Goal: Task Accomplishment & Management: Manage account settings

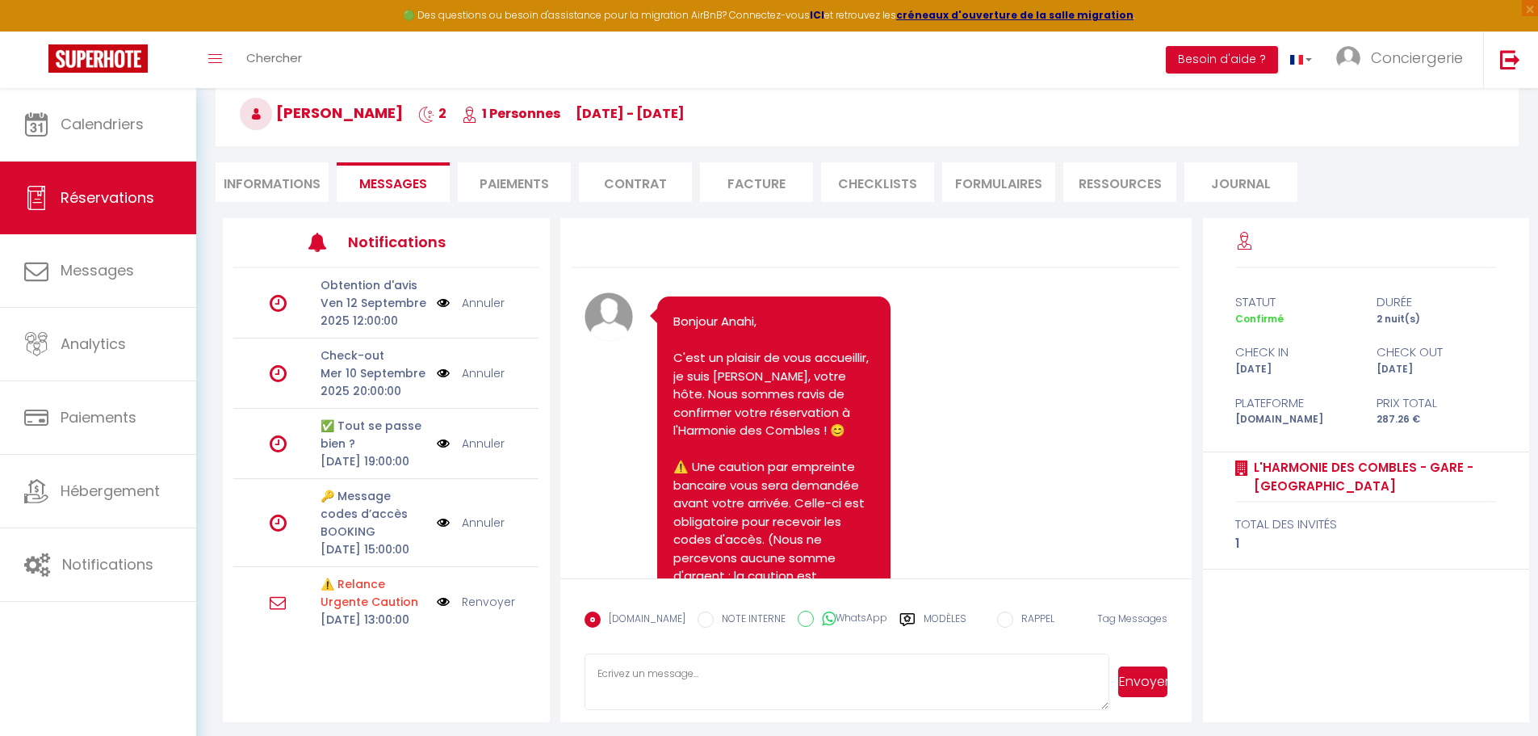
scroll to position [7662, 0]
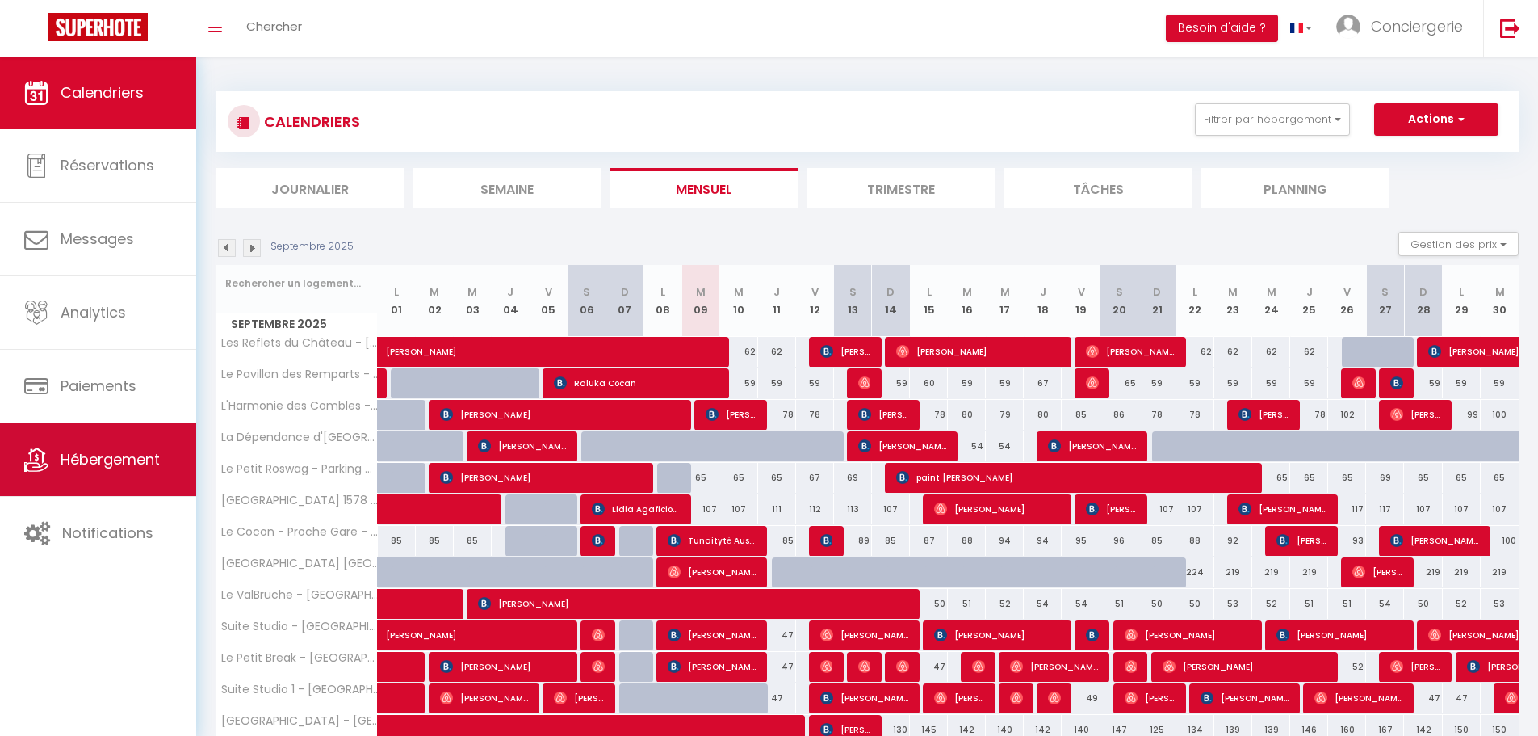
click at [147, 465] on span "Hébergement" at bounding box center [110, 459] width 99 height 20
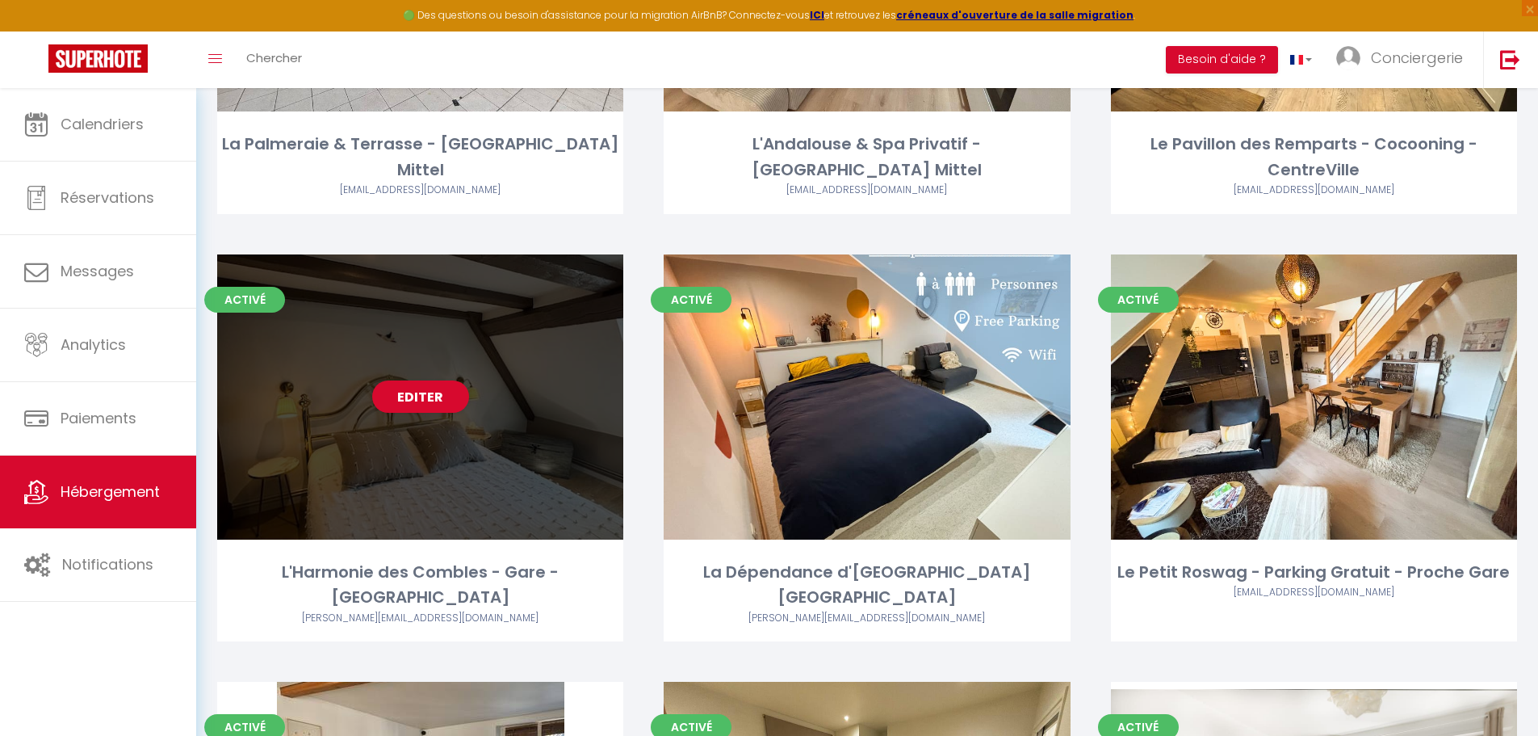
scroll to position [808, 0]
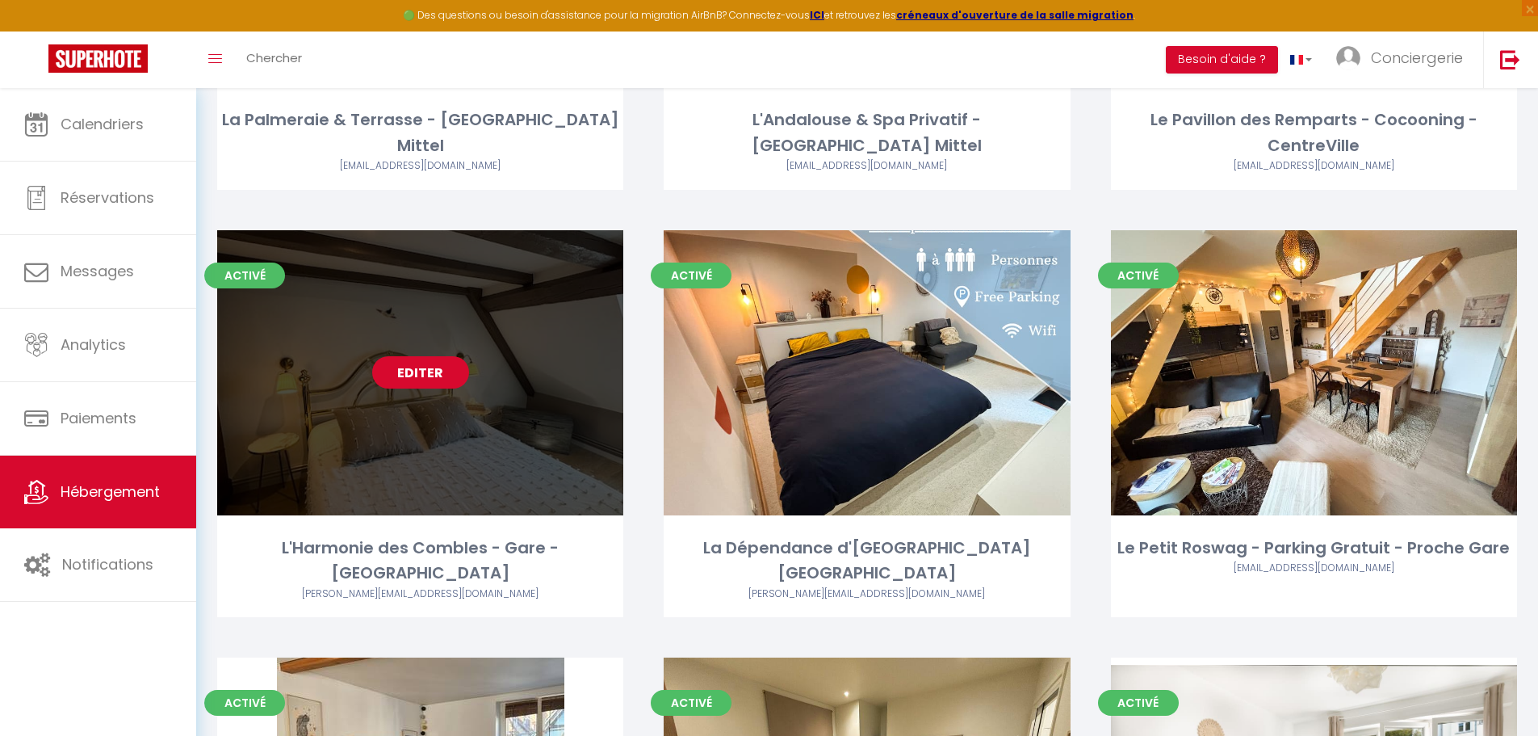
click at [417, 372] on link "Editer" at bounding box center [420, 372] width 97 height 32
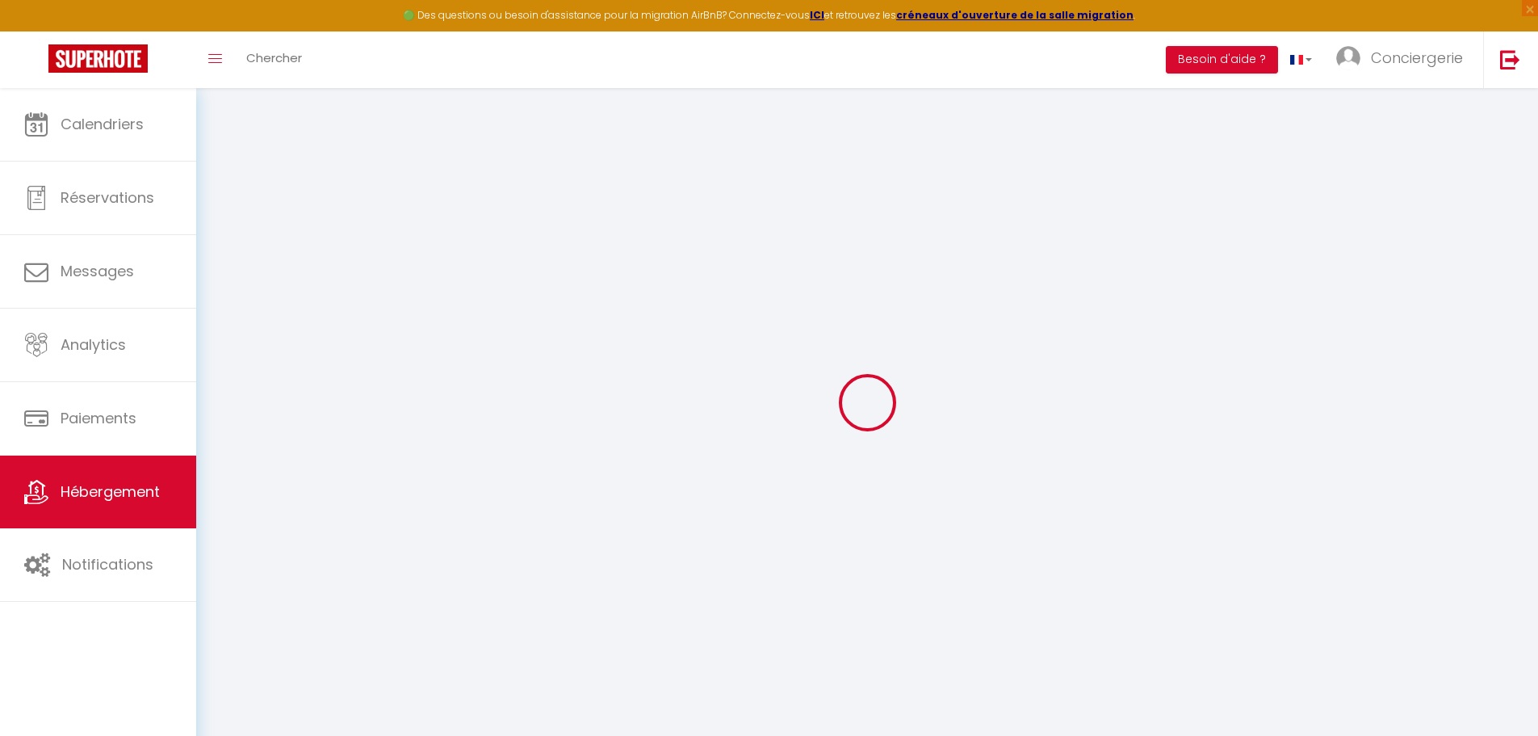
type input "Oups ! Les dates sélectionnées sont indisponibles."
type textarea "Malheureusement les dates sélectionnées sont indisponibles. Nous vous invitons …"
type input "48.5834585"
type input "7.7344599"
checkbox input "true"
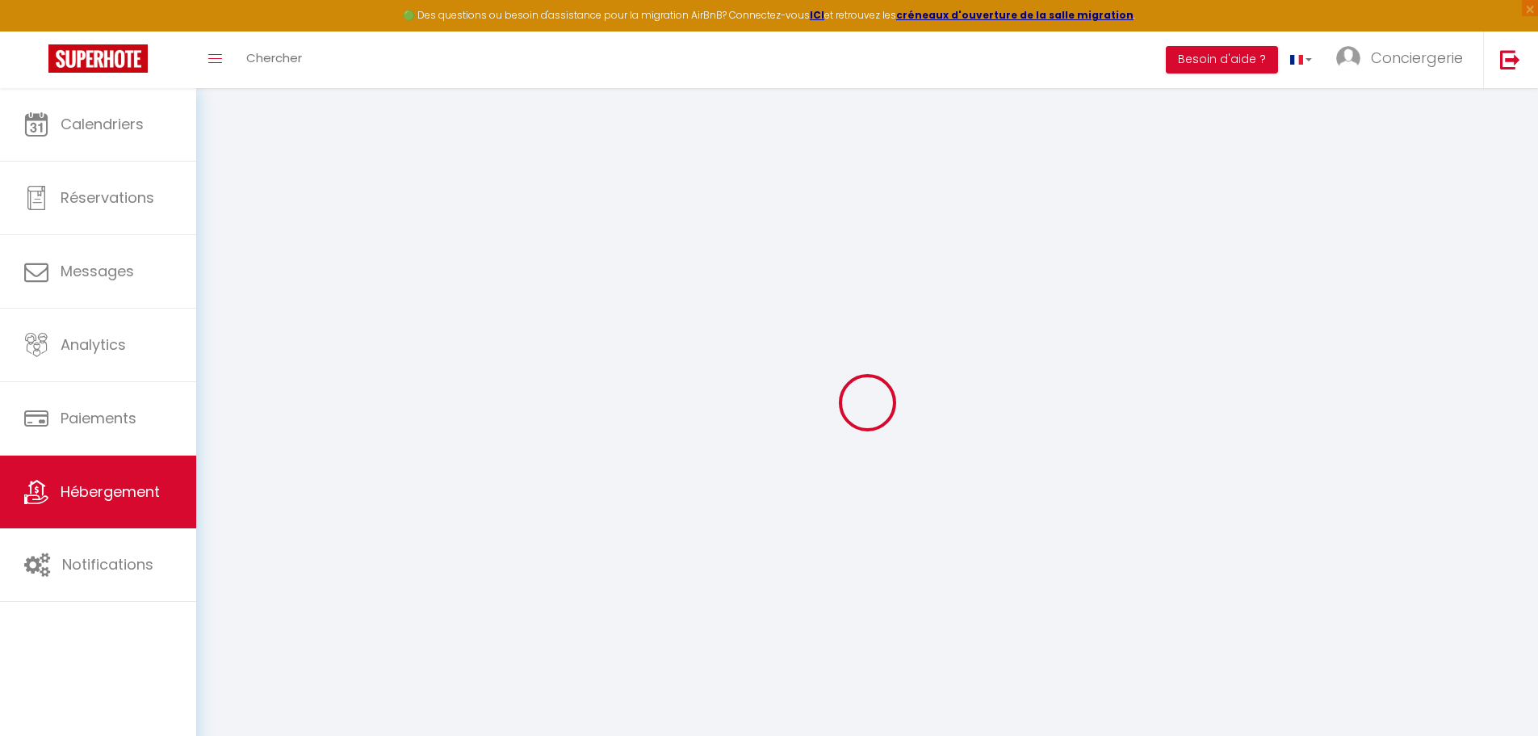
checkbox input "false"
select select
checkbox input "false"
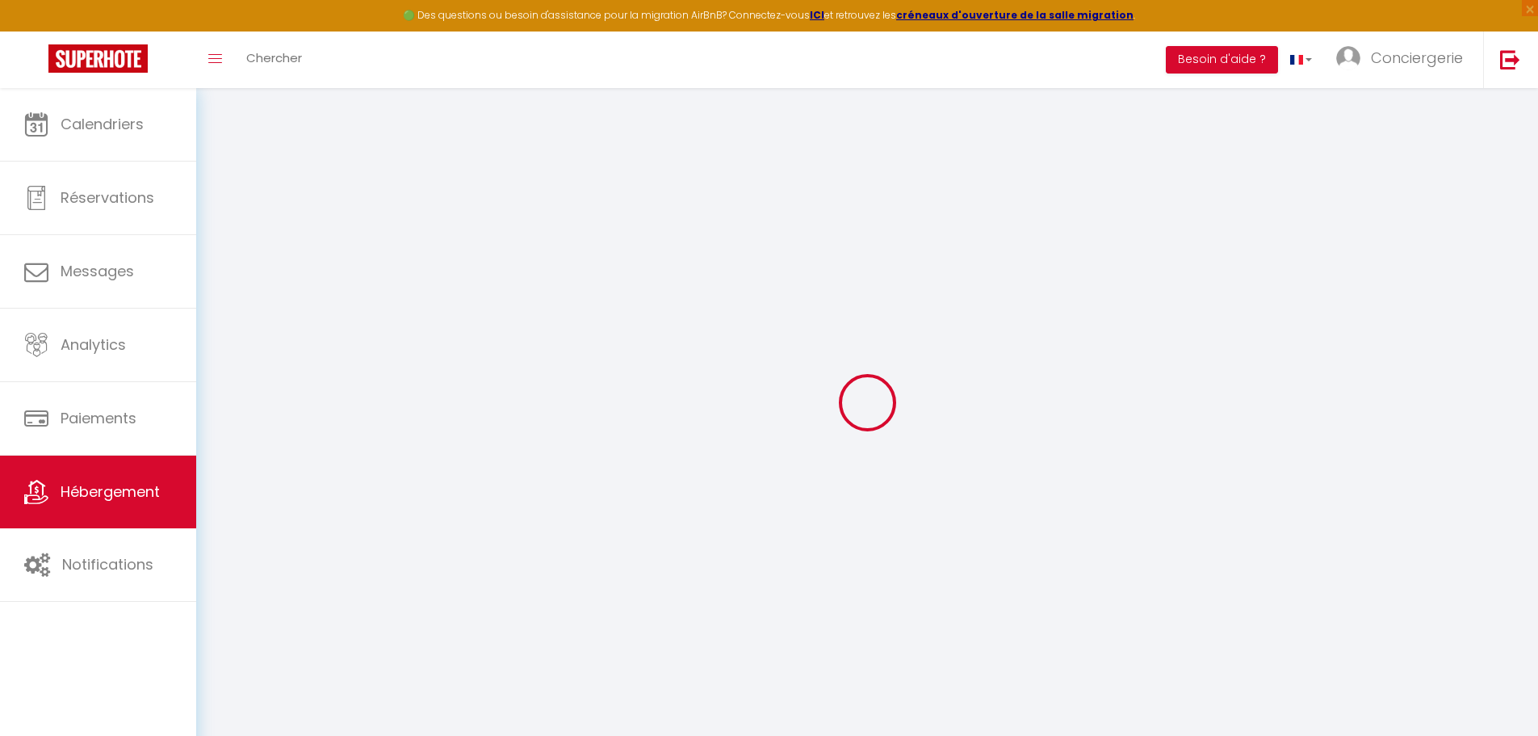
checkbox input "true"
checkbox input "false"
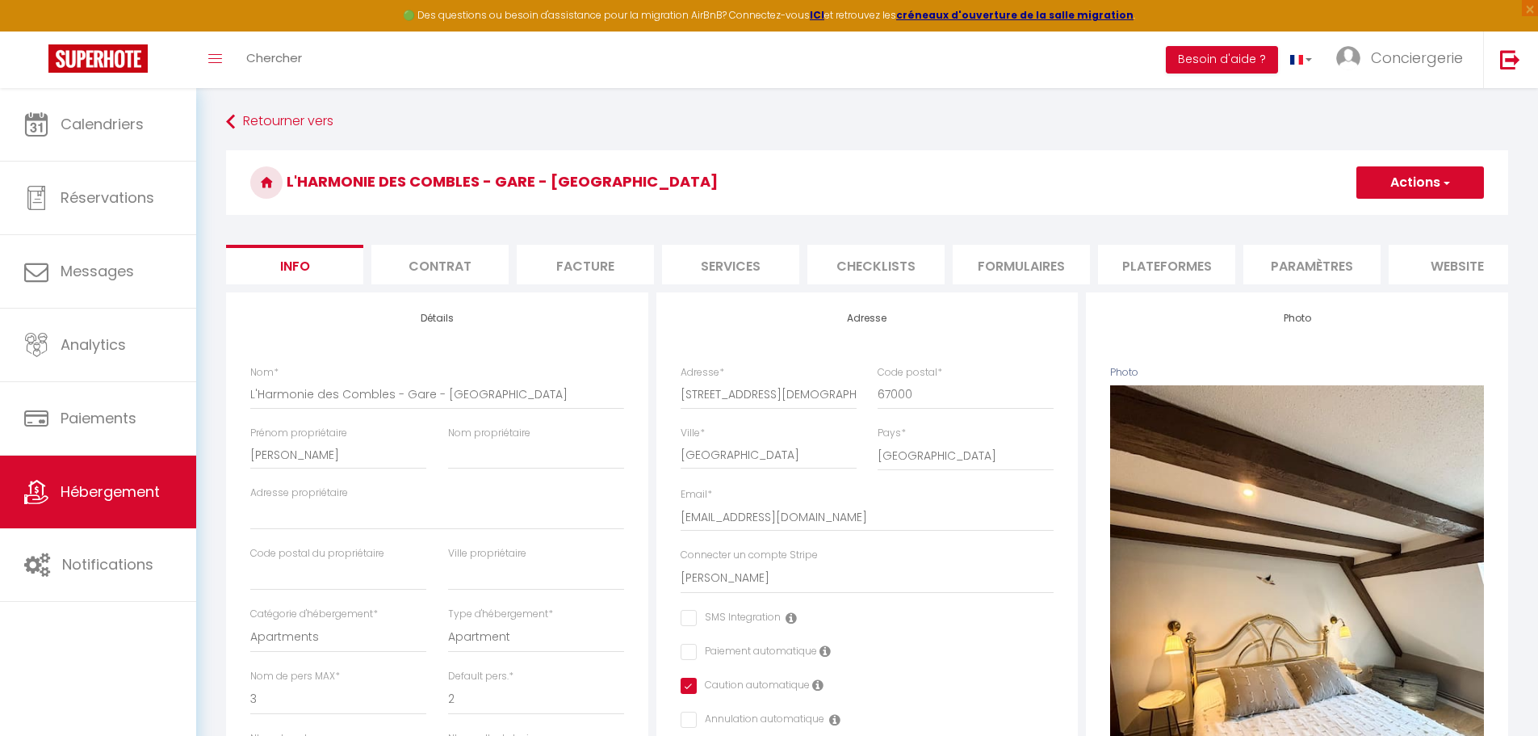
click at [1441, 260] on li "website" at bounding box center [1457, 265] width 137 height 40
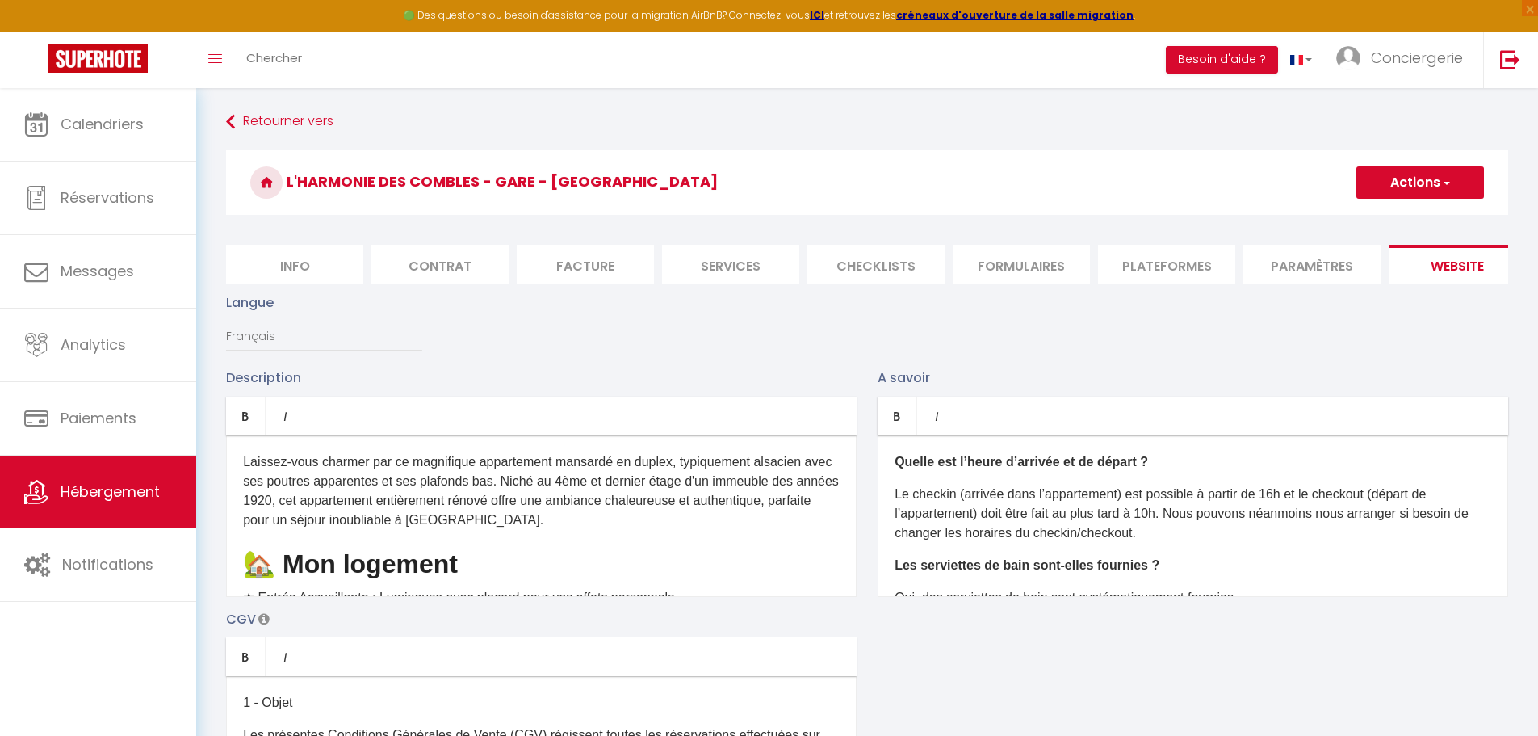
click at [758, 266] on li "Services" at bounding box center [730, 265] width 137 height 40
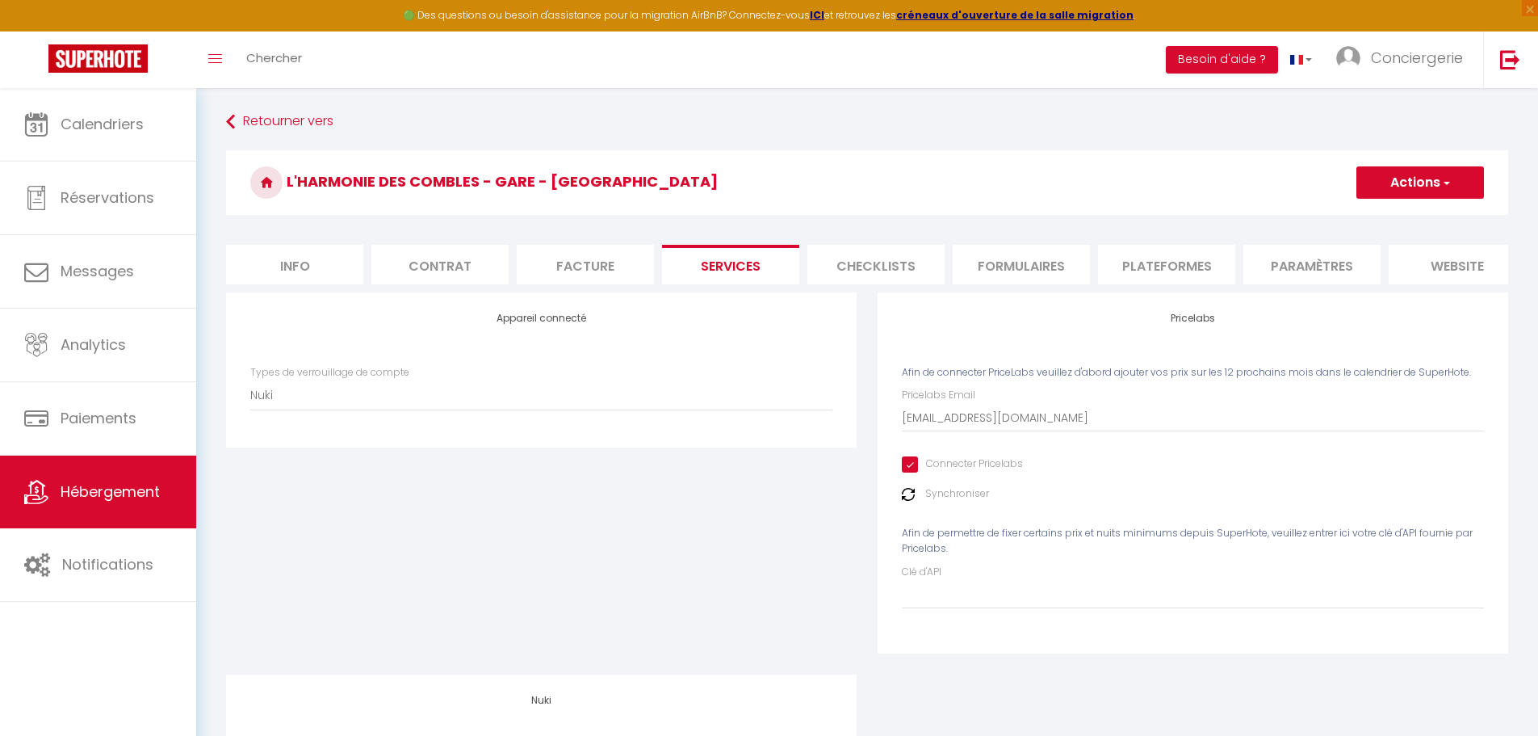
checkbox input "true"
checkbox input "false"
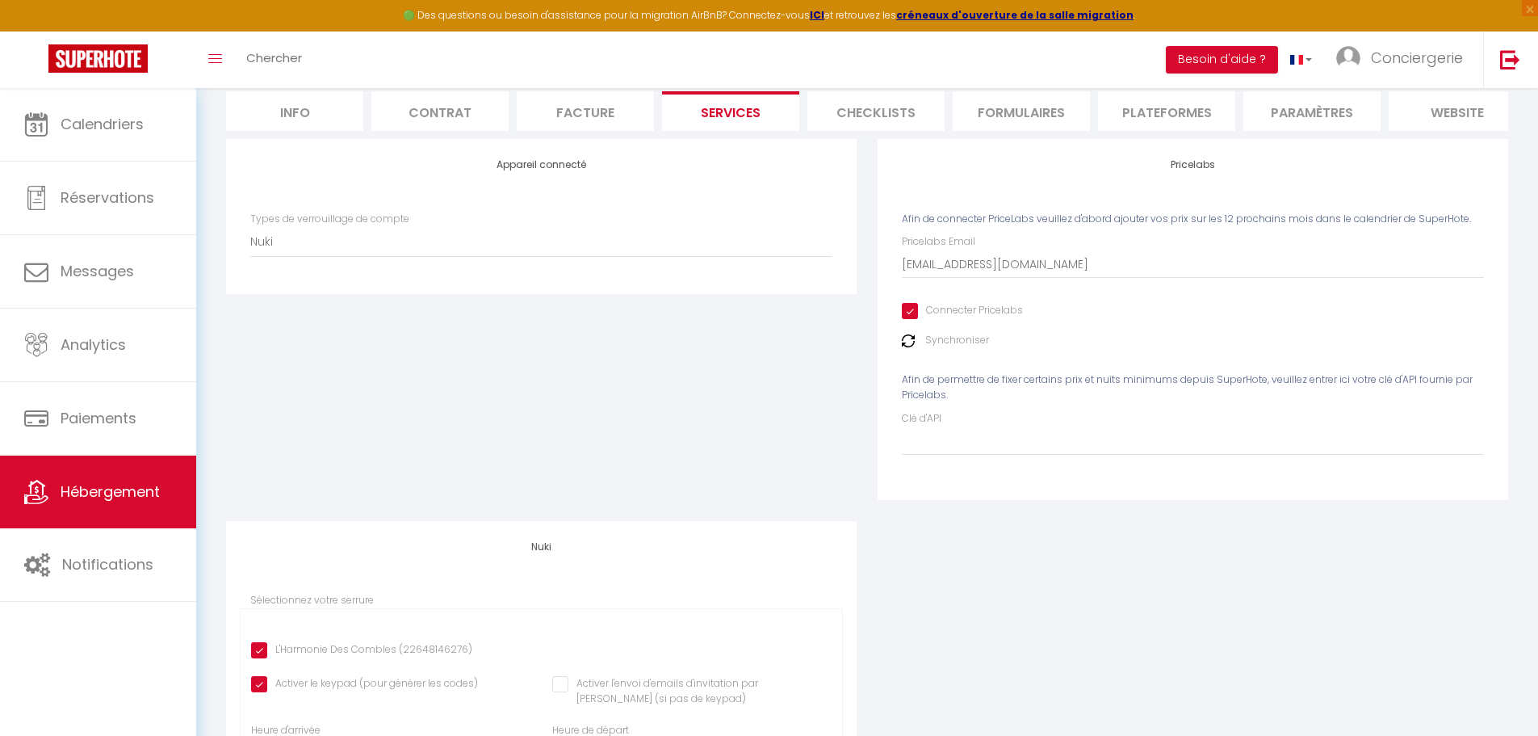
scroll to position [292, 0]
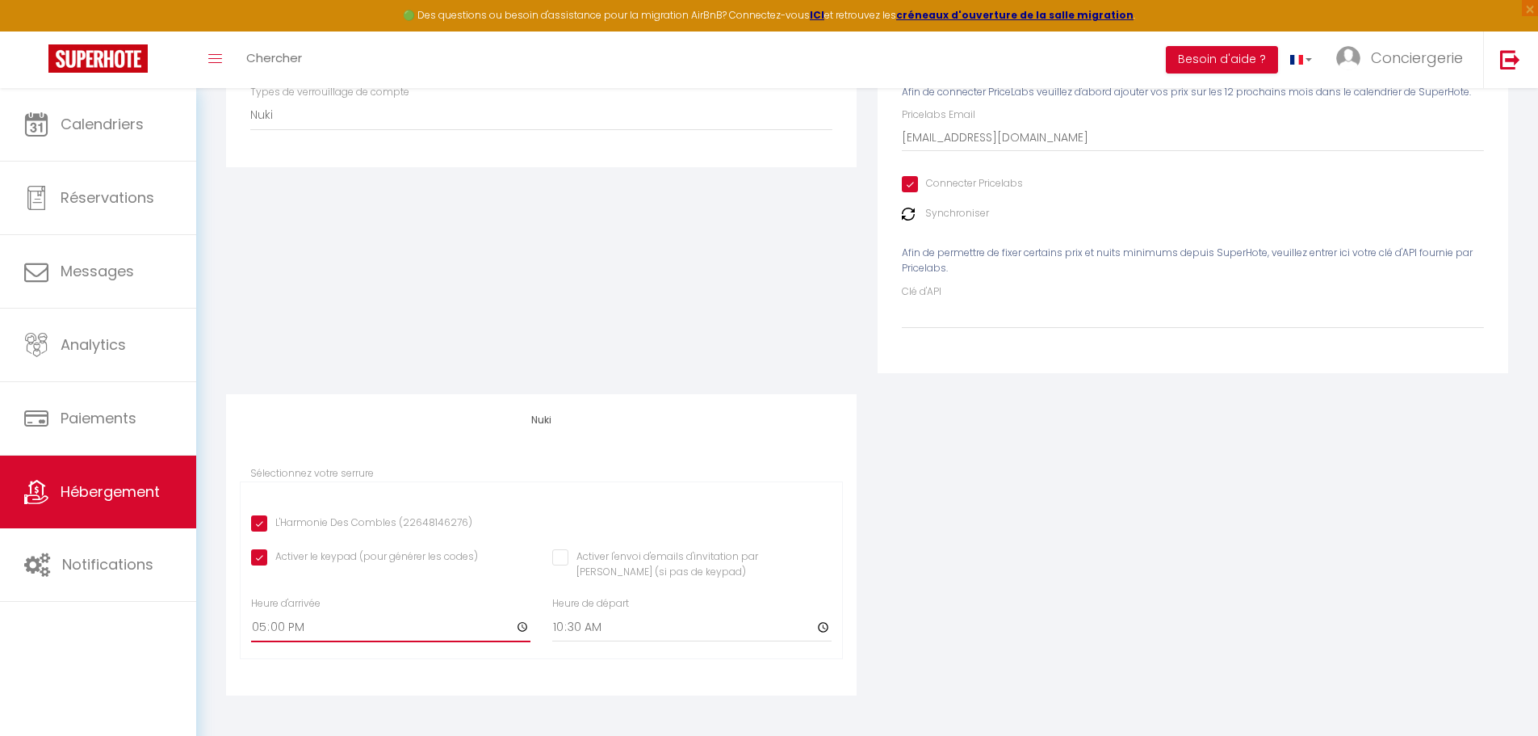
click at [256, 627] on input "17:00" at bounding box center [390, 627] width 279 height 29
click at [271, 627] on input "17:00" at bounding box center [390, 627] width 279 height 29
click at [256, 627] on input "17:00" at bounding box center [390, 627] width 279 height 29
click at [266, 627] on input "17:00" at bounding box center [390, 627] width 279 height 29
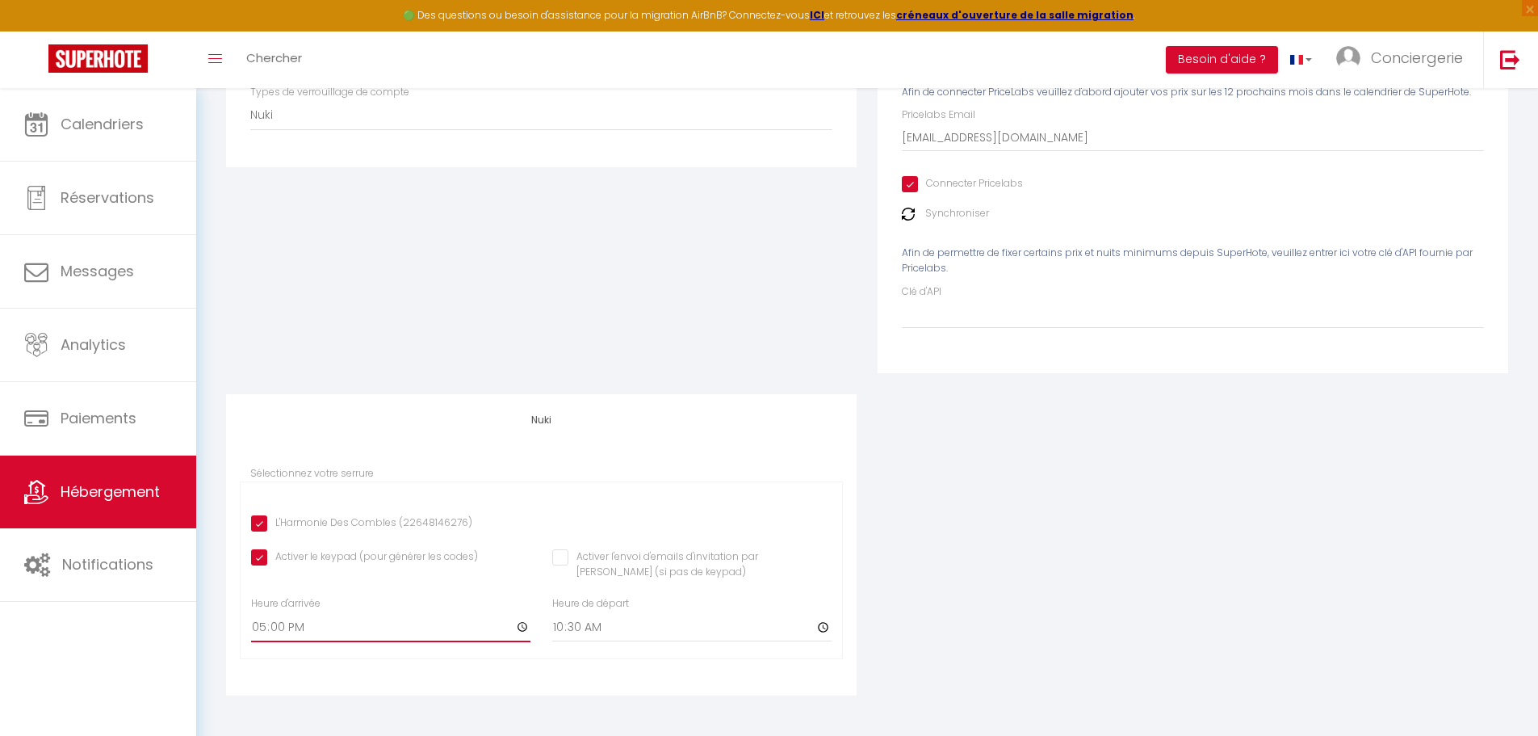
click at [522, 625] on input "17:00" at bounding box center [390, 627] width 279 height 29
type input "16:00"
checkbox input "true"
checkbox input "false"
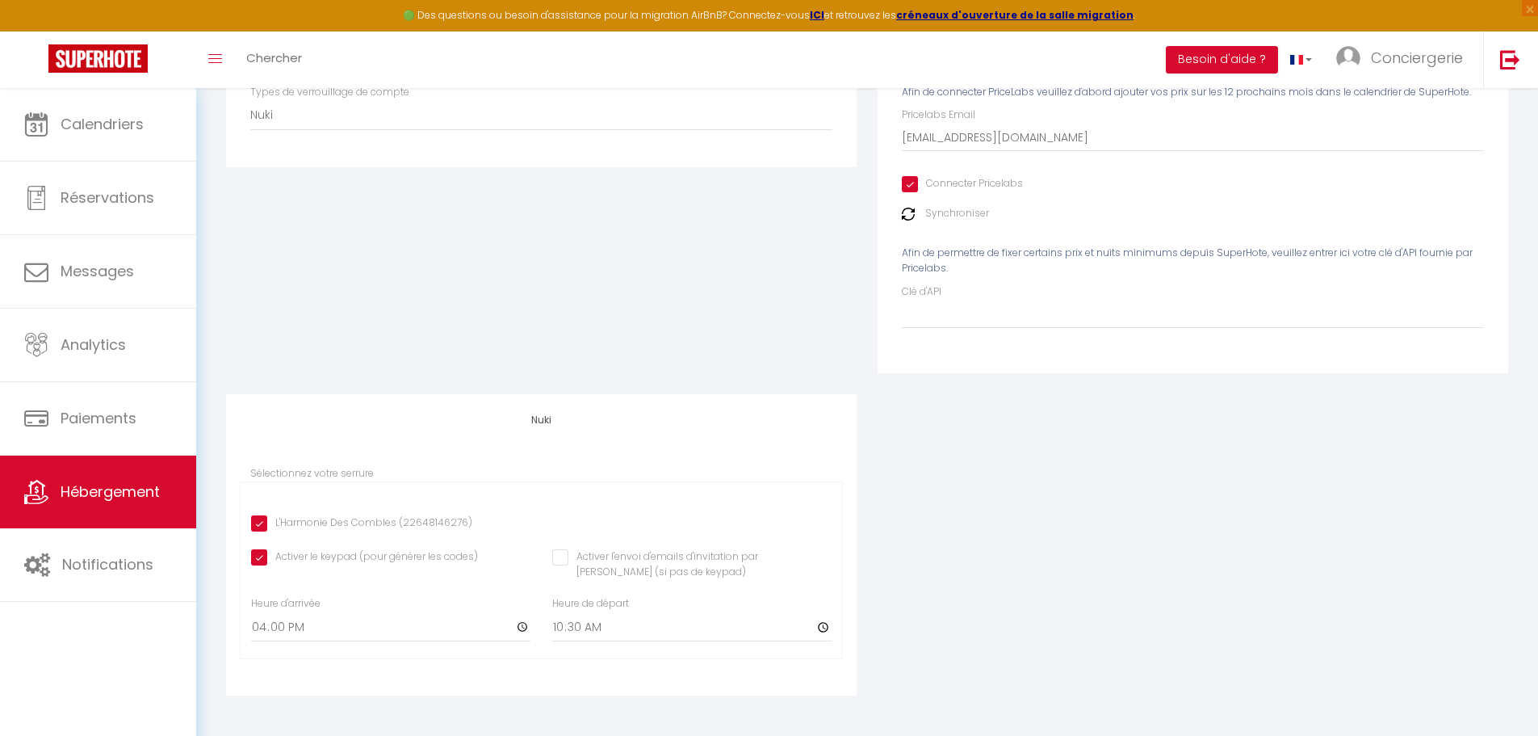
type input "16:00"
click at [510, 453] on div "Nuki Sélectionnez votre serrure L'Harmonie Des Combles (22648146276) Activer le…" at bounding box center [541, 544] width 631 height 301
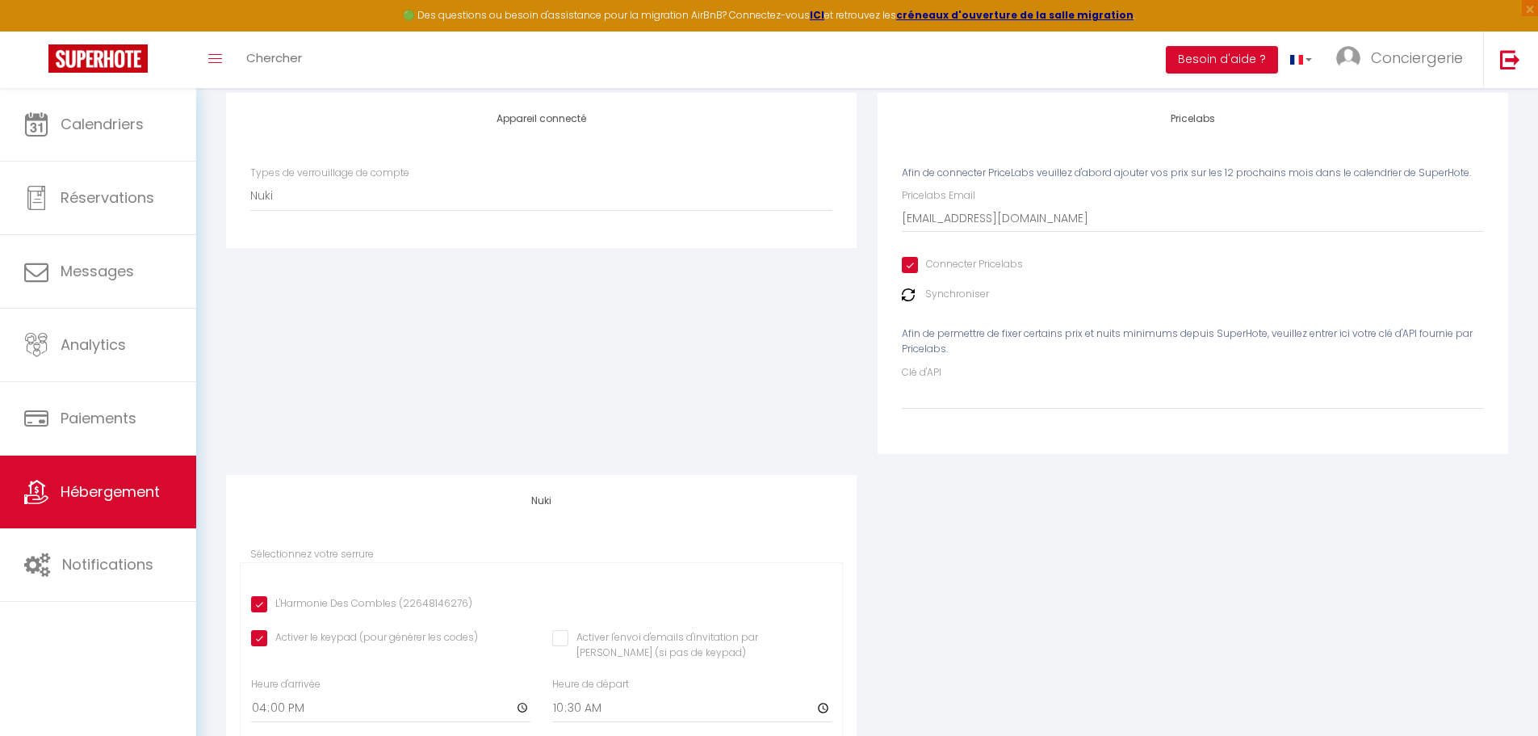
scroll to position [0, 0]
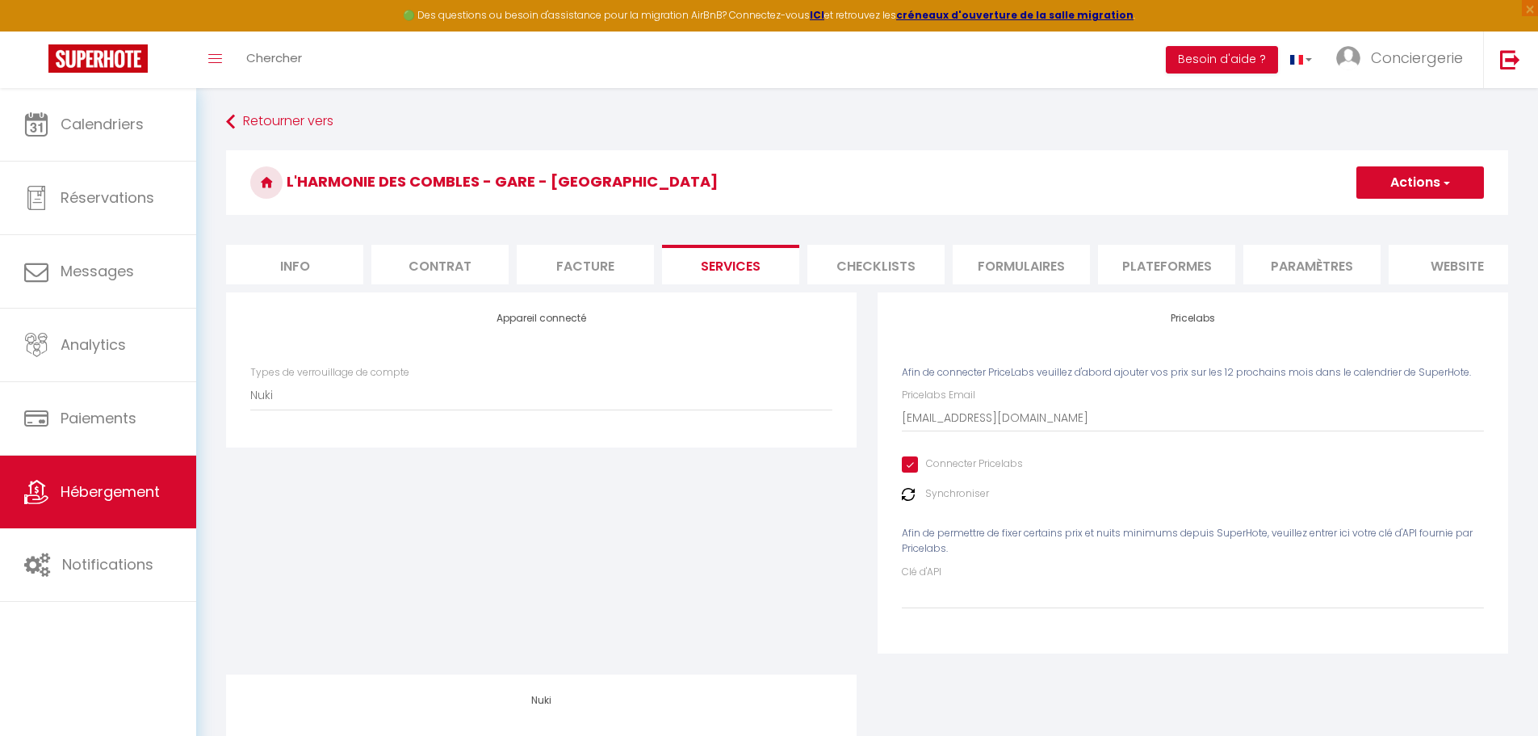
click at [1429, 178] on button "Actions" at bounding box center [1421, 182] width 128 height 32
click at [1412, 216] on link "Enregistrer" at bounding box center [1420, 218] width 128 height 21
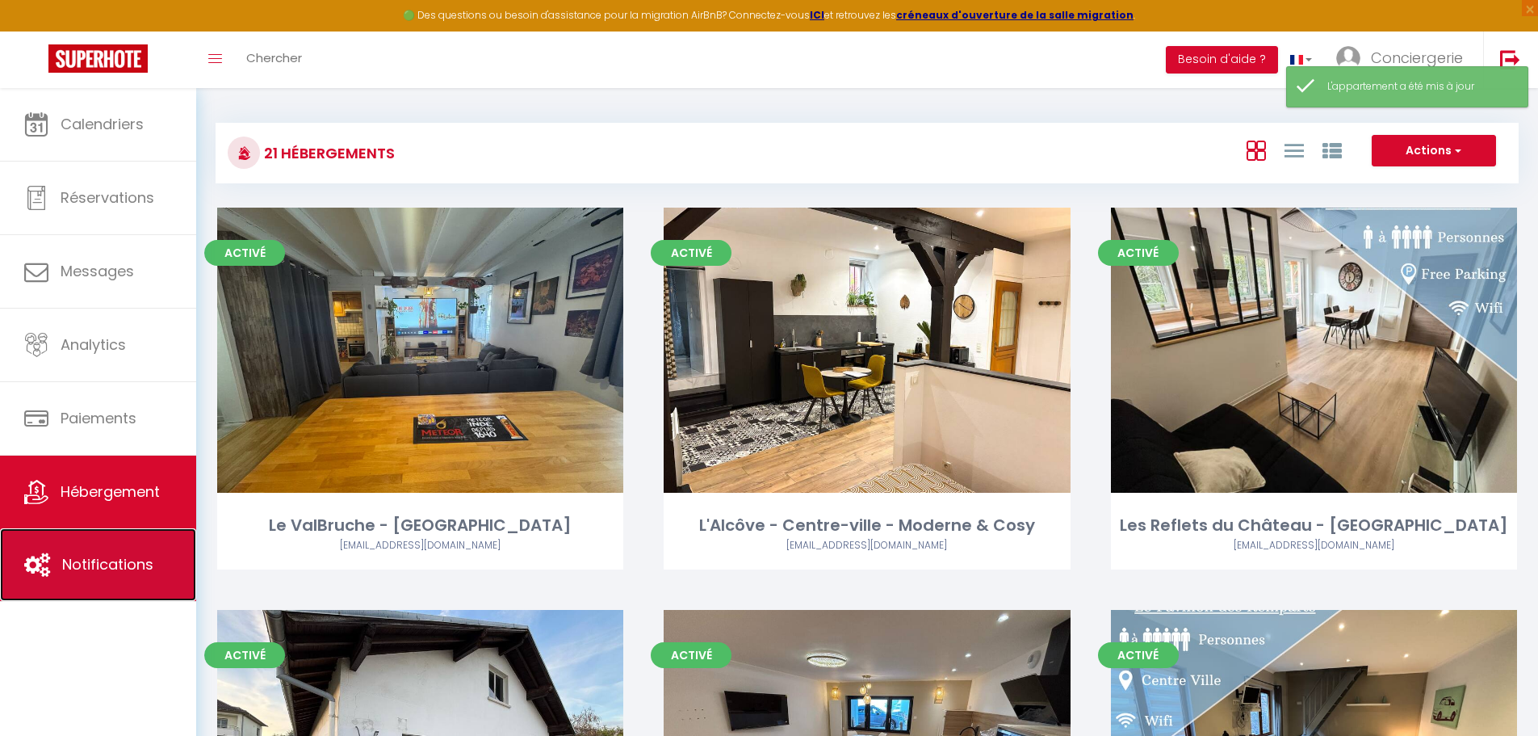
click at [109, 561] on span "Notifications" at bounding box center [107, 564] width 91 height 20
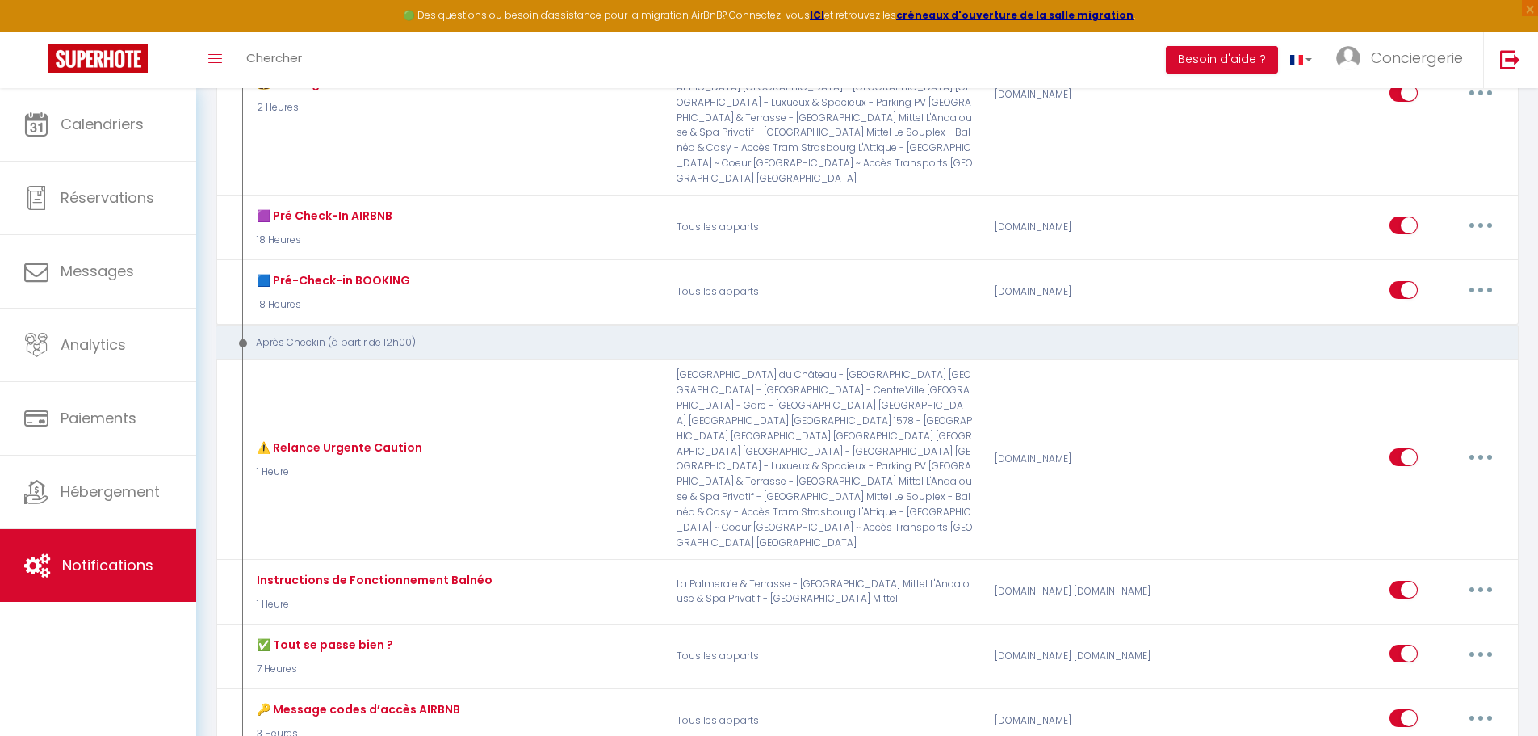
scroll to position [81, 0]
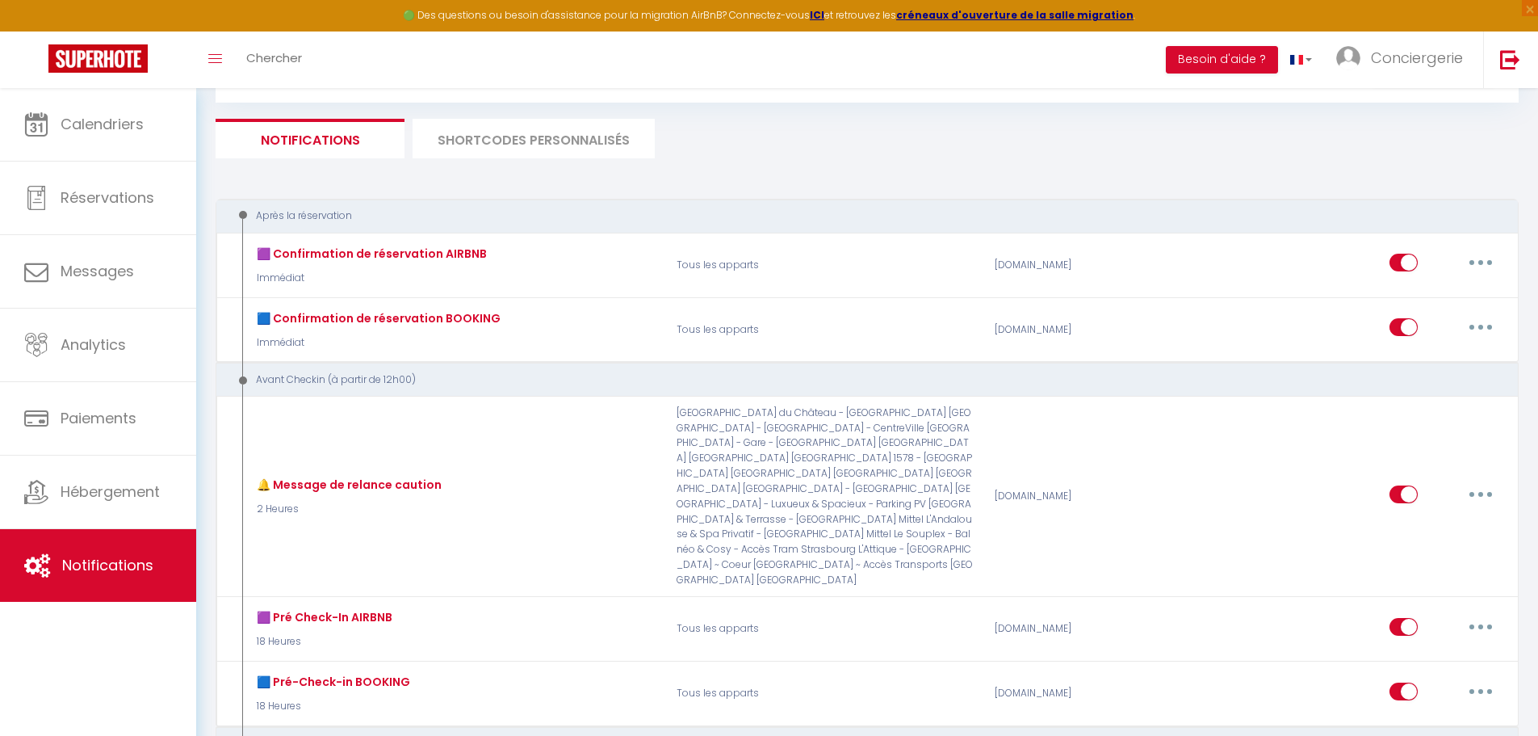
drag, startPoint x: 491, startPoint y: 149, endPoint x: 518, endPoint y: 181, distance: 42.4
click at [493, 150] on li "SHORTCODES PERSONNALISÉS" at bounding box center [534, 139] width 242 height 40
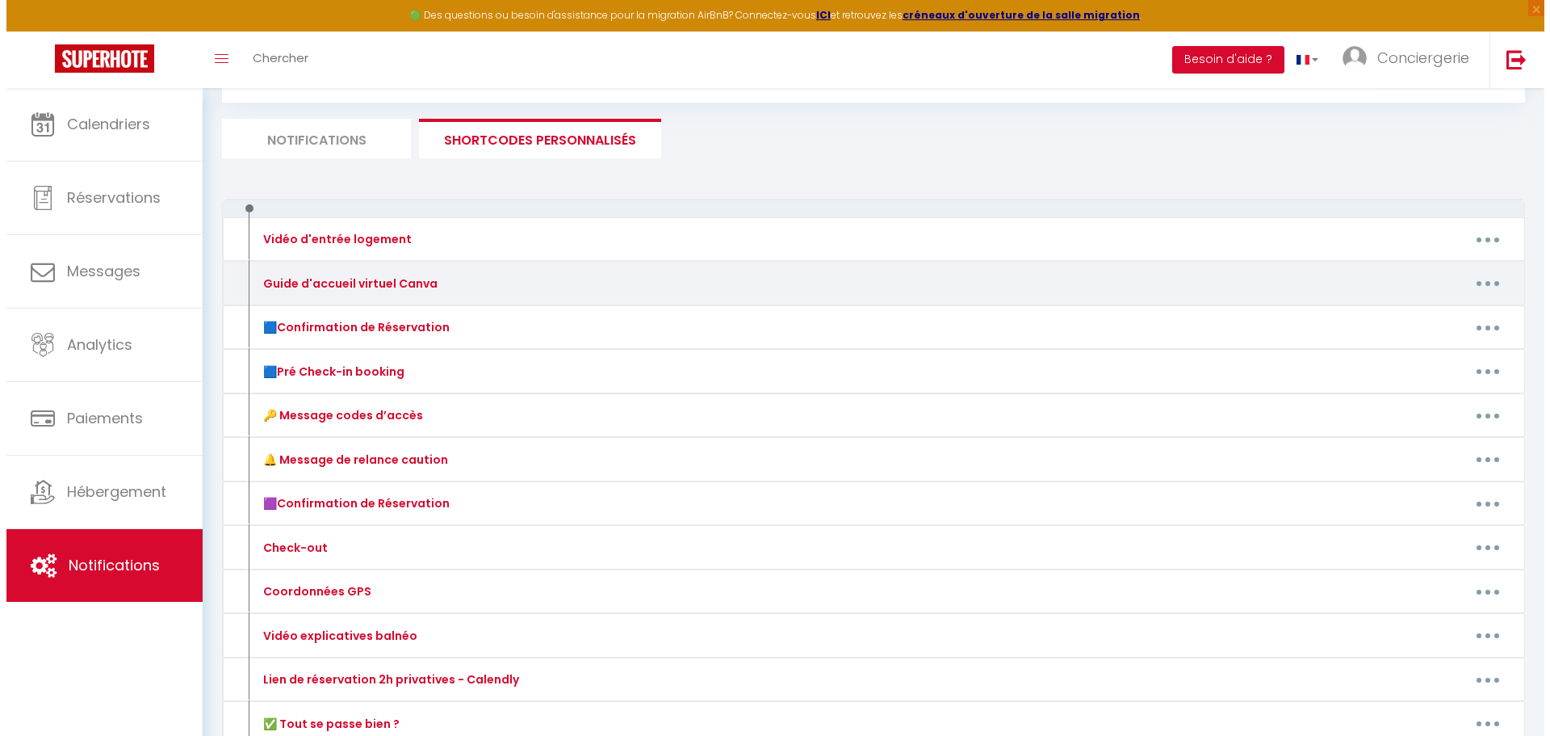
scroll to position [162, 0]
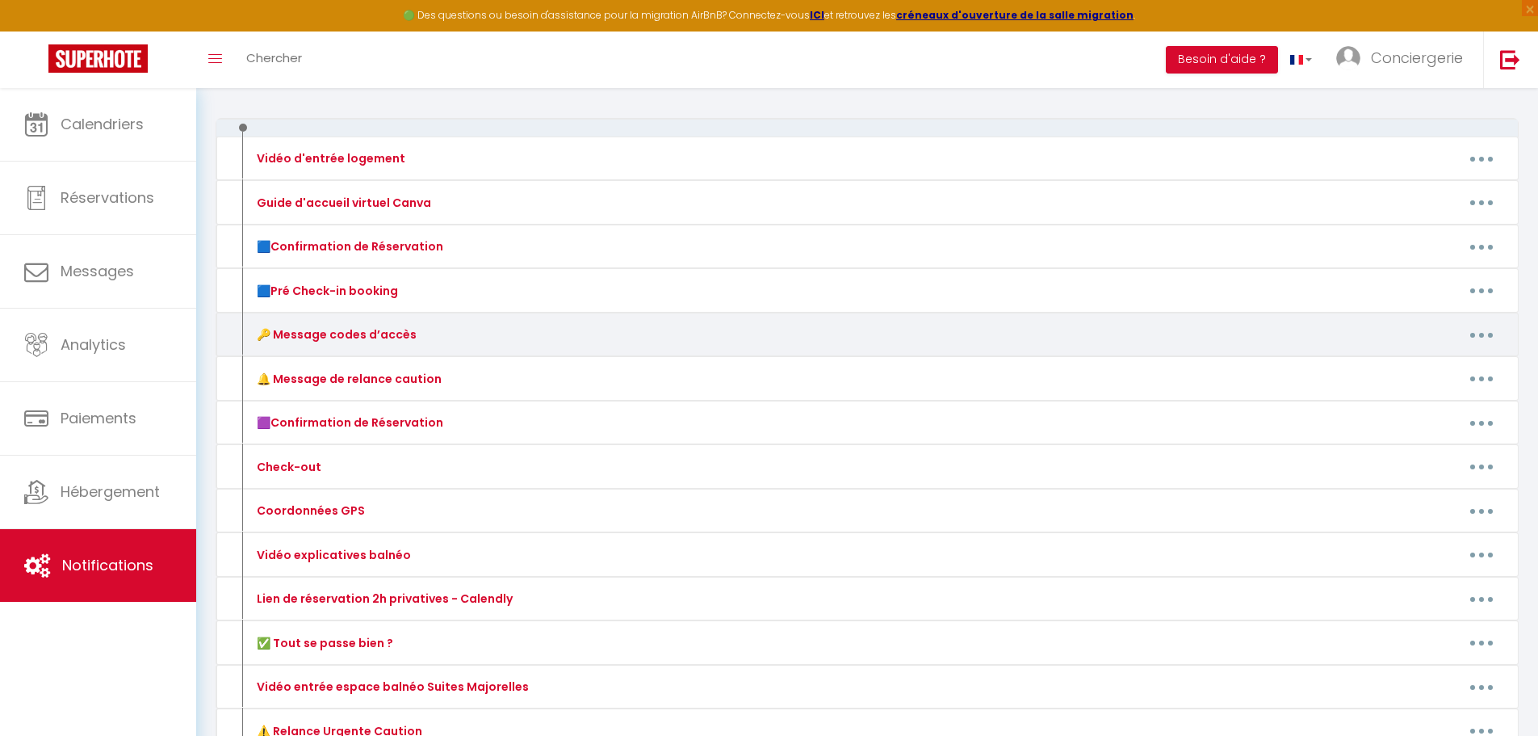
click at [1481, 339] on button "button" at bounding box center [1481, 334] width 45 height 26
click at [1423, 371] on link "Editer" at bounding box center [1440, 371] width 120 height 27
type input "🔑 Message codes d’accès"
type textarea "🔑 Message codes d’accès"
type textarea "🚪 Accès autonome : Boîte à clés : Code 1590 Le guide d’accueil vous attend sur …"
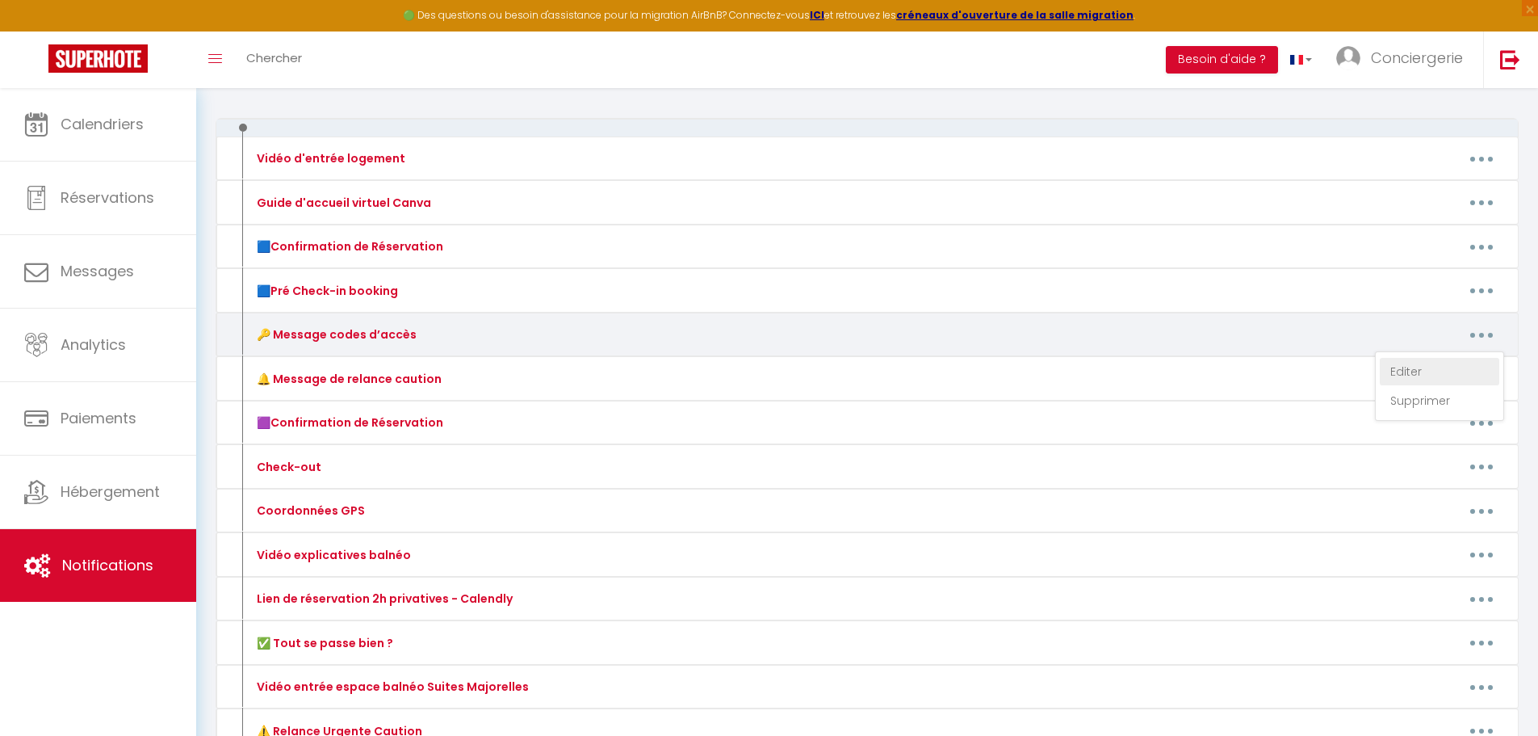
type textarea "🚪 Accès autonome : Boîte à clés : Code 1005 Le guide d’accueil vous attend sur …"
type textarea "🚪 Accès autonome : Boîte à clés : Code 1973 📘 Le guide d’accueil est à votre di…"
type textarea "🏠 Informations importantes : 📍 Adresse : [STREET_ADDRESS] 🚪 Accès autonome : Se…"
type textarea "🚪 Accès autonome : Boîte à clés : Code 1717 📘 Le guide d’accueil est à votre di…"
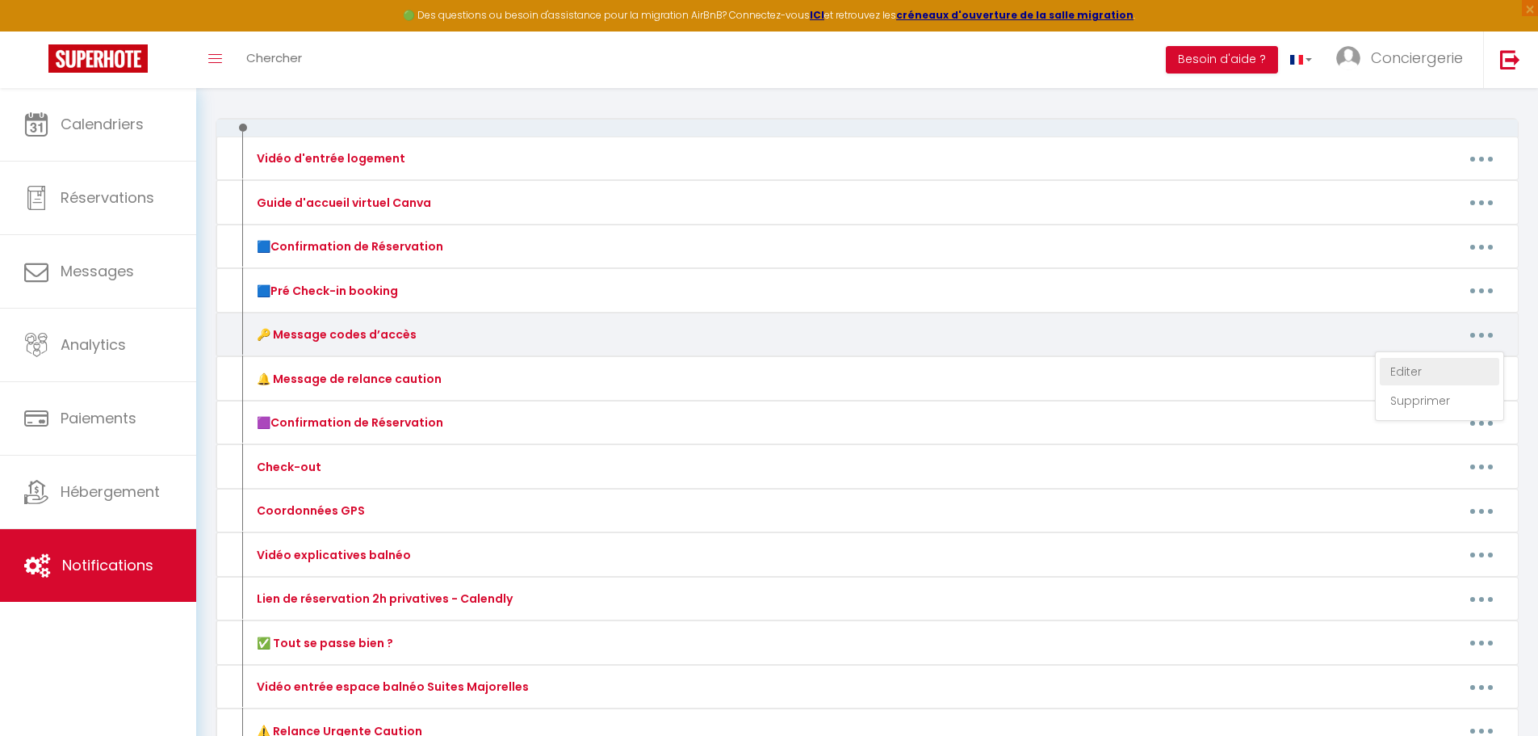
type textarea "🚪 Accès autonome : Code digicode porte immeuble : 861A Serrure connectée : [REN…"
type textarea "🚪 Accès autonome : Boîte à clés (sous la boîte aux lettres) : Code 1921 📘 Le gu…"
type textarea "🚪 Accès autonome : Boîte aux lettres : Pour verrouiller/déverrouiller, tournez …"
type textarea "🚪 Accès autonome : Boîte à clés (sous la boîte aux lettres) : Code 0204 📘 Le gu…"
type textarea "🚪 Accès autonome : Boîte à clés : Code 1976 📘 Le guide d’accueil est à votre di…"
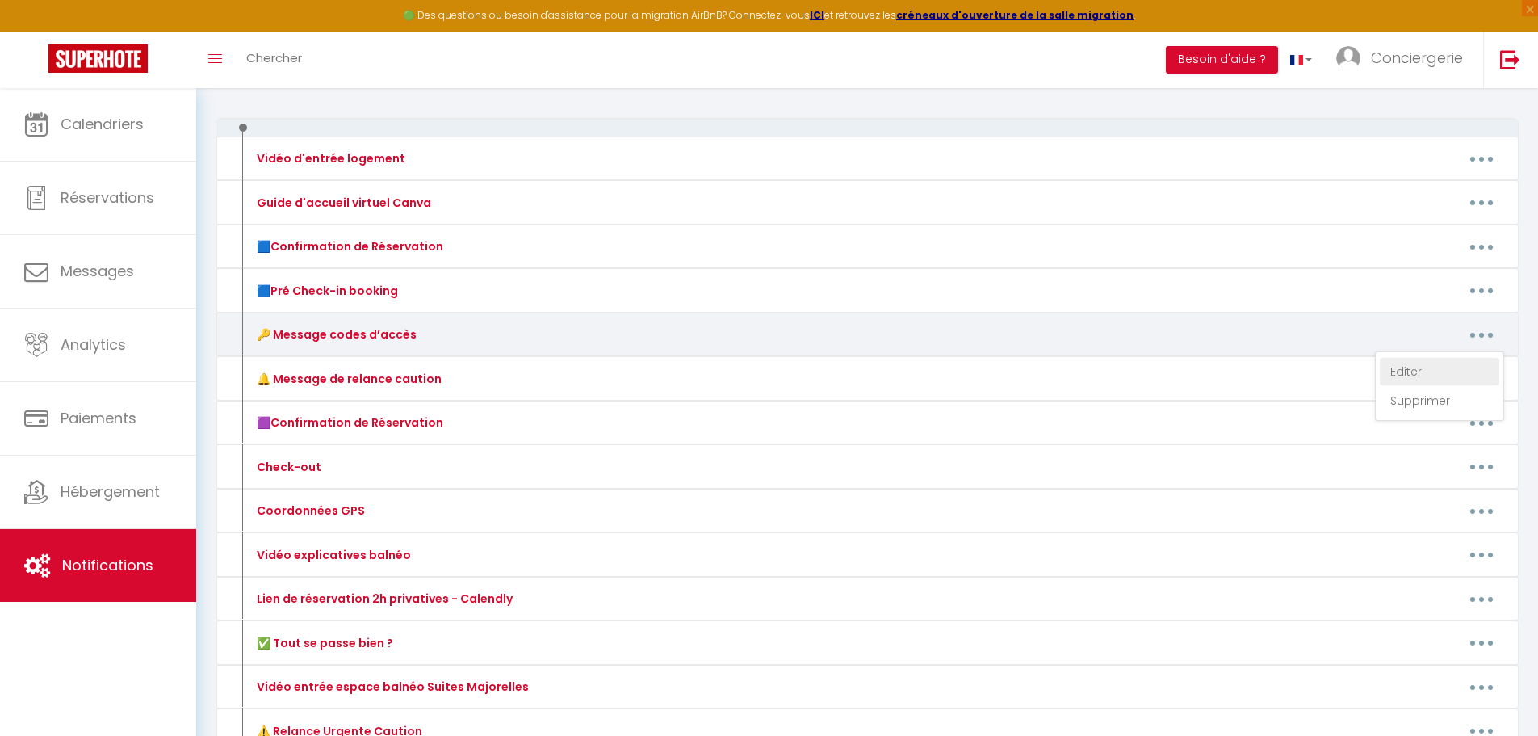
type textarea "🚪 Accès autonome : Digicode immeuble : #6739 Boîte à clés : Code 1921 📘 Le guid…"
type textarea "📍 Adresse : [STREET_ADDRESS] [PERSON_NAME], numéro 4 — dernier étage, dernière …"
type textarea "🚪 Accès autonome : Boîte à clés : Code 1203 📘 Le guide d’accueil est disponible…"
type textarea "Nous vous recommandons vivement de la visionner : la boîte à clés est située à …"
type textarea "🚪 Accès autonome : Boîte à clés : 123987 📘 Le guide d’accueil vous attend sur l…"
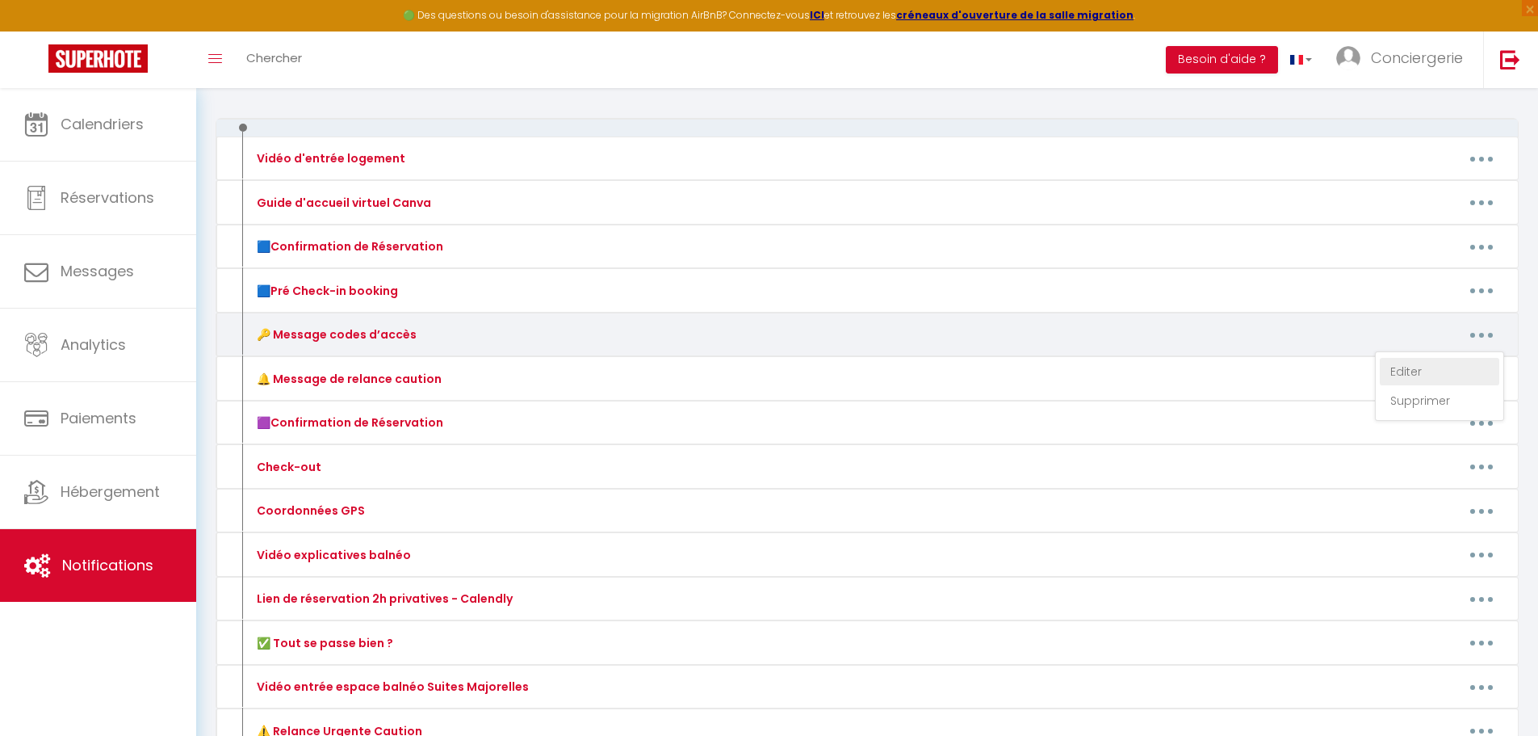
type textarea "🚪 Accès autonome : Boîte à clés : Code 2092 📘 Le guide d’accueil est disponible…"
type textarea "🚪 Accès autonome : Boîte à clés : 2604 🔑 Instructions – Porte sécurisée Ce syst…"
type textarea "📍 Adresse : [STREET_ADDRESS] Appartement rez-de-chaussée, première porte à gauc…"
type textarea "📍 Adresse : [STREET_ADDRESS] Appartement n°18, situé au 2ᵉ étage 🚪 [GEOGRAPHIC_…"
type textarea "📍 Adresse : [STREET_ADDRESS] Appartement n°11, au 1er étage 🚪 [GEOGRAPHIC_DATA]…"
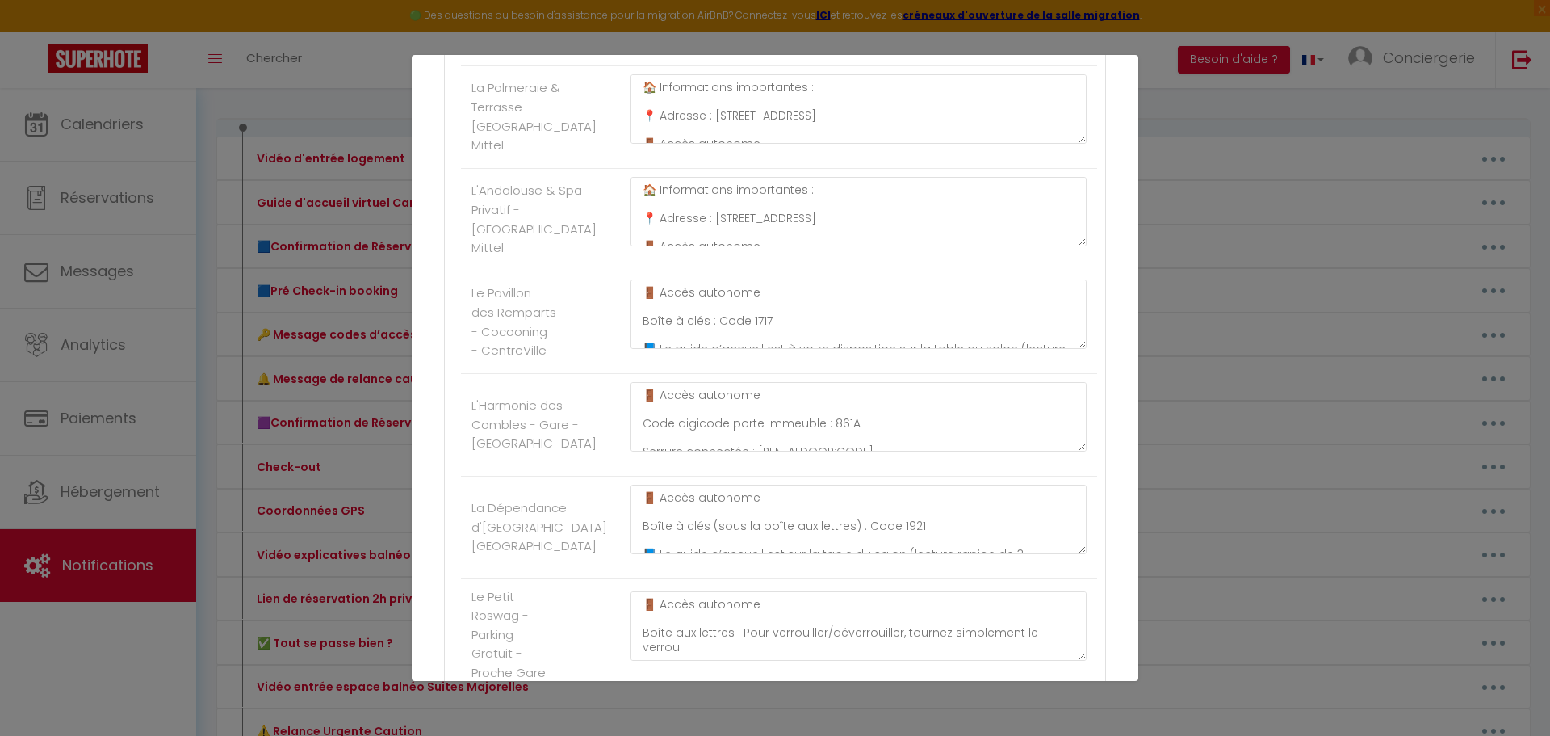
scroll to position [727, 0]
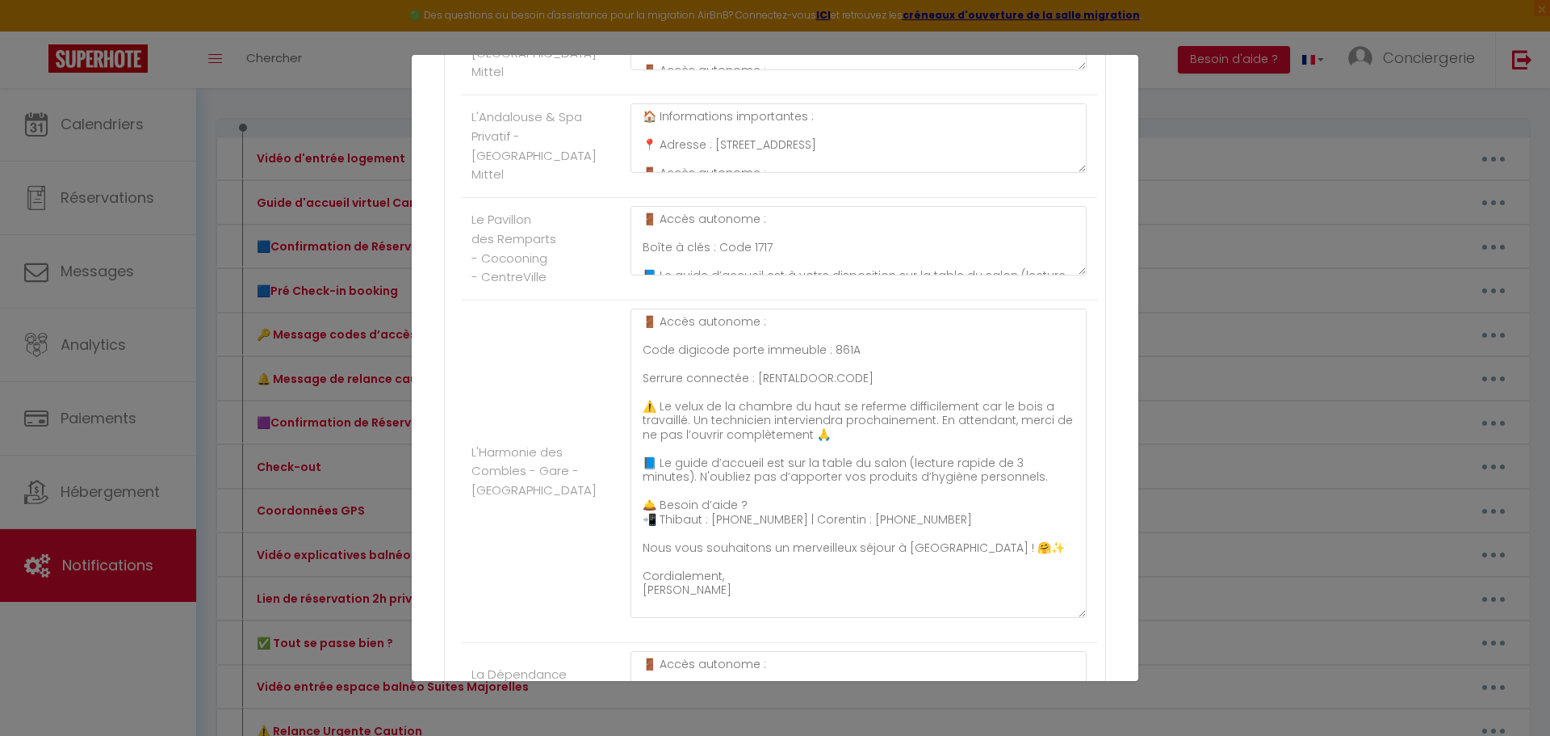
drag, startPoint x: 1068, startPoint y: 382, endPoint x: 885, endPoint y: 539, distance: 241.7
click at [1003, 618] on textarea "🚪 Accès autonome : Code digicode porte immeuble : 861A Serrure connectée : [REN…" at bounding box center [859, 462] width 456 height 309
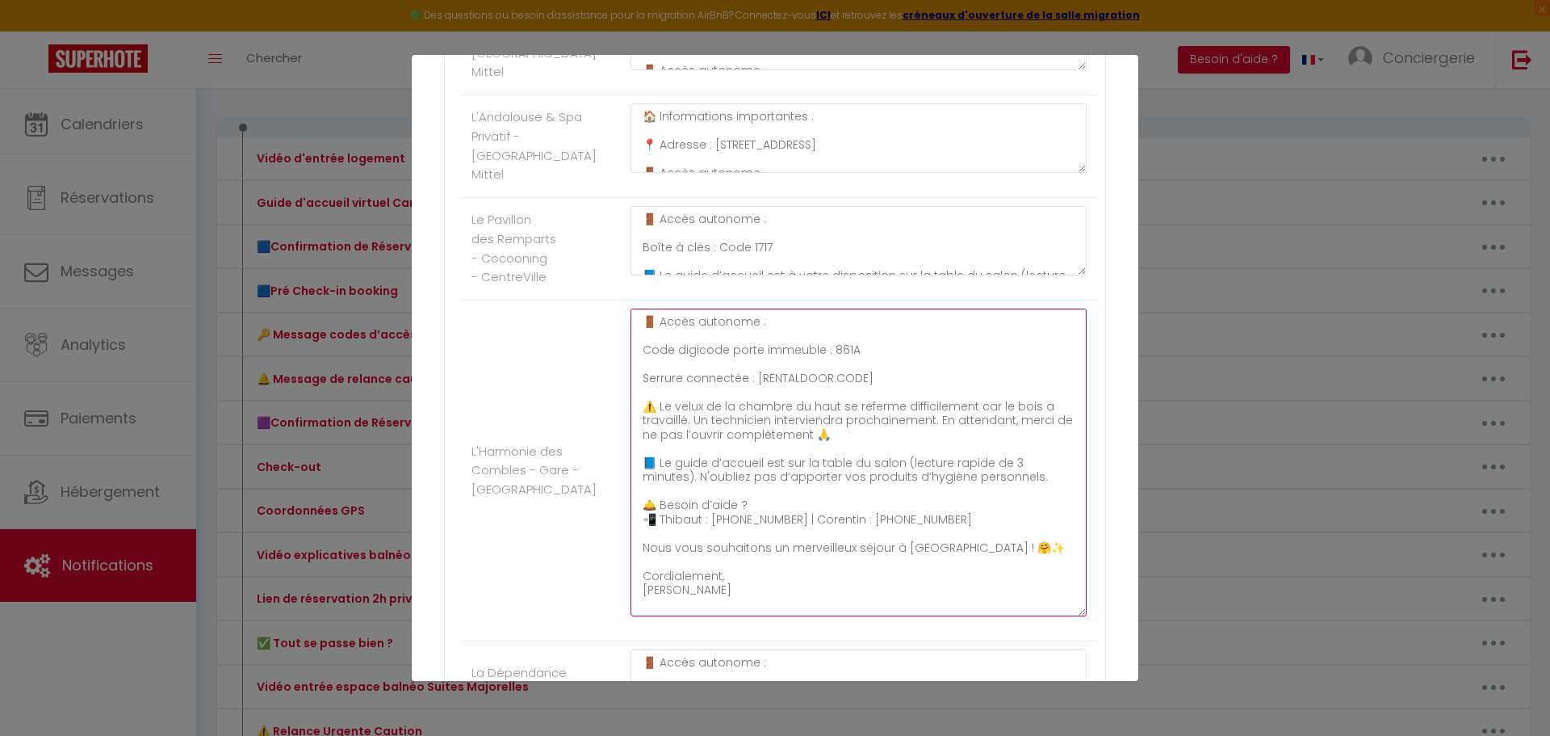
click at [870, 390] on textarea "🚪 Accès autonome : Code digicode porte immeuble : 861A Serrure connectée : [REN…" at bounding box center [859, 462] width 456 height 308
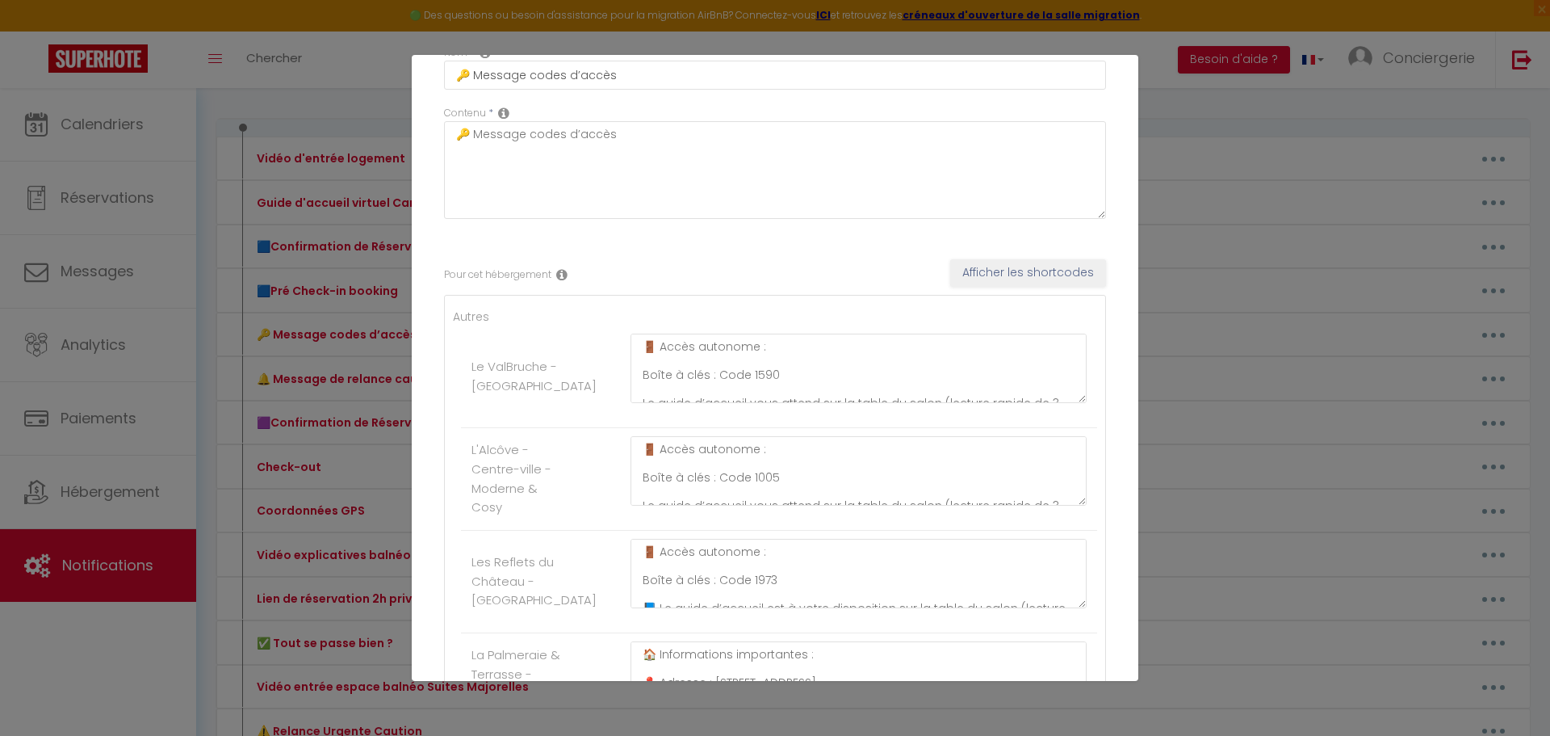
scroll to position [0, 0]
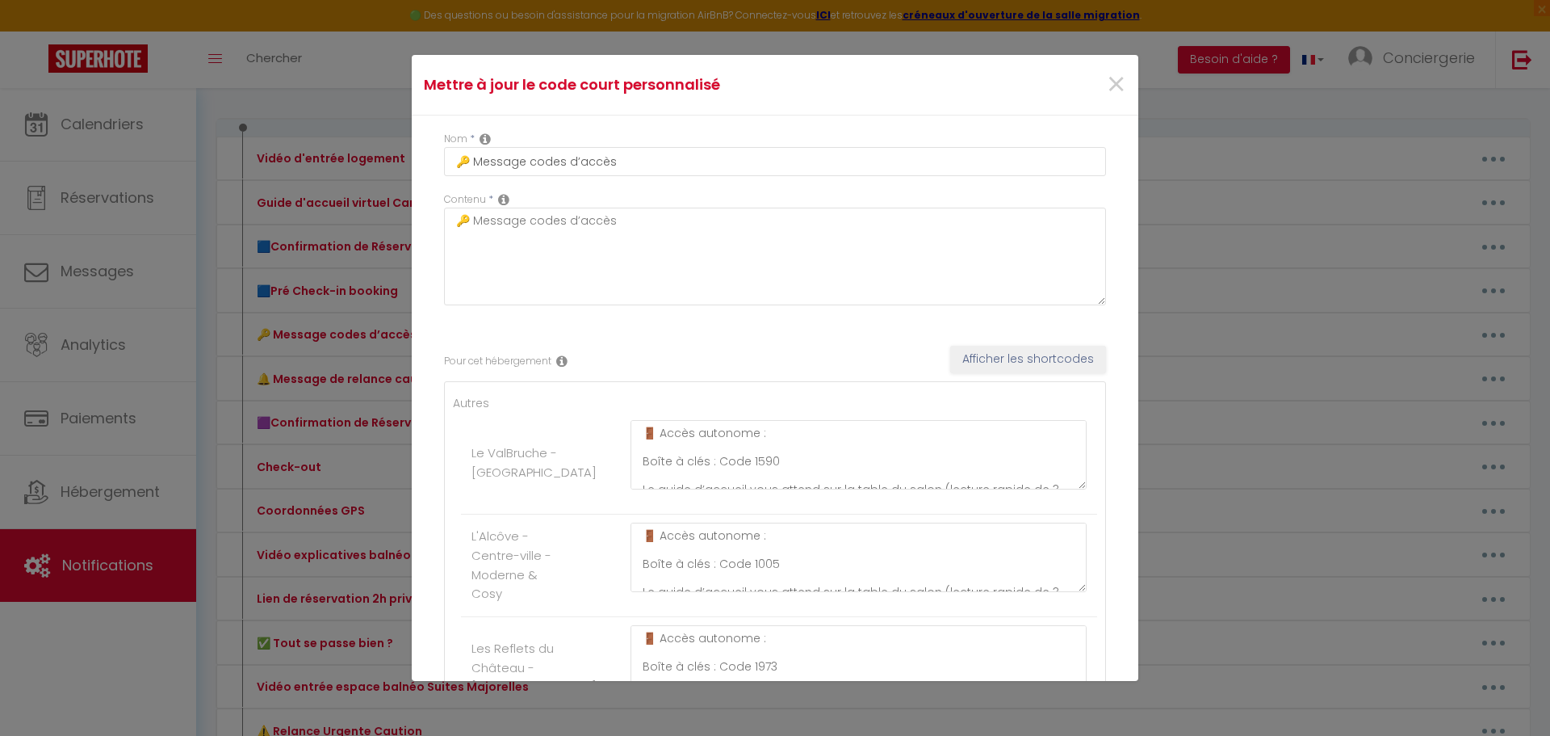
type textarea "🚪 Accès autonome : Code digicode porte immeuble : 861A Serrure connectée : ⚠️ L…"
click at [1025, 351] on button "Afficher les shortcodes" at bounding box center [1028, 359] width 156 height 27
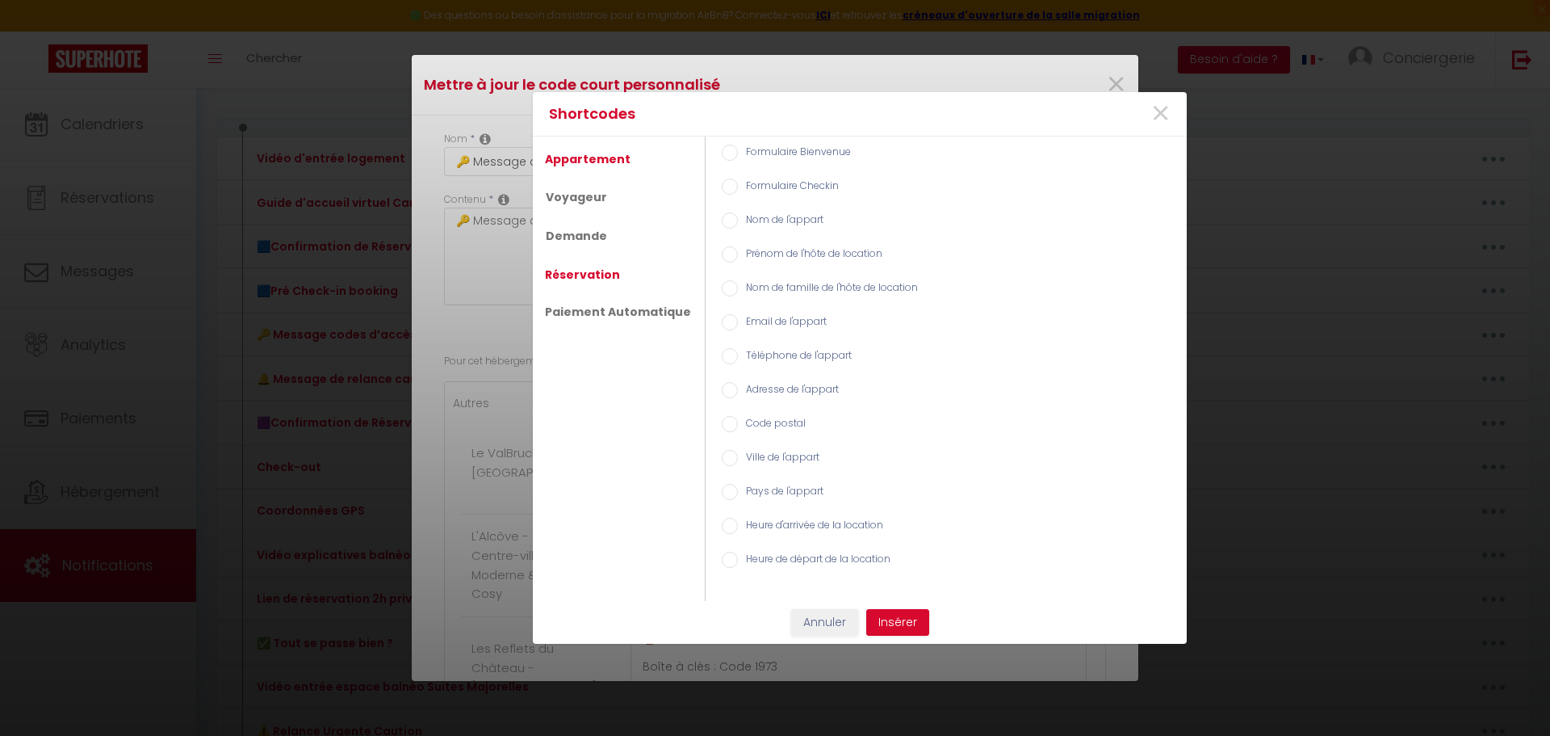
click at [592, 271] on link "Réservation" at bounding box center [582, 274] width 91 height 29
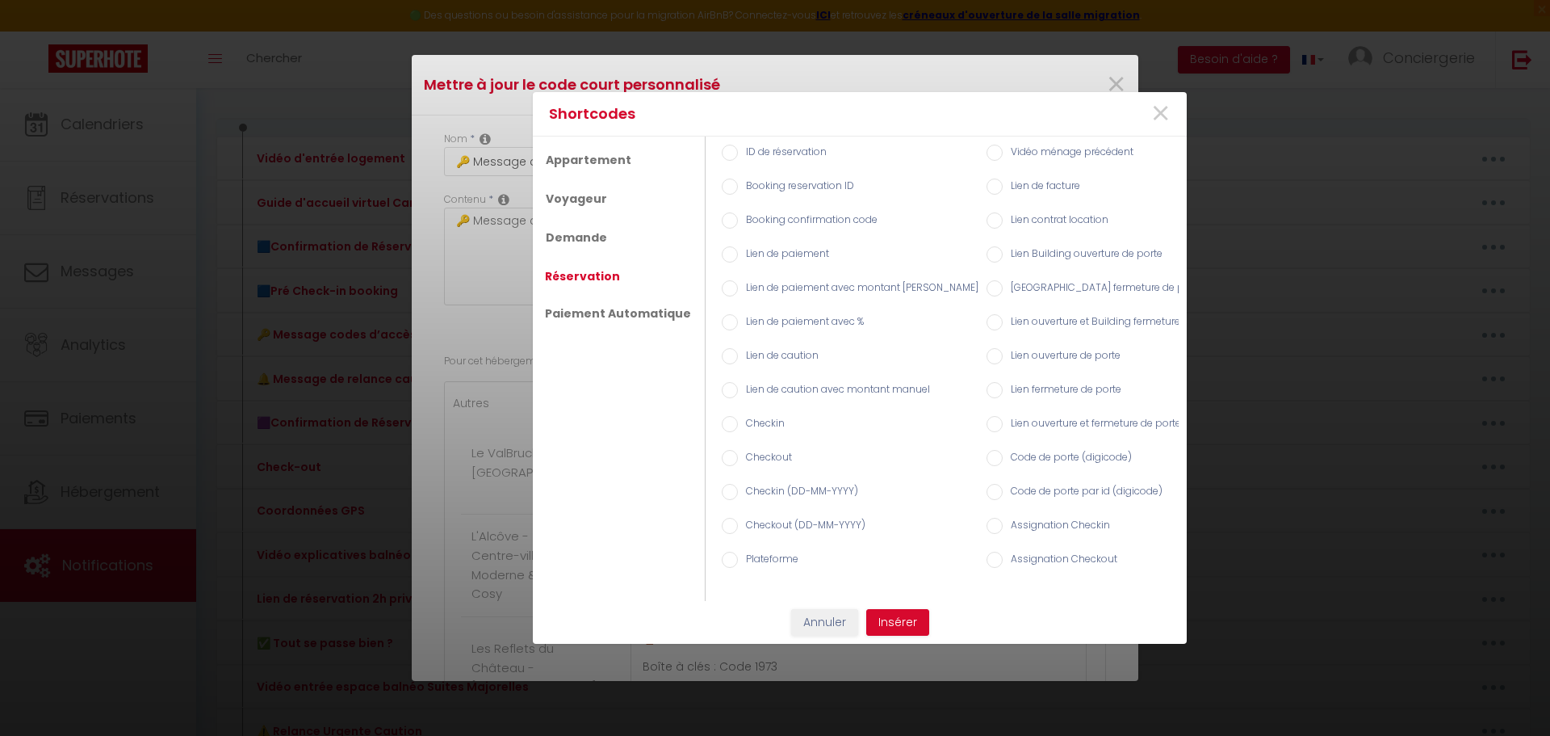
click at [1020, 485] on label "Code de porte par id (digicode)" at bounding box center [1083, 493] width 160 height 18
click at [1003, 485] on input "Code de porte par id (digicode)" at bounding box center [995, 492] width 16 height 16
radio input "true"
click at [911, 634] on button "Insérer" at bounding box center [897, 622] width 63 height 27
type textarea "🚪 Accès autonome : Code digicode porte immeuble : 861A Serrure connectée : [REN…"
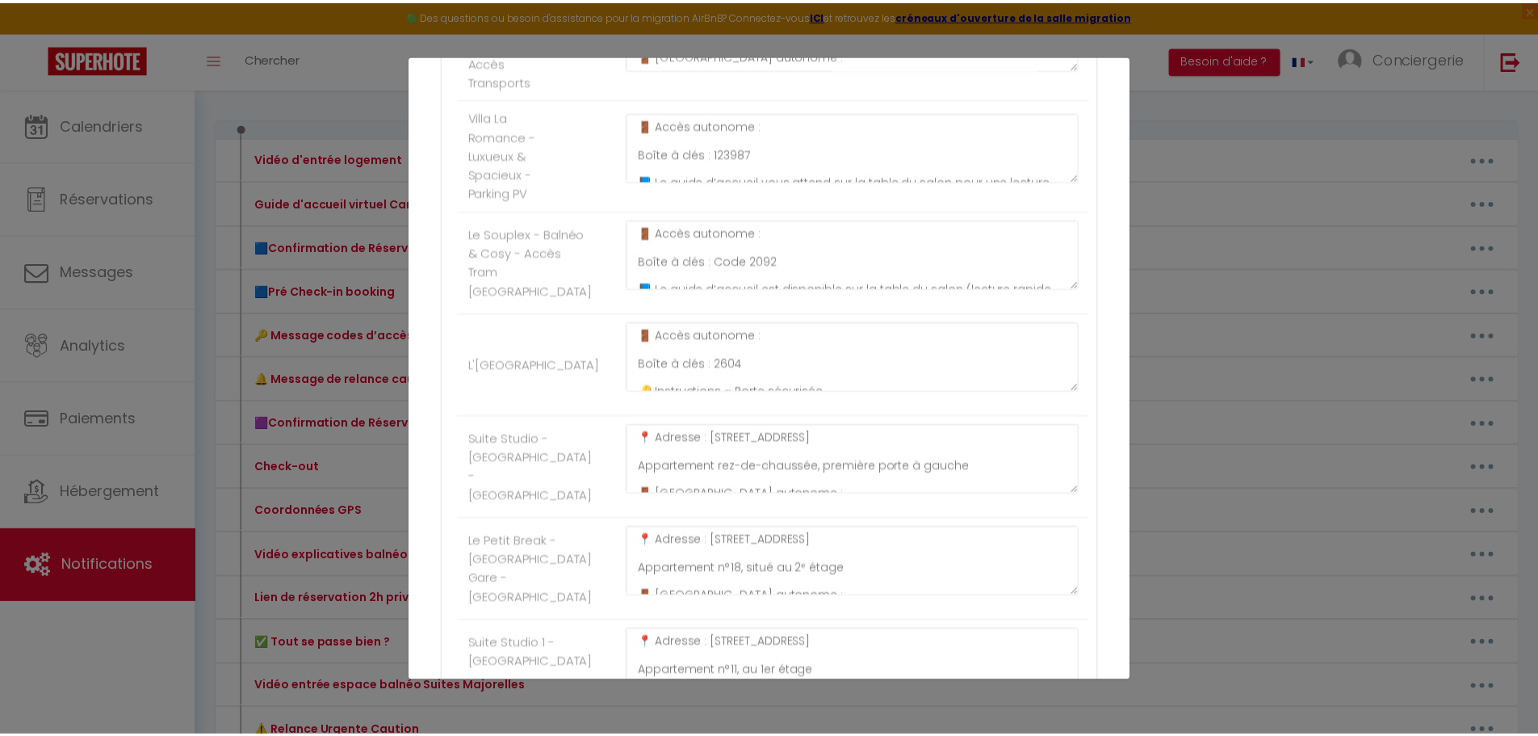
scroll to position [2343, 0]
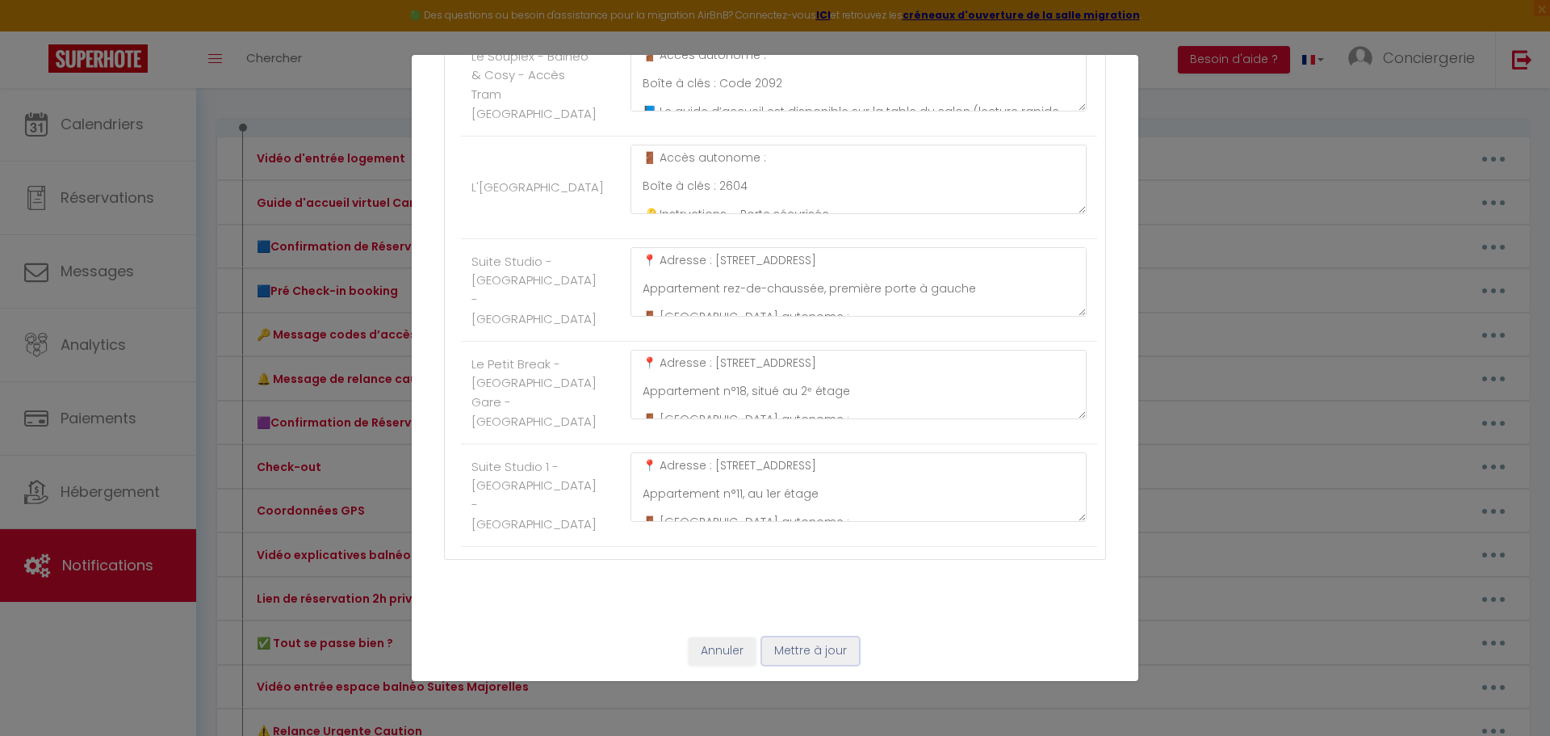
click at [818, 657] on button "Mettre à jour" at bounding box center [810, 650] width 97 height 27
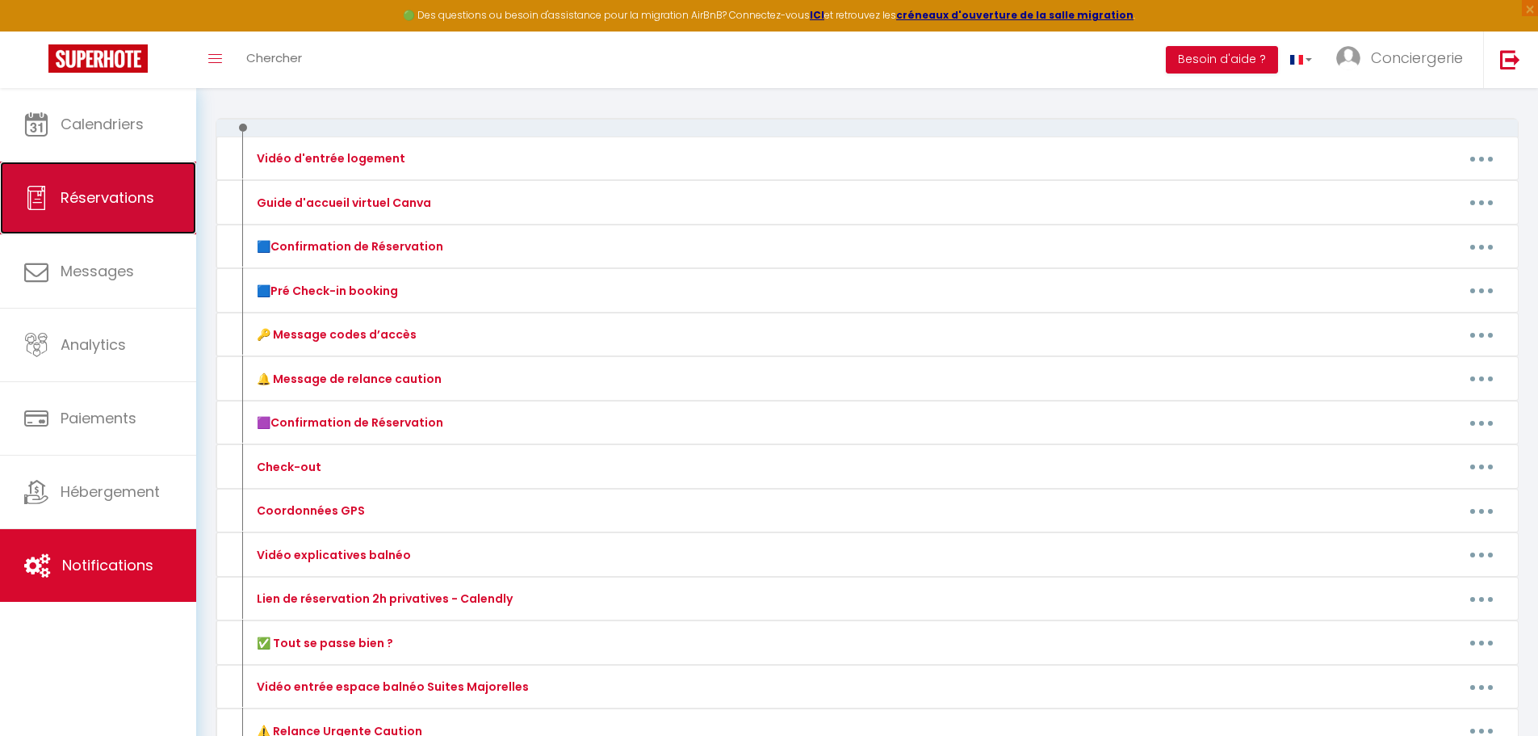
click at [154, 190] on link "Réservations" at bounding box center [98, 198] width 196 height 73
select select "not_cancelled"
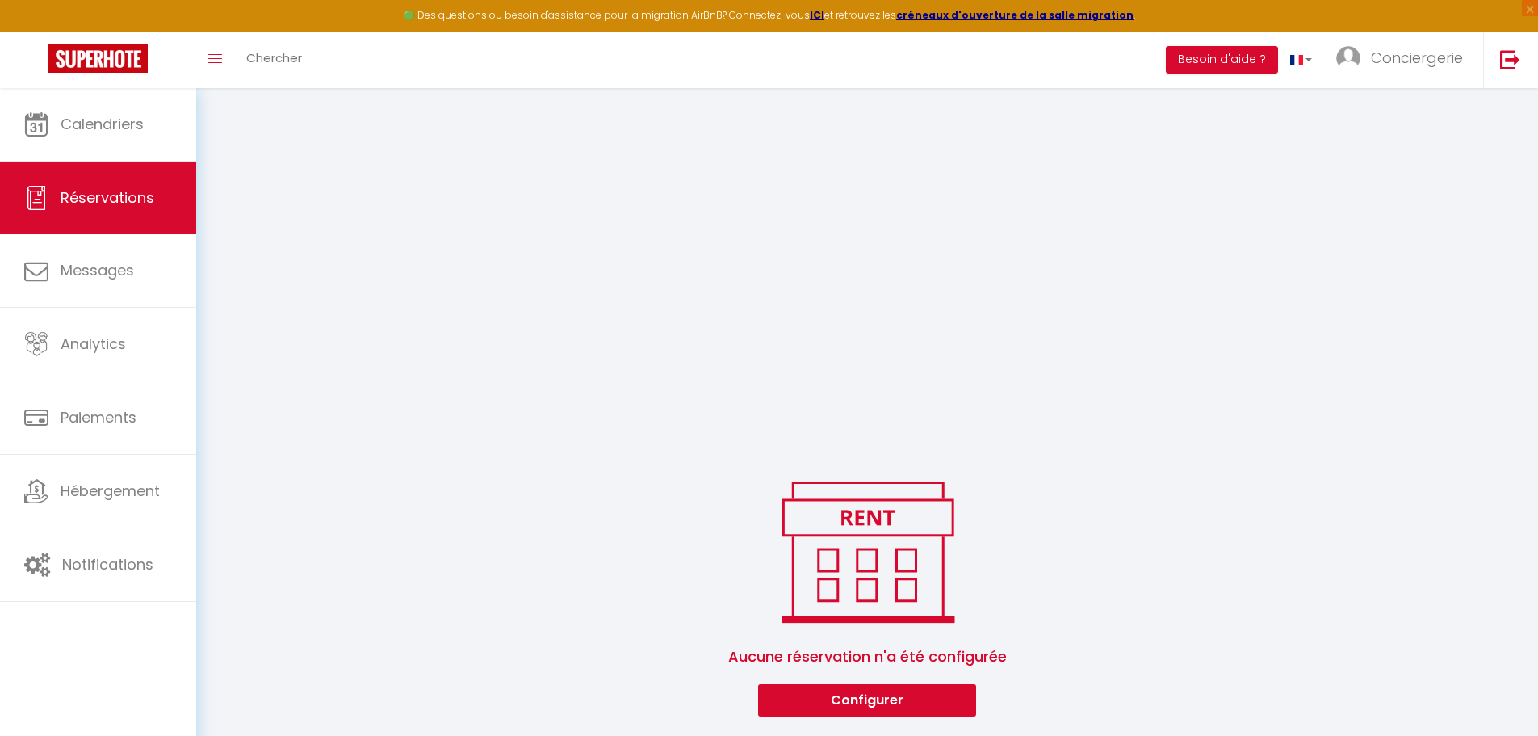
scroll to position [1242, 0]
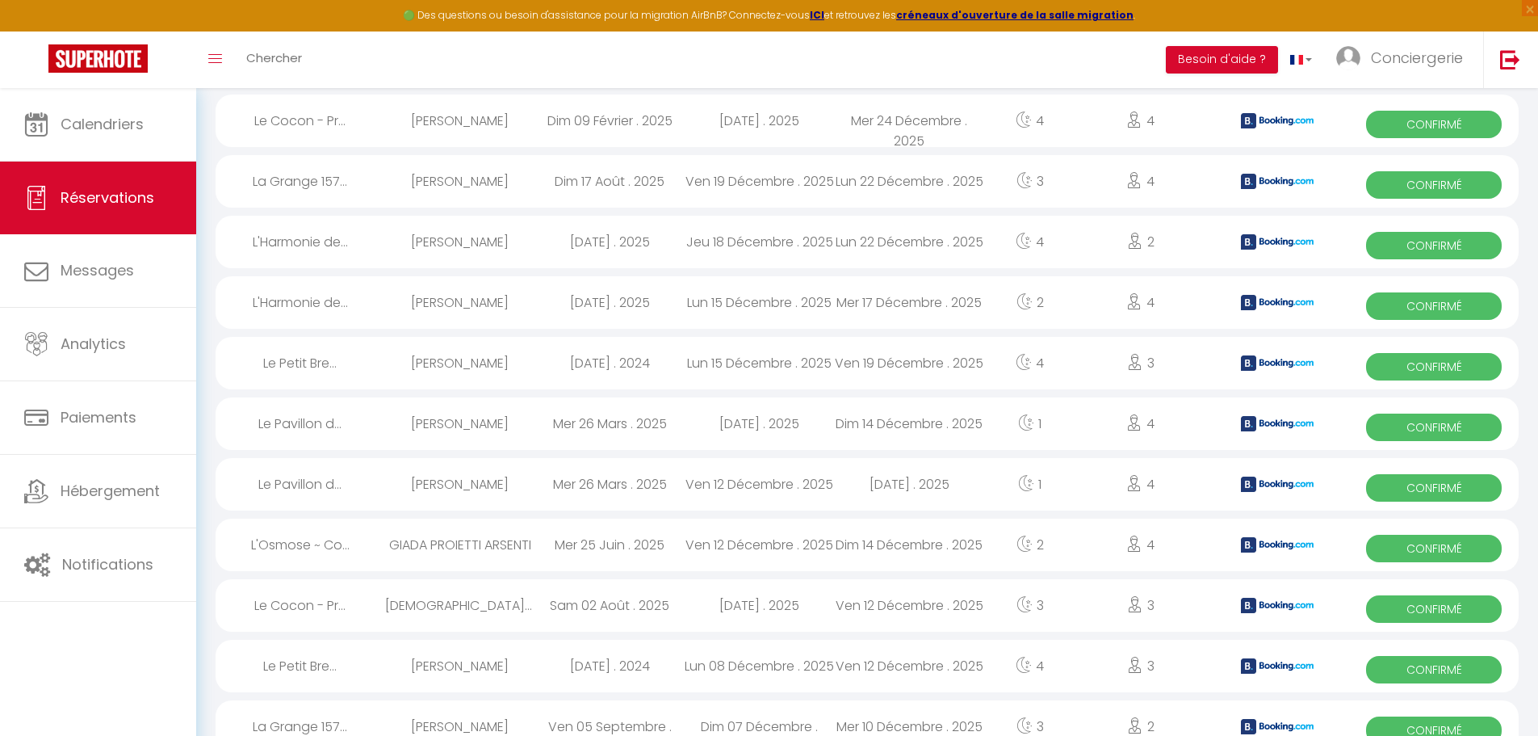
click at [548, 241] on div "[DATE] . 2025" at bounding box center [610, 242] width 150 height 52
select select "OK"
select select "KO"
select select "0"
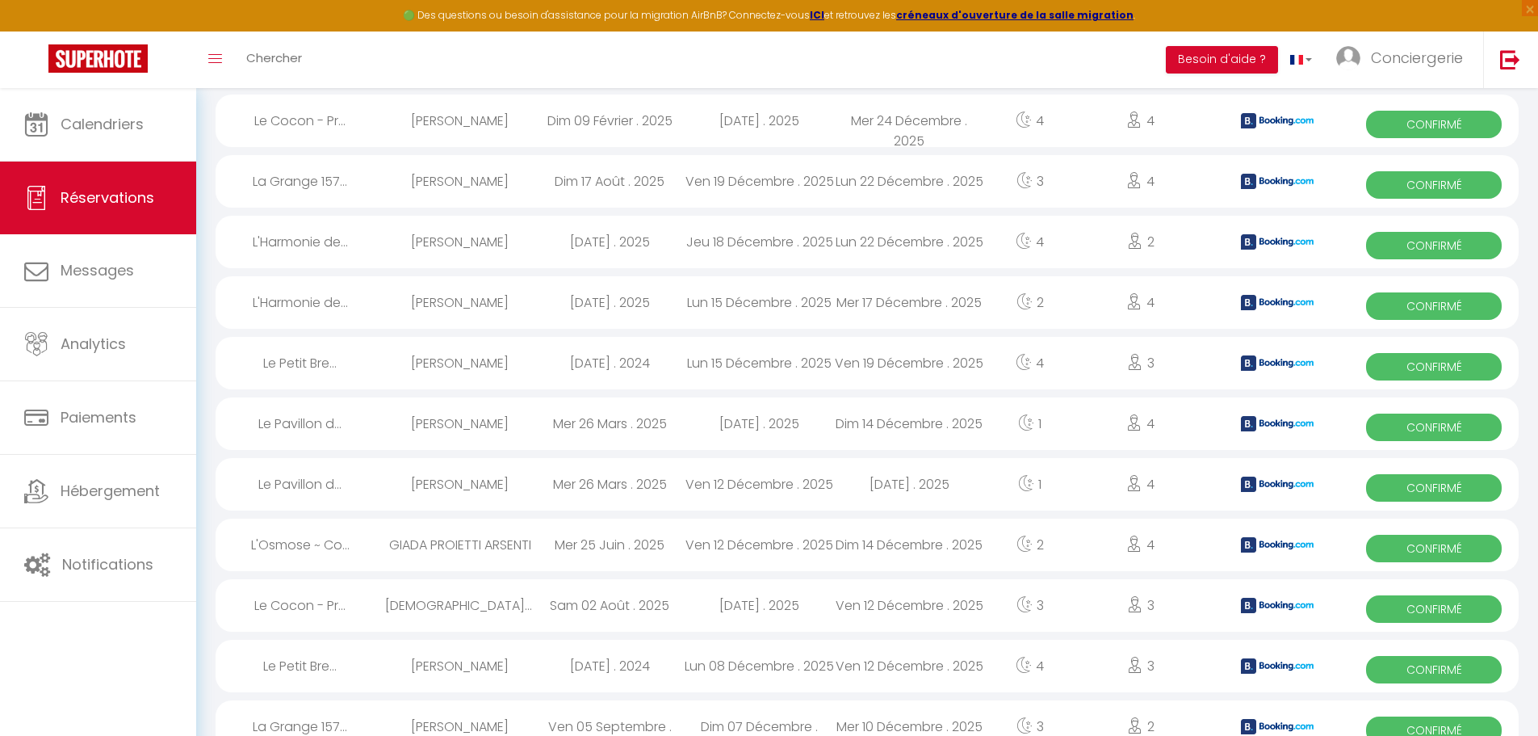
select select "1"
select select
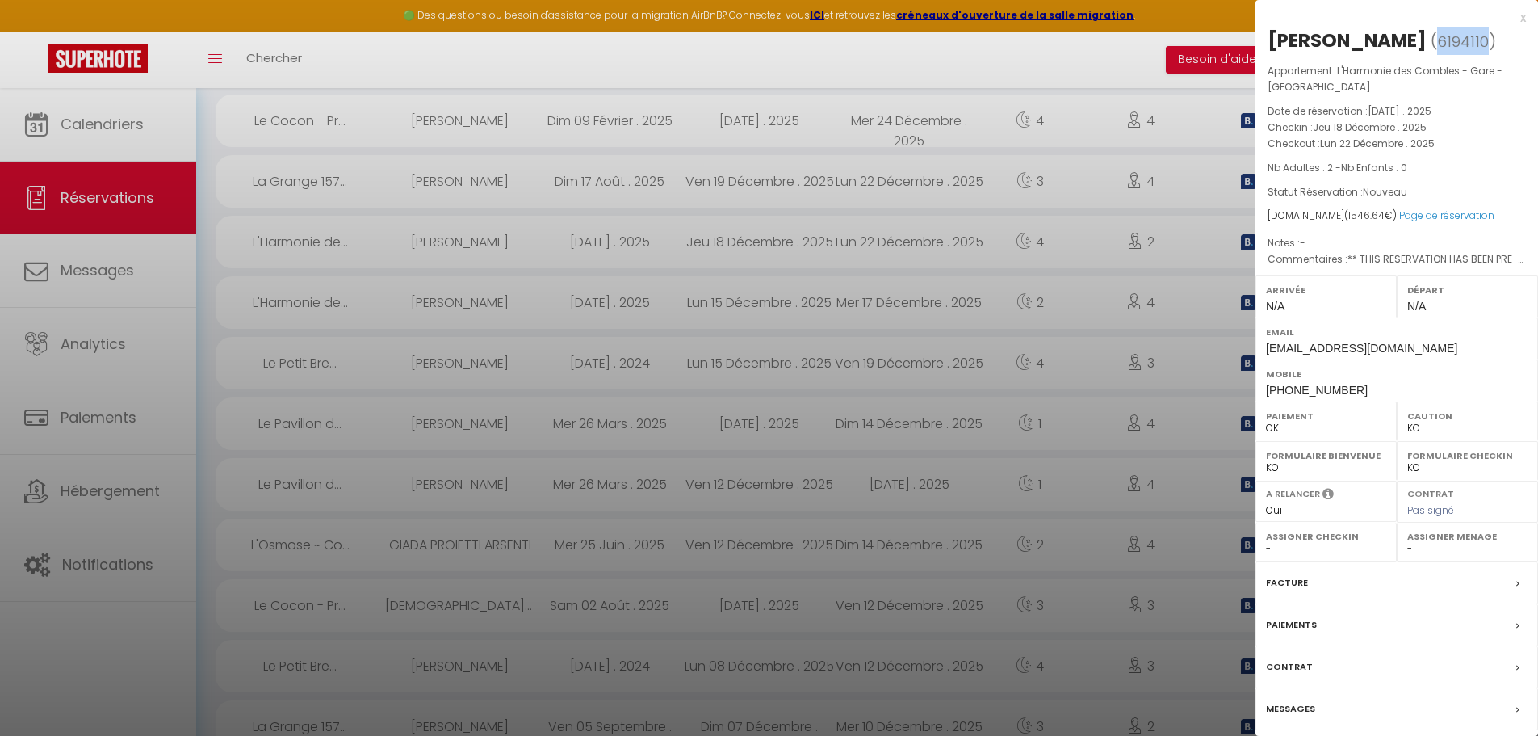
drag, startPoint x: 1500, startPoint y: 43, endPoint x: 1456, endPoint y: 45, distance: 44.5
click at [1456, 45] on span "6194110" at bounding box center [1463, 41] width 52 height 20
copy span "6194110"
click at [124, 211] on div at bounding box center [769, 368] width 1538 height 736
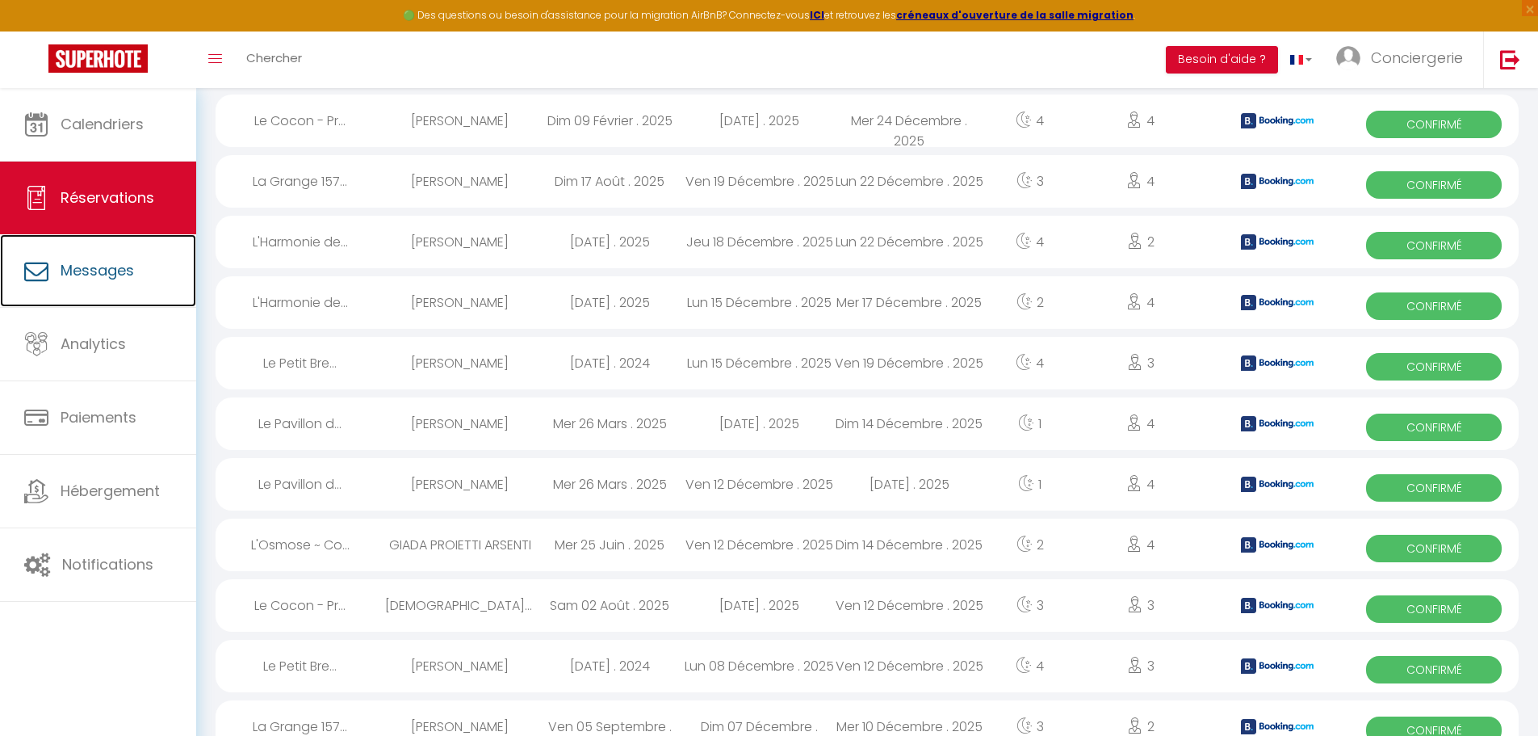
click at [118, 286] on link "Messages" at bounding box center [98, 270] width 196 height 73
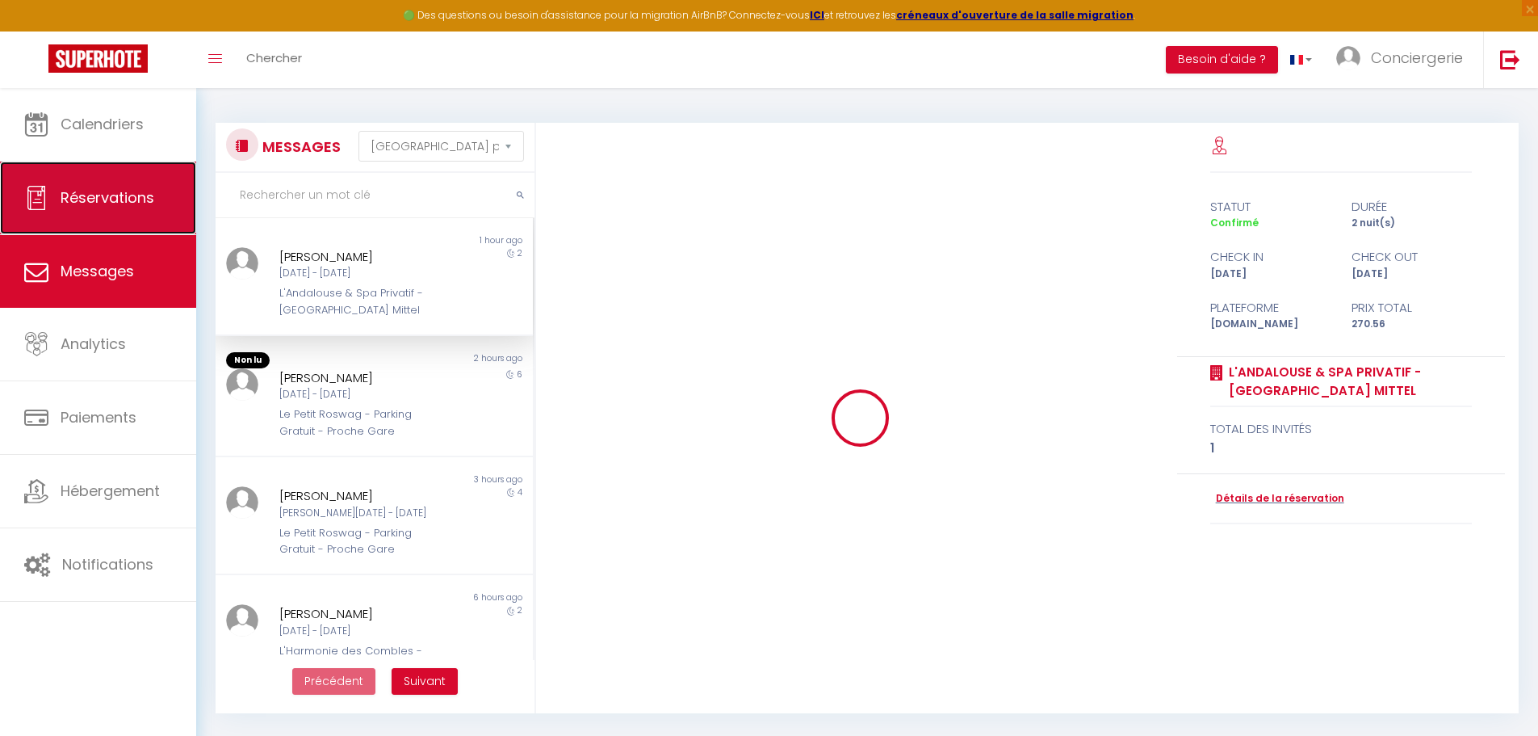
click at [108, 190] on span "Réservations" at bounding box center [108, 197] width 94 height 20
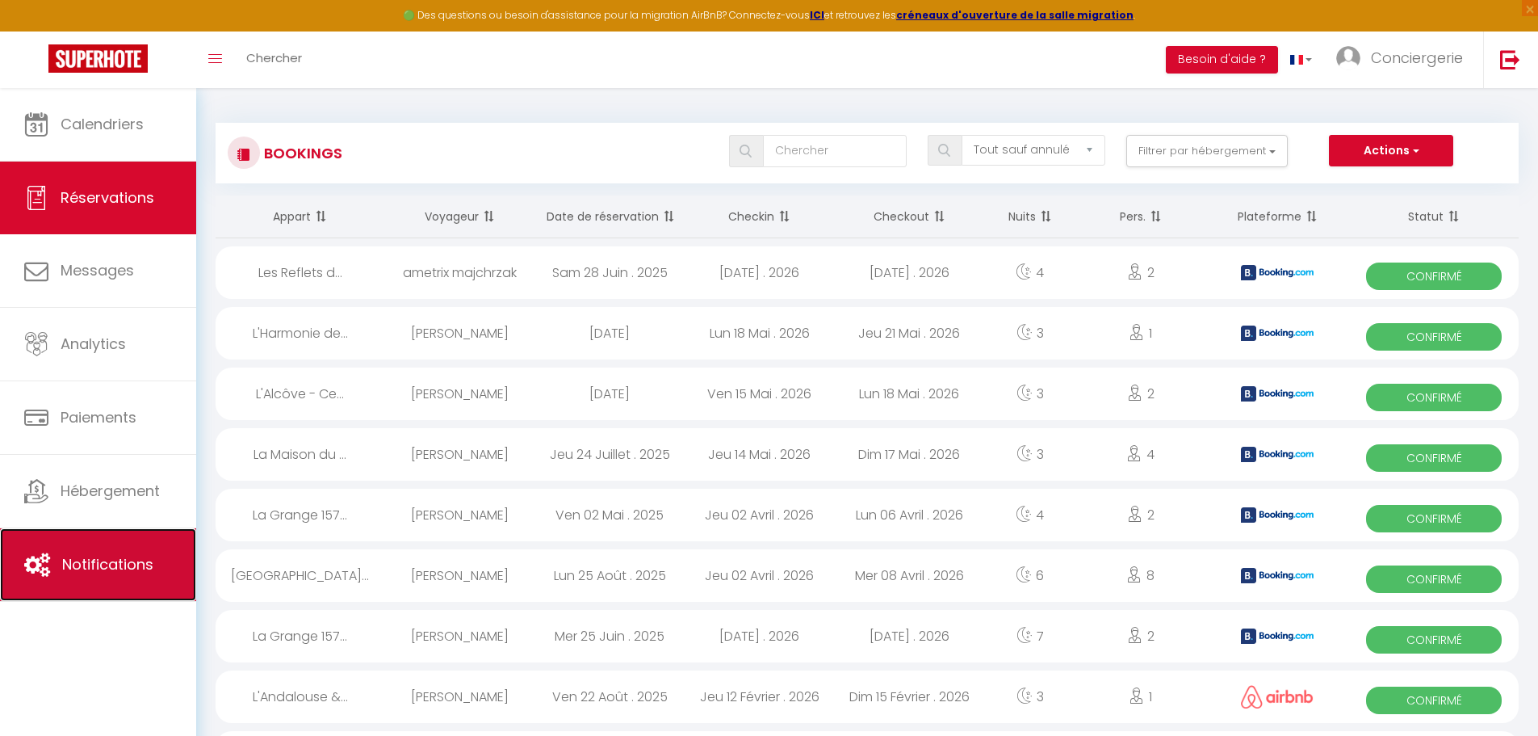
click at [136, 585] on link "Notifications" at bounding box center [98, 564] width 196 height 73
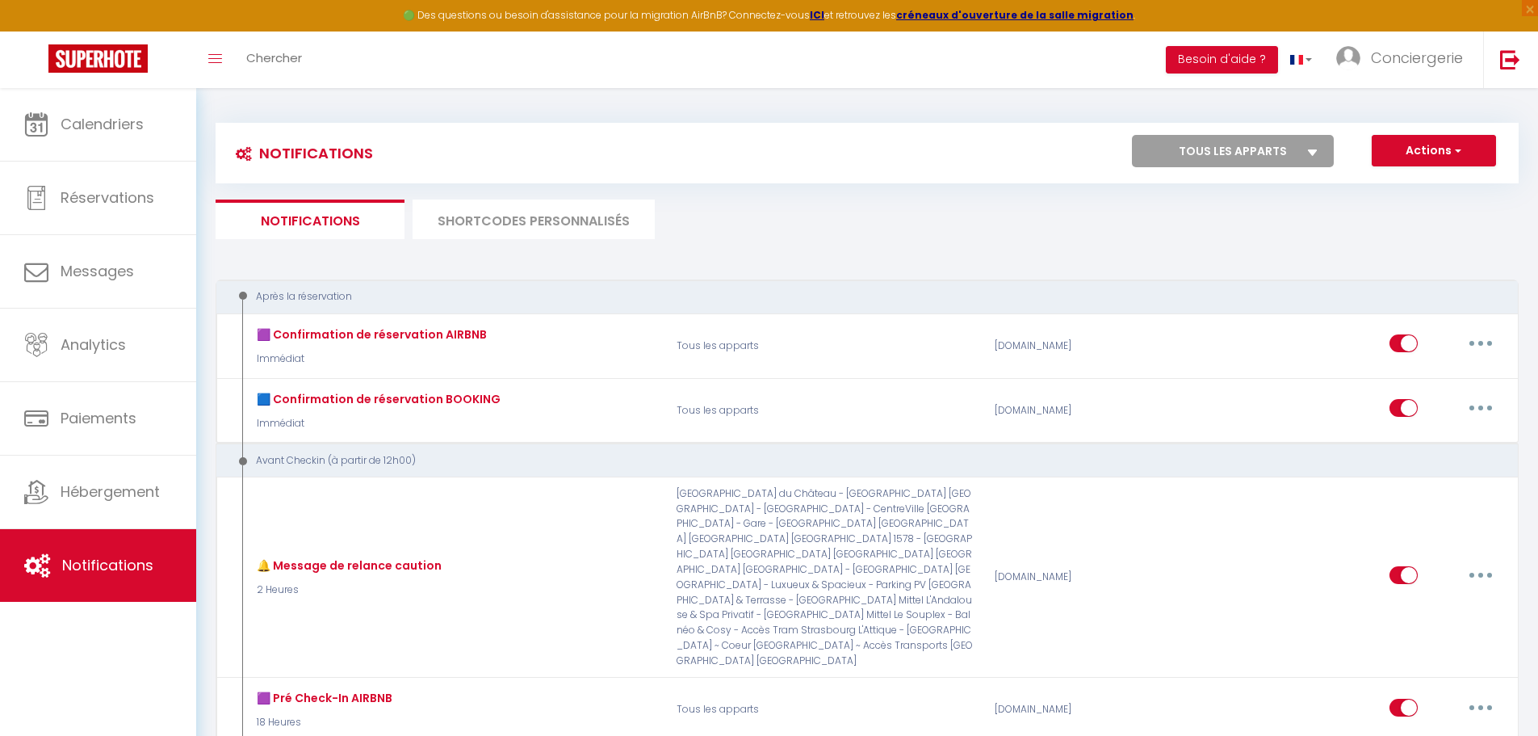
click at [538, 218] on li "SHORTCODES PERSONNALISÉS" at bounding box center [534, 219] width 242 height 40
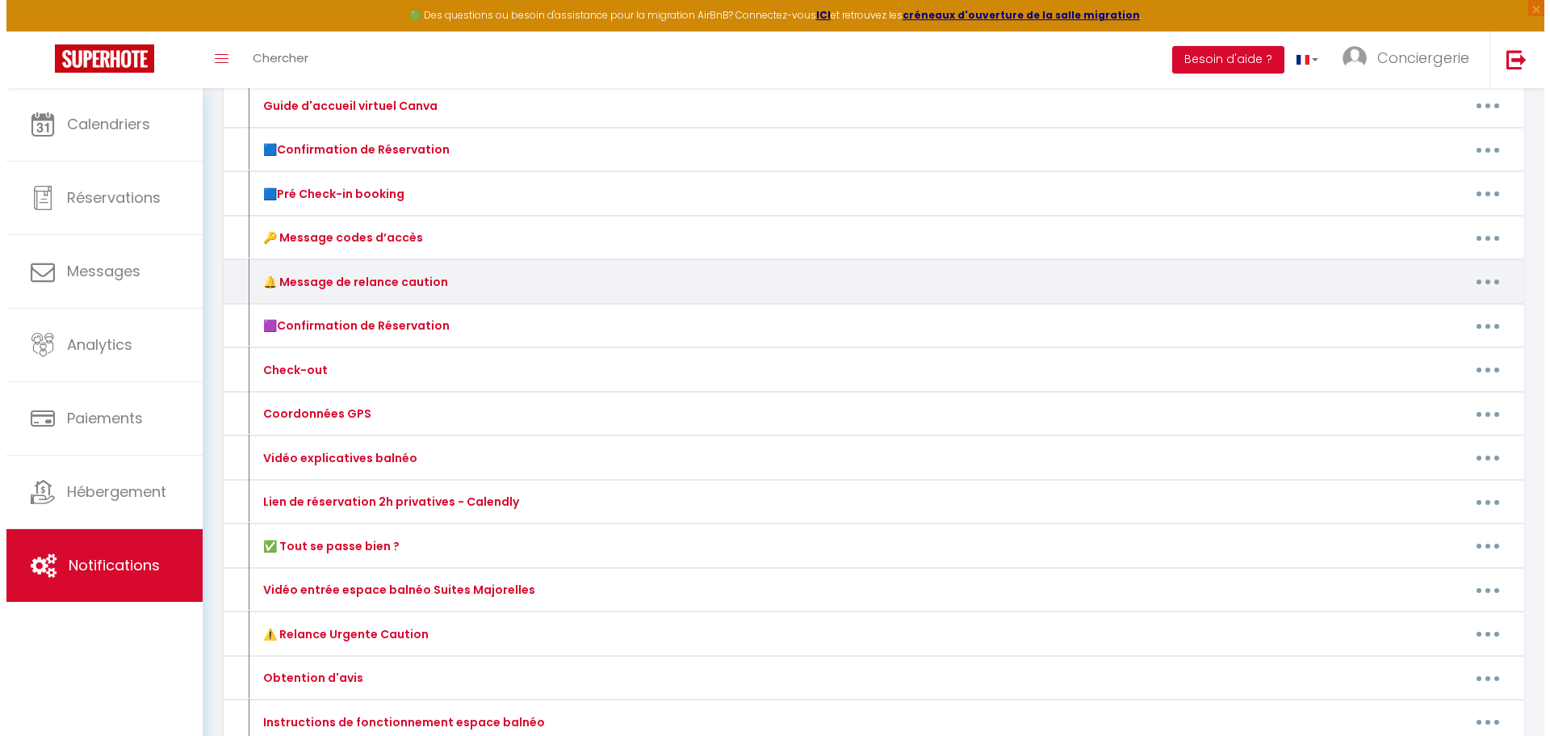
scroll to position [242, 0]
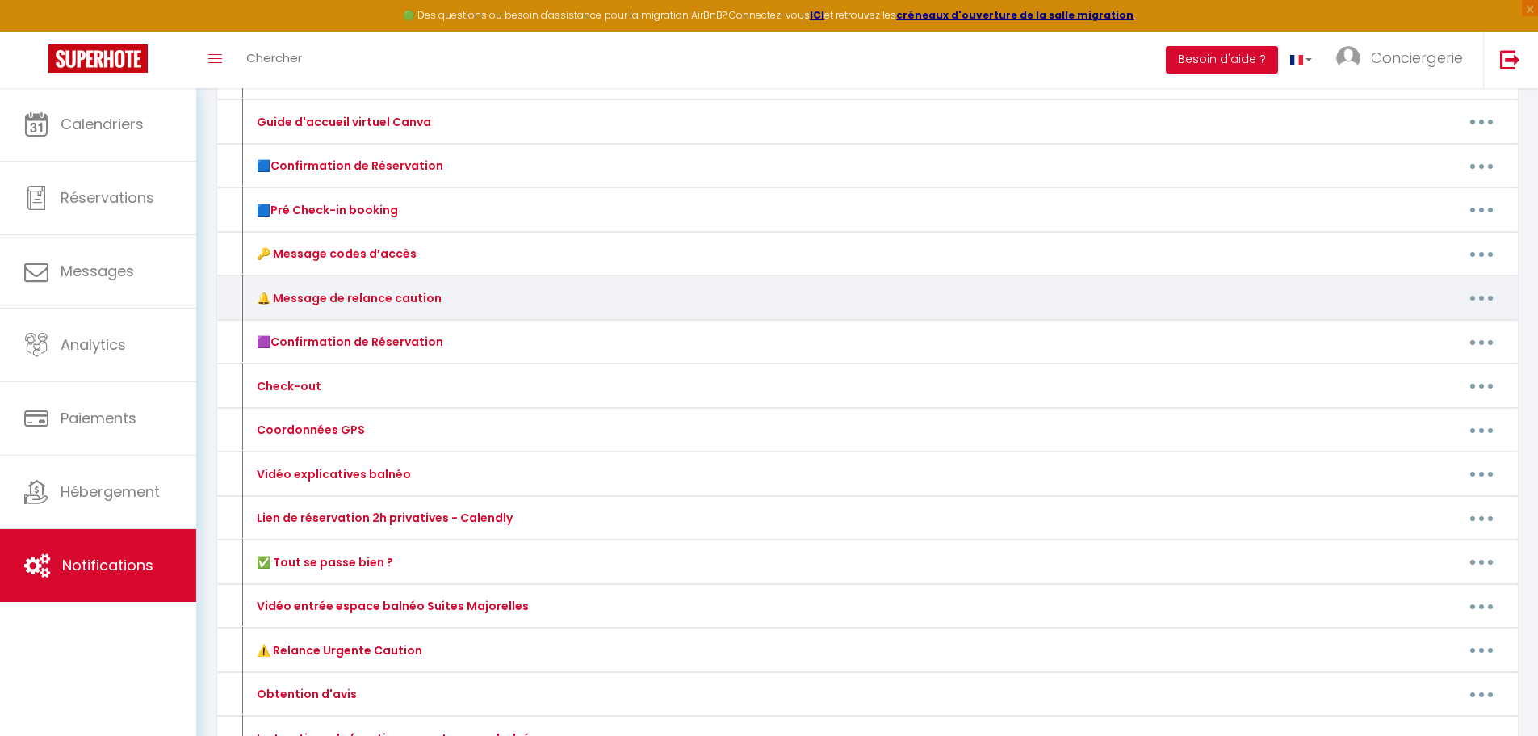
click at [1475, 292] on button "button" at bounding box center [1481, 298] width 45 height 26
click at [1454, 335] on link "Editer" at bounding box center [1440, 334] width 120 height 27
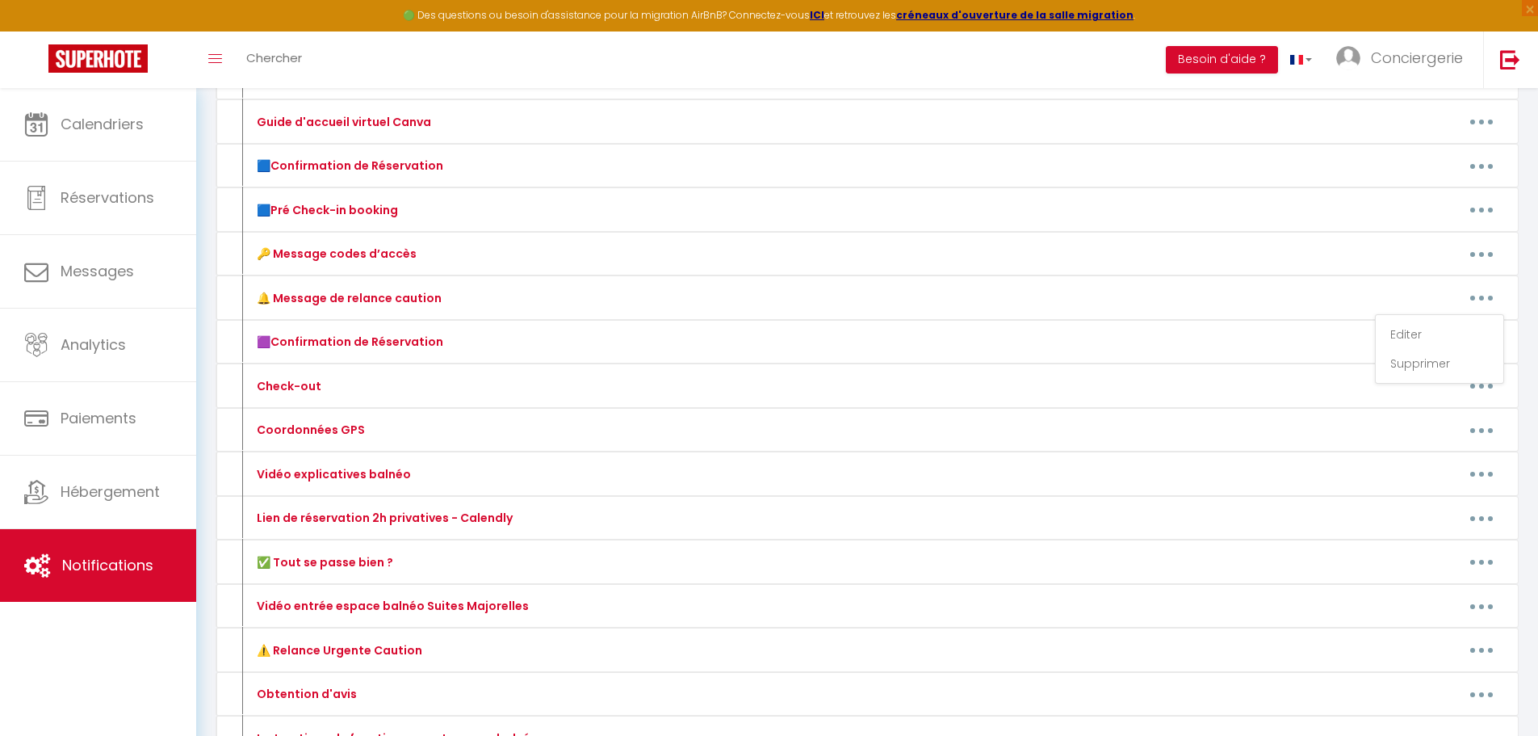
type input "🔔 Message de relance caution"
type textarea "🔔 Message de relance caution"
type textarea "Bonjour [GUEST:FIRST_NAME], 🕘 Nous espérons que vous êtes prêt(e) pour votre sé…"
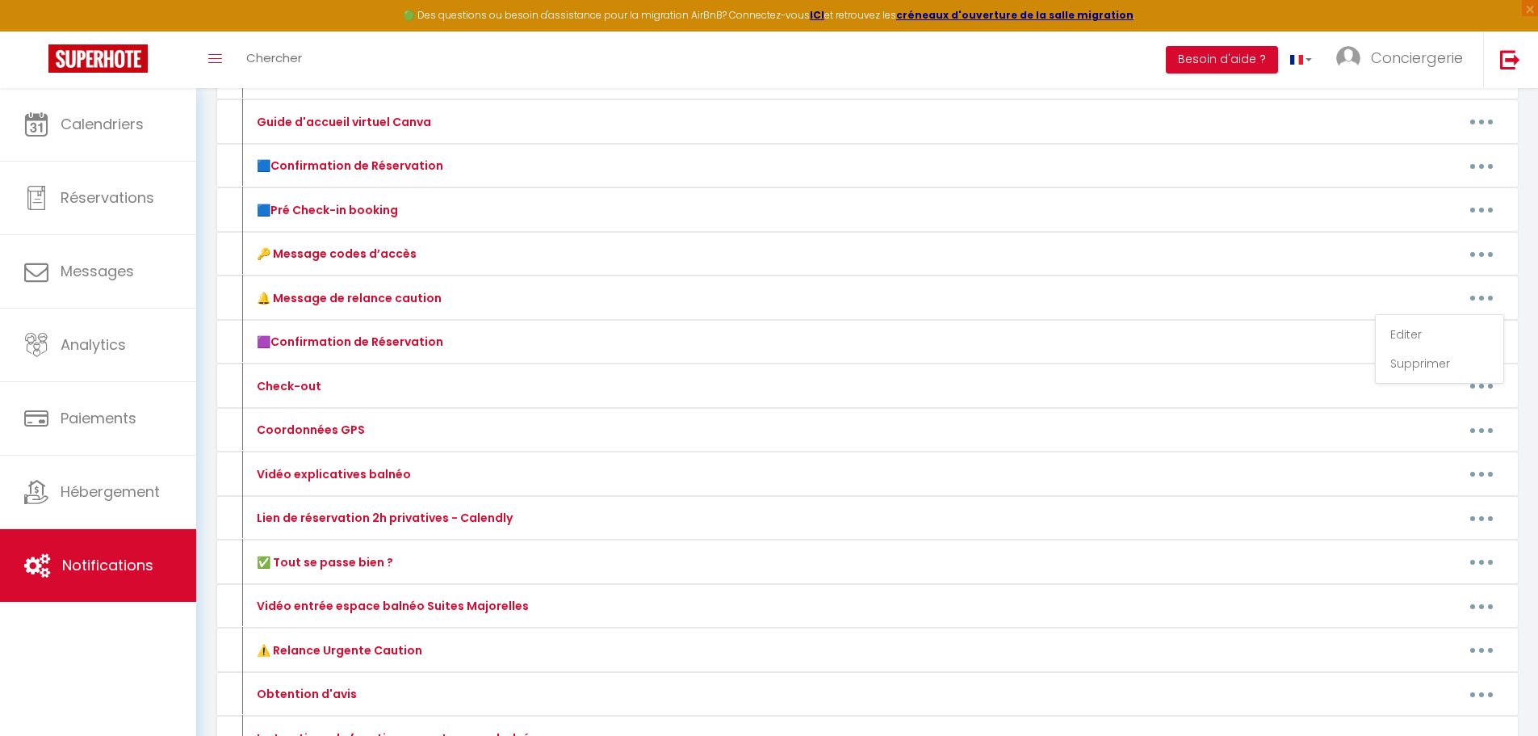
type textarea "Bonjour [GUEST:FIRST_NAME], 🕘 Nous espérons que vous êtes prêt(e) pour votre sé…"
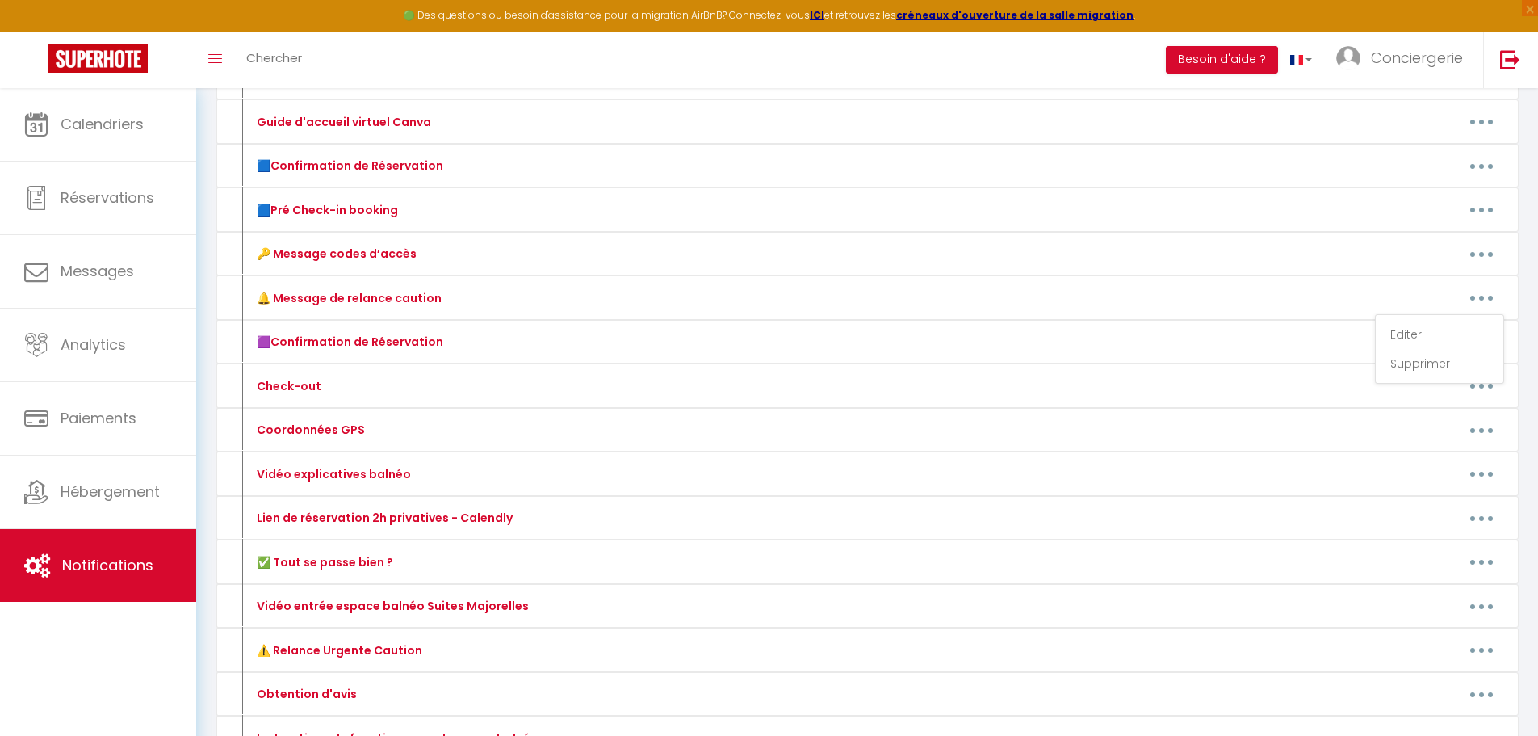
type textarea "Bonjour [GUEST:FIRST_NAME], 🕘 Nous espérons que vous êtes prêt(e) pour votre sé…"
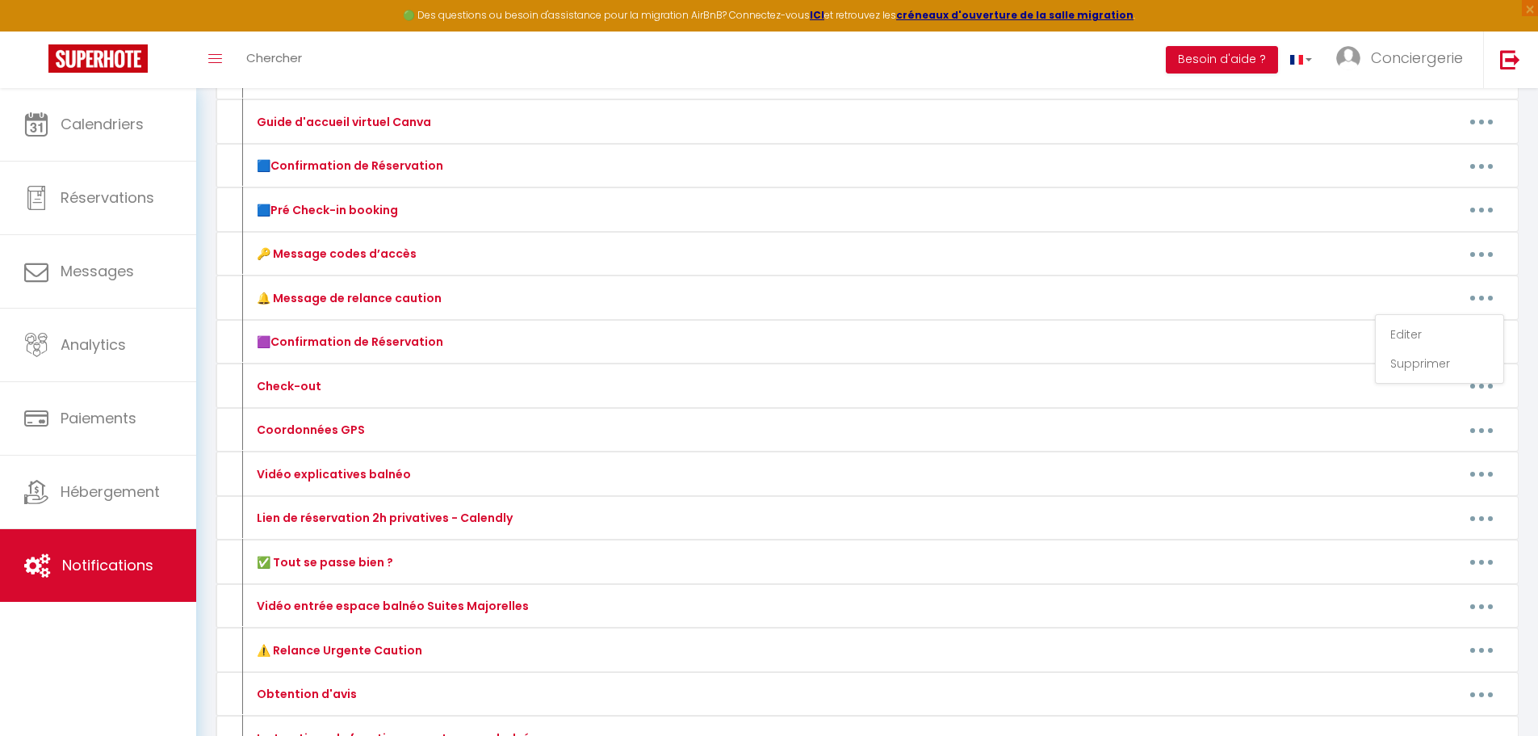
type textarea "Bonjour [GUEST:FIRST_NAME], 🕘 Nous espérons que vous êtes prêt(e) pour votre sé…"
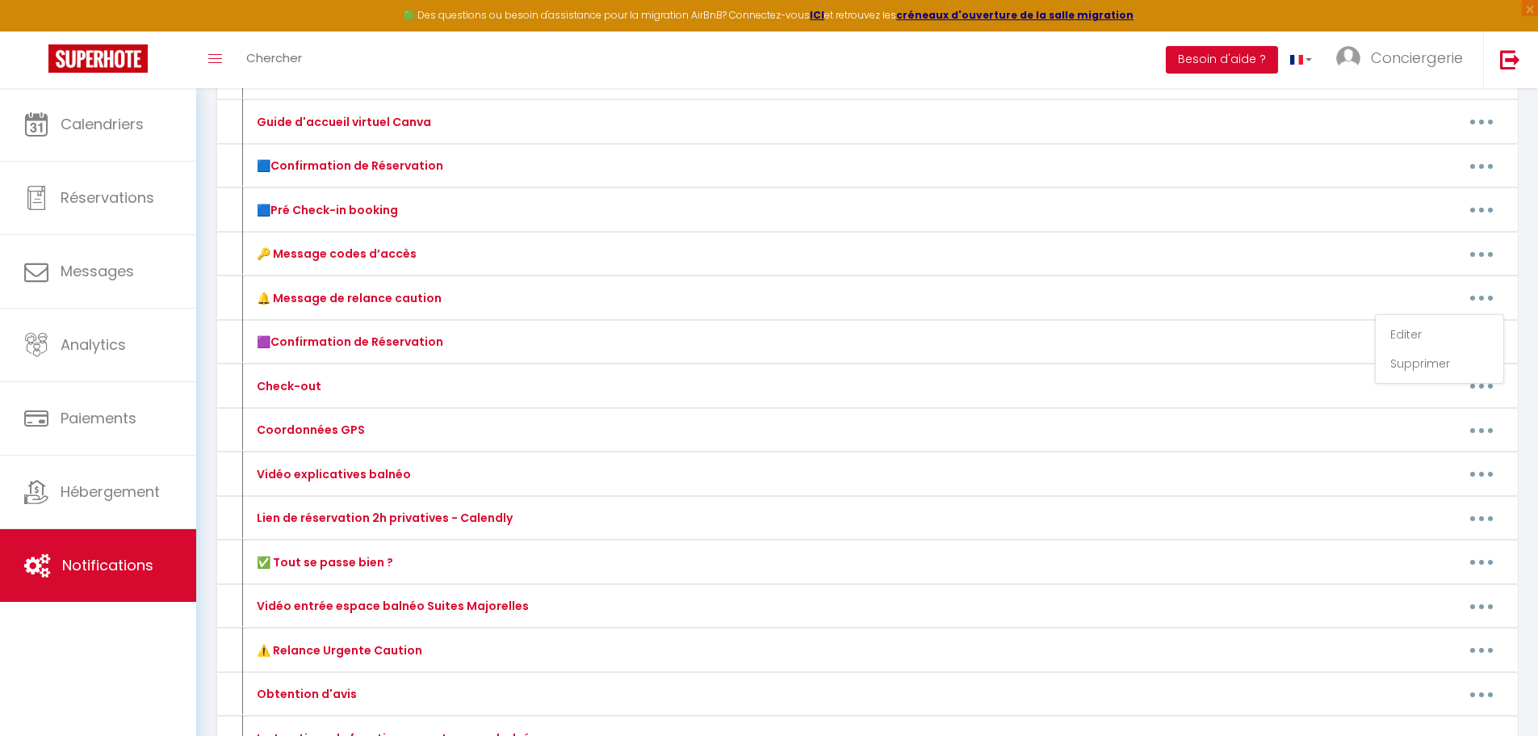
type textarea "Bonjour [GUEST:FIRST_NAME], 🕘 Nous espérons que vous êtes prêt(e) pour votre sé…"
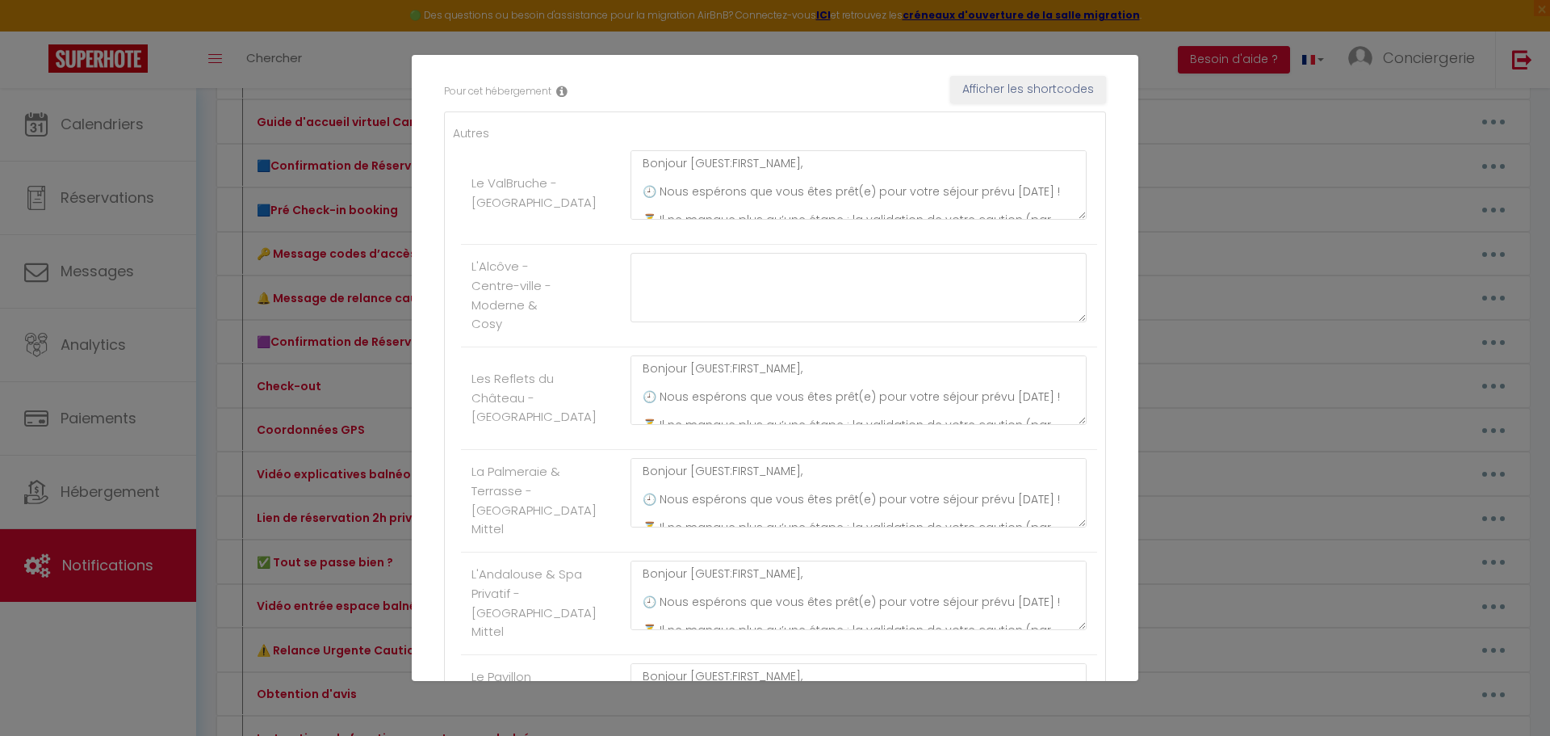
scroll to position [727, 0]
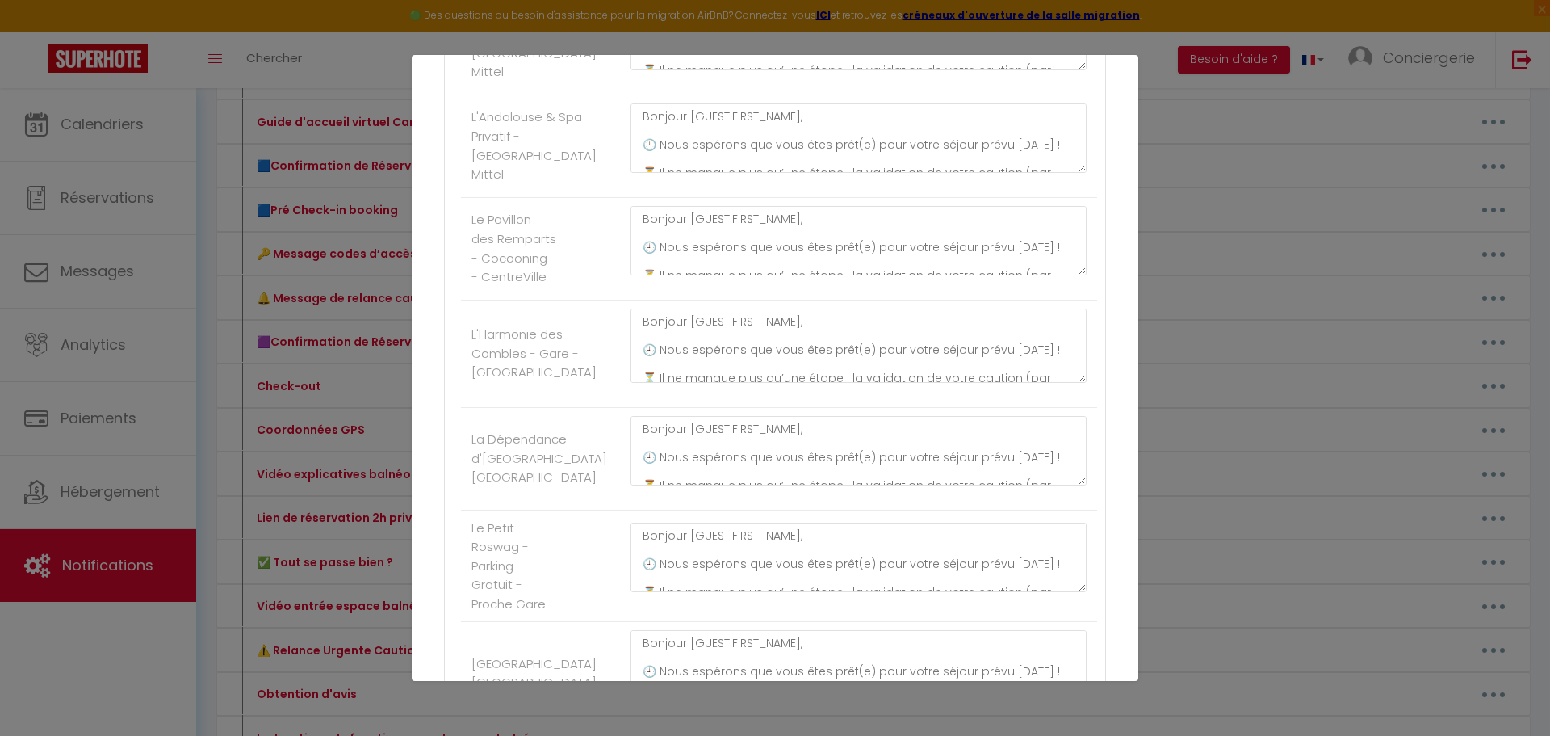
drag, startPoint x: 1071, startPoint y: 379, endPoint x: 1053, endPoint y: 526, distance: 148.8
click at [1054, 383] on textarea "Bonjour [GUEST:FIRST_NAME], 🕘 Nous espérons que vous êtes prêt(e) pour votre sé…" at bounding box center [859, 345] width 456 height 74
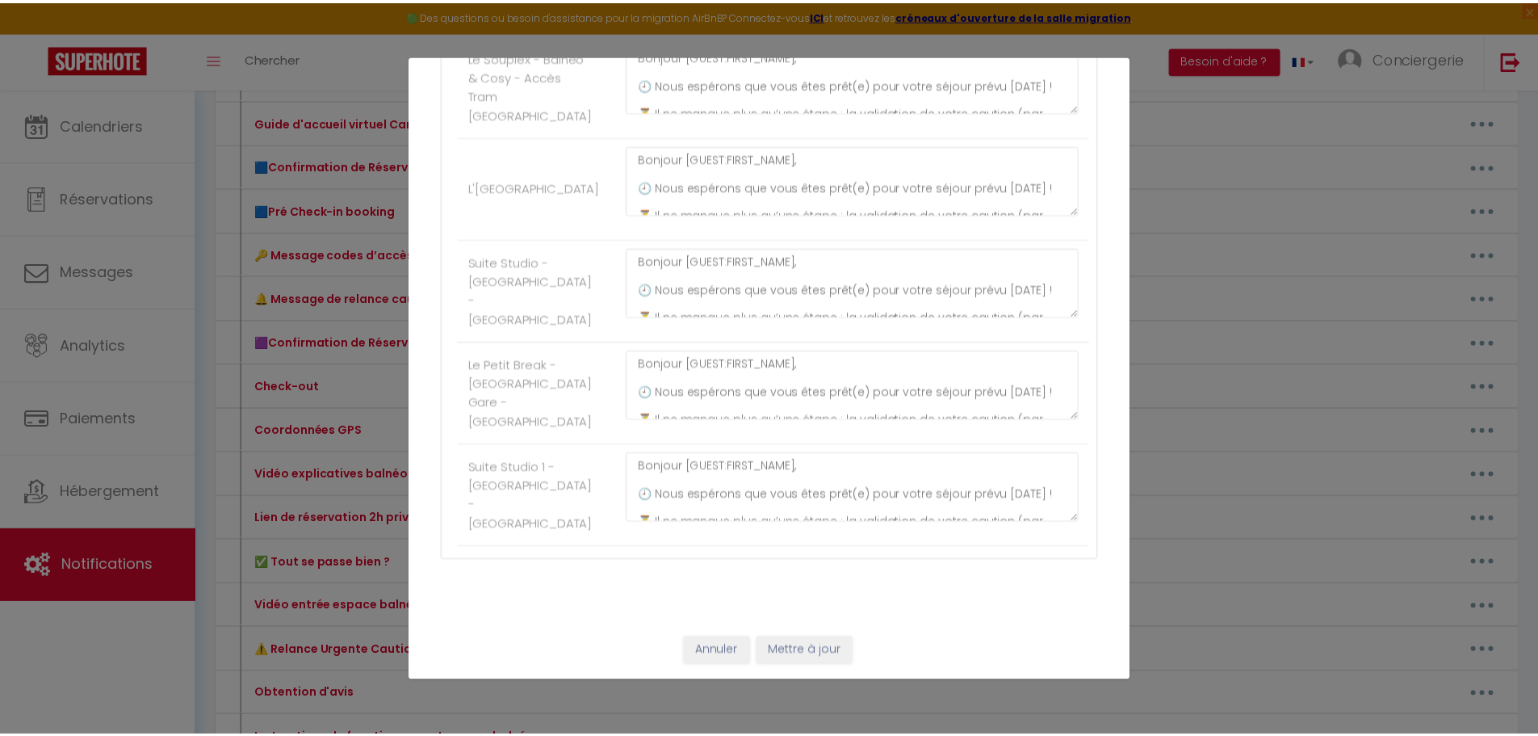
scroll to position [2252, 0]
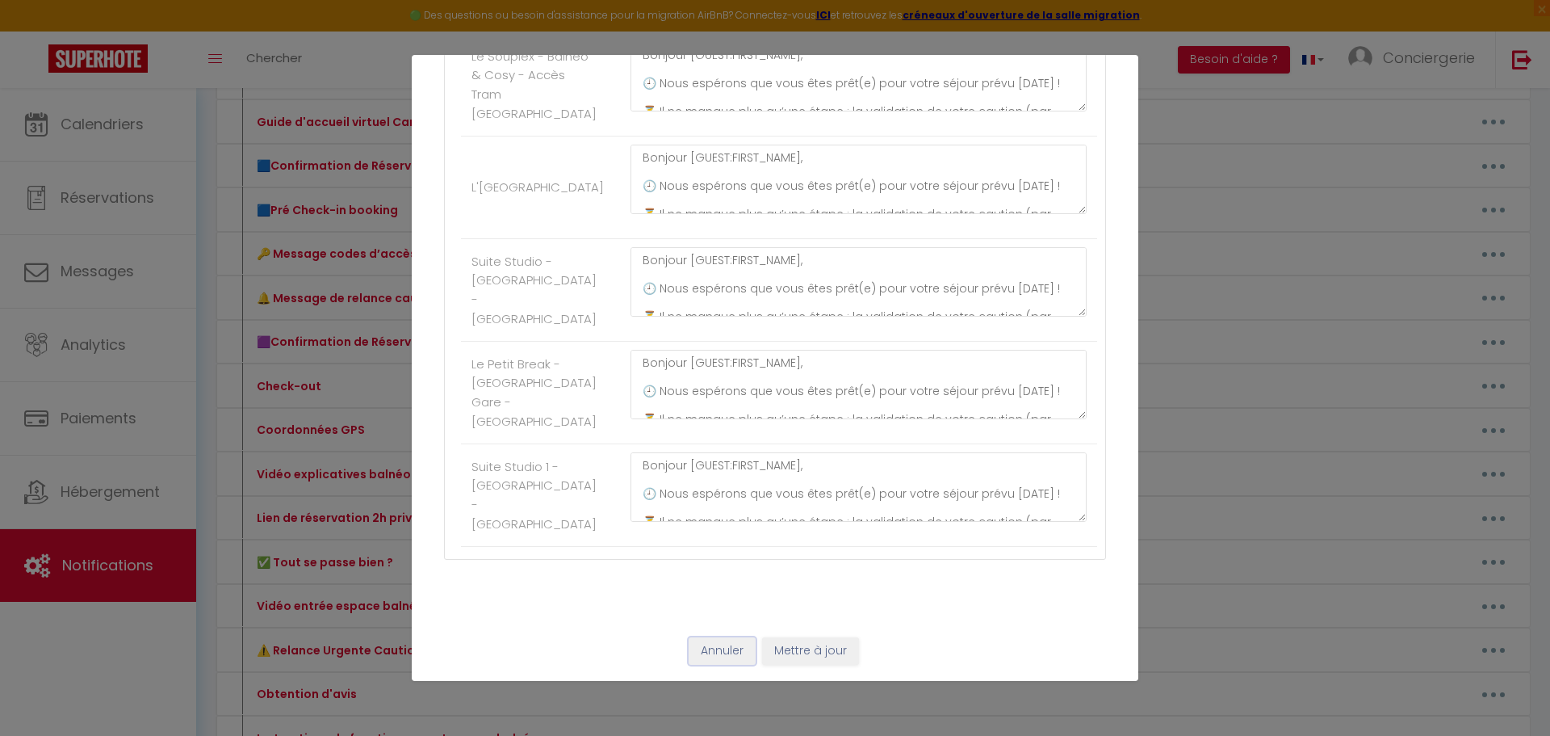
click at [720, 657] on button "Annuler" at bounding box center [722, 650] width 67 height 27
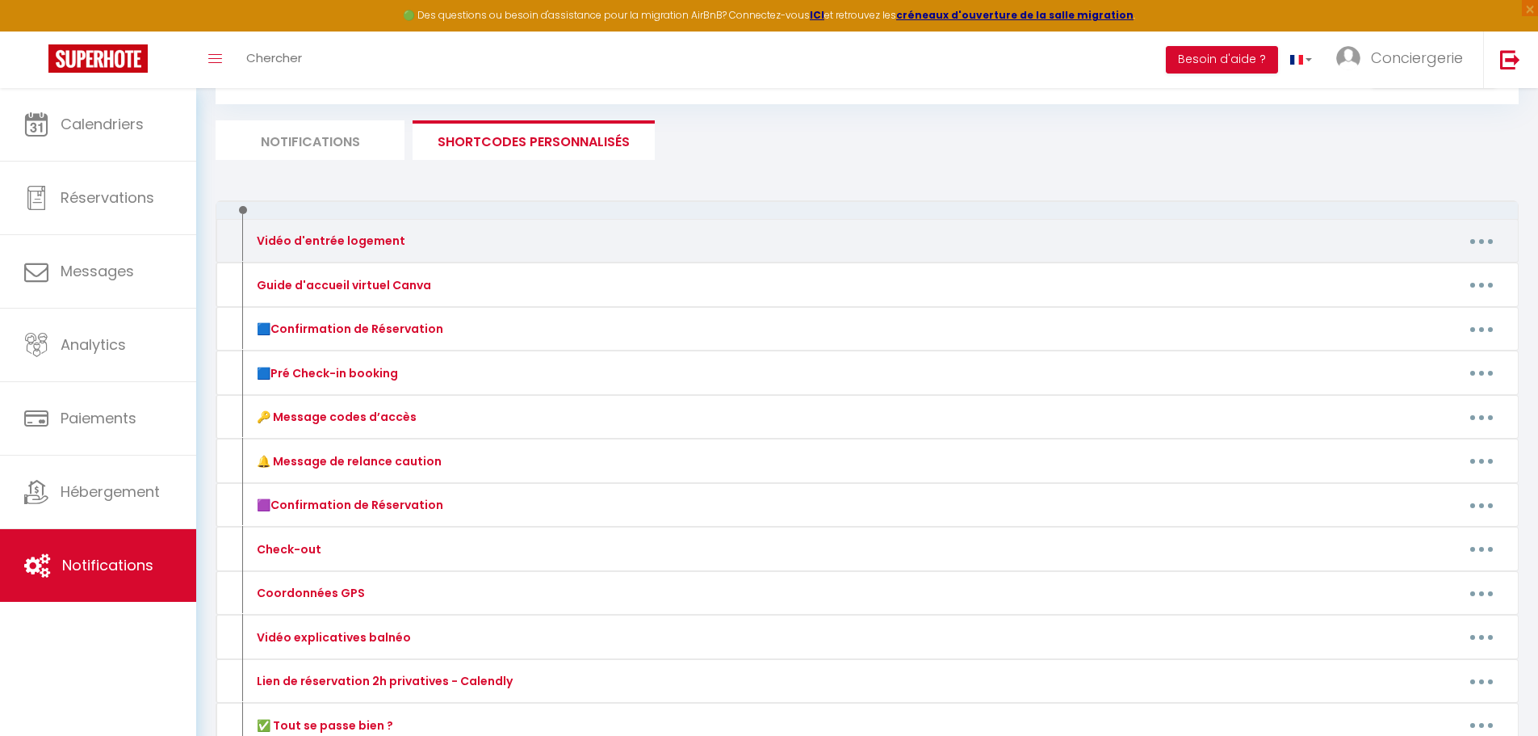
scroll to position [0, 0]
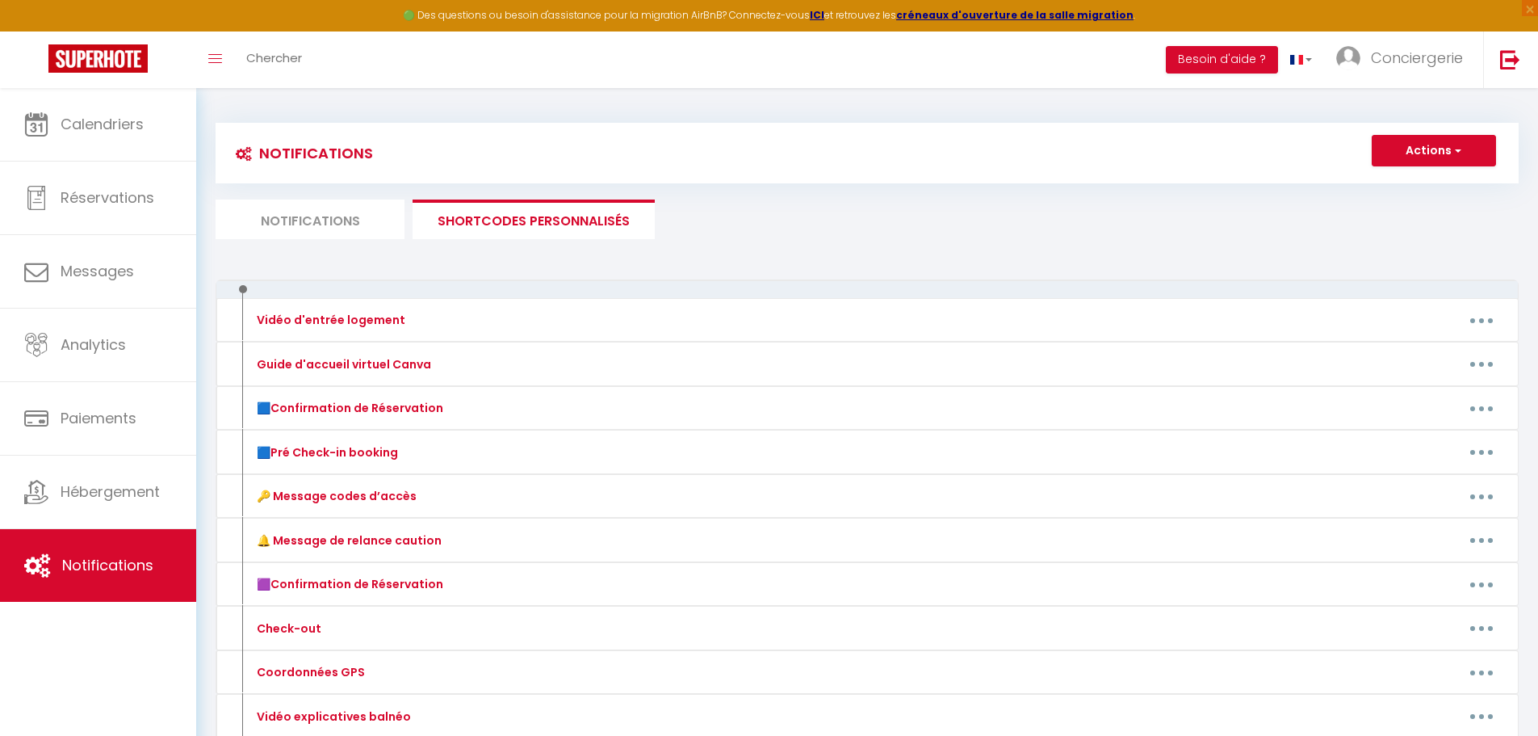
click at [327, 222] on li "Notifications" at bounding box center [310, 219] width 189 height 40
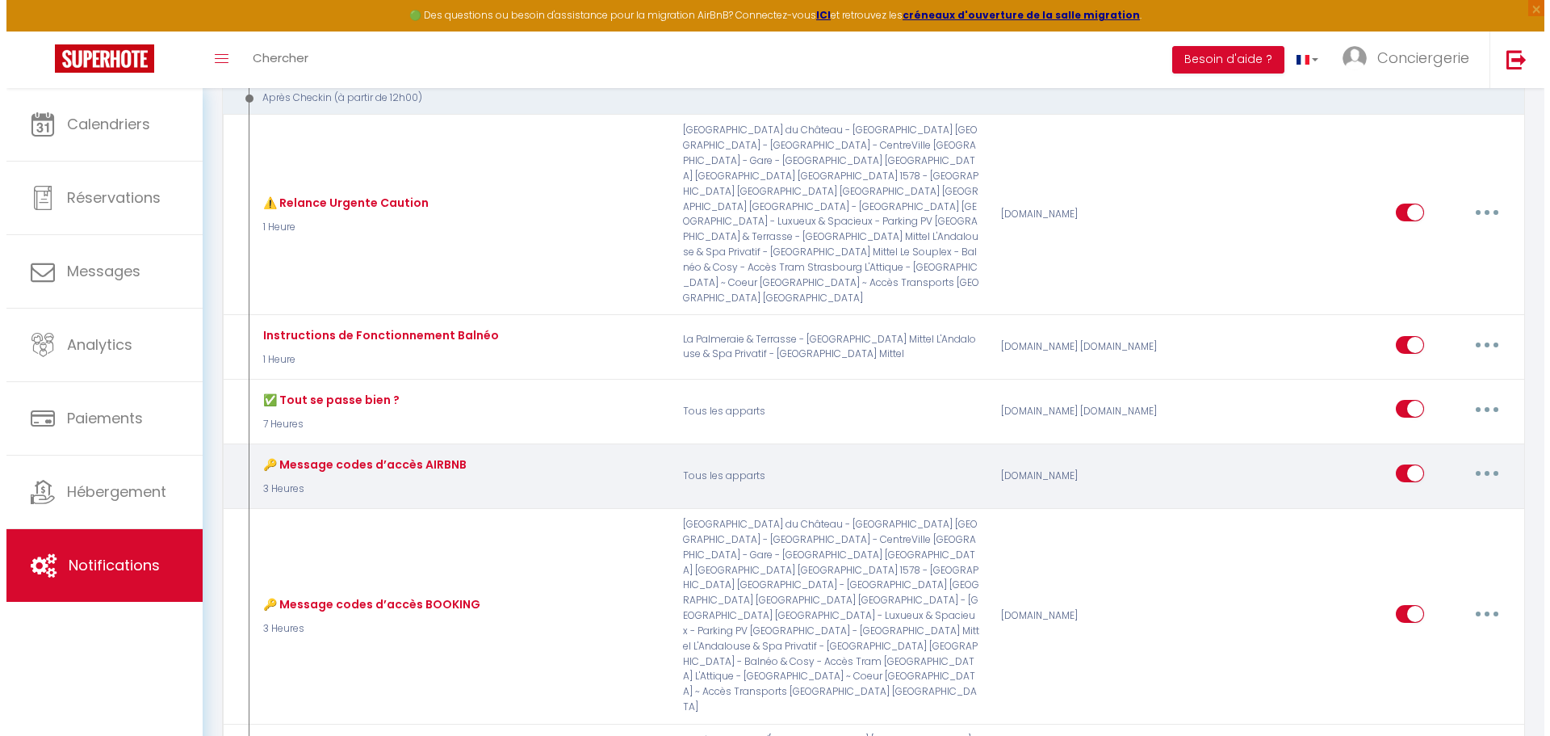
scroll to position [888, 0]
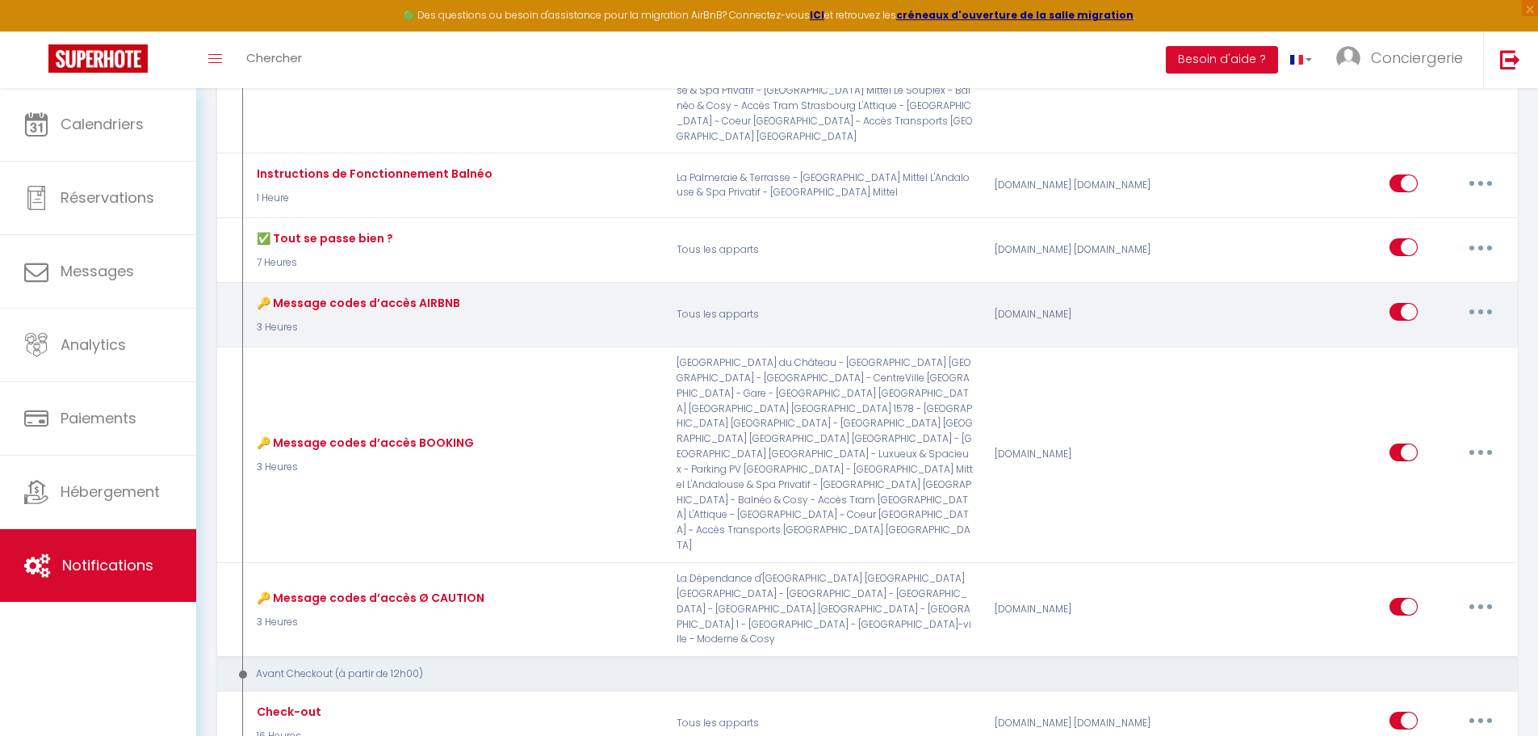
click at [1486, 299] on button "button" at bounding box center [1480, 312] width 45 height 26
click at [1420, 335] on link "Editer" at bounding box center [1439, 348] width 120 height 27
type input "🔑 Message codes d’accès AIRBNB"
select select "3"
select select "3 Heures"
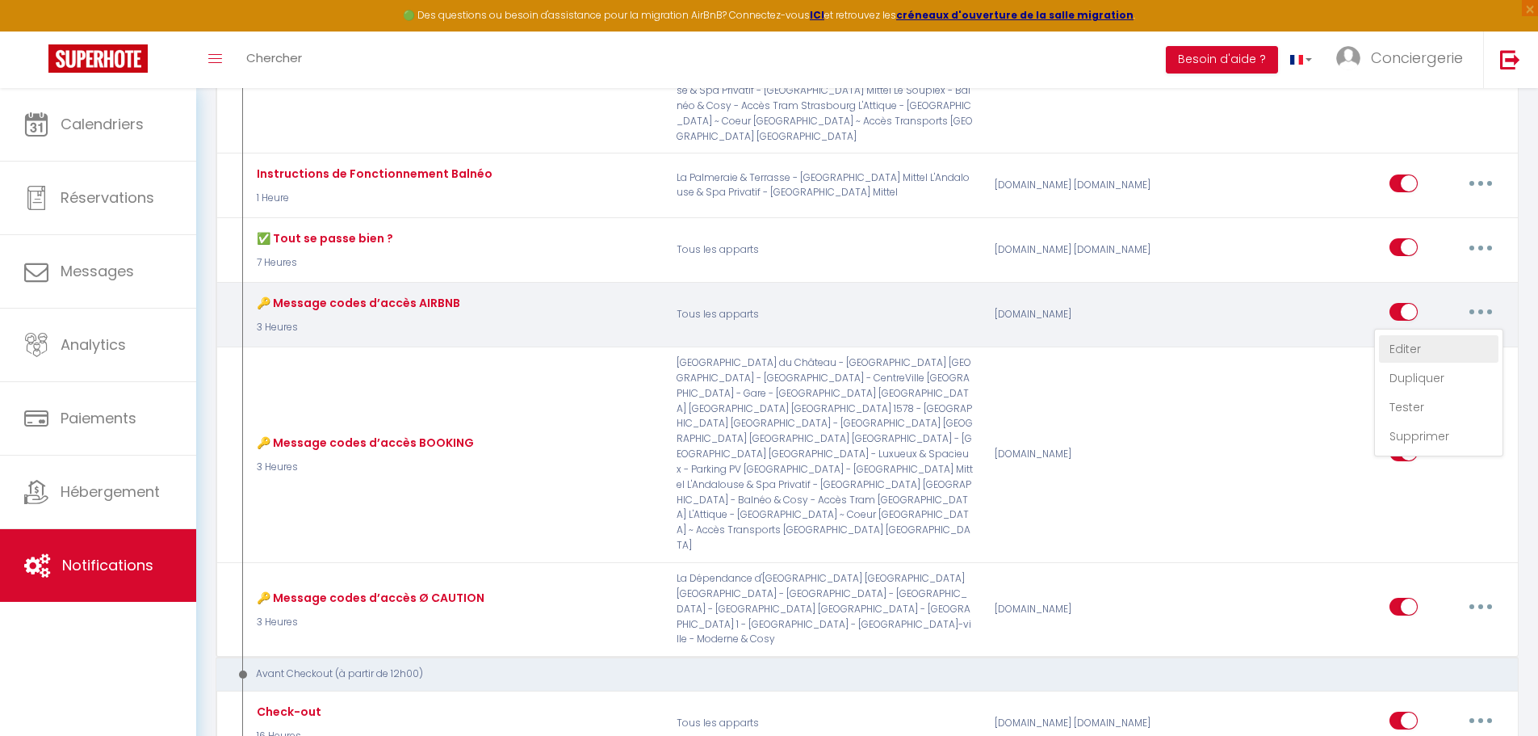
select select "if_deposit_is_paid"
checkbox input "true"
checkbox input "false"
radio input "true"
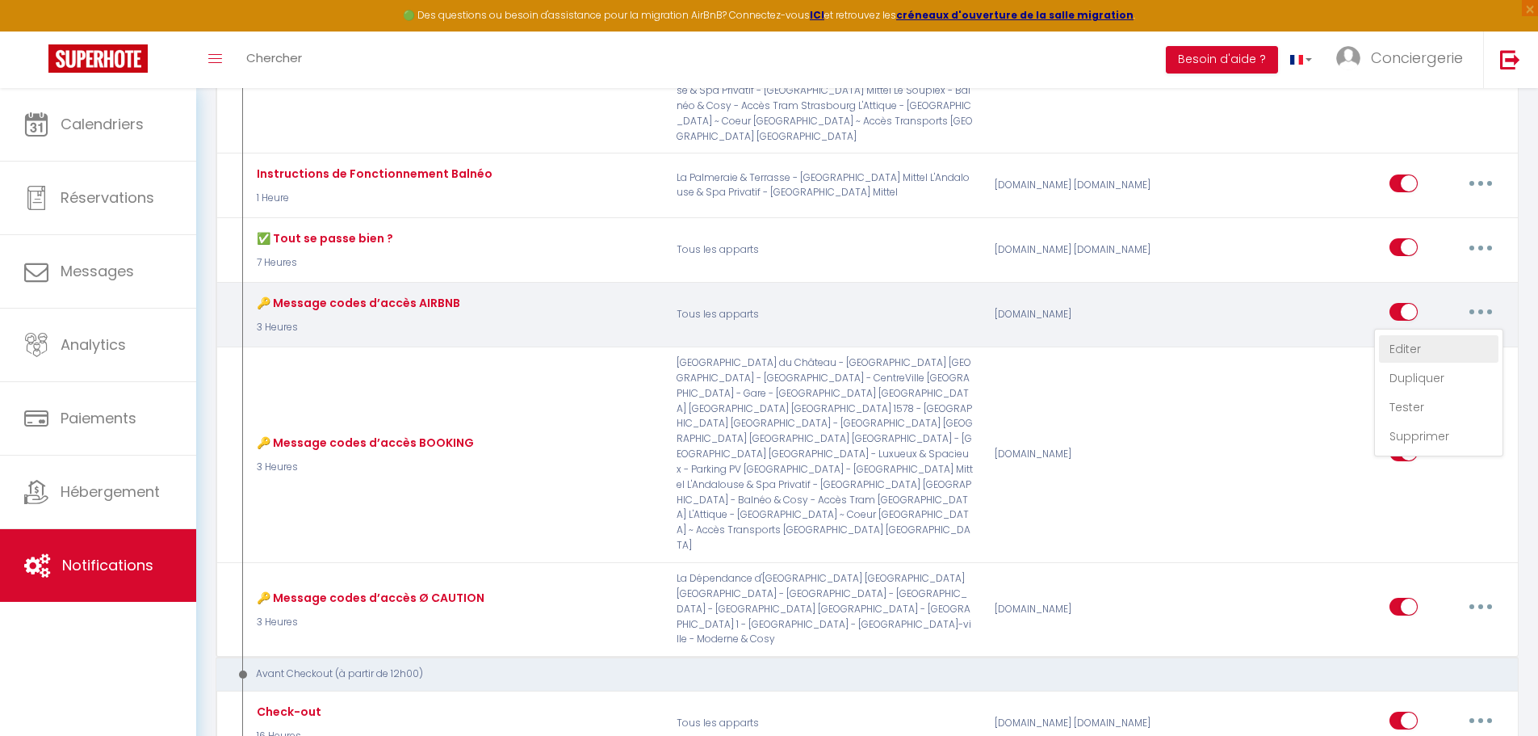
type input "🔑 Message codes d’accès"
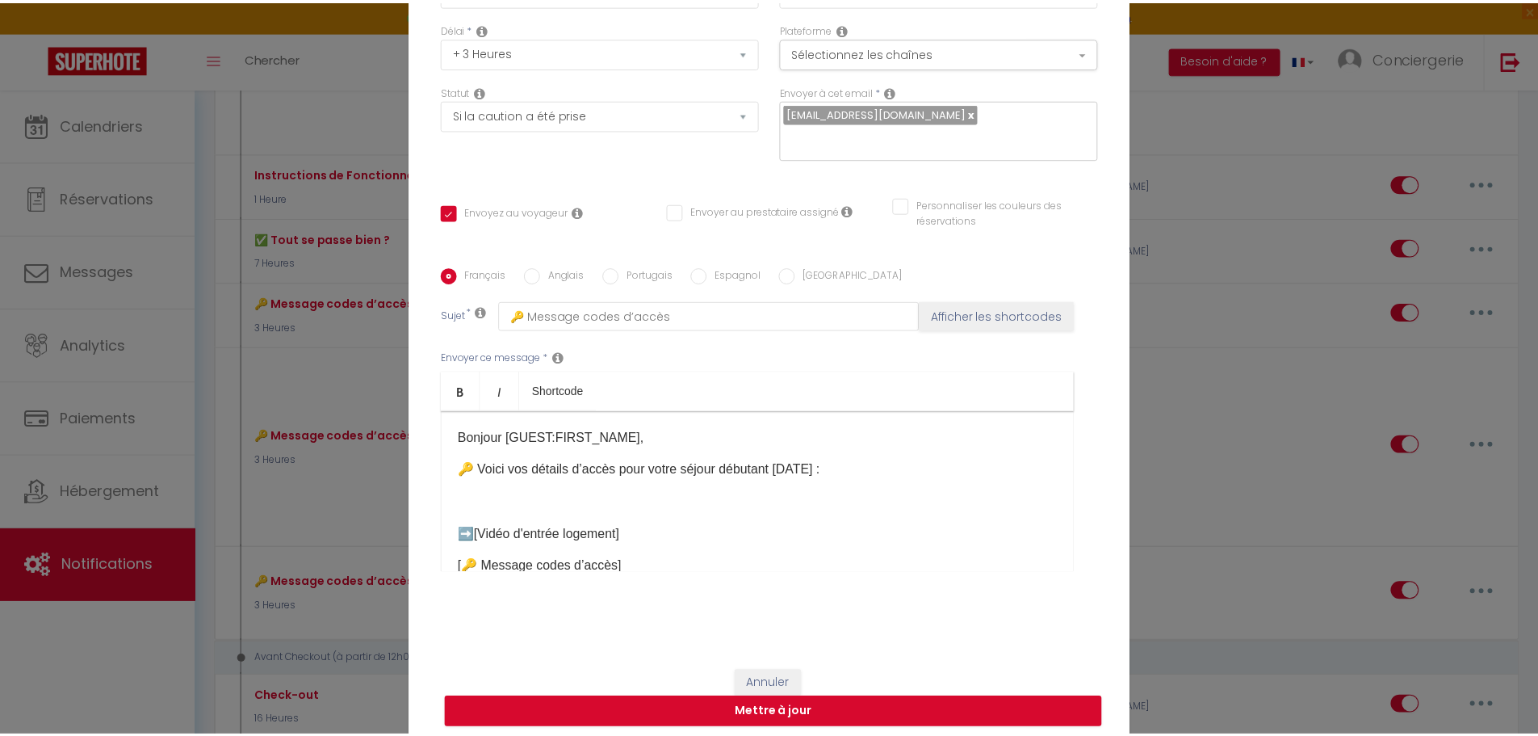
scroll to position [140, 0]
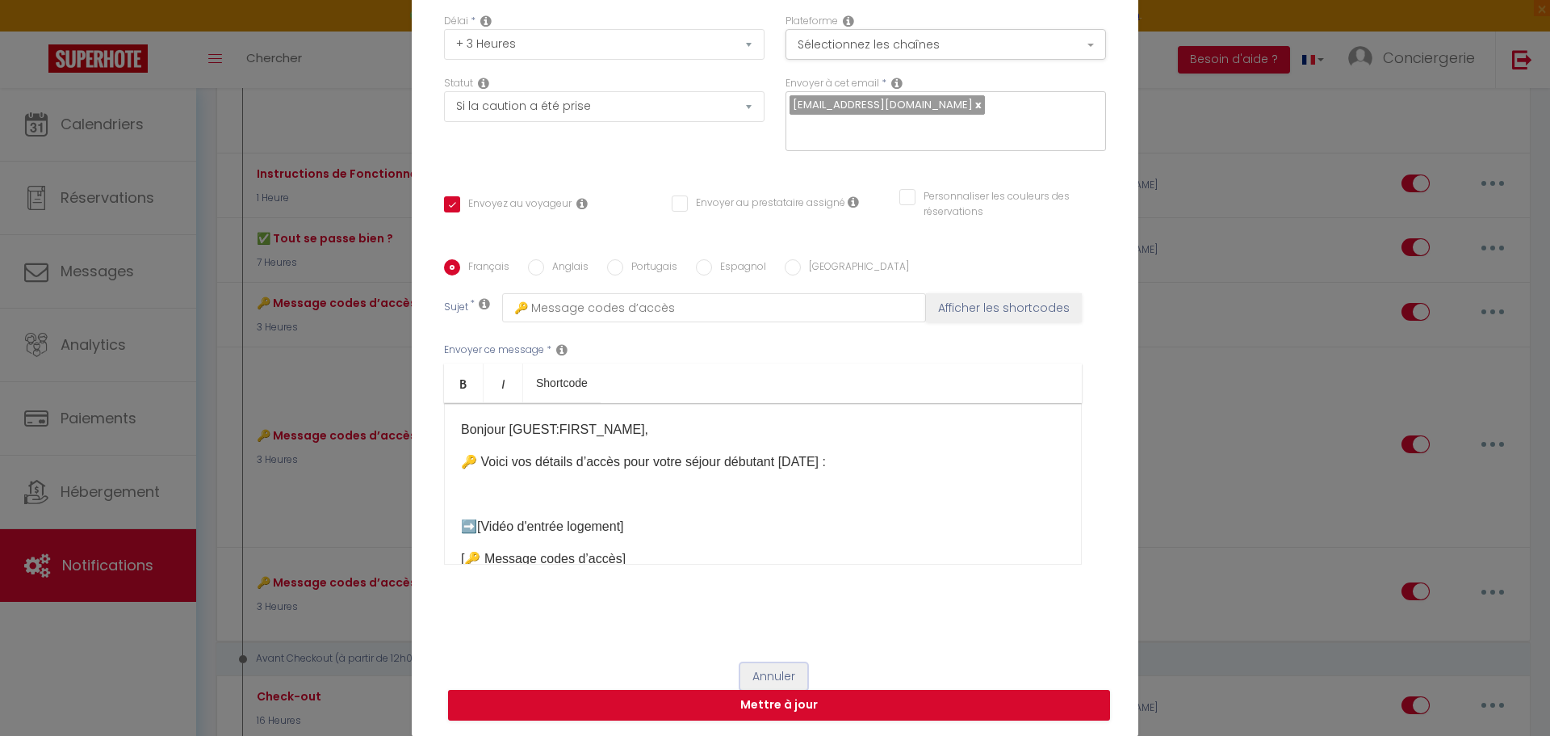
click at [783, 673] on button "Annuler" at bounding box center [773, 676] width 67 height 27
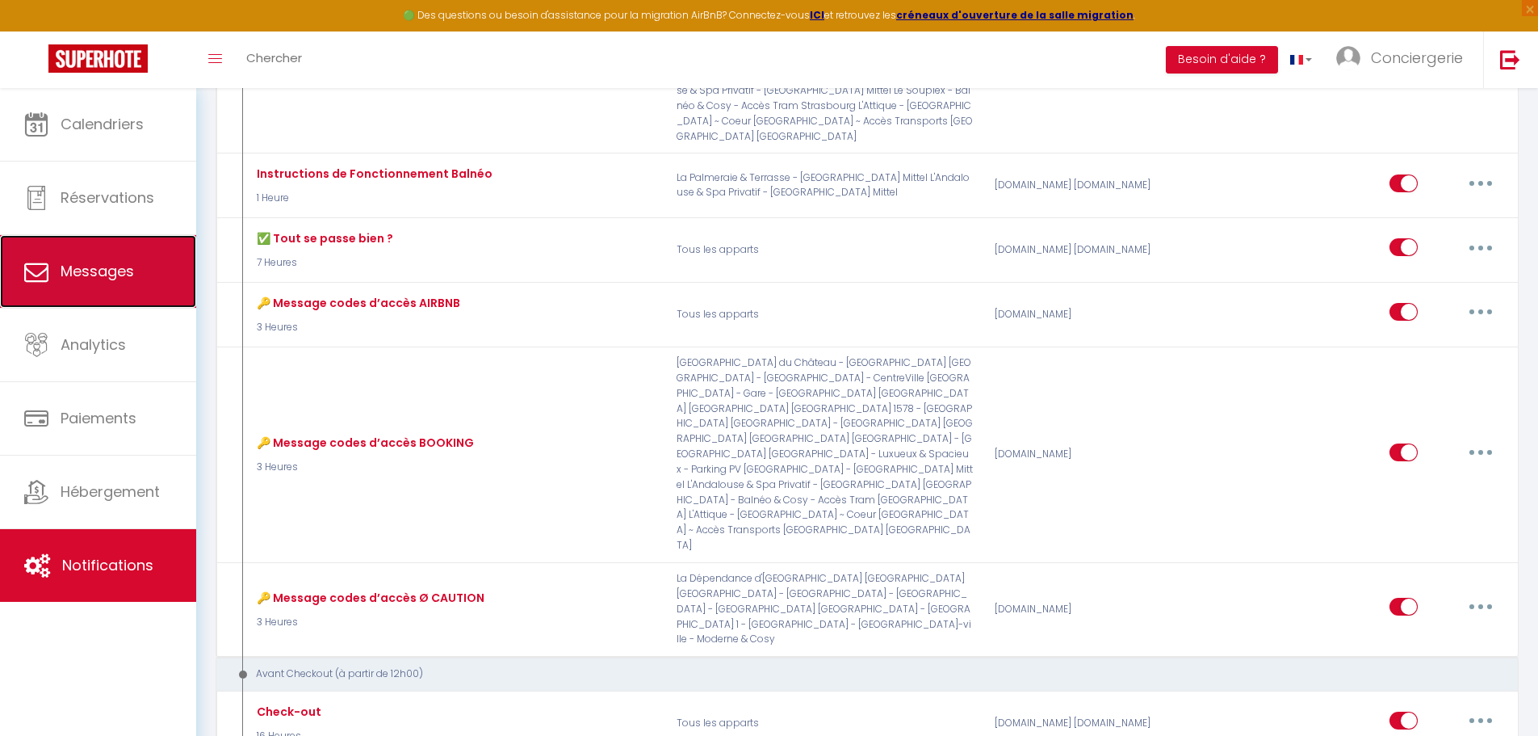
click at [112, 279] on span "Messages" at bounding box center [97, 271] width 73 height 20
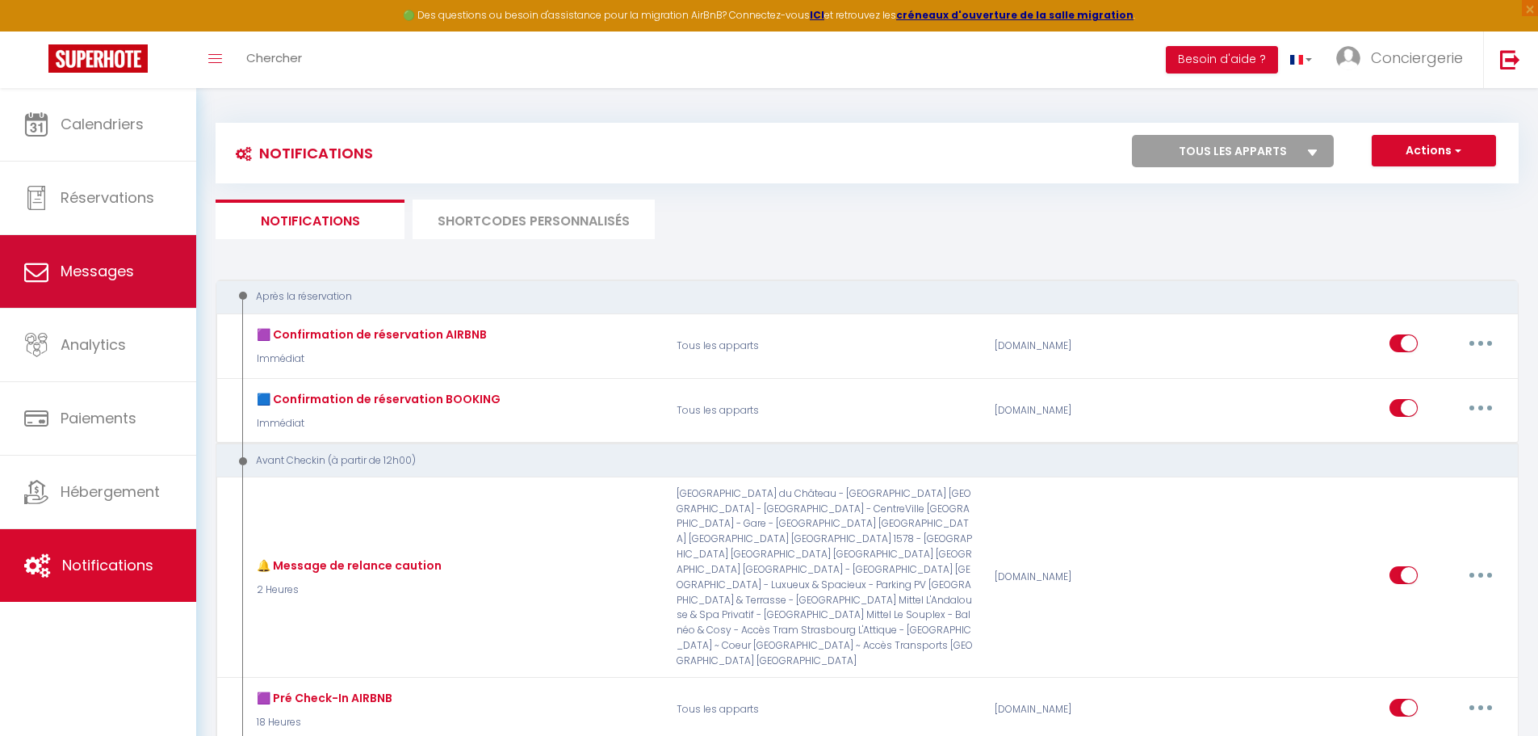
select select "message"
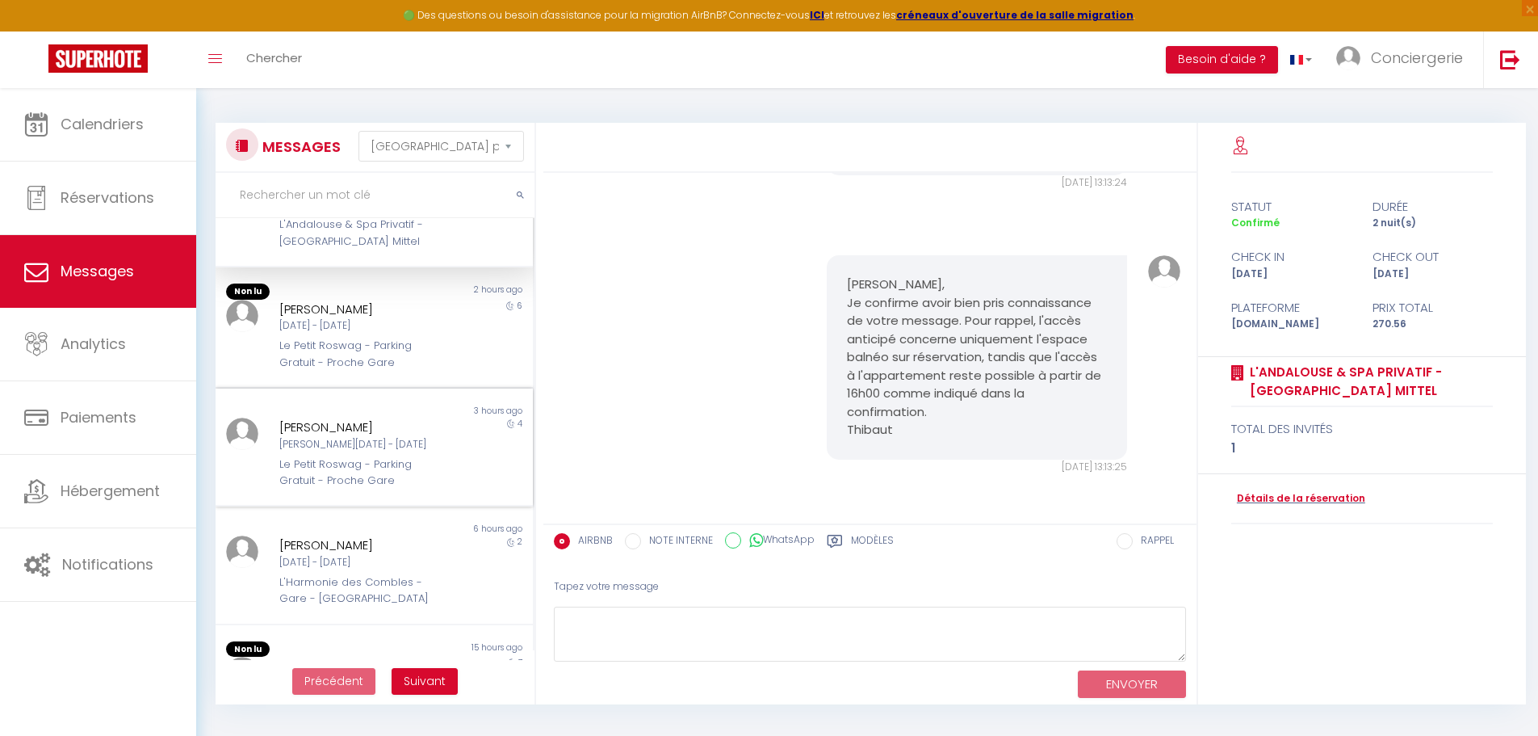
scroll to position [162, 0]
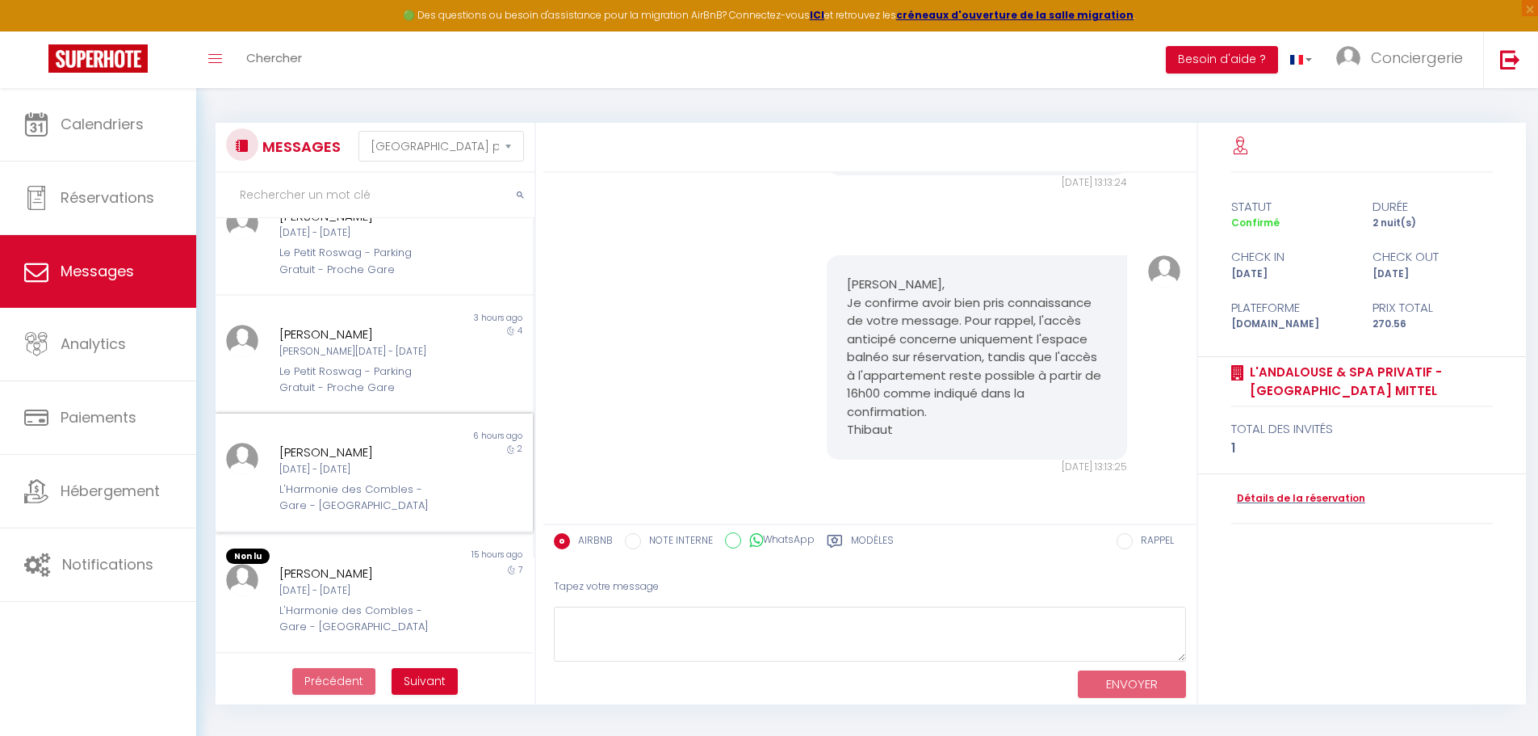
click at [395, 502] on div "L'Harmonie des Combles - Gare - [GEOGRAPHIC_DATA]" at bounding box center [361, 497] width 164 height 33
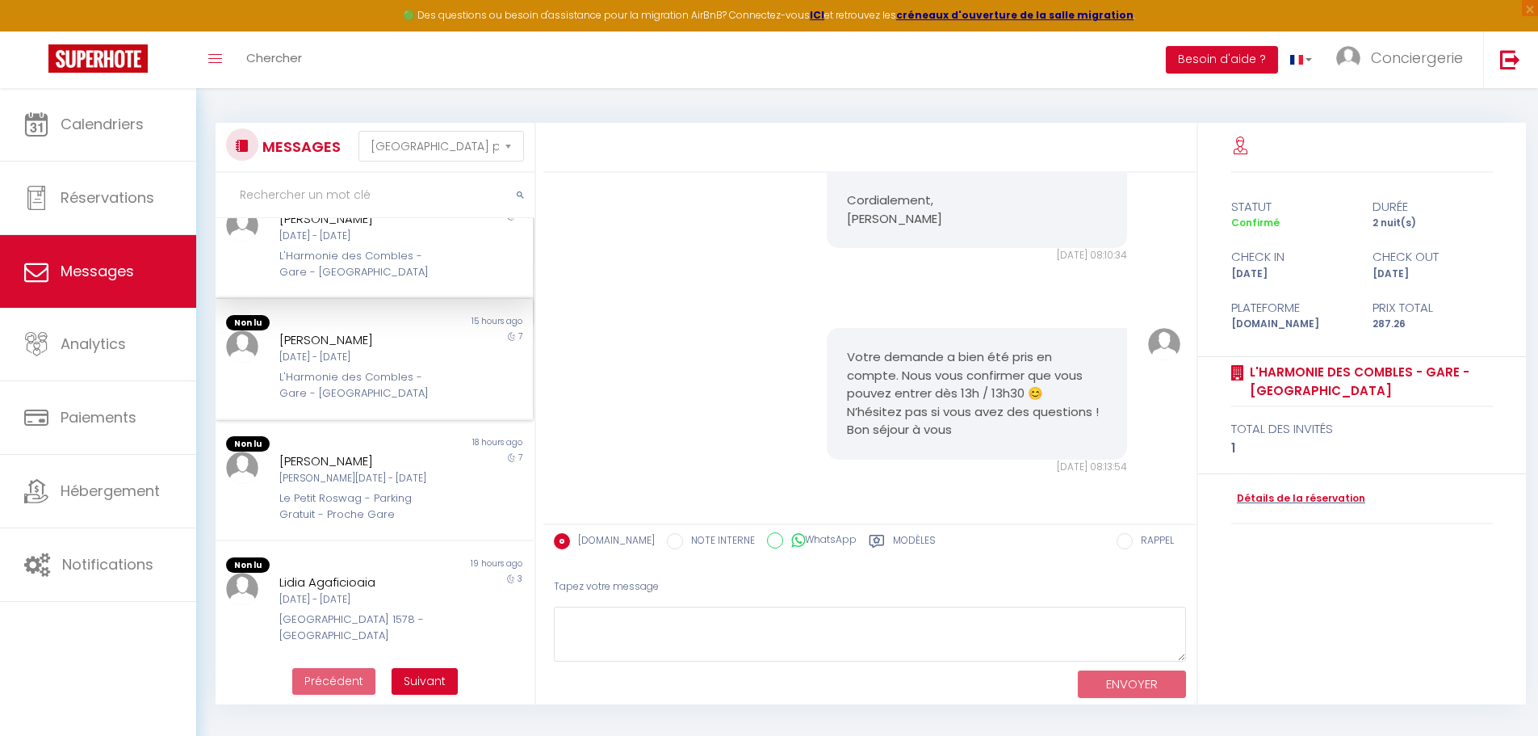
scroll to position [404, 0]
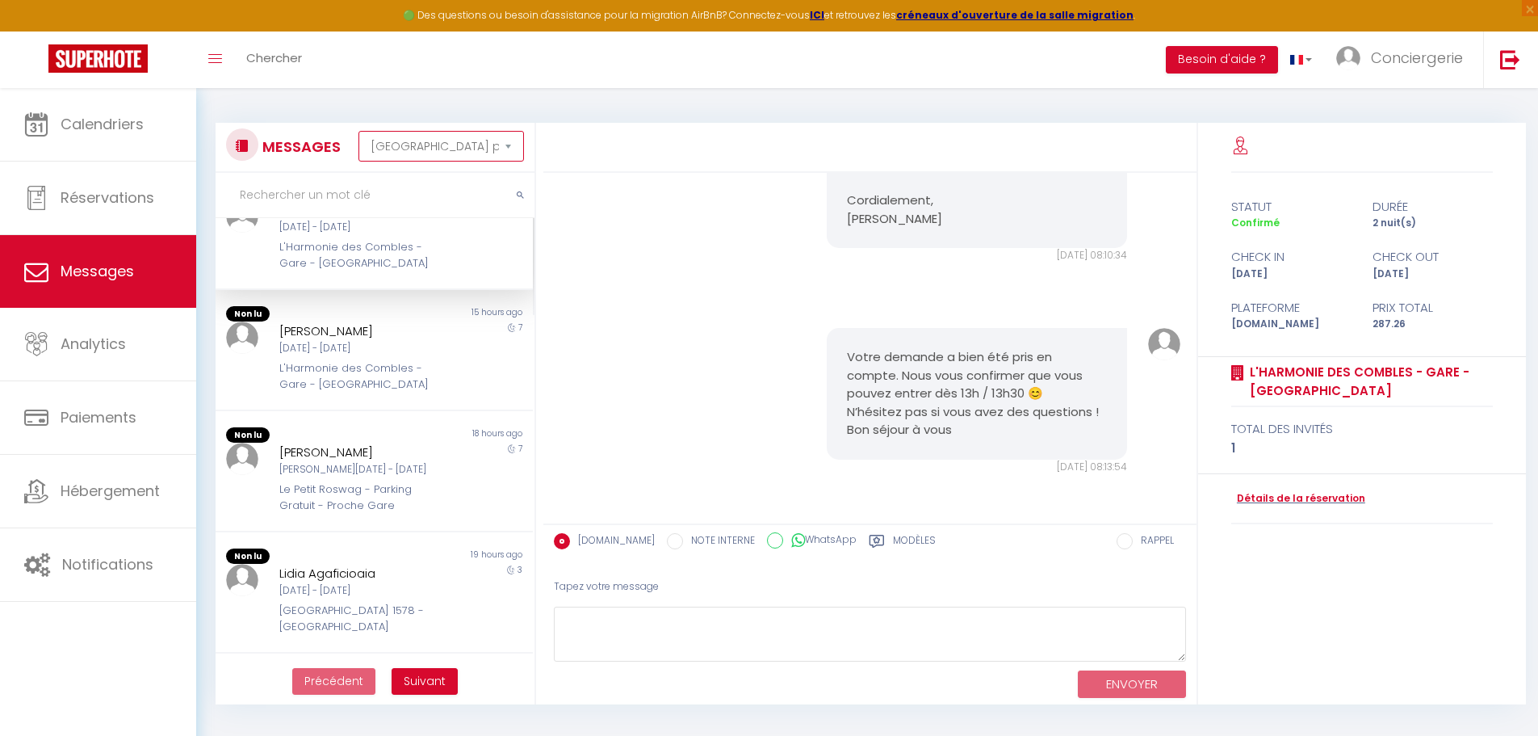
click at [422, 141] on select "Trier par date de réservation Trier par date de message" at bounding box center [442, 146] width 166 height 31
click at [350, 142] on div "MESSAGES Trier par date de réservation [GEOGRAPHIC_DATA] par date de message" at bounding box center [375, 146] width 298 height 36
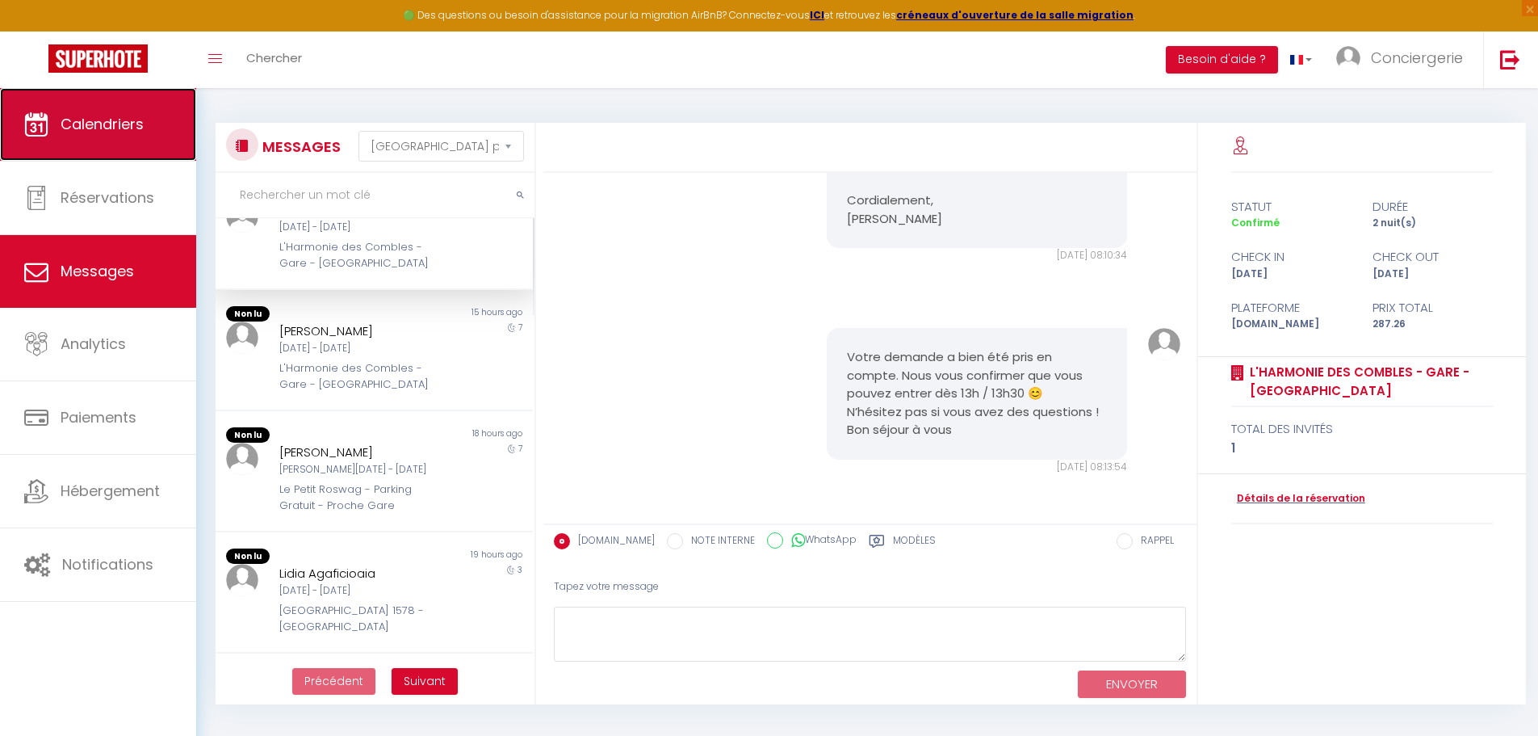
click at [147, 128] on link "Calendriers" at bounding box center [98, 124] width 196 height 73
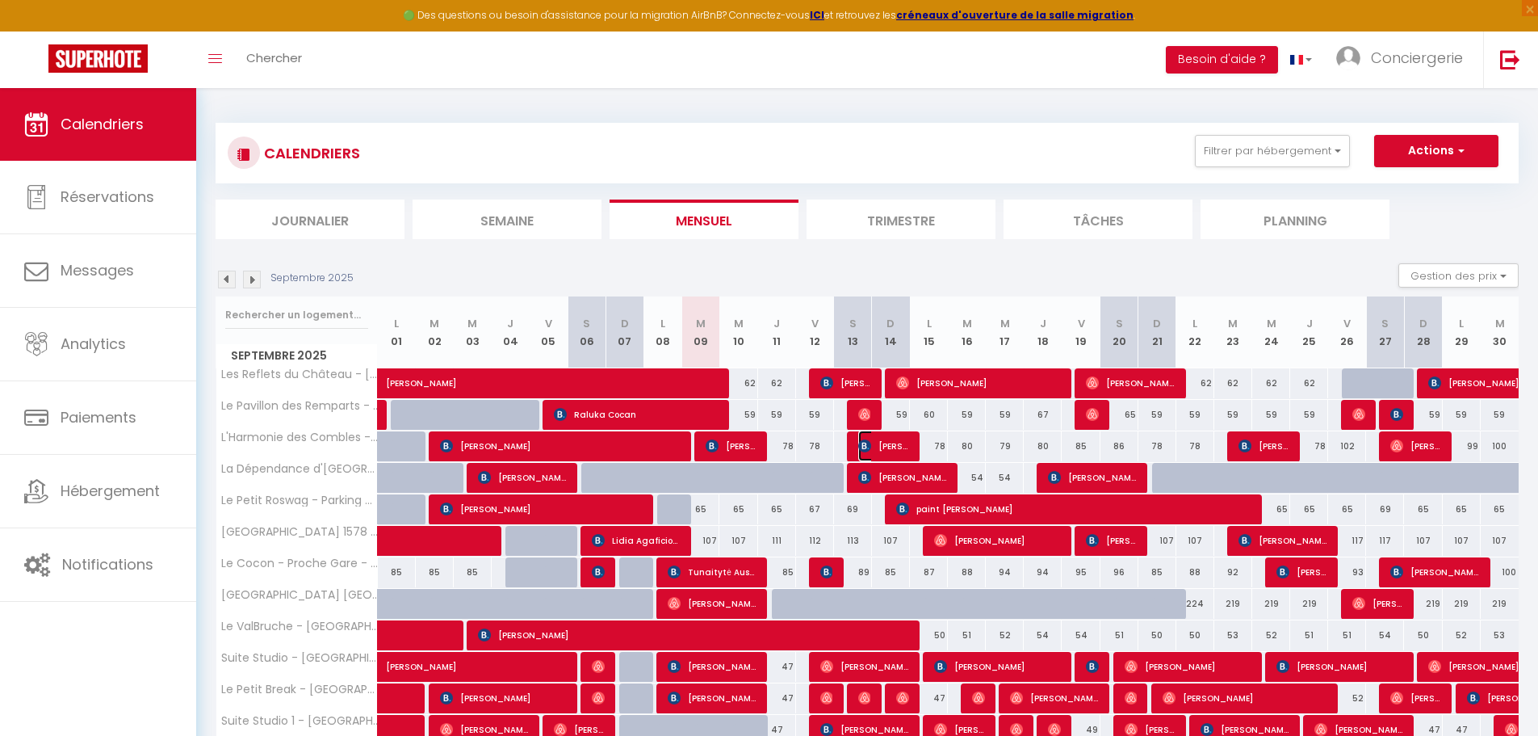
click at [895, 452] on span "[PERSON_NAME]" at bounding box center [883, 445] width 51 height 31
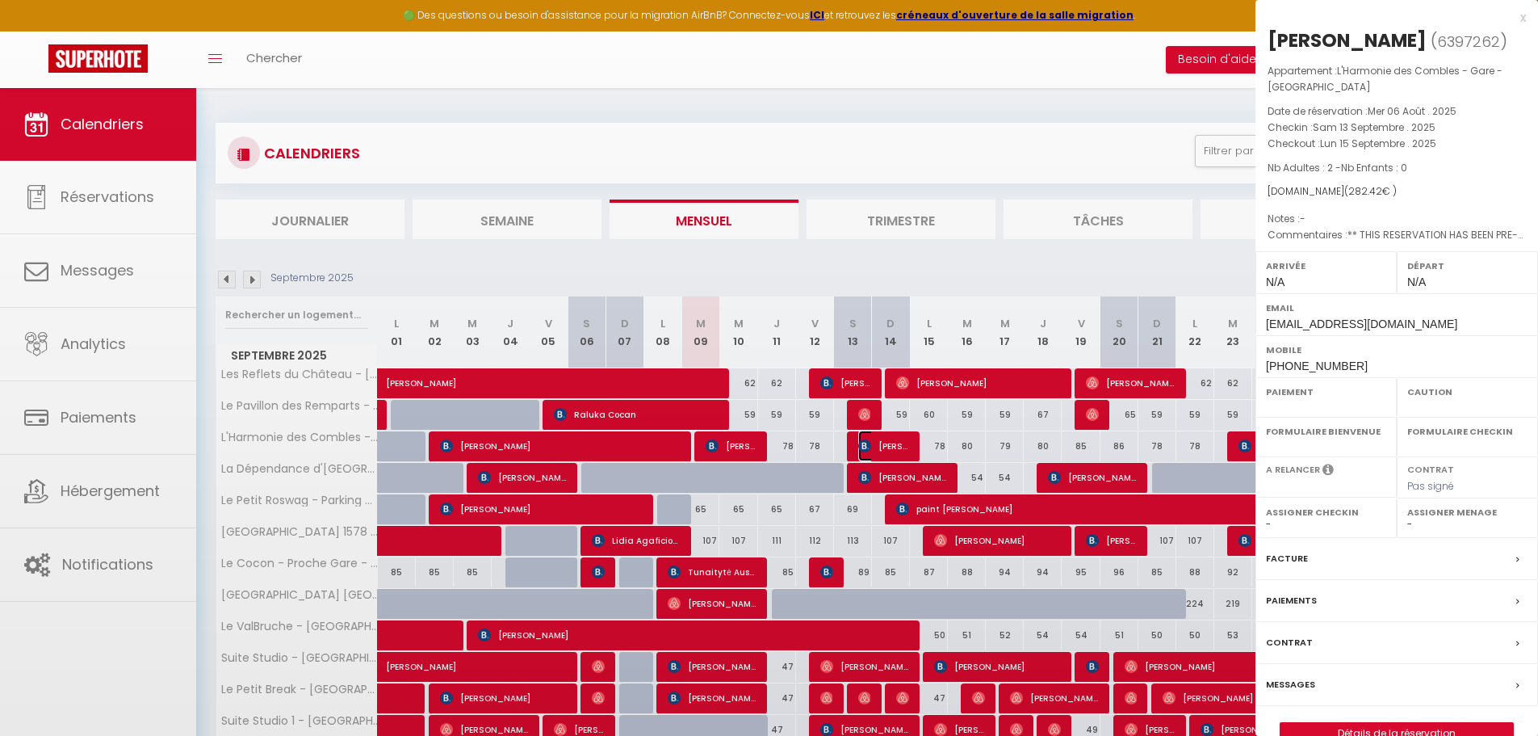
select select "OK"
select select "KO"
select select "0"
select select "1"
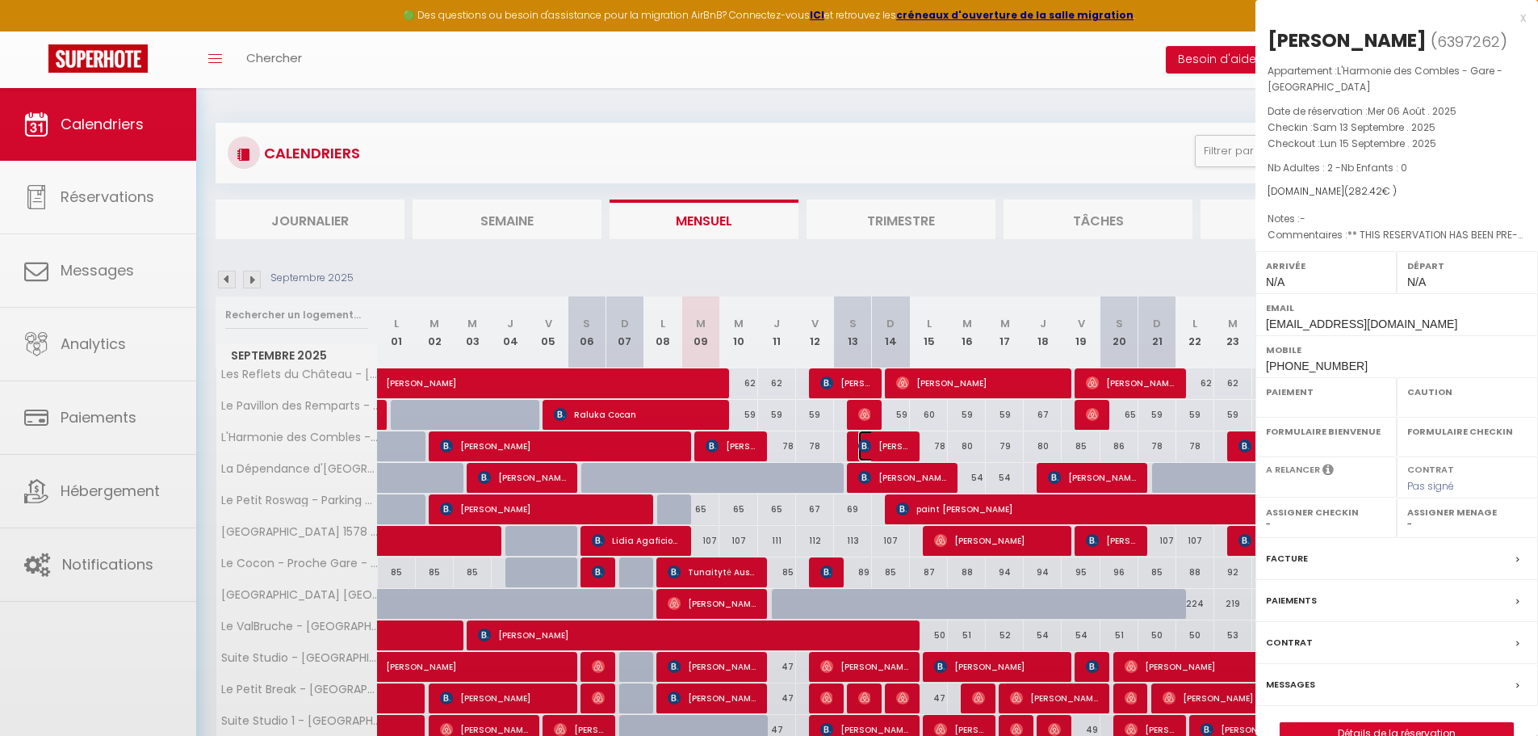
select select
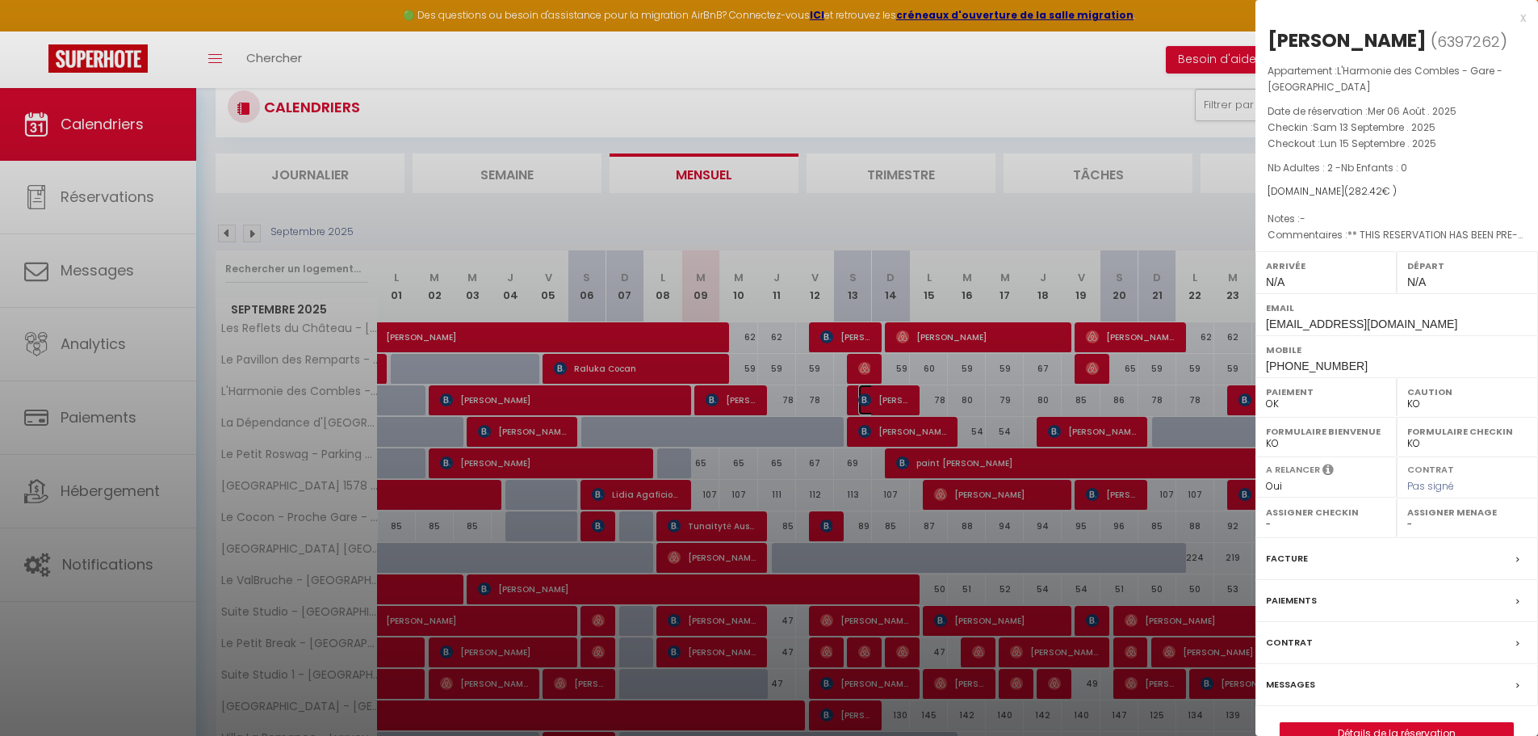
scroll to position [162, 0]
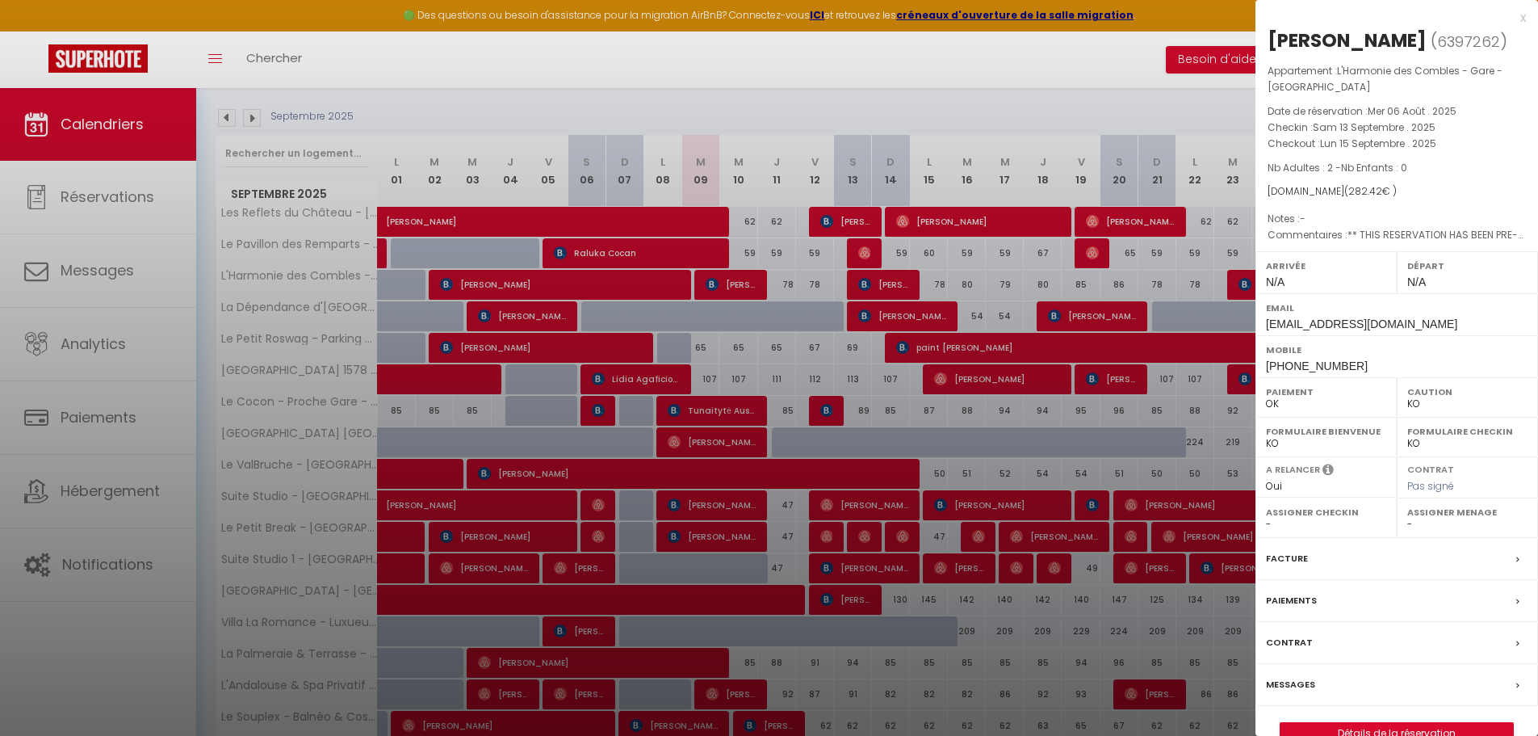
click at [1314, 688] on div "Messages" at bounding box center [1397, 685] width 283 height 42
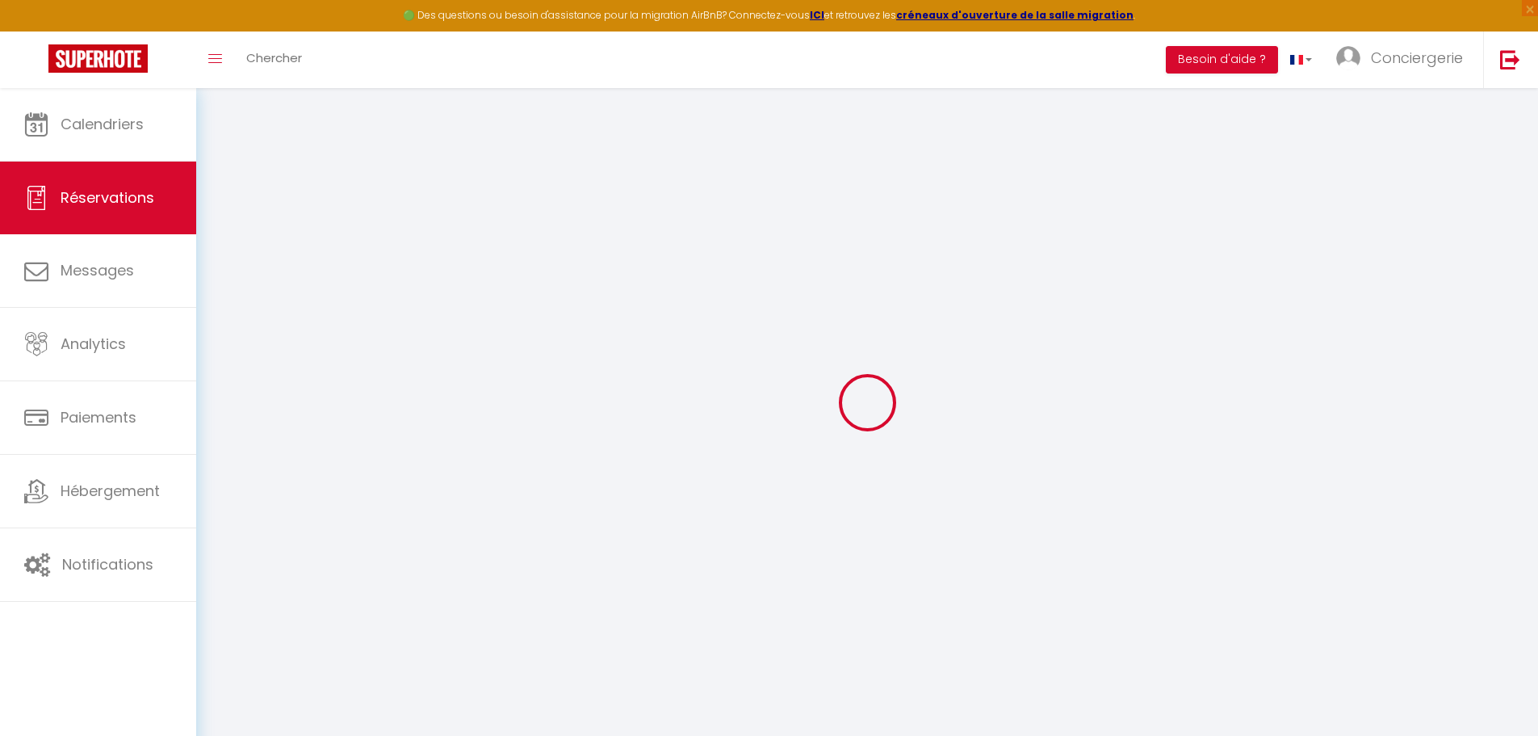
select select
checkbox input "false"
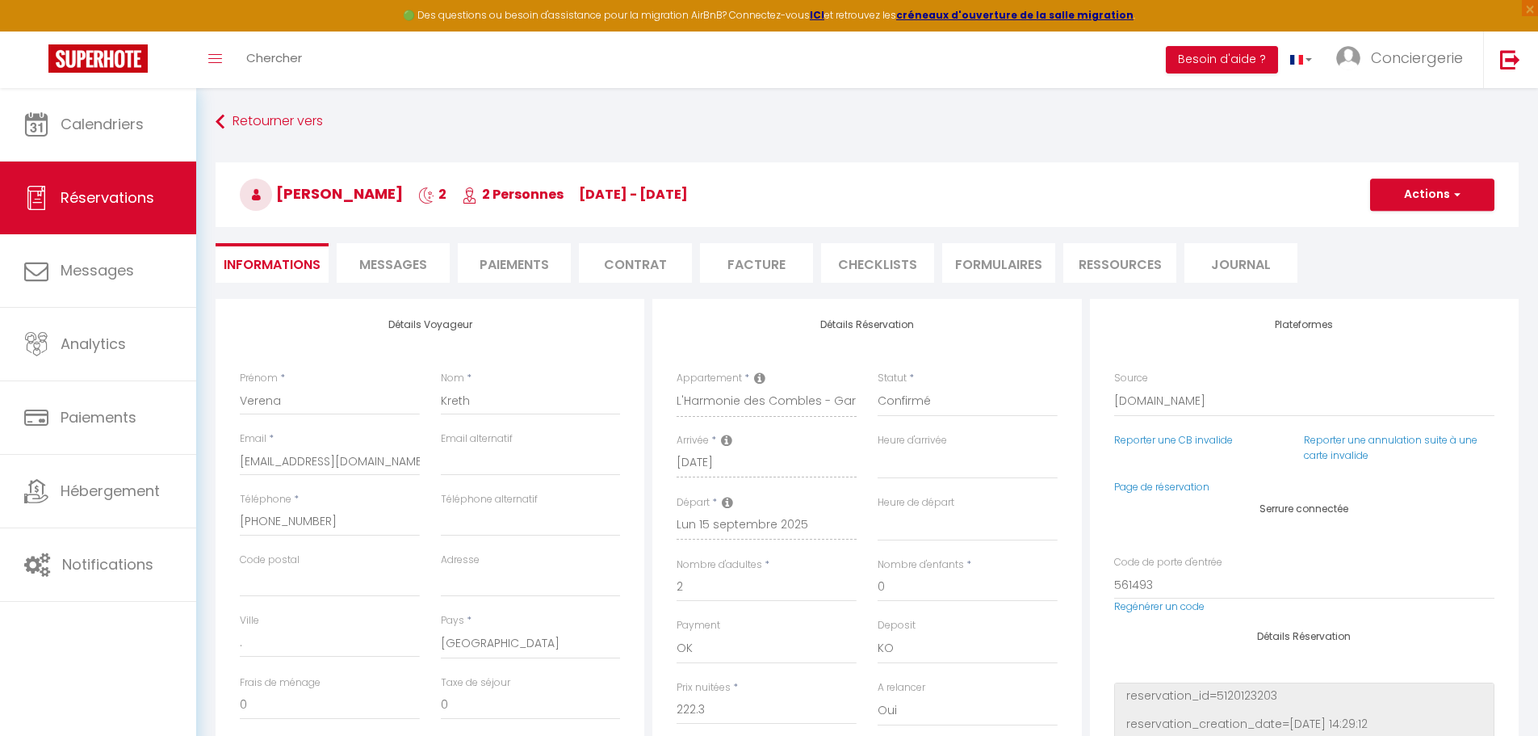
select select
checkbox input "false"
type textarea "** THIS RESERVATION HAS BEEN PRE-PAID ** BOOKING NOTE : Payment charge is EUR 3…"
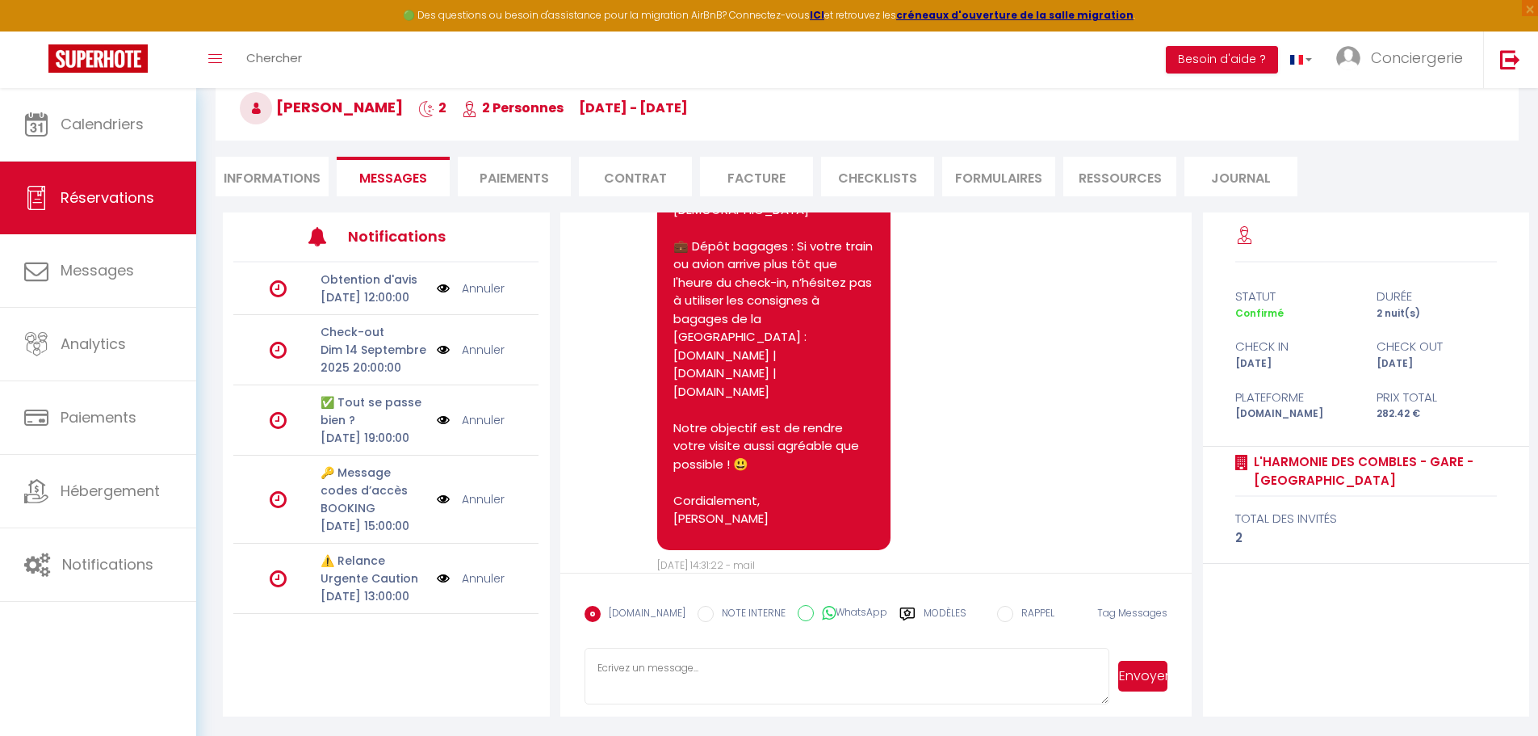
scroll to position [88, 0]
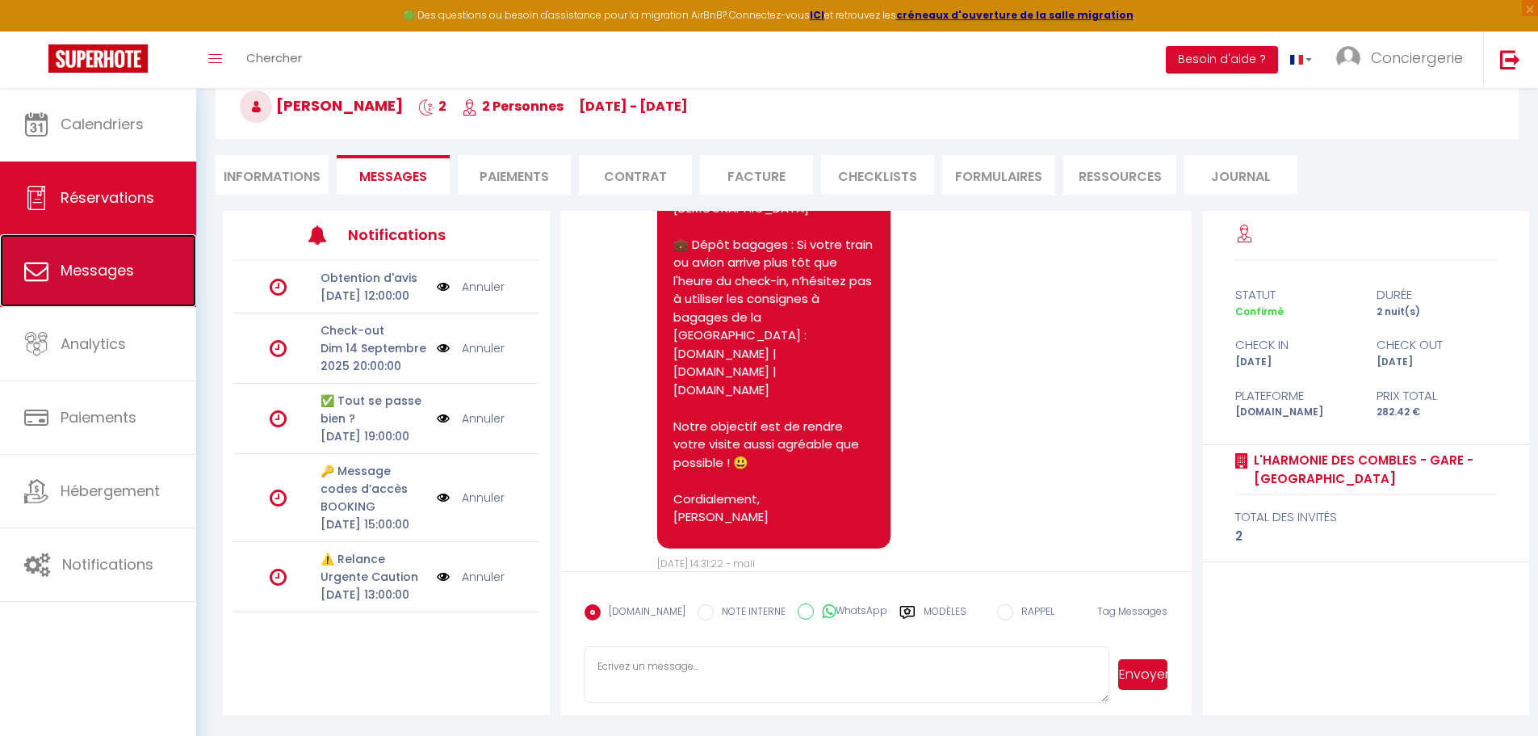
click at [118, 272] on span "Messages" at bounding box center [97, 270] width 73 height 20
select select "message"
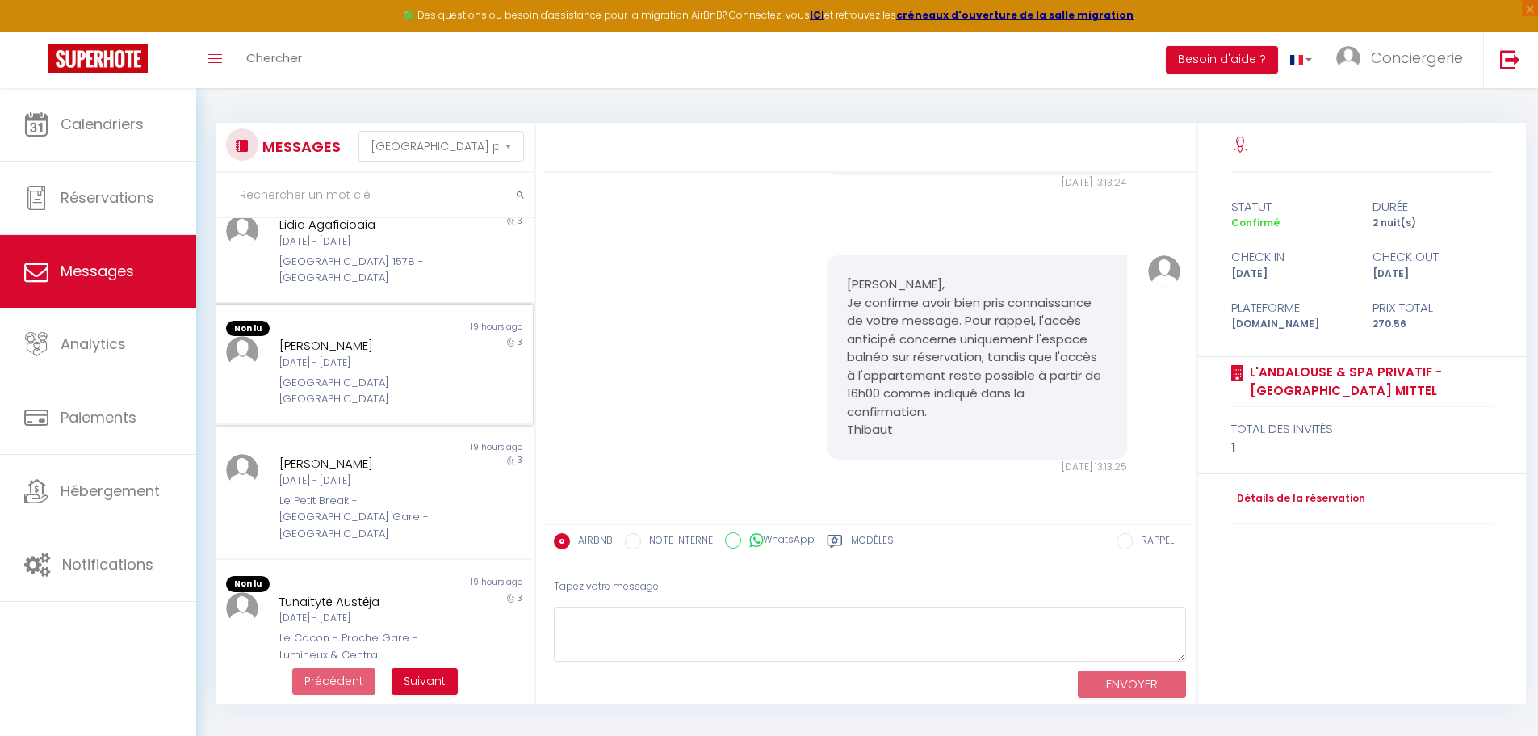
scroll to position [774, 0]
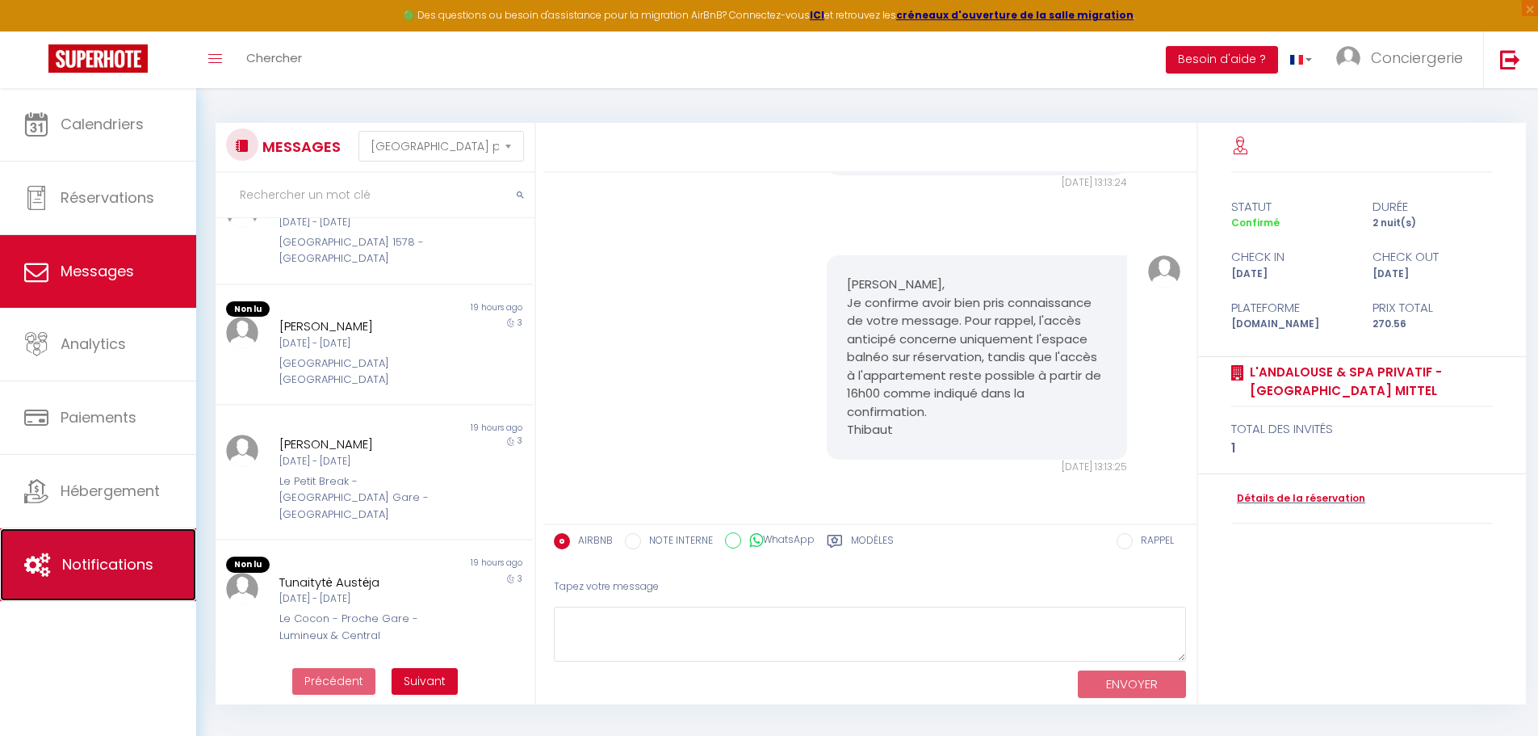
click at [115, 568] on span "Notifications" at bounding box center [107, 564] width 91 height 20
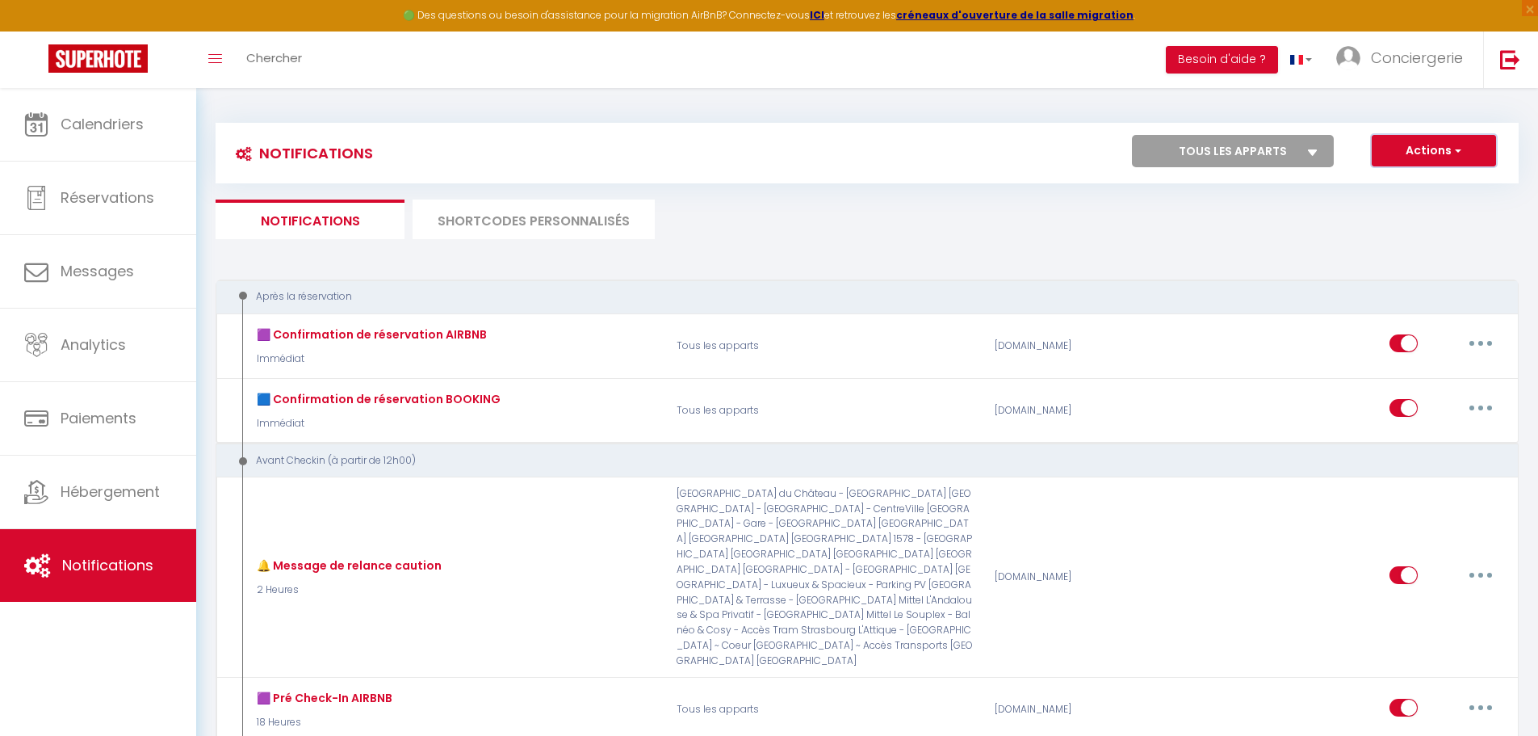
click at [1457, 154] on span "button" at bounding box center [1457, 150] width 10 height 16
click at [1188, 227] on ul "Notifications SHORTCODES PERSONNALISÉS" at bounding box center [867, 219] width 1303 height 40
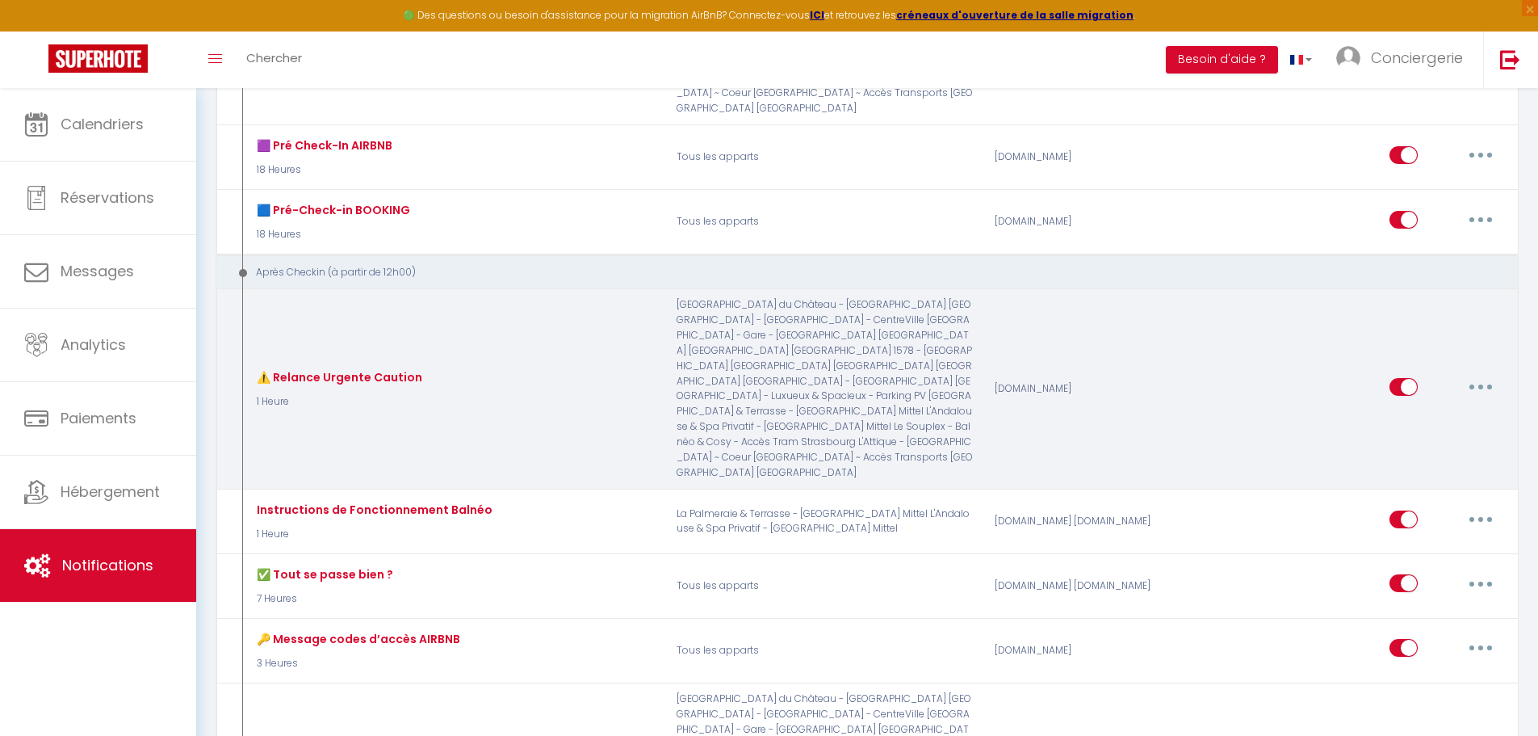
scroll to position [565, 0]
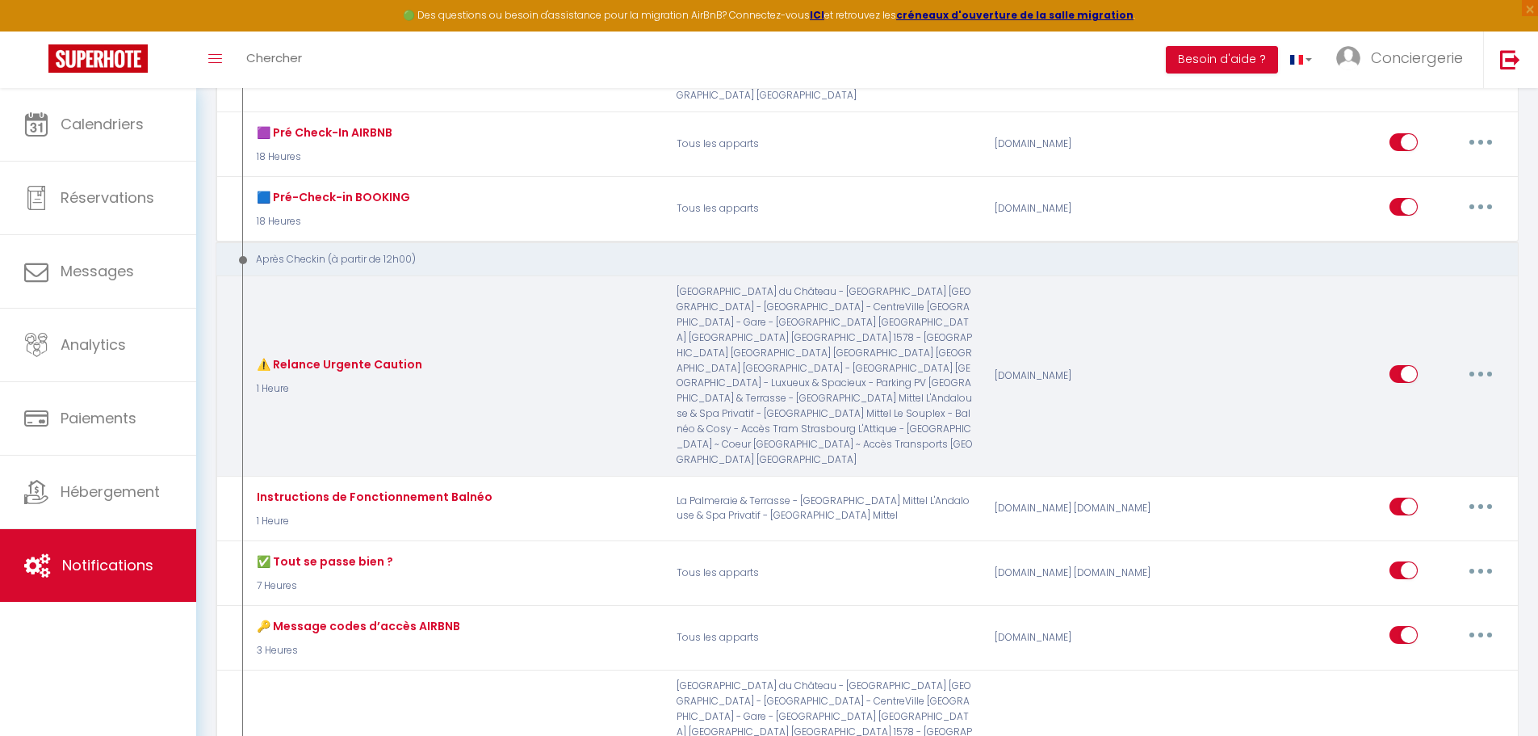
click at [1482, 361] on button "button" at bounding box center [1480, 374] width 45 height 26
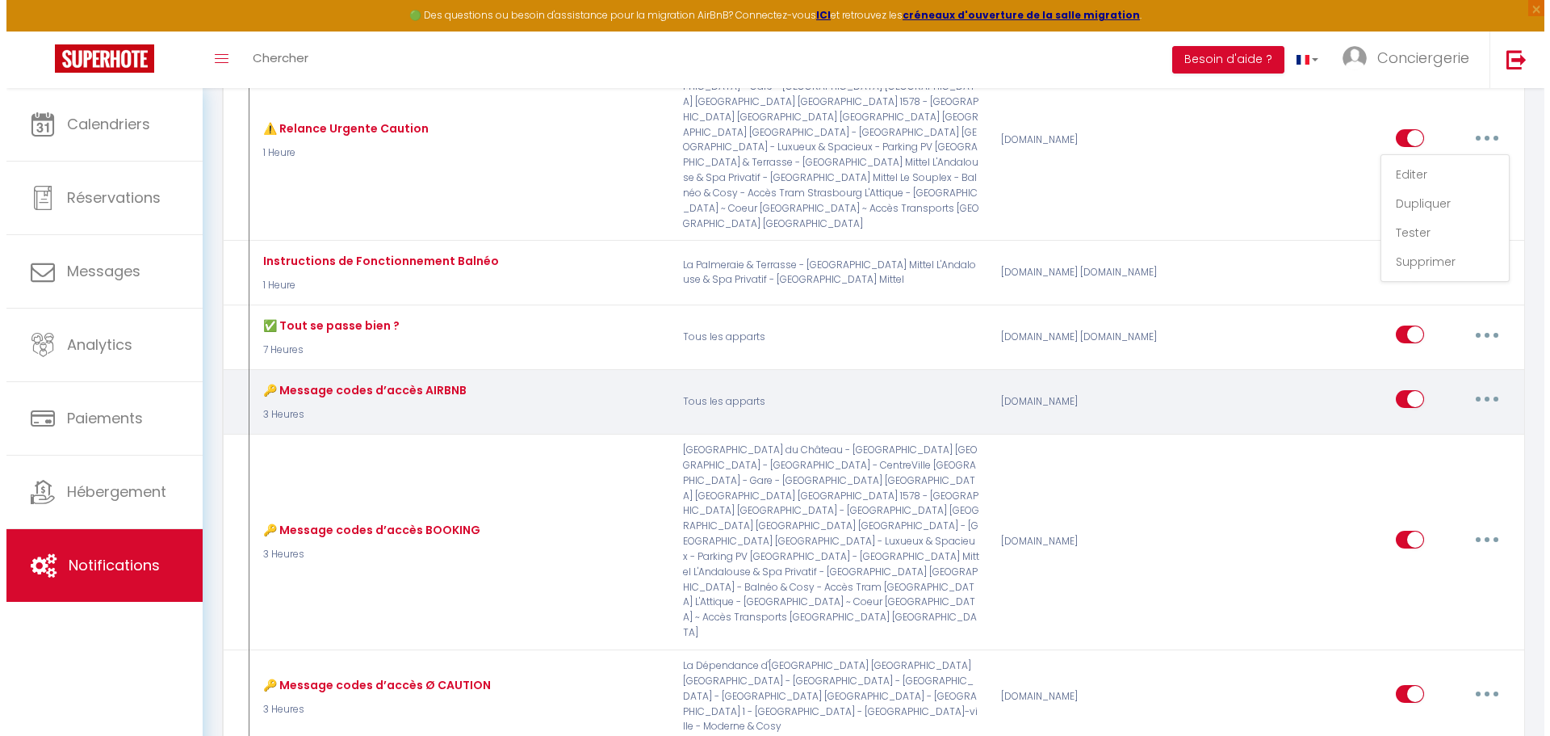
scroll to position [808, 0]
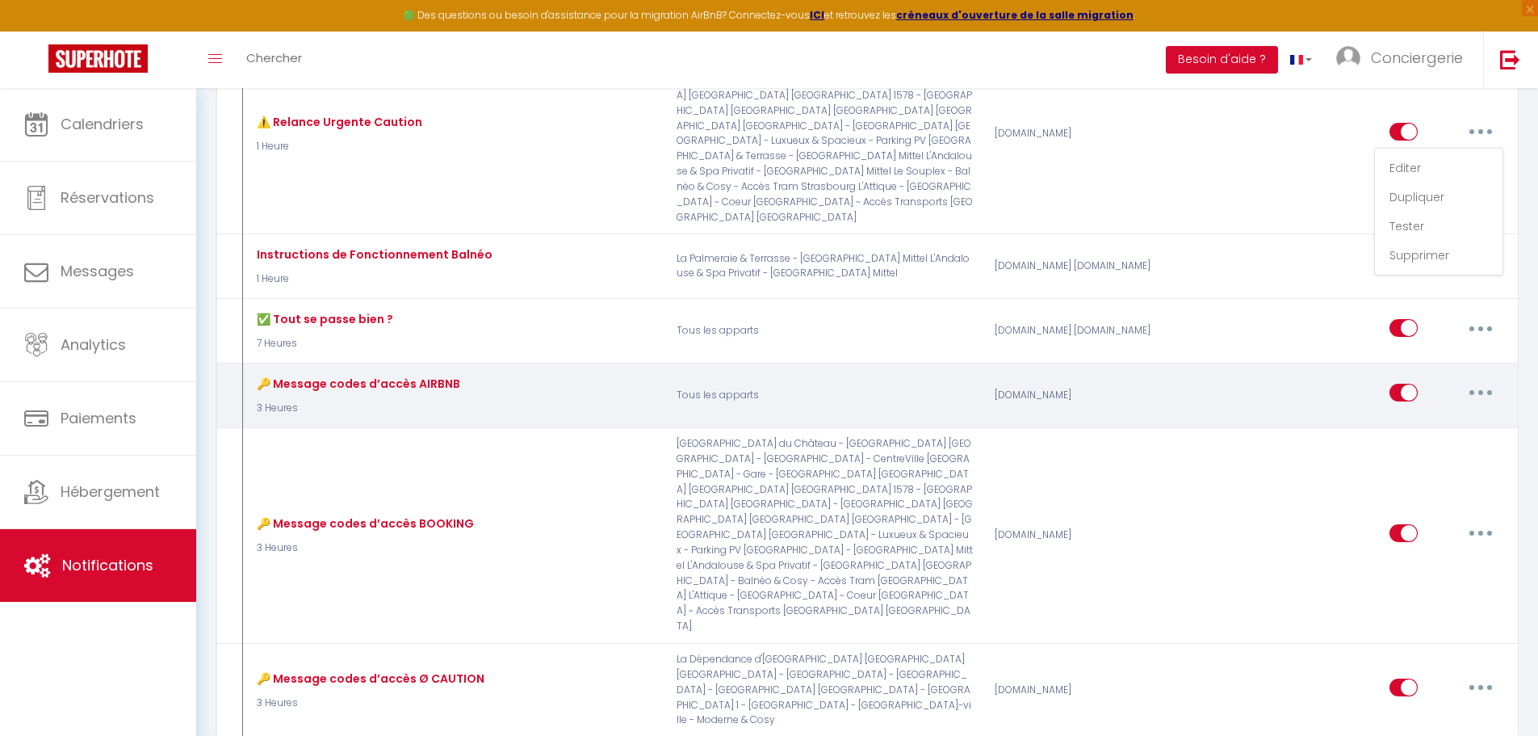
click at [1470, 380] on button "button" at bounding box center [1480, 393] width 45 height 26
click at [1447, 416] on link "Editer" at bounding box center [1439, 429] width 120 height 27
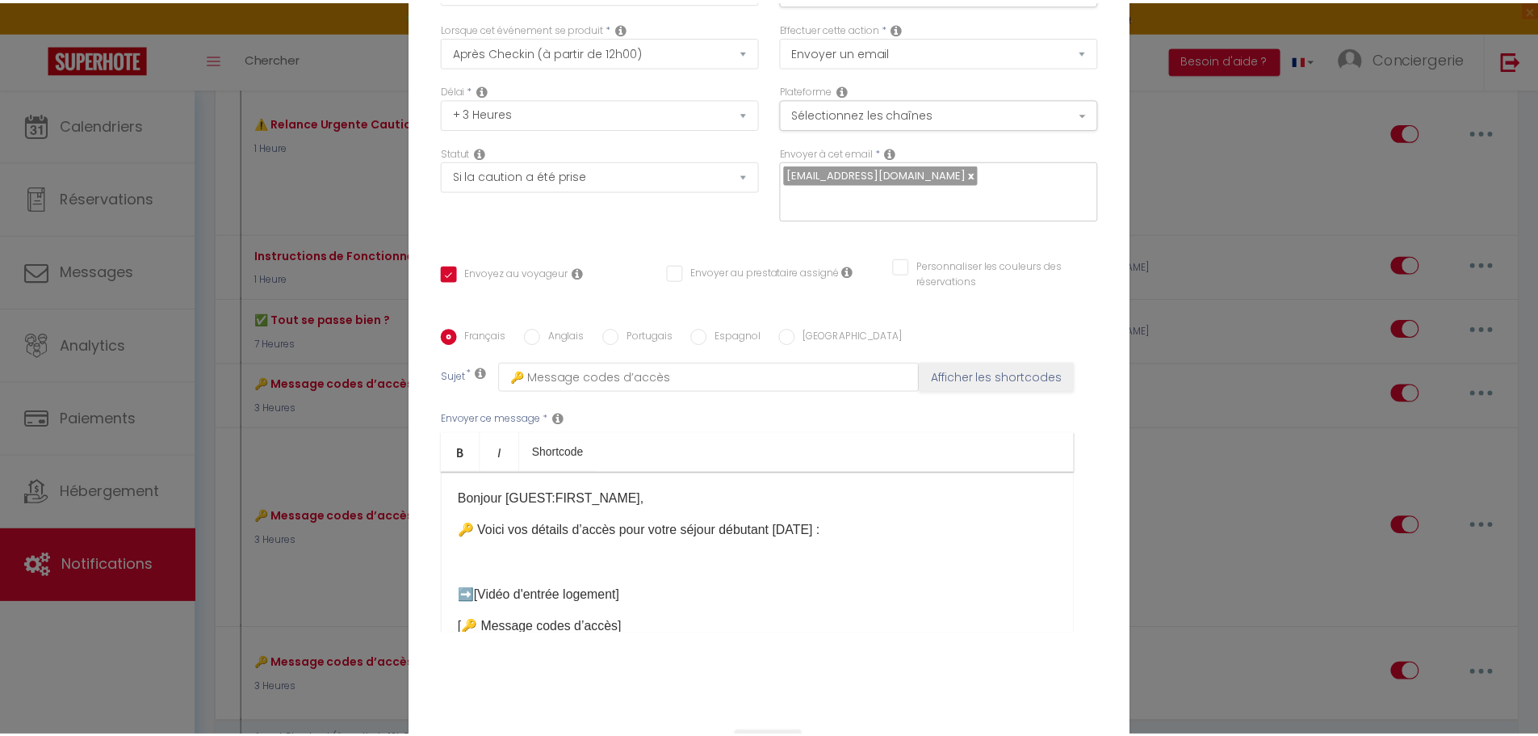
scroll to position [140, 0]
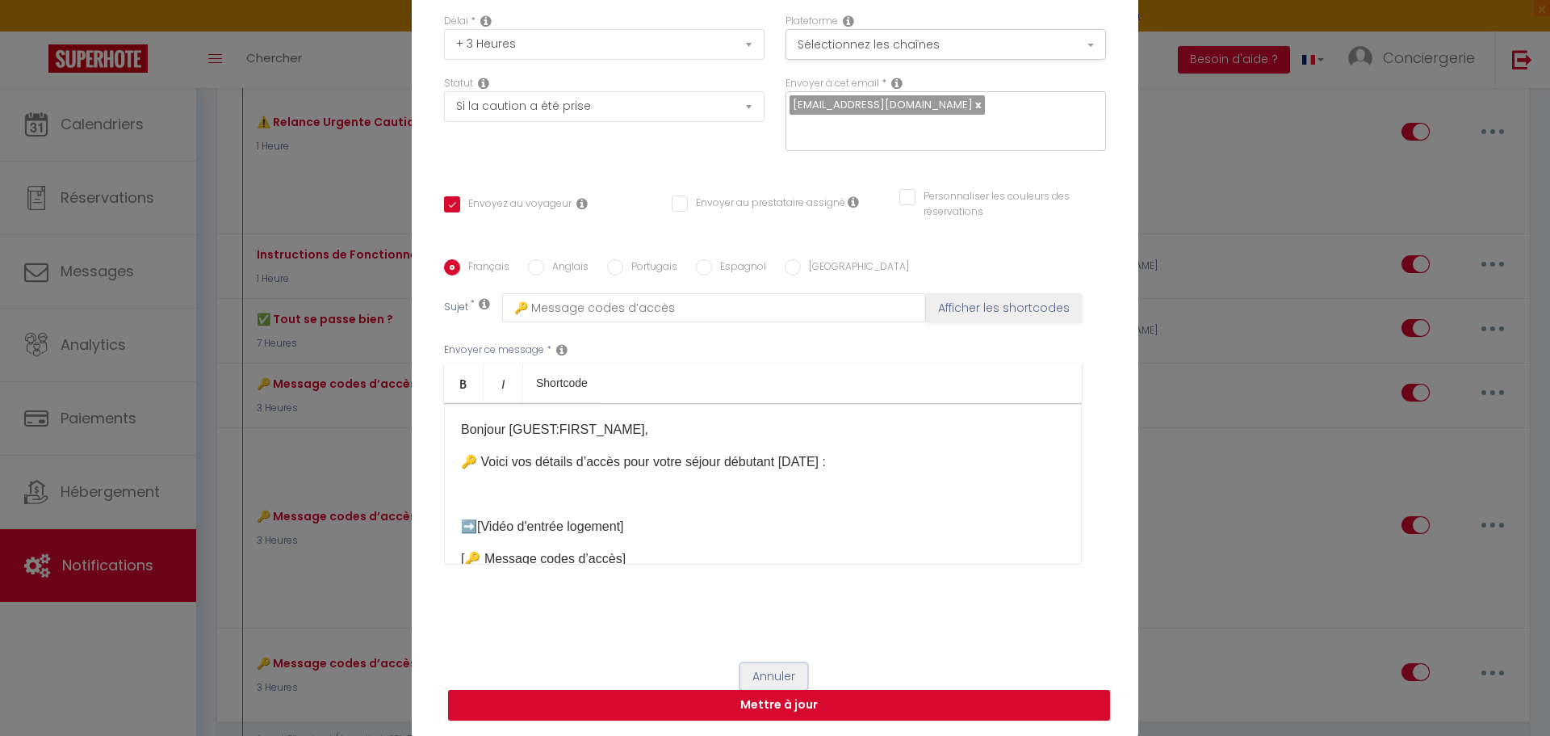
click at [773, 671] on button "Annuler" at bounding box center [773, 676] width 67 height 27
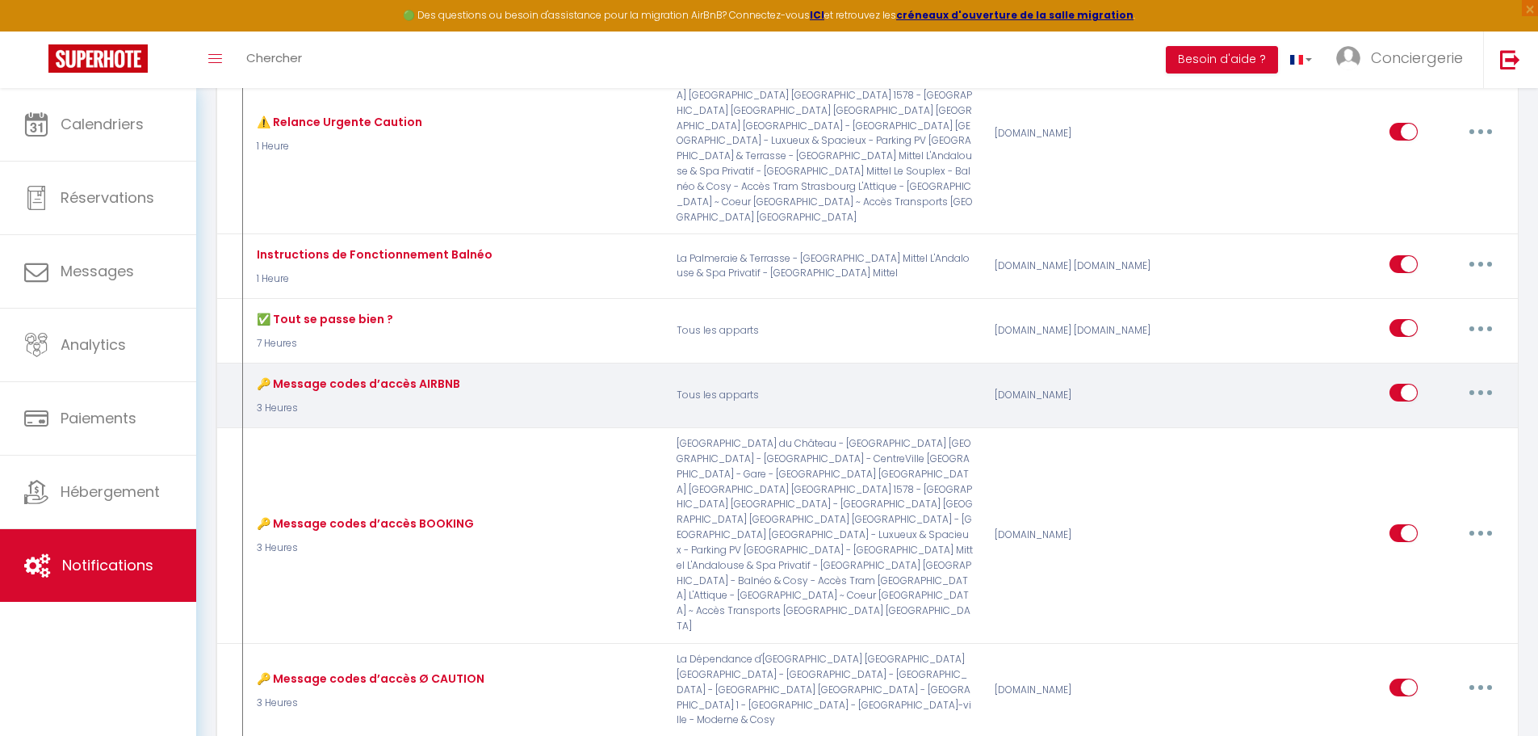
click at [1485, 380] on button "button" at bounding box center [1480, 393] width 45 height 26
click at [1448, 474] on link "Tester" at bounding box center [1439, 487] width 120 height 27
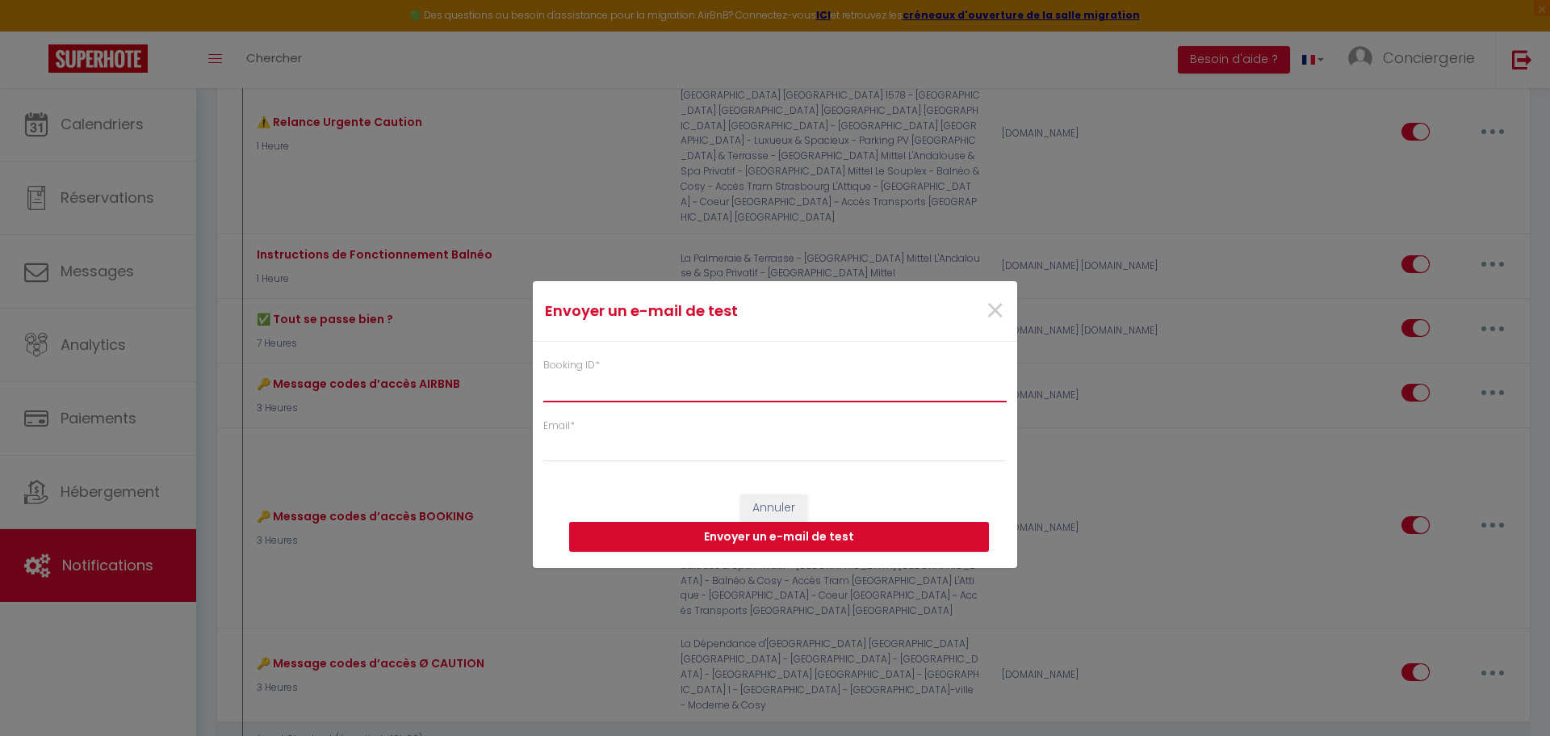
click at [600, 391] on input "Booking ID *" at bounding box center [775, 386] width 464 height 29
paste input "6194110"
type input "6194110"
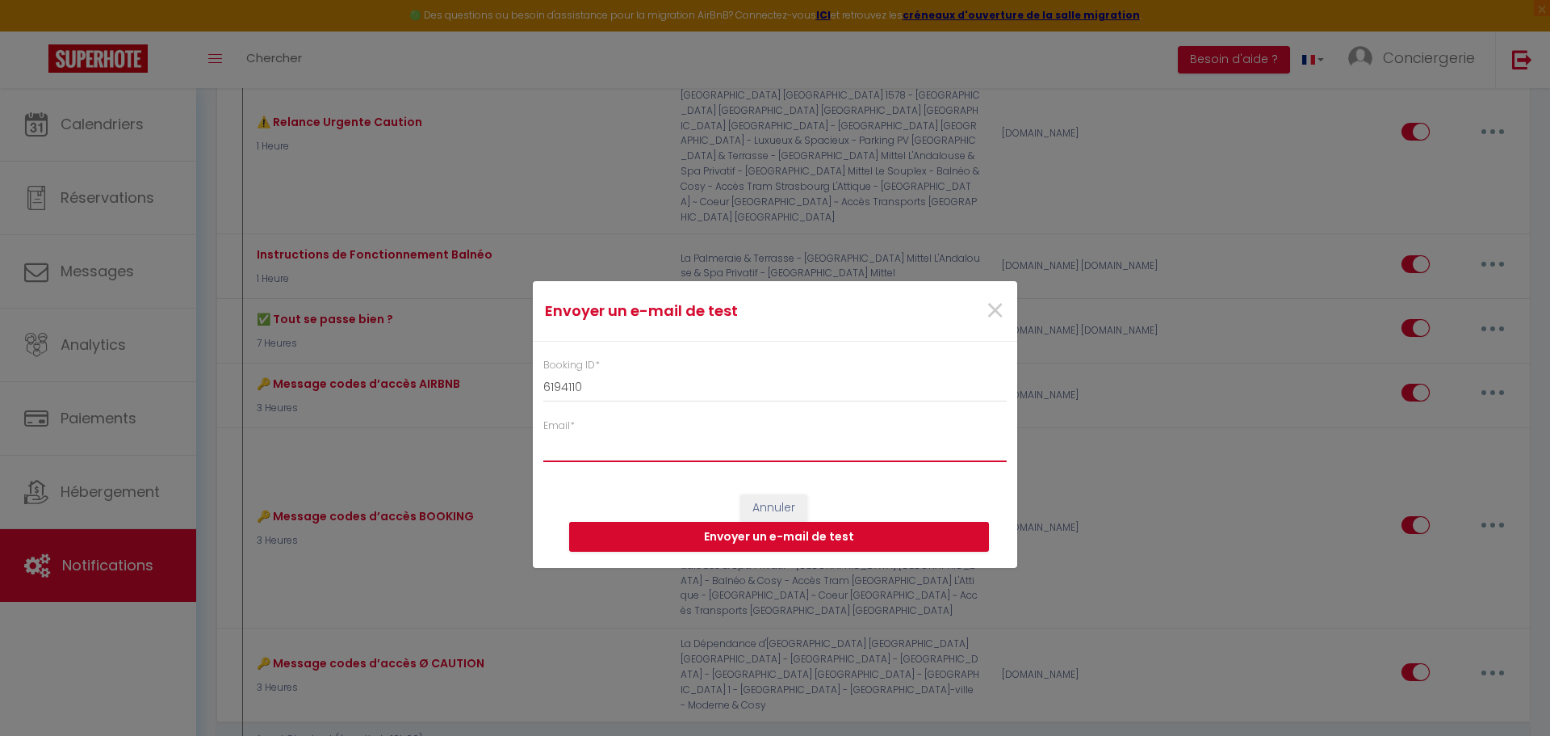
click at [592, 447] on input "Email *" at bounding box center [775, 447] width 464 height 29
type input "[EMAIL_ADDRESS][DOMAIN_NAME]"
click at [819, 542] on button "Envoyer un e-mail de test" at bounding box center [779, 537] width 420 height 31
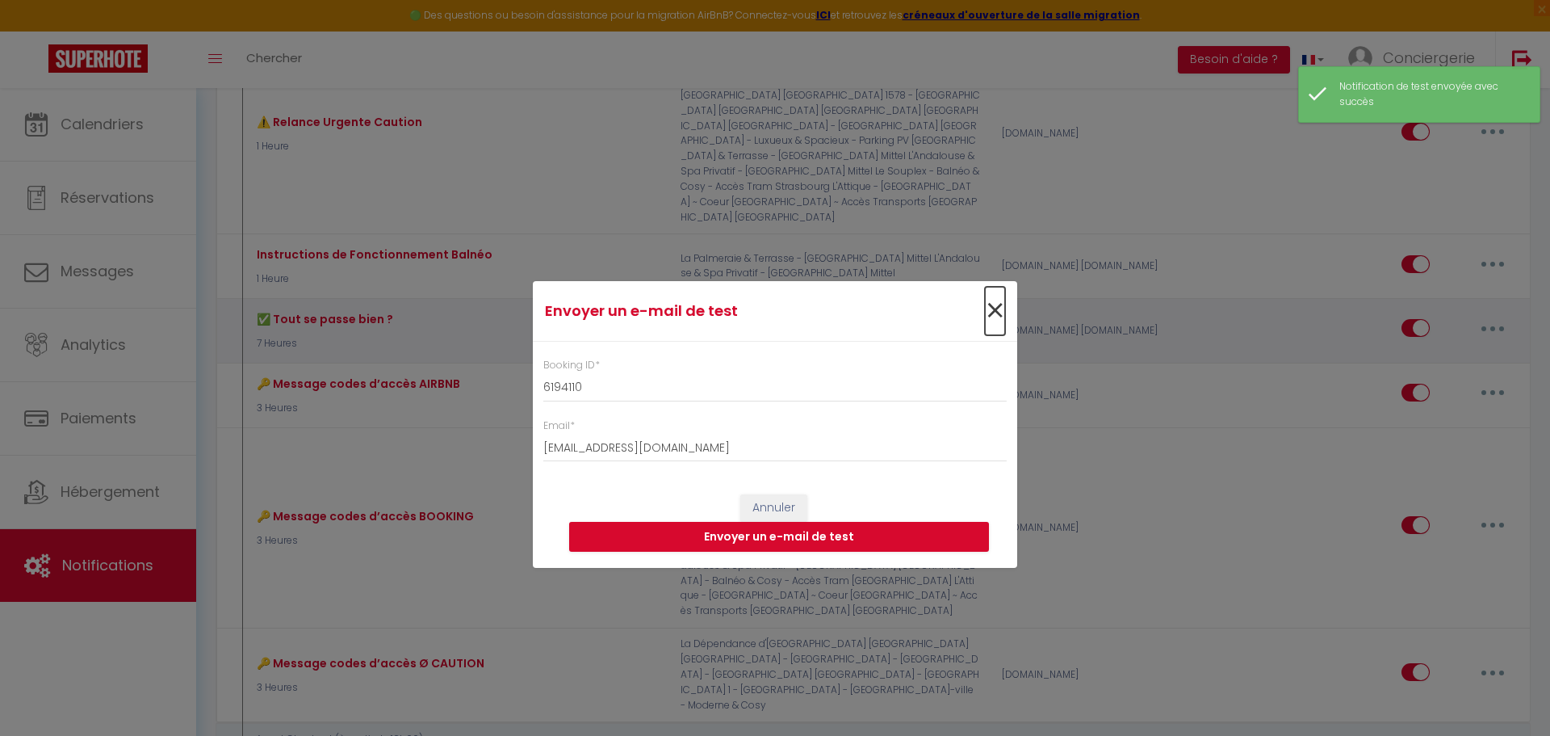
click at [989, 311] on span "×" at bounding box center [995, 311] width 20 height 48
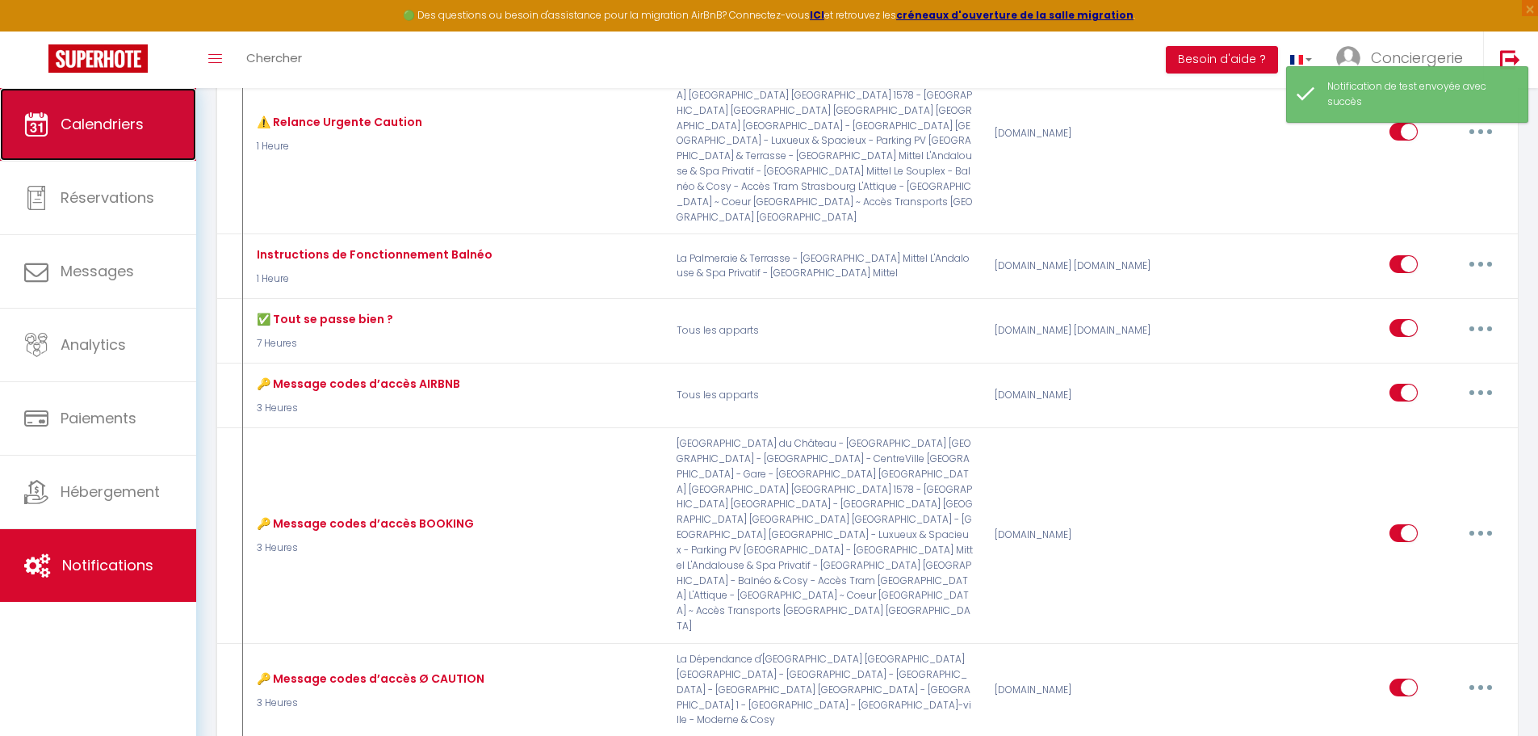
click at [87, 146] on link "Calendriers" at bounding box center [98, 124] width 196 height 73
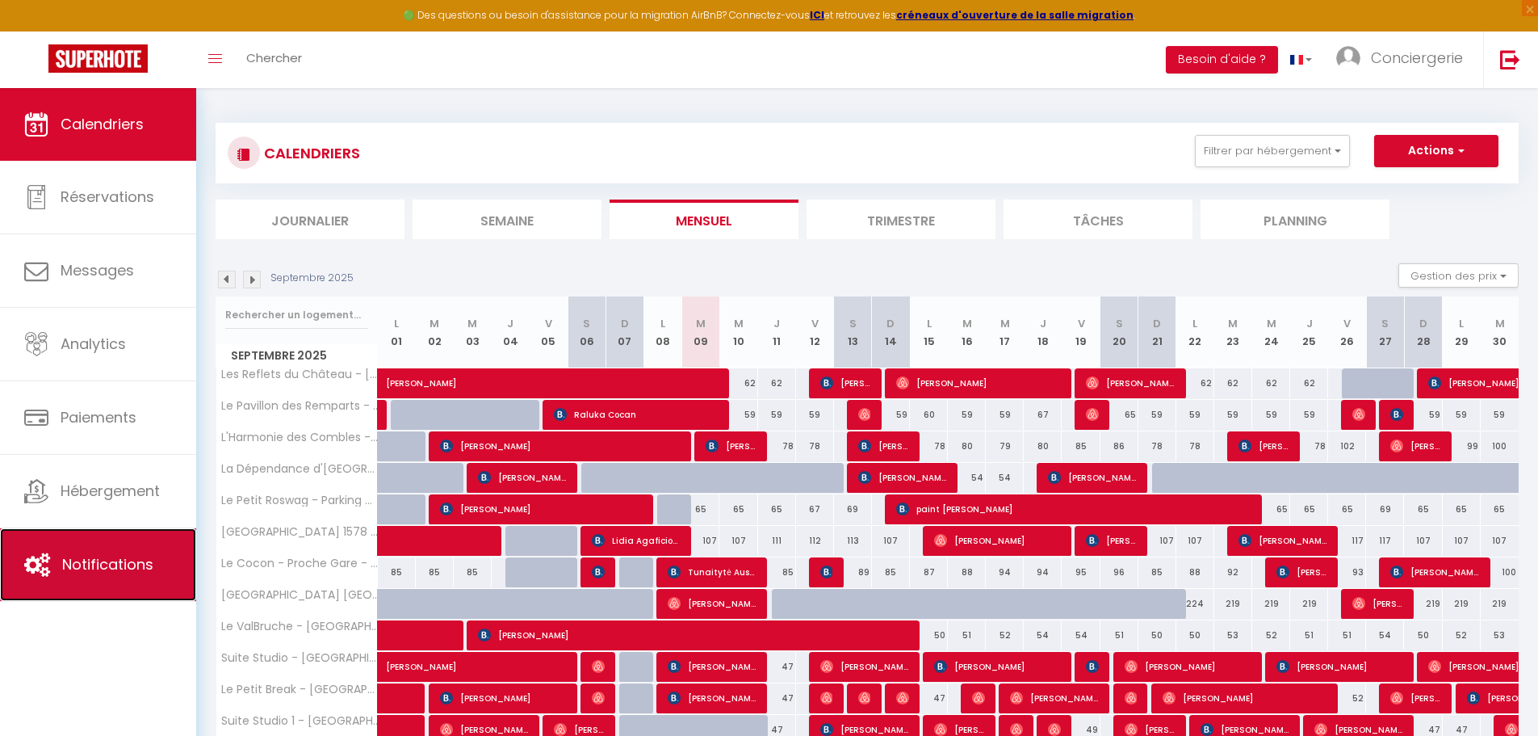
click at [116, 559] on span "Notifications" at bounding box center [107, 564] width 91 height 20
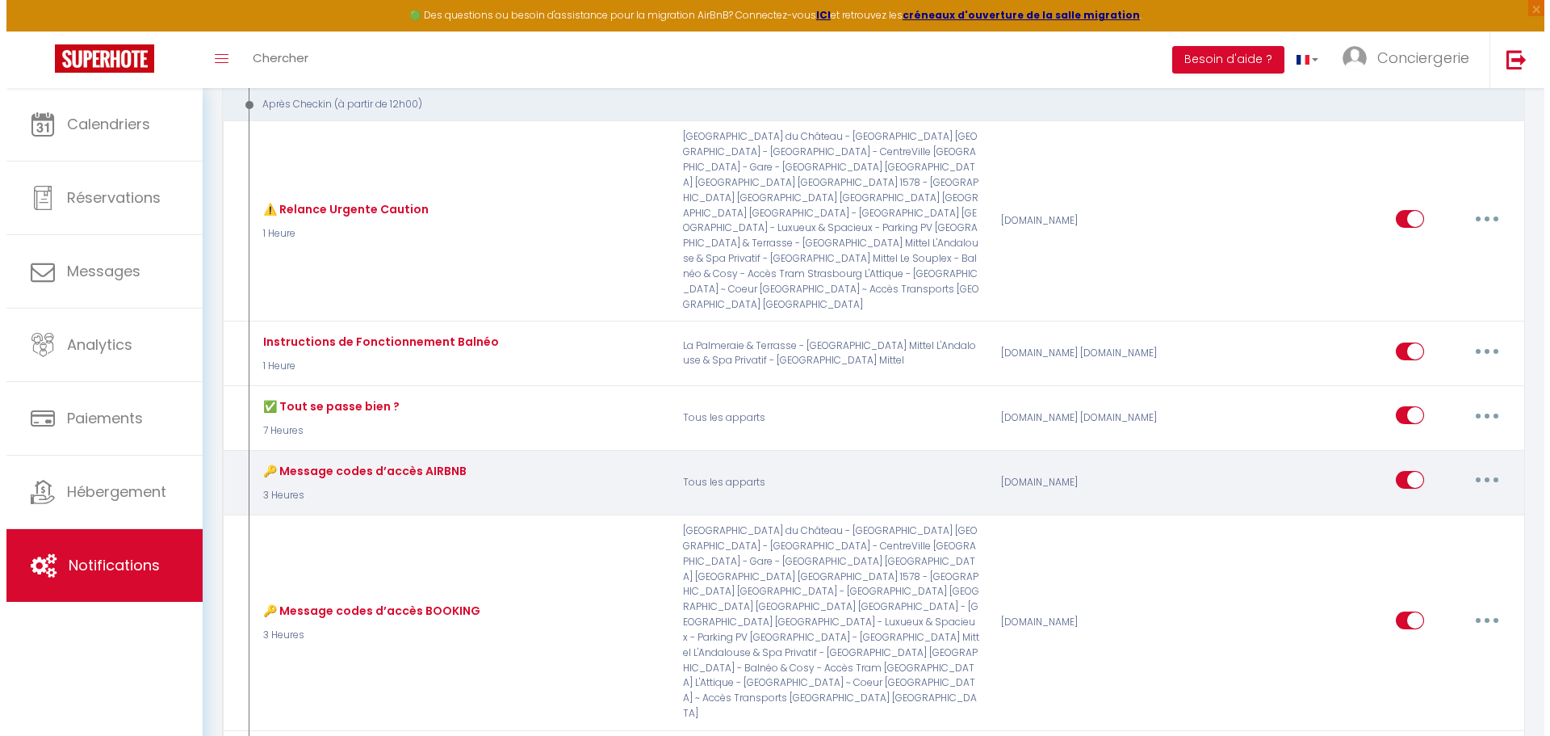
scroll to position [727, 0]
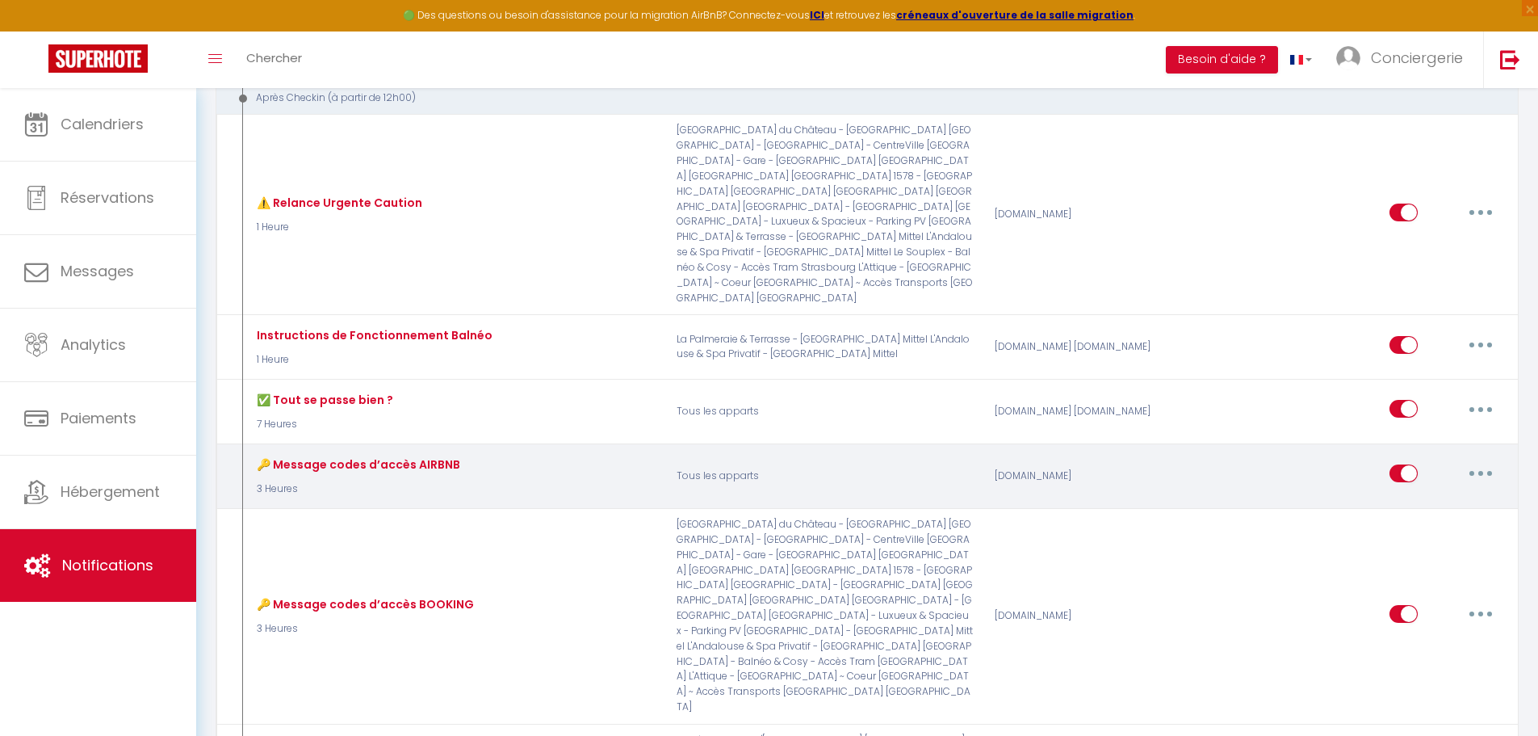
click at [1498, 460] on button "button" at bounding box center [1480, 473] width 45 height 26
click at [1450, 497] on link "Editer" at bounding box center [1439, 510] width 120 height 27
type input "🔑 Message codes d’accès AIRBNB"
select select "3"
select select "3 Heures"
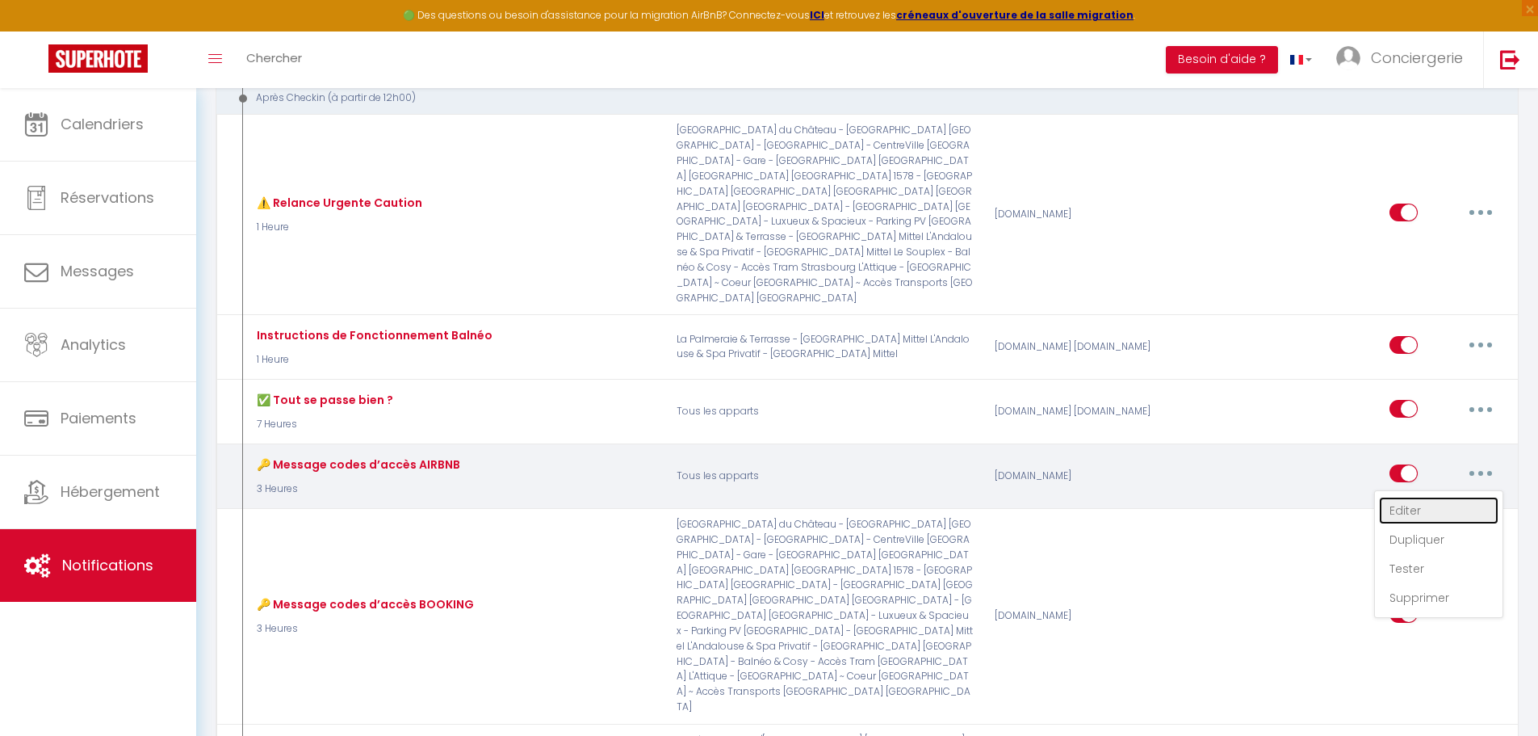
select select "if_deposit_is_paid"
checkbox input "true"
checkbox input "false"
radio input "true"
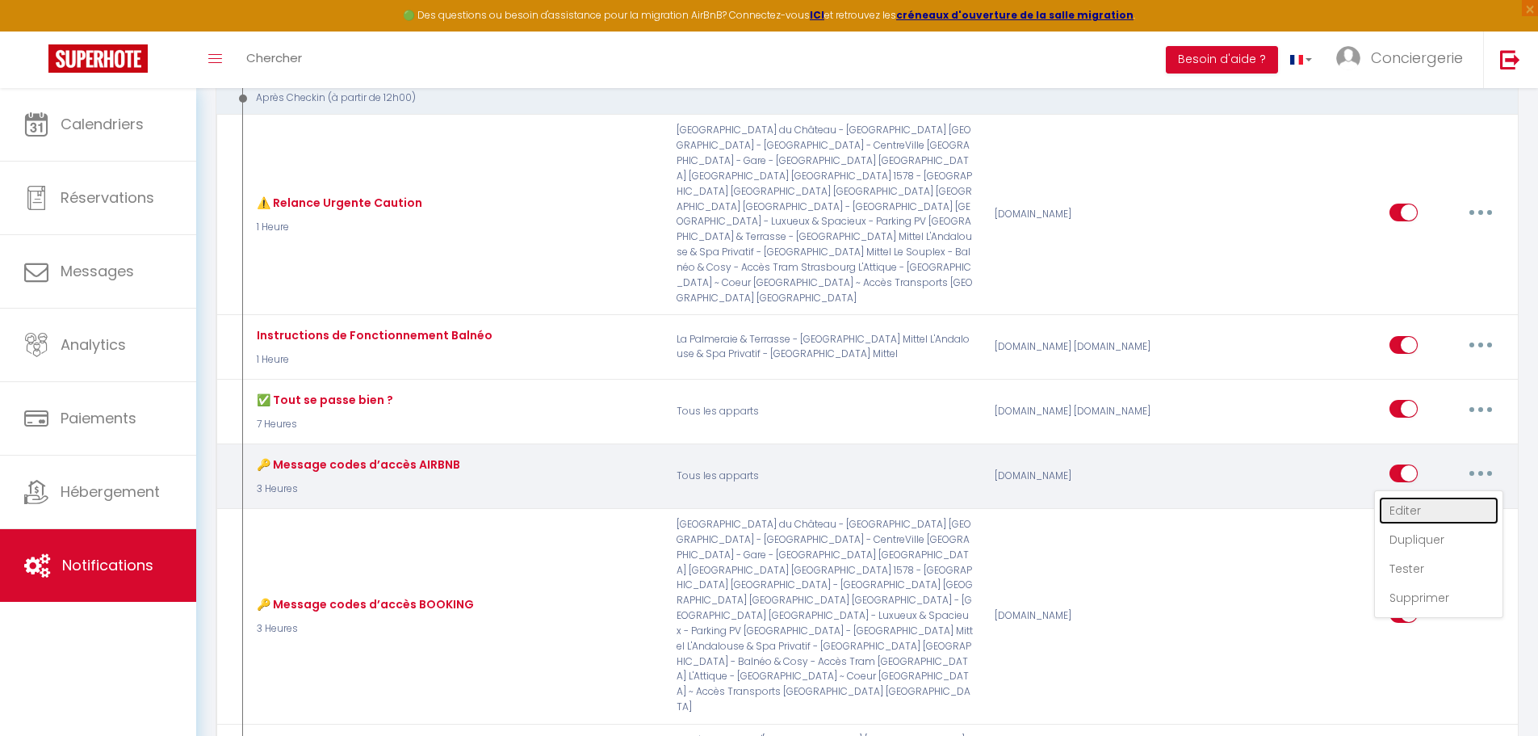
type input "🔑 Message codes d’accès"
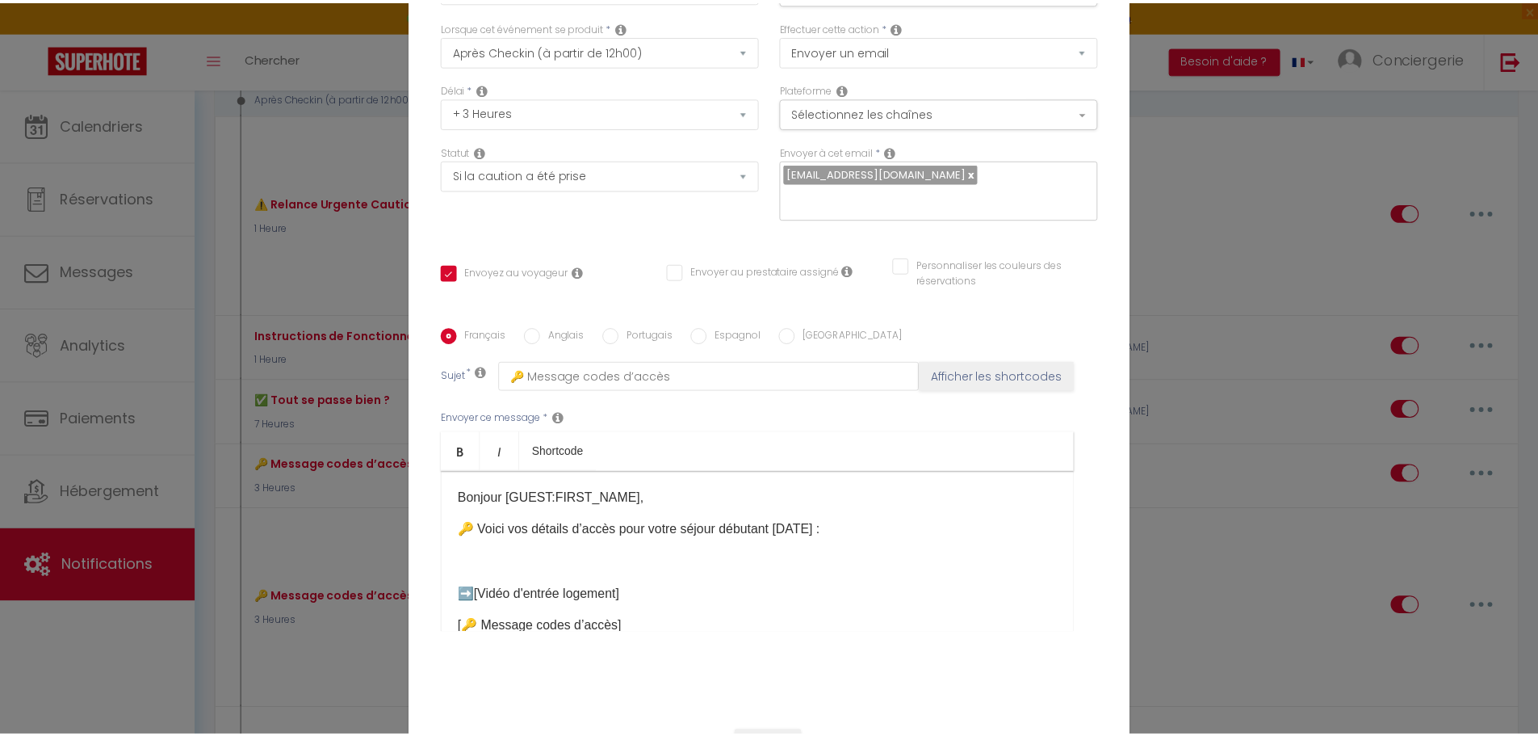
scroll to position [140, 0]
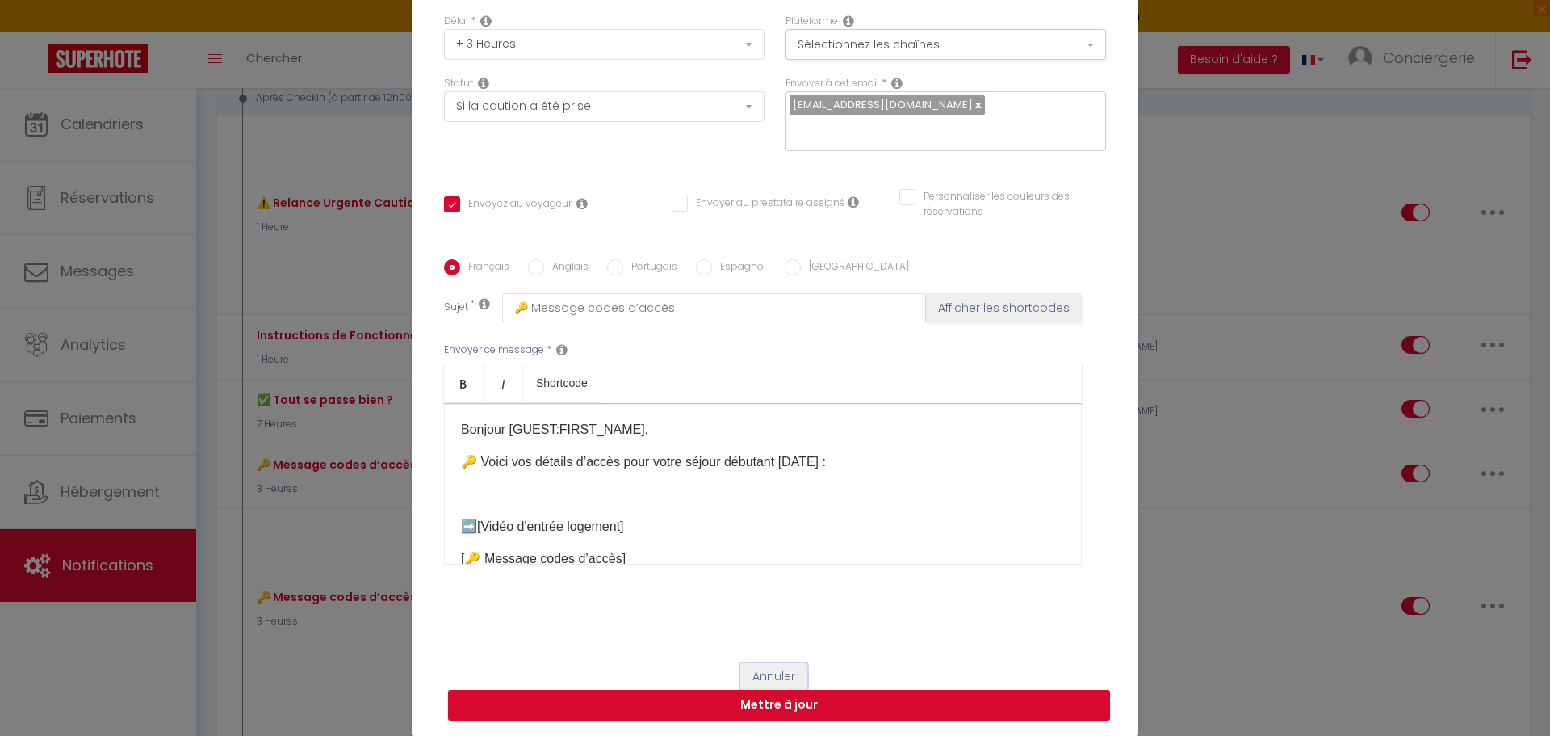
click at [780, 674] on button "Annuler" at bounding box center [773, 676] width 67 height 27
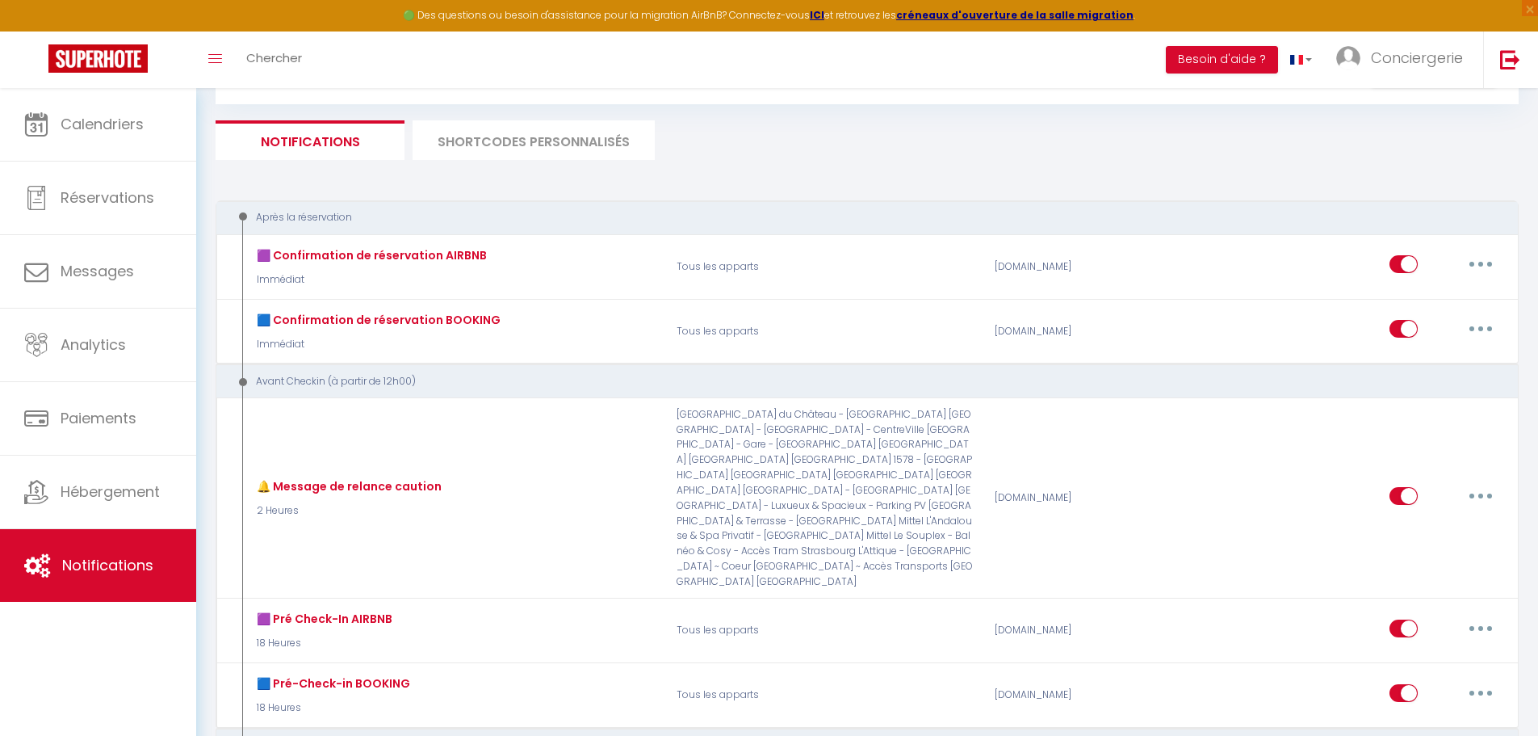
scroll to position [0, 0]
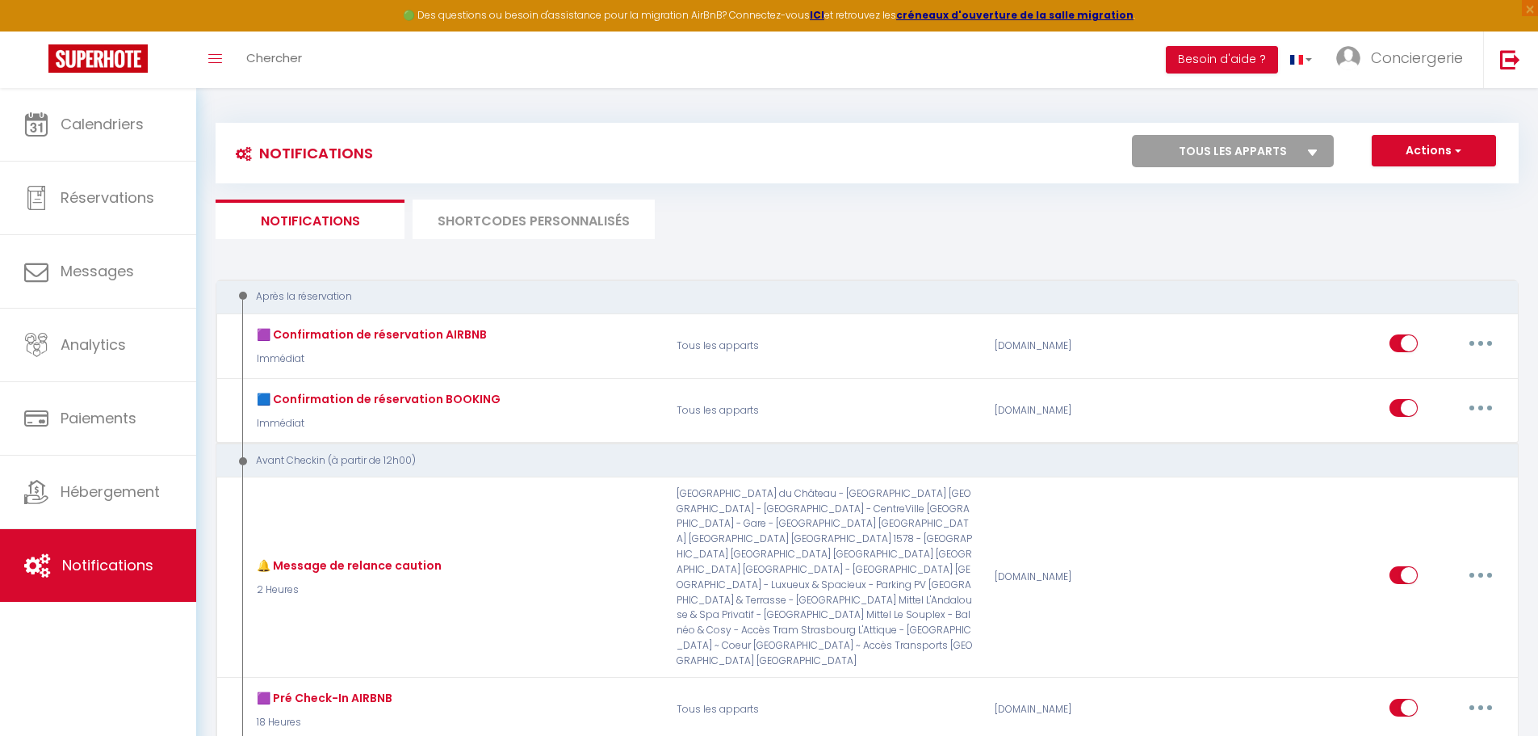
click at [514, 214] on li "SHORTCODES PERSONNALISÉS" at bounding box center [534, 219] width 242 height 40
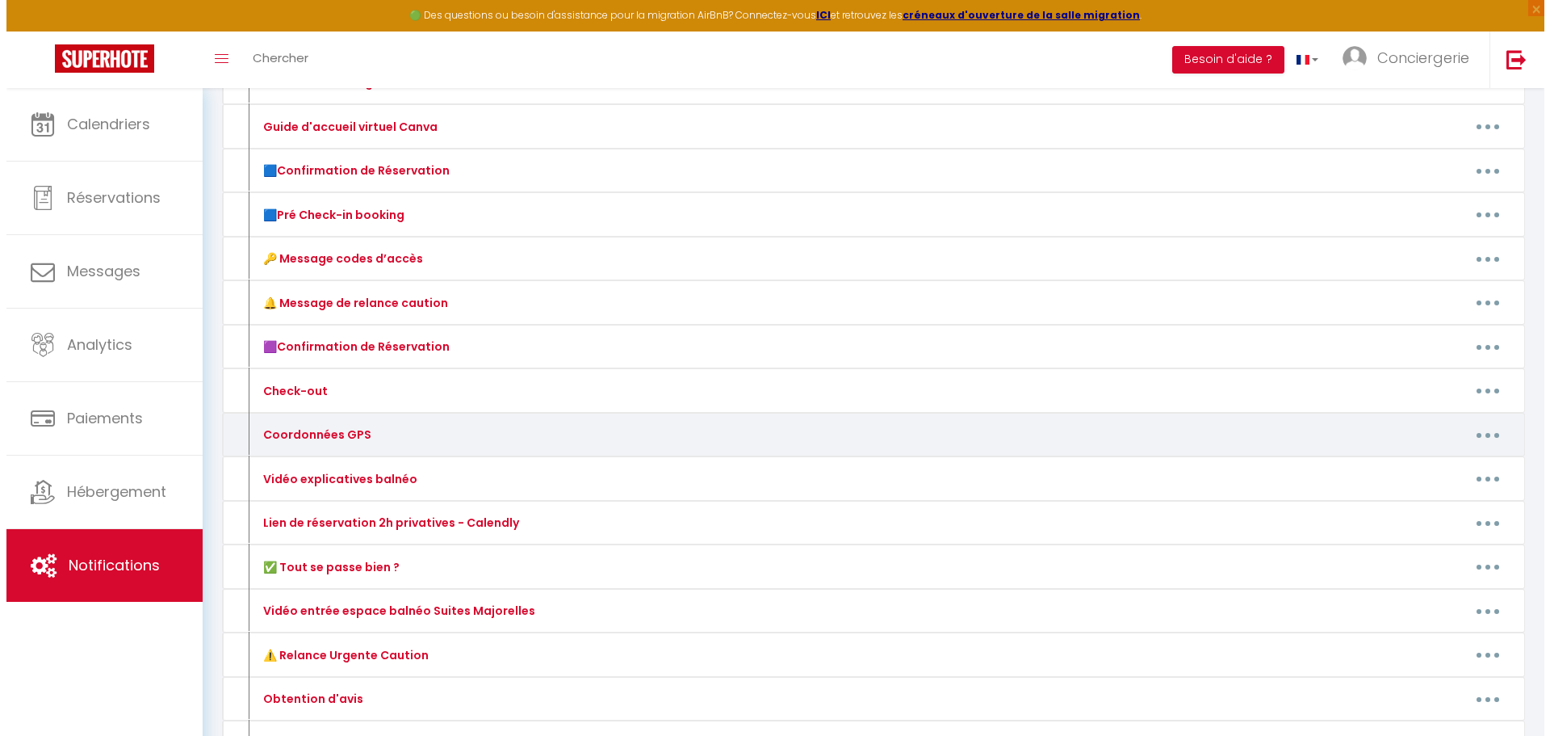
scroll to position [242, 0]
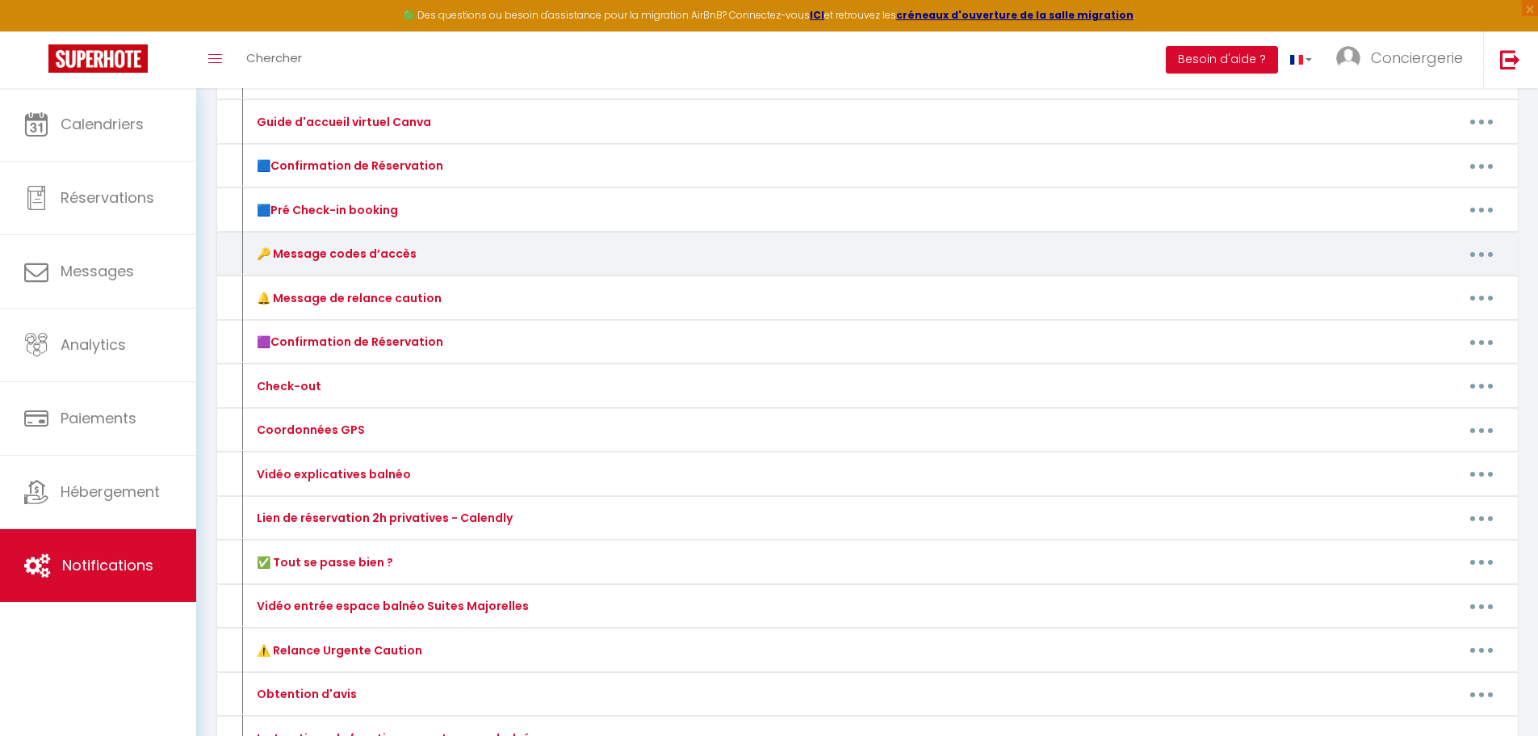
click at [1476, 252] on button "button" at bounding box center [1481, 254] width 45 height 26
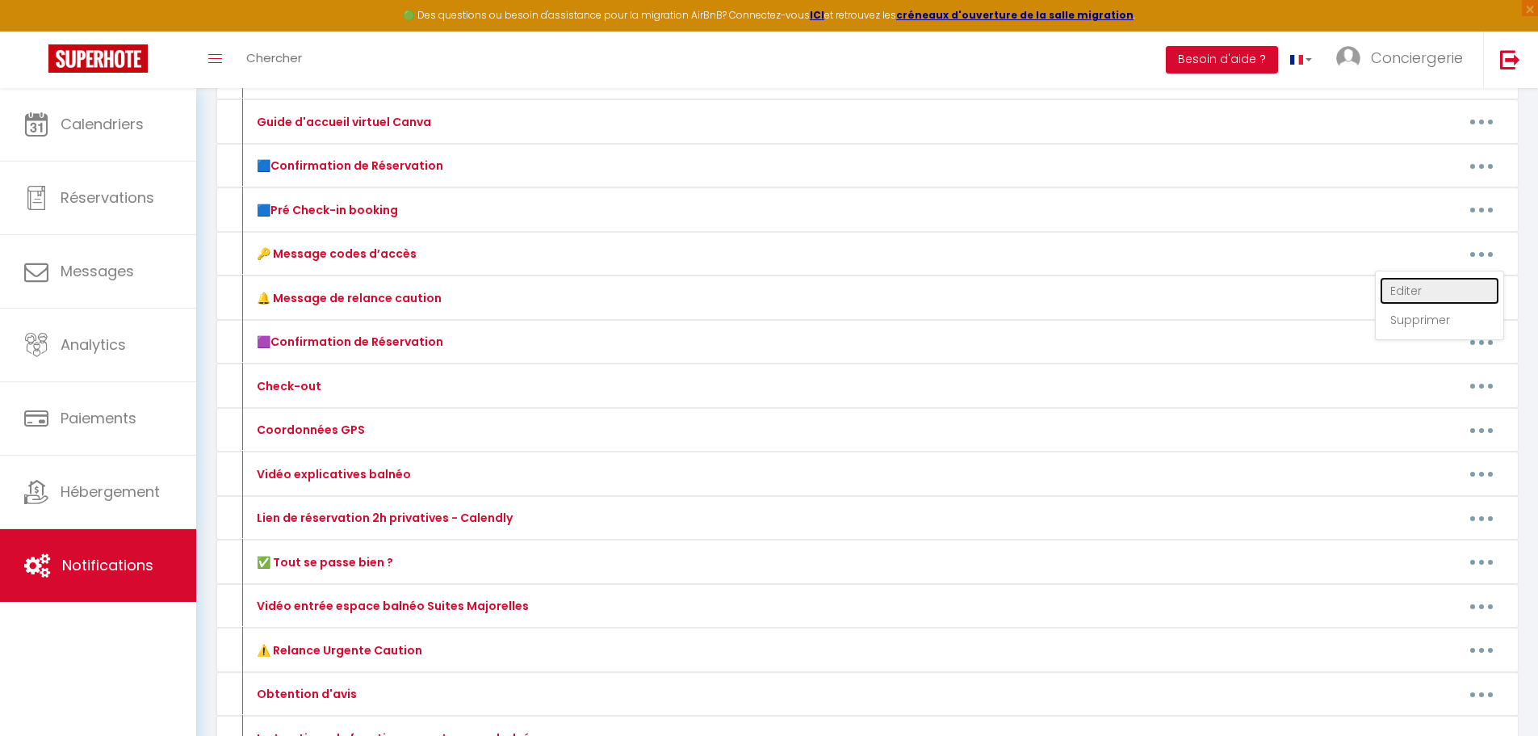
click at [1421, 289] on link "Editer" at bounding box center [1440, 290] width 120 height 27
type input "🔑 Message codes d’accès"
type textarea "🔑 Message codes d’accès"
type textarea "🚪 Accès autonome : Boîte à clés : Code 1590 Le guide d’accueil vous attend sur …"
type textarea "🚪 Accès autonome : Boîte à clés : Code 1005 Le guide d’accueil vous attend sur …"
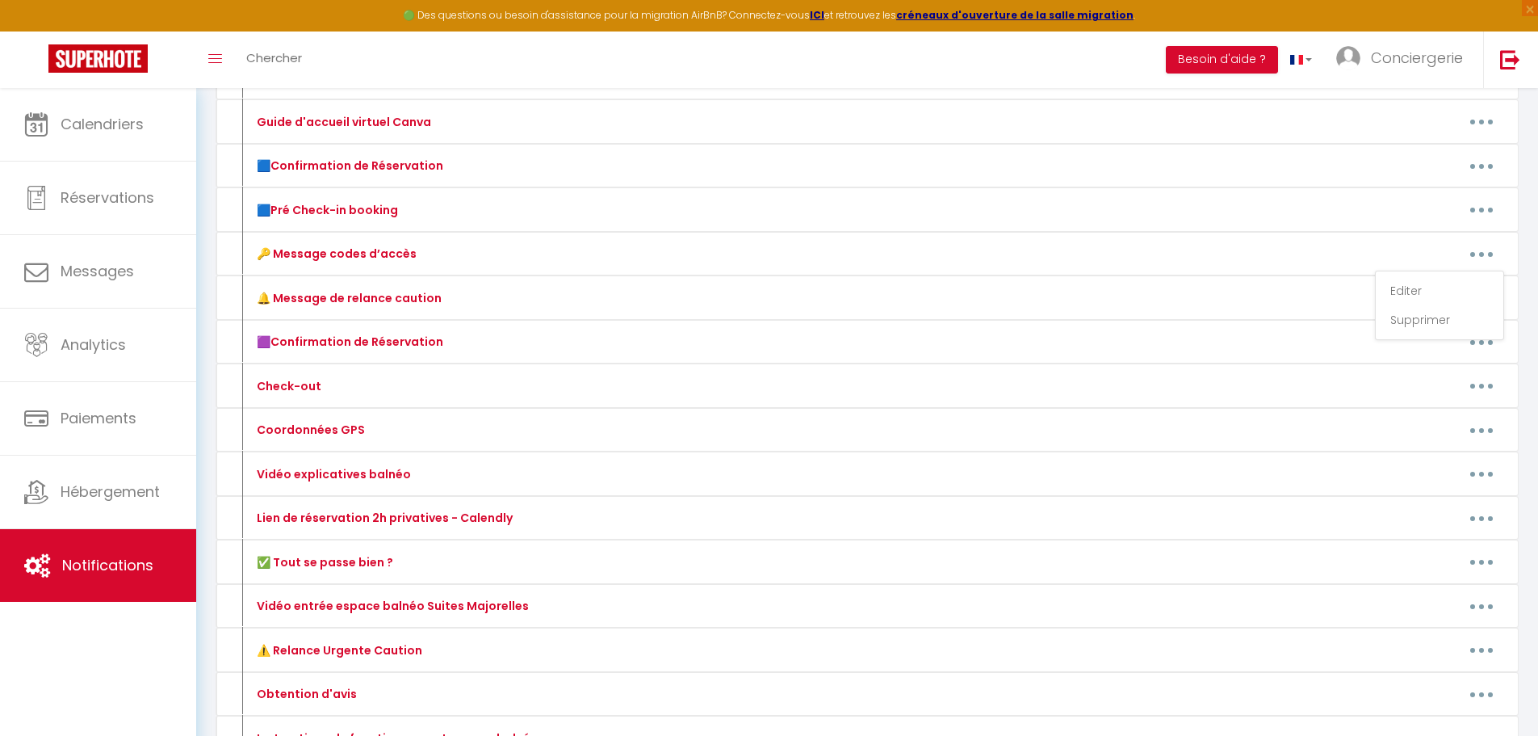
type textarea "🚪 Accès autonome : Boîte à clés : Code 1973 📘 Le guide d’accueil est à votre di…"
type textarea "🏠 Informations importantes : 📍 Adresse : [STREET_ADDRESS] 🚪 Accès autonome : Se…"
type textarea "🚪 Accès autonome : Boîte à clés : Code 1717 📘 Le guide d’accueil est à votre di…"
type textarea "🚪 Accès autonome : Code digicode porte immeuble : 861A Serrure connectée : [REN…"
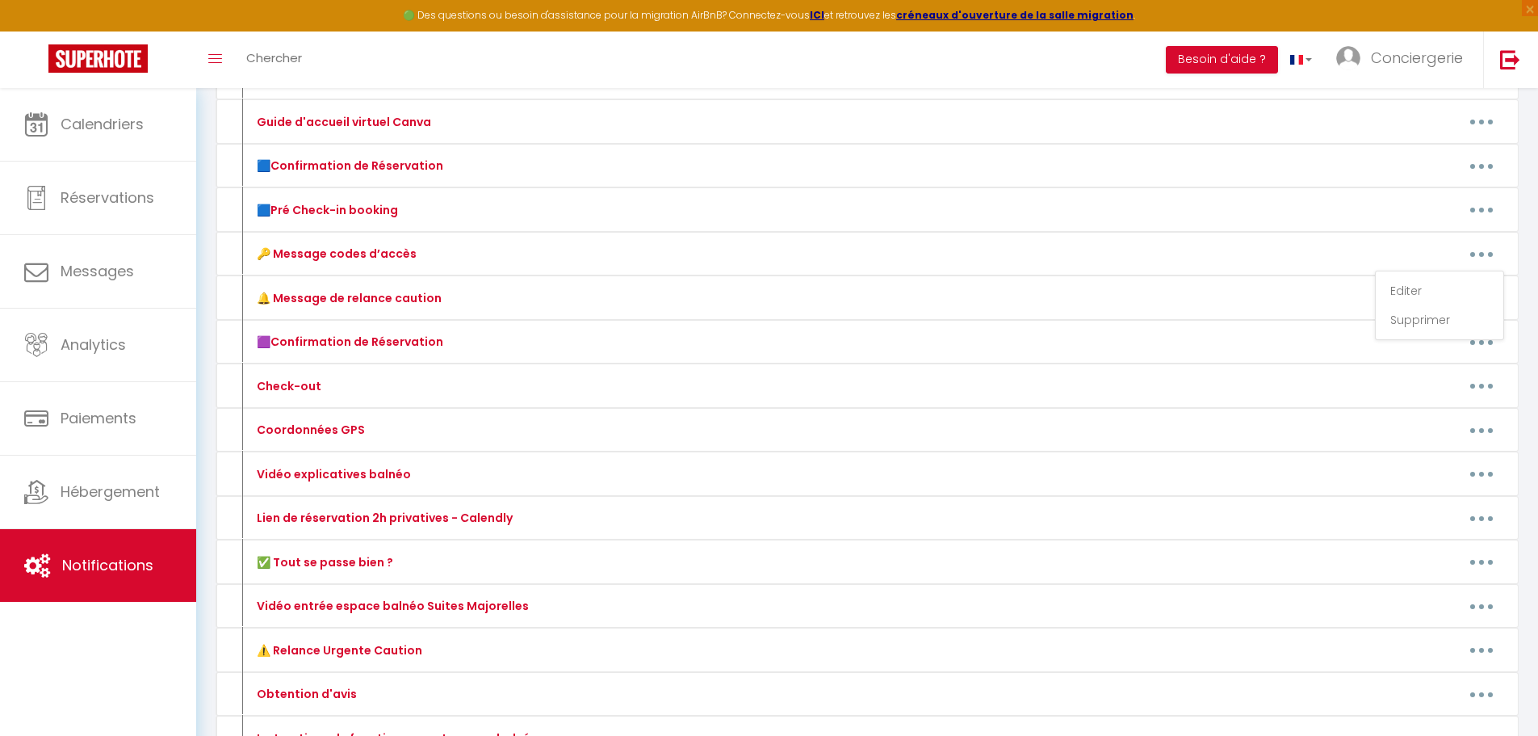
type textarea "🚪 Accès autonome : Boîte à clés (sous la boîte aux lettres) : Code 1921 📘 Le gu…"
type textarea "🚪 Accès autonome : Boîte aux lettres : Pour verrouiller/déverrouiller, tournez …"
type textarea "🚪 Accès autonome : Boîte à clés (sous la boîte aux lettres) : Code 0204 📘 Le gu…"
type textarea "🚪 Accès autonome : Boîte à clés : Code 1976 📘 Le guide d’accueil est à votre di…"
type textarea "🚪 Accès autonome : Digicode immeuble : #6739 Boîte à clés : Code 1921 📘 Le guid…"
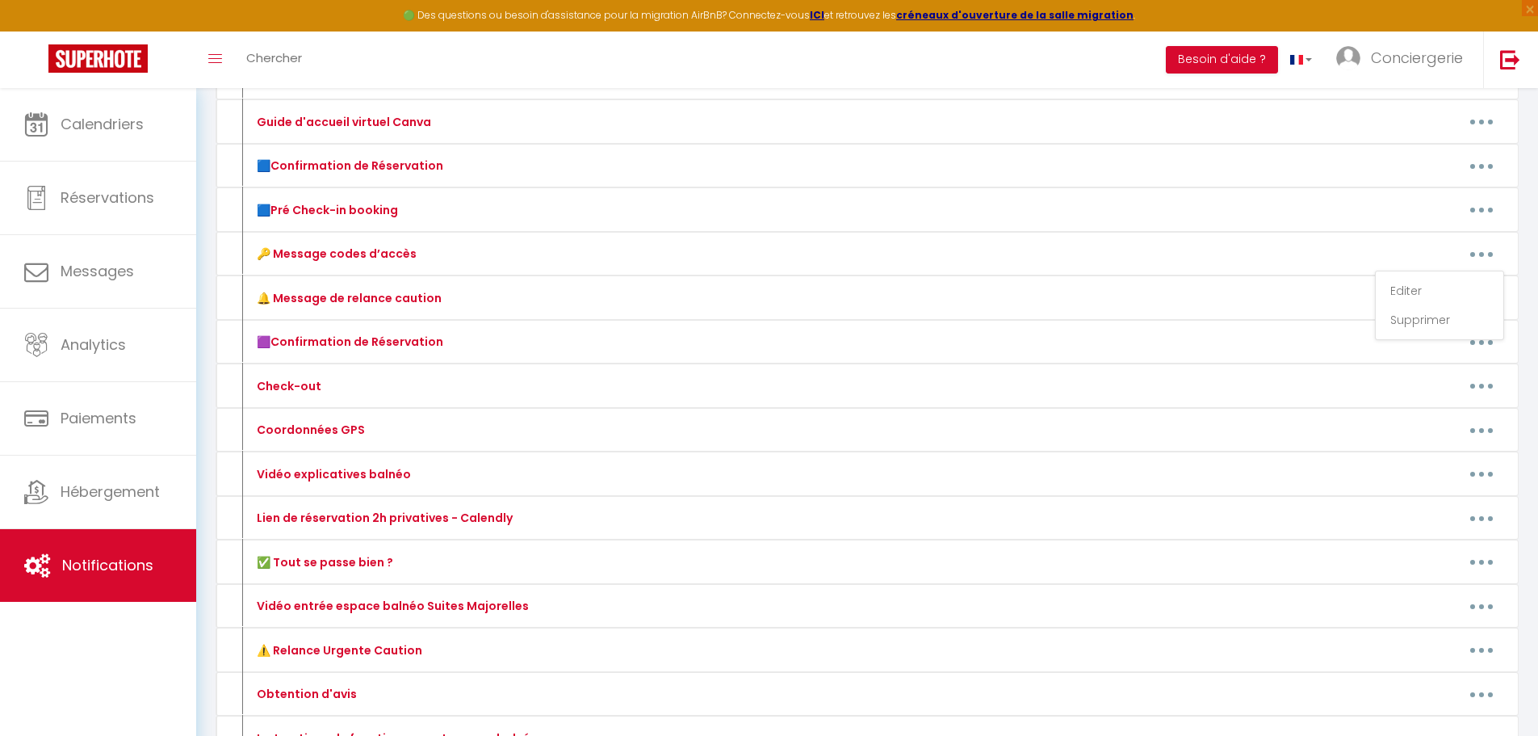
type textarea "📍 Adresse : [STREET_ADDRESS] [PERSON_NAME], numéro 4 — dernier étage, dernière …"
type textarea "🚪 Accès autonome : Boîte à clés : Code 1203 📘 Le guide d’accueil est disponible…"
type textarea "Nous vous recommandons vivement de la visionner : la boîte à clés est située à …"
type textarea "🚪 Accès autonome : Boîte à clés : 123987 📘 Le guide d’accueil vous attend sur l…"
type textarea "🚪 Accès autonome : Boîte à clés : Code 2092 📘 Le guide d’accueil est disponible…"
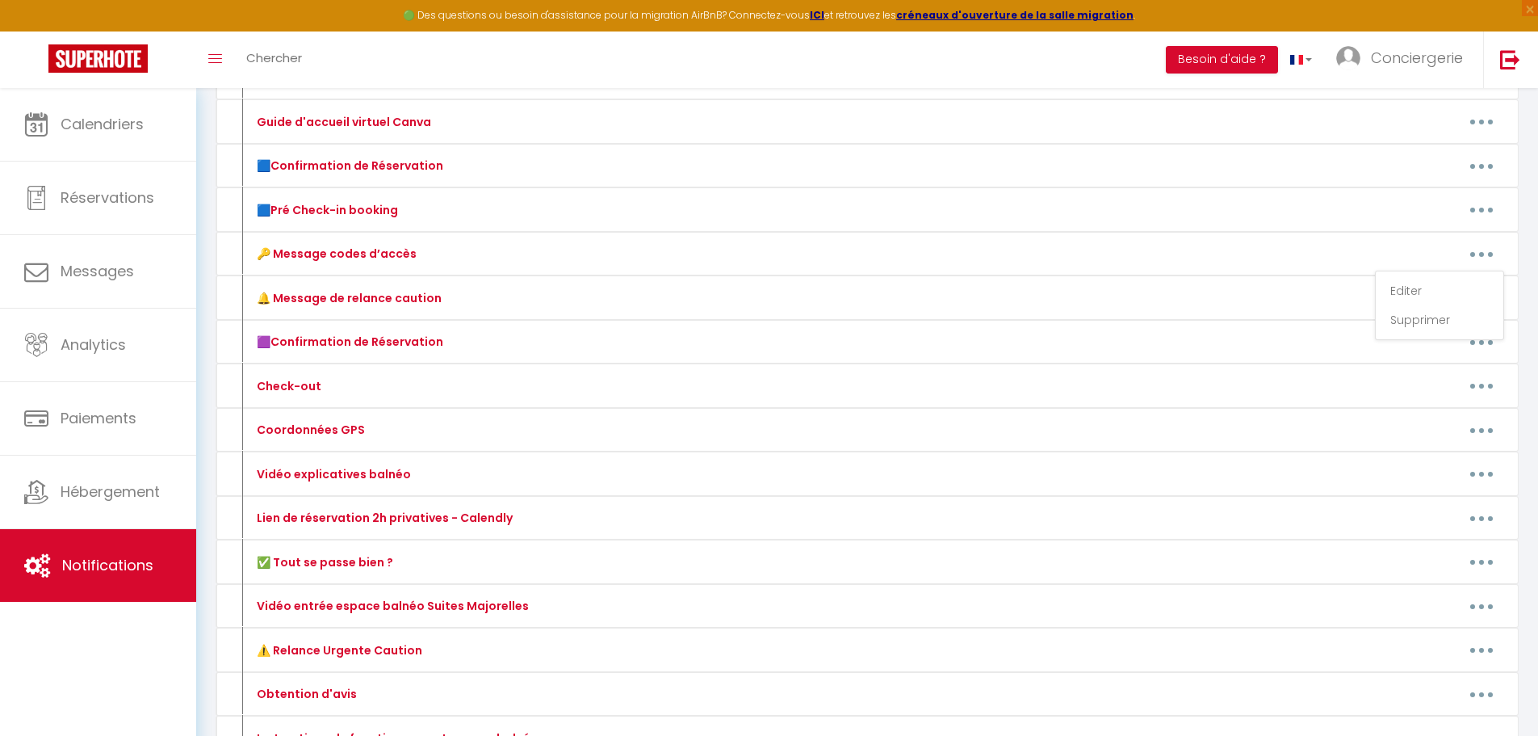
type textarea "🚪 Accès autonome : Boîte à clés : 2604 🔑 Instructions – Porte sécurisée Ce syst…"
type textarea "📍 Adresse : [STREET_ADDRESS] Appartement rez-de-chaussée, première porte à gauc…"
type textarea "📍 Adresse : [STREET_ADDRESS] Appartement n°18, situé au 2ᵉ étage 🚪 [GEOGRAPHIC_…"
type textarea "📍 Adresse : [STREET_ADDRESS] Appartement n°11, au 1er étage 🚪 [GEOGRAPHIC_DATA]…"
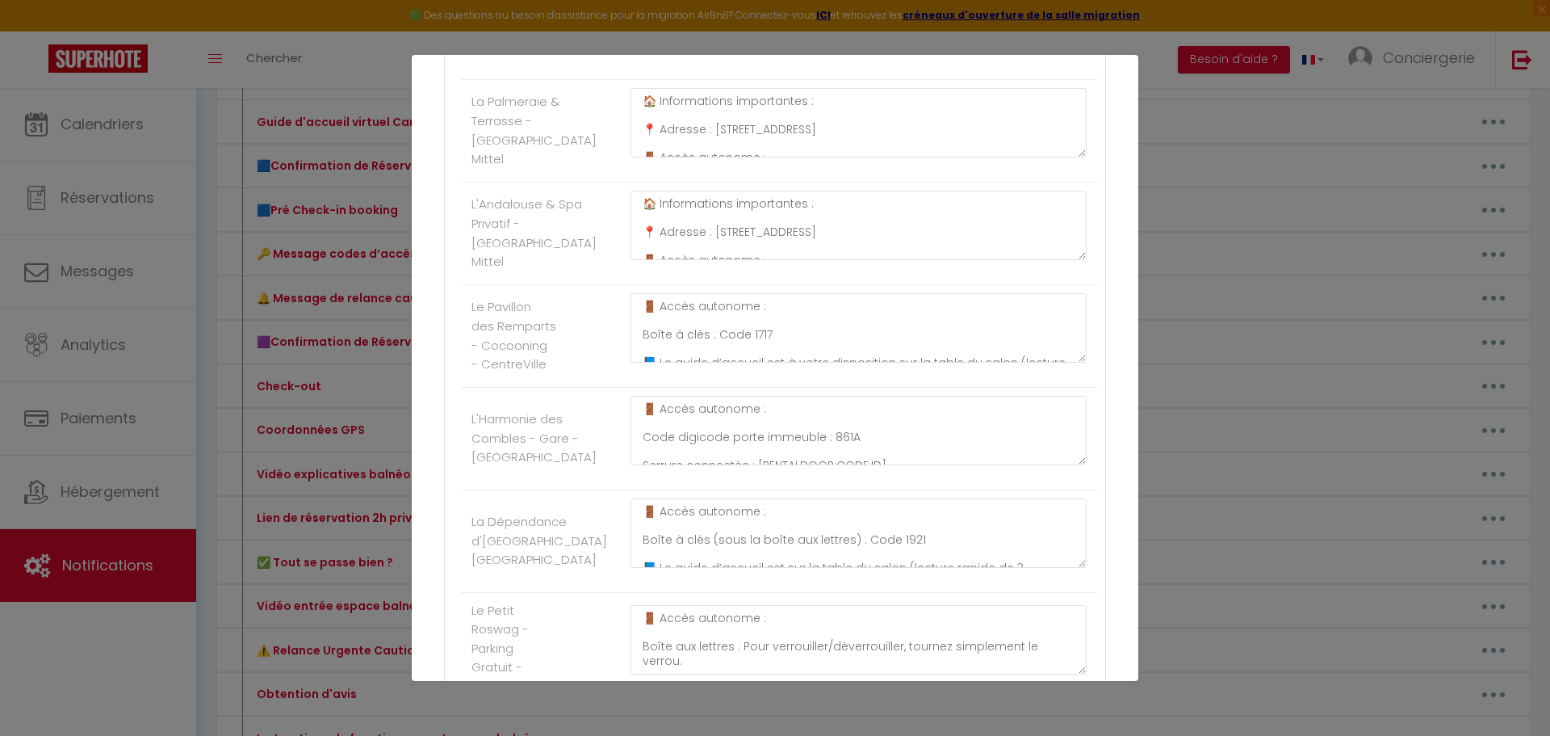
scroll to position [646, 0]
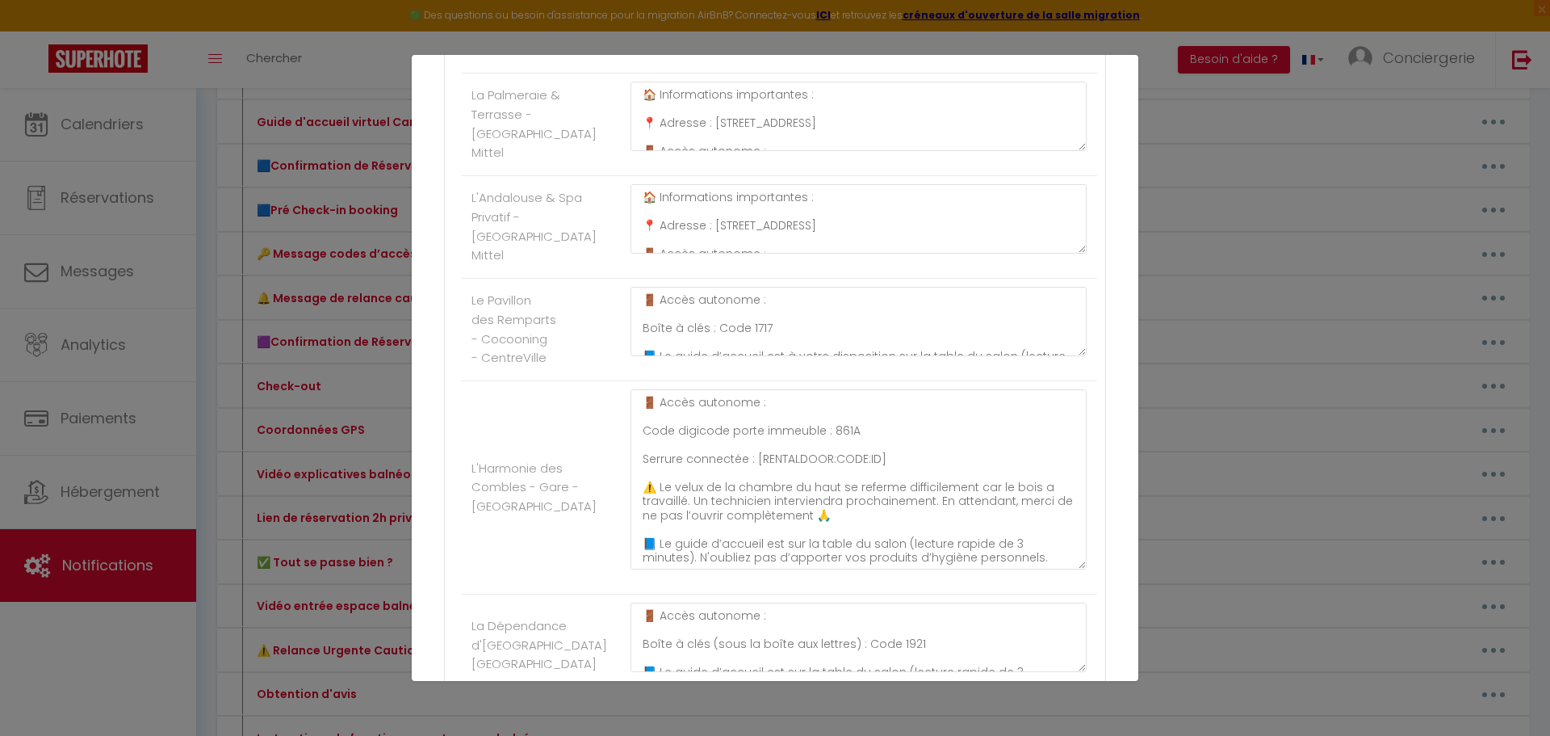
drag, startPoint x: 1066, startPoint y: 489, endPoint x: 870, endPoint y: 488, distance: 196.2
click at [1045, 569] on textarea "🚪 Accès autonome : Code digicode porte immeuble : 861A Serrure connectée : [REN…" at bounding box center [859, 479] width 456 height 180
drag, startPoint x: 891, startPoint y: 468, endPoint x: 758, endPoint y: 463, distance: 133.3
click at [753, 462] on textarea "🚪 Accès autonome : Code digicode porte immeuble : 861A Serrure connectée : [REN…" at bounding box center [859, 479] width 456 height 181
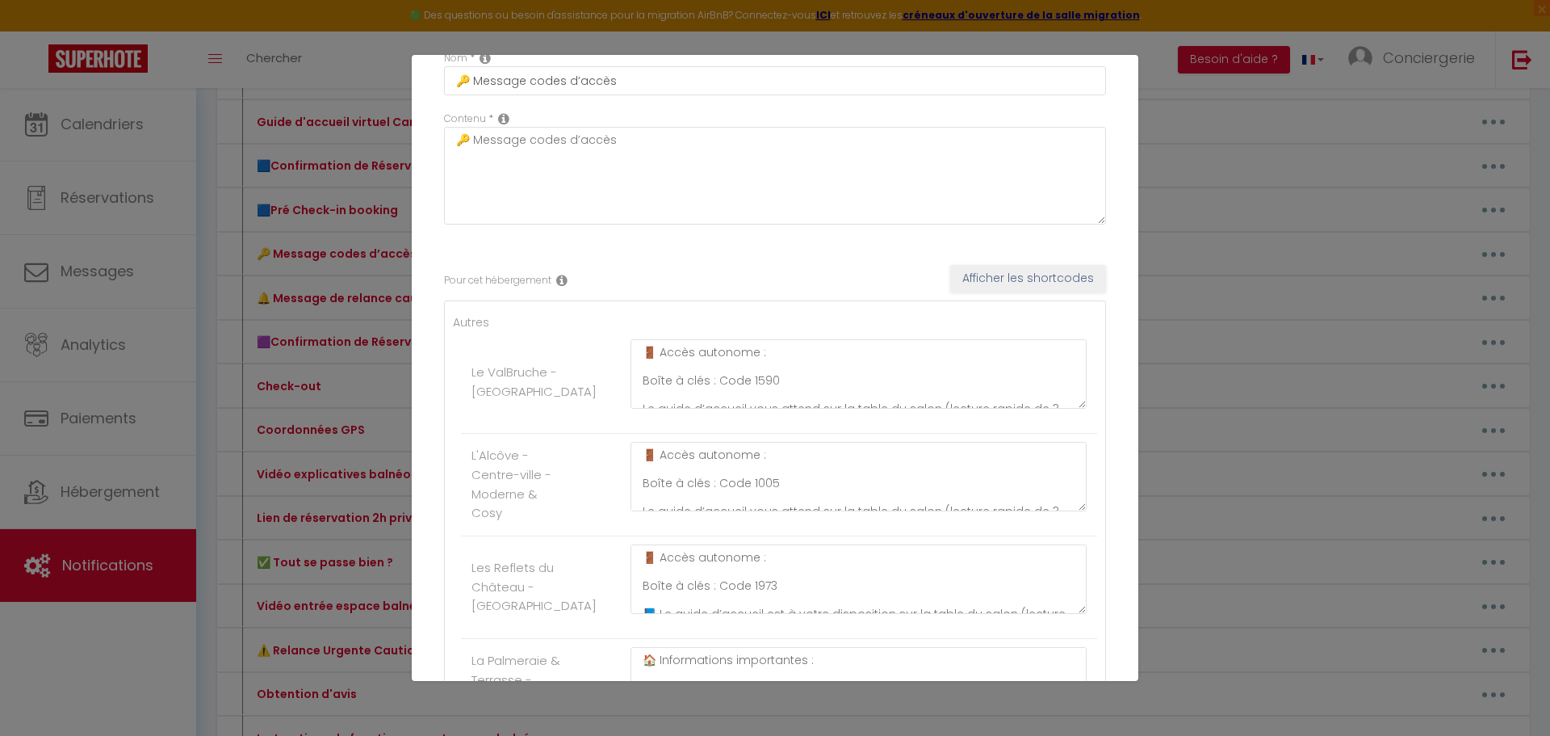
scroll to position [0, 0]
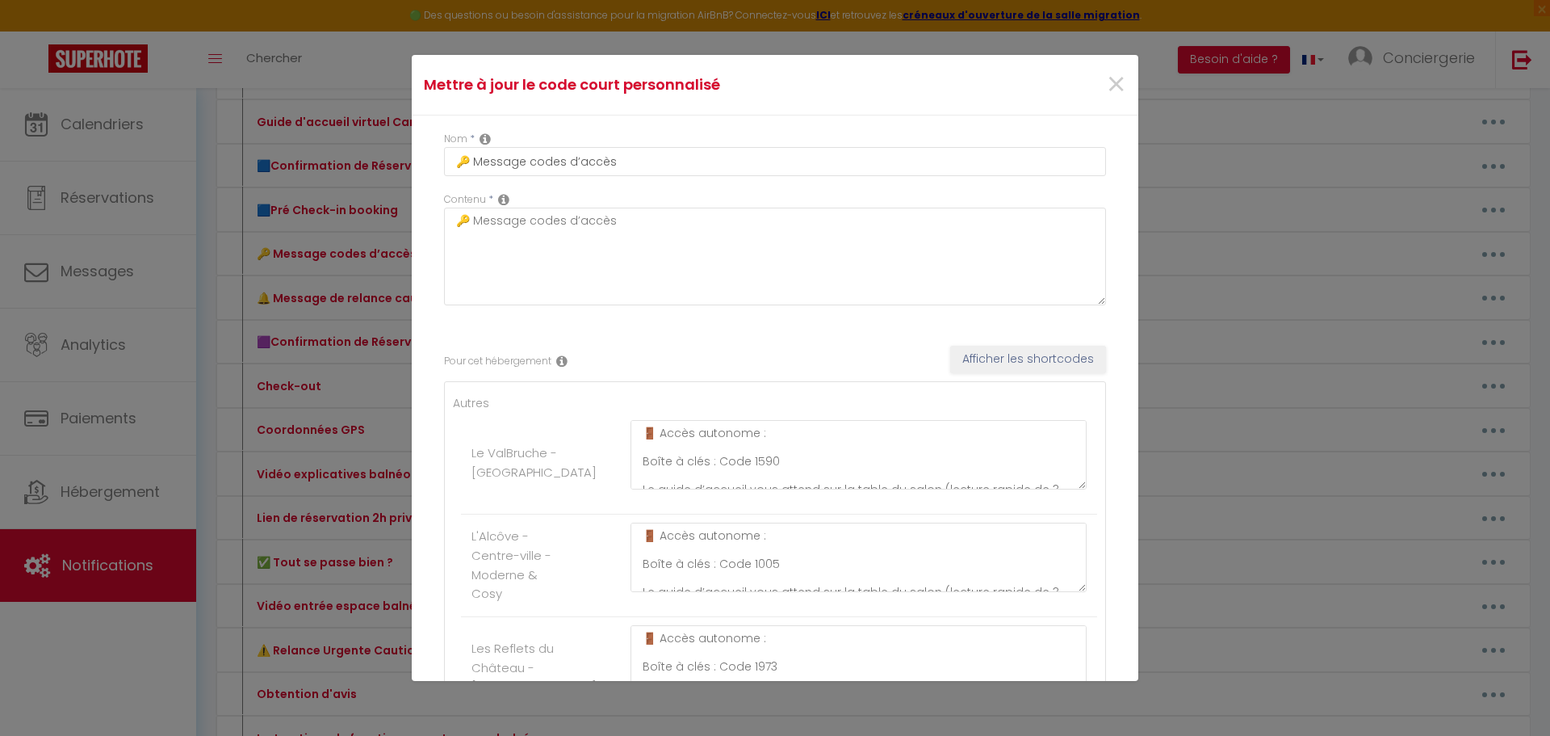
type textarea "🚪 Accès autonome : Code digicode porte immeuble : 861A Serrure connectée : ⚠️ L…"
click at [1003, 354] on button "Afficher les shortcodes" at bounding box center [1028, 359] width 156 height 27
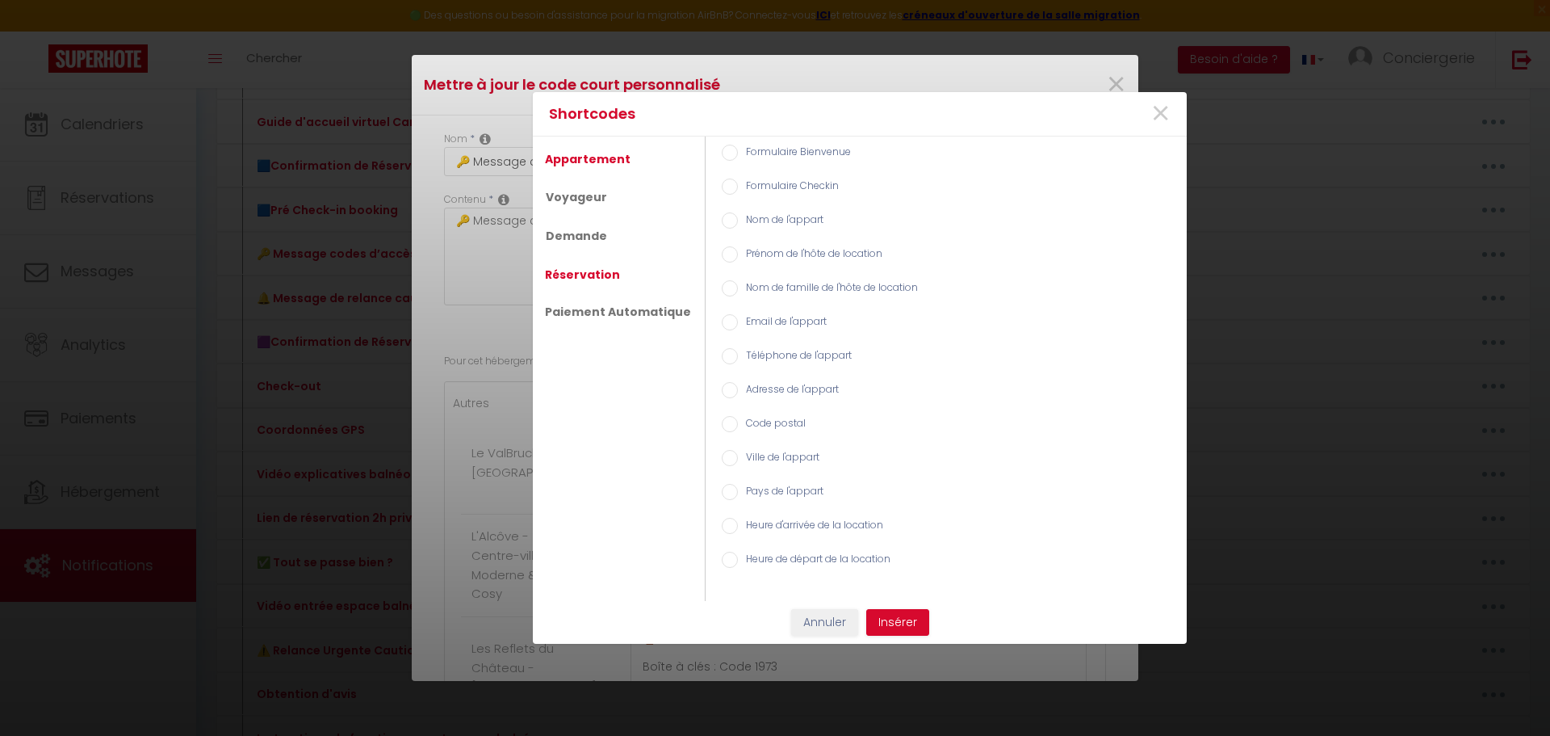
click at [593, 278] on link "Réservation" at bounding box center [582, 274] width 91 height 29
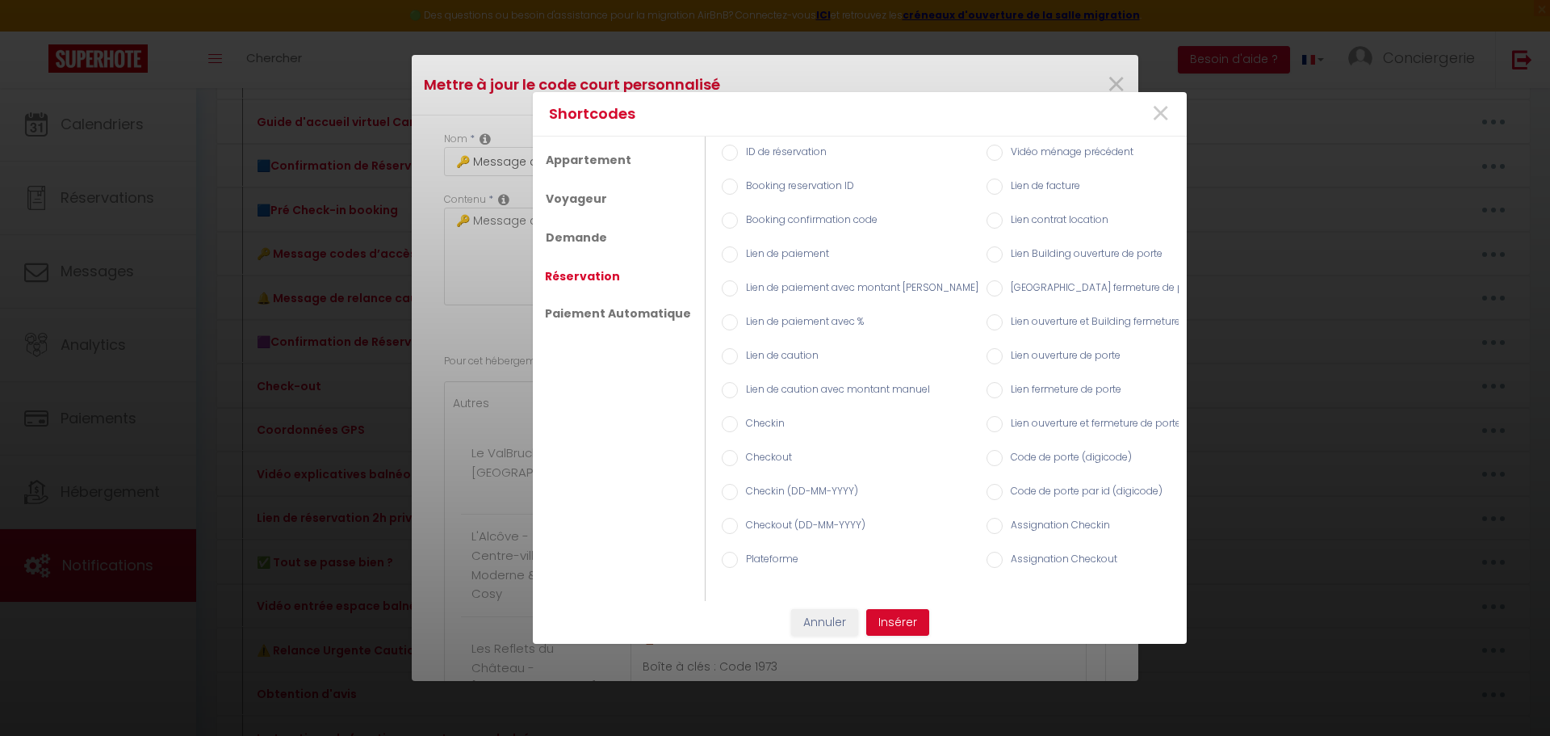
click at [1026, 451] on label "Code de porte (digicode)" at bounding box center [1067, 459] width 129 height 18
click at [1003, 451] on input "Code de porte (digicode)" at bounding box center [995, 458] width 16 height 16
radio input "true"
click at [911, 636] on button "Insérer" at bounding box center [897, 622] width 63 height 27
type textarea "🚪 Accès autonome : Code digicode porte immeuble : 861A Serrure connectée : [REN…"
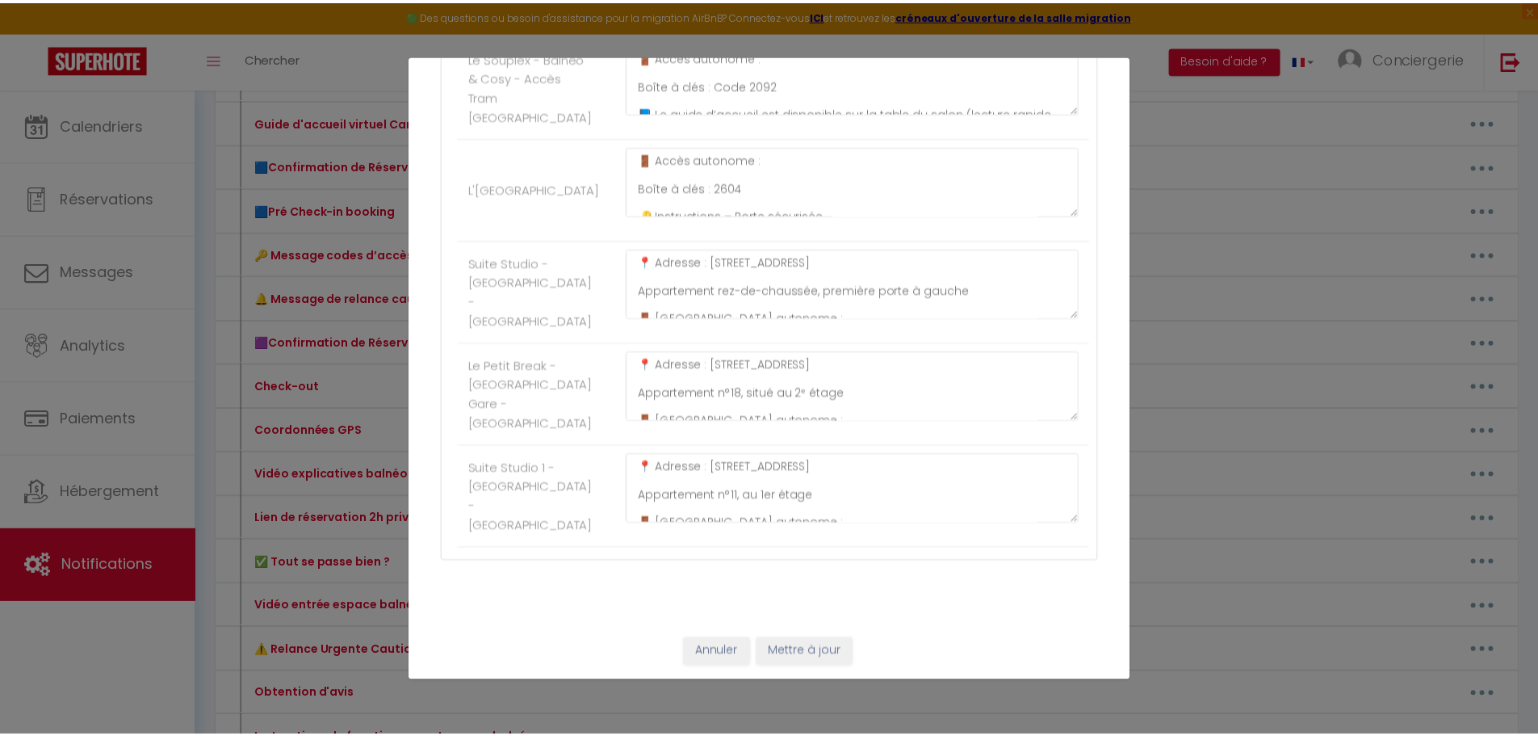
scroll to position [2216, 0]
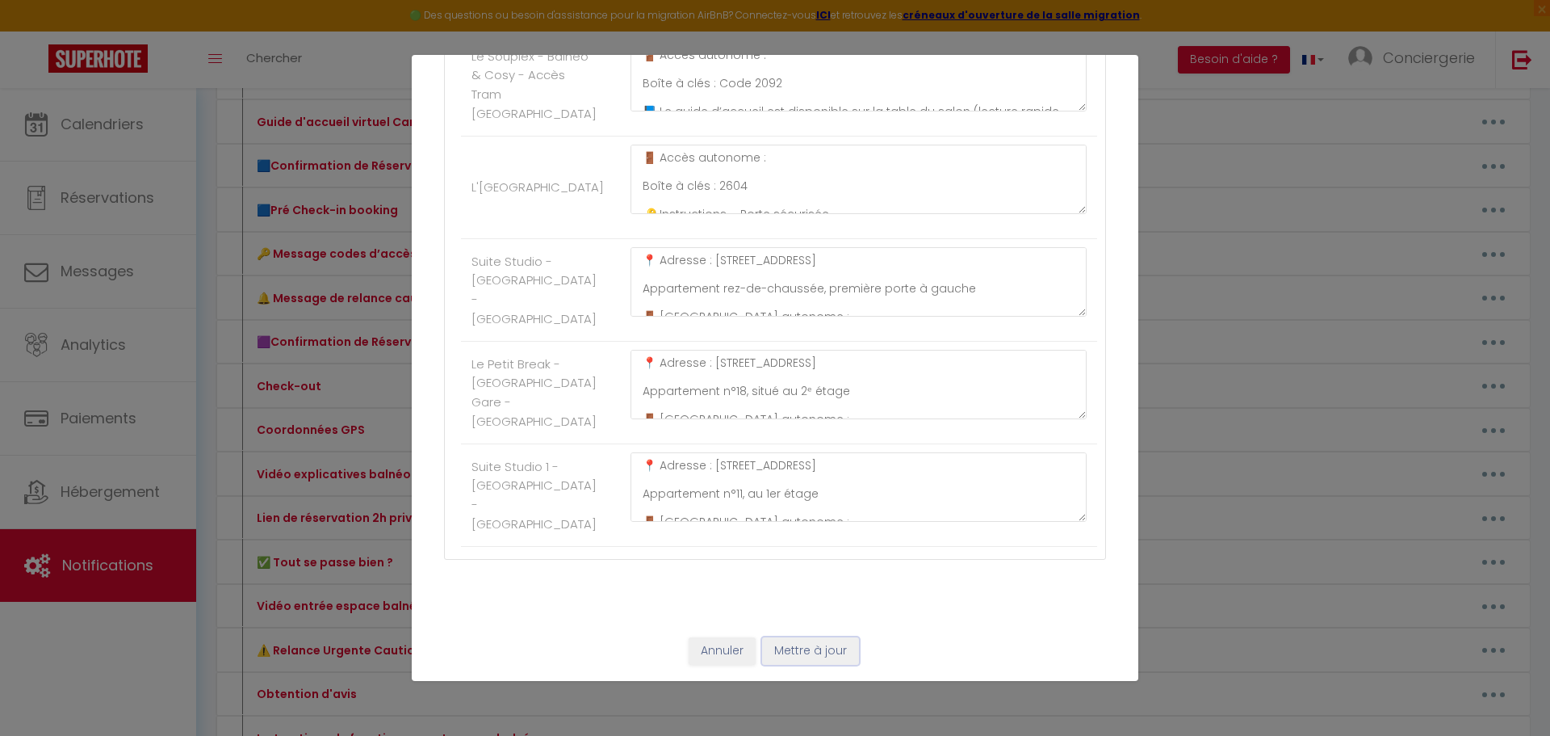
click at [811, 654] on button "Mettre à jour" at bounding box center [810, 650] width 97 height 27
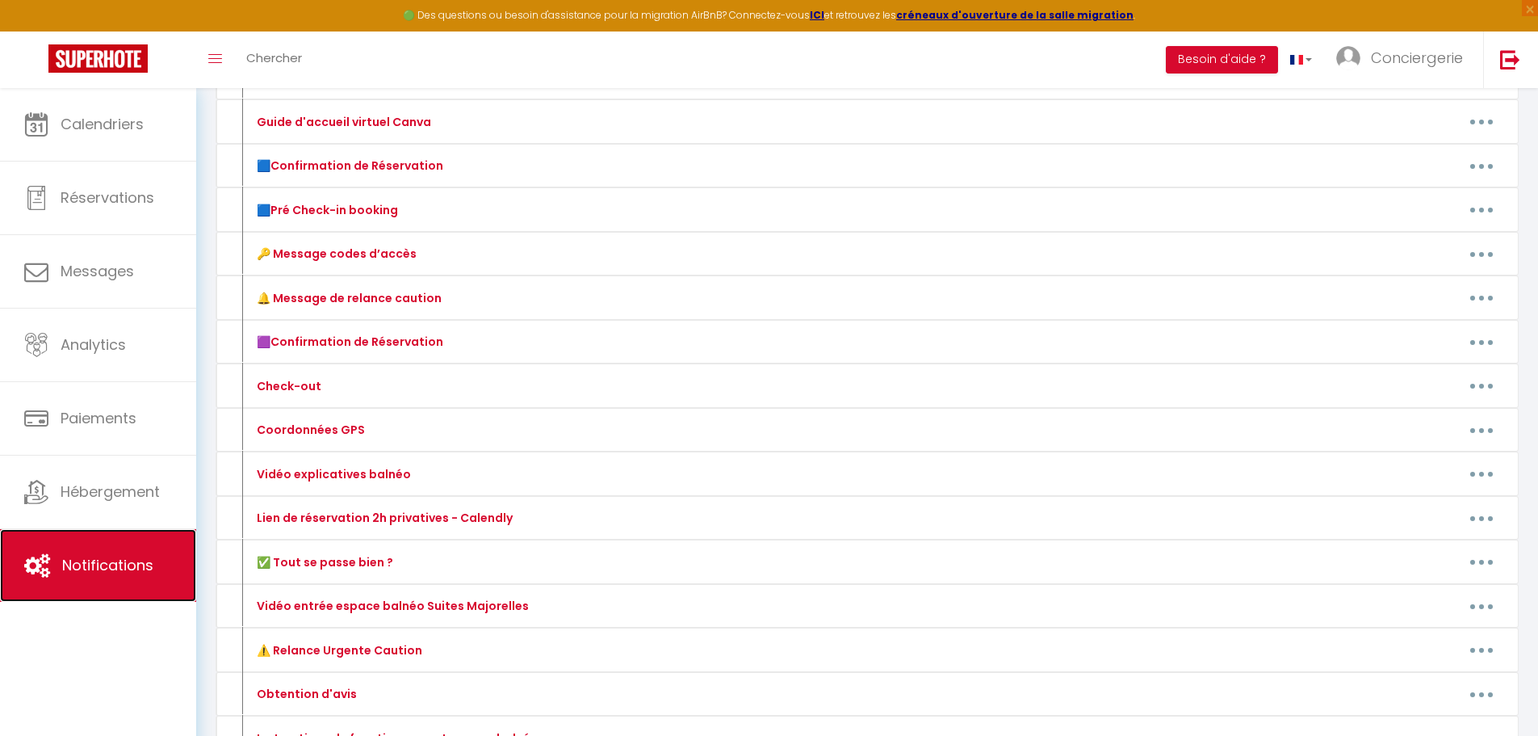
click at [118, 549] on link "Notifications" at bounding box center [98, 565] width 196 height 73
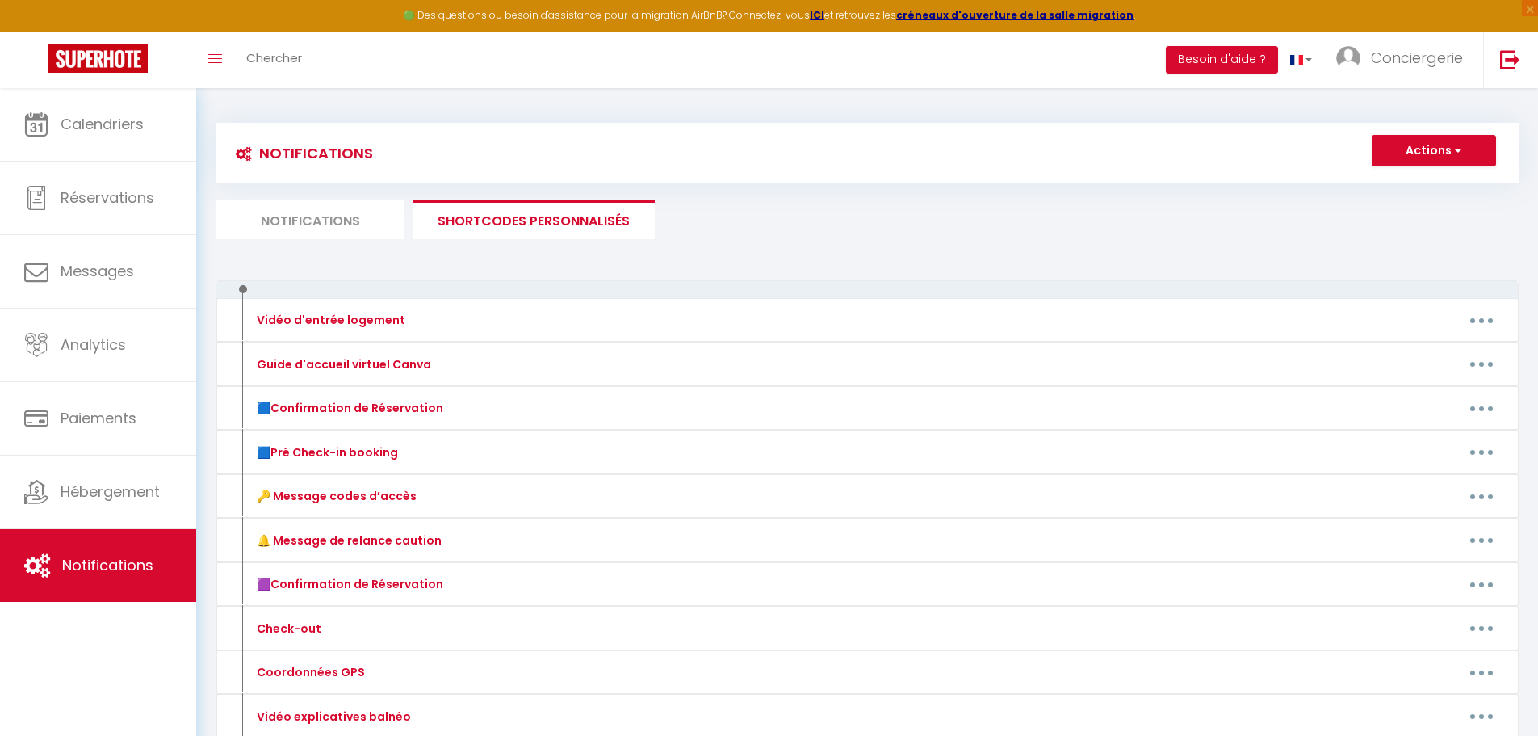
click at [300, 207] on li "Notifications" at bounding box center [310, 219] width 189 height 40
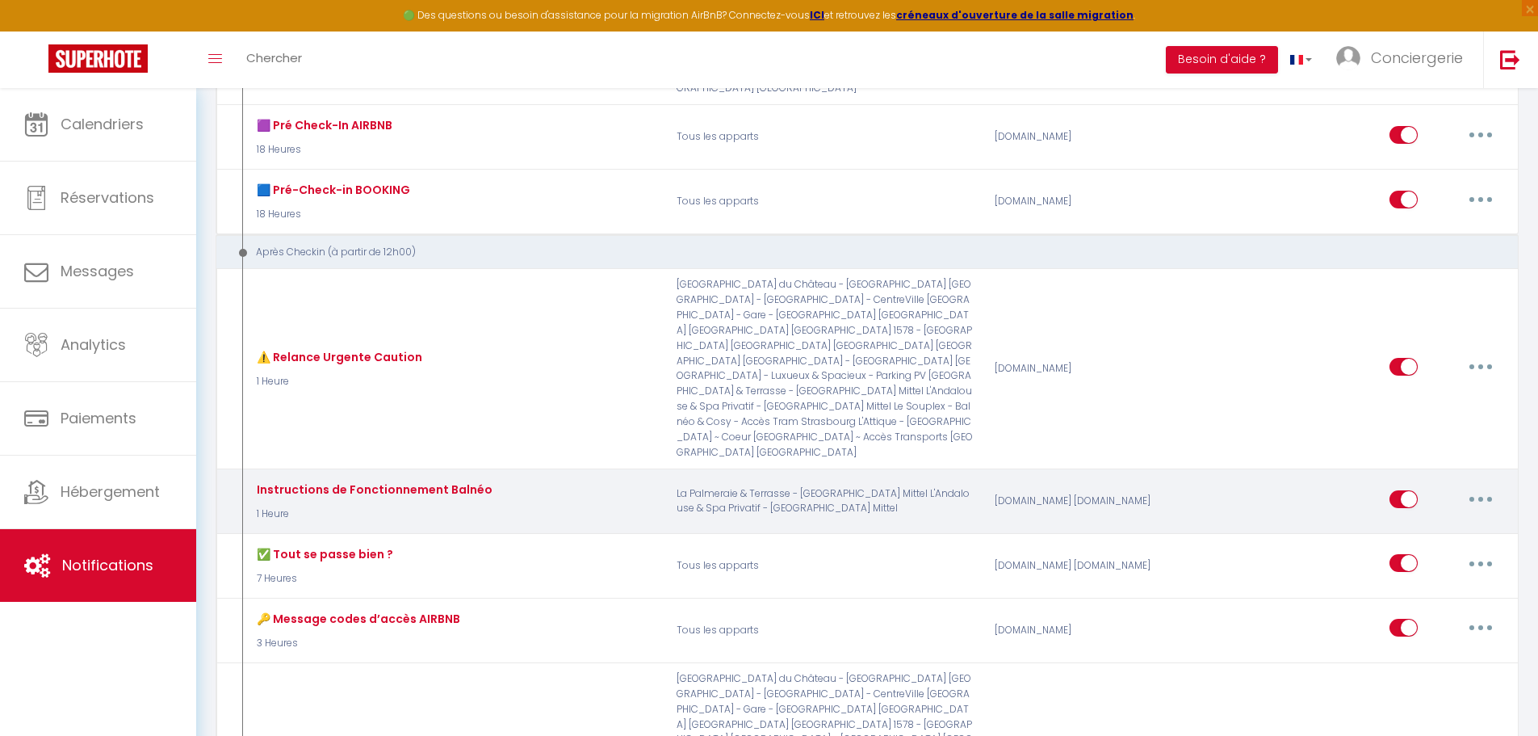
scroll to position [646, 0]
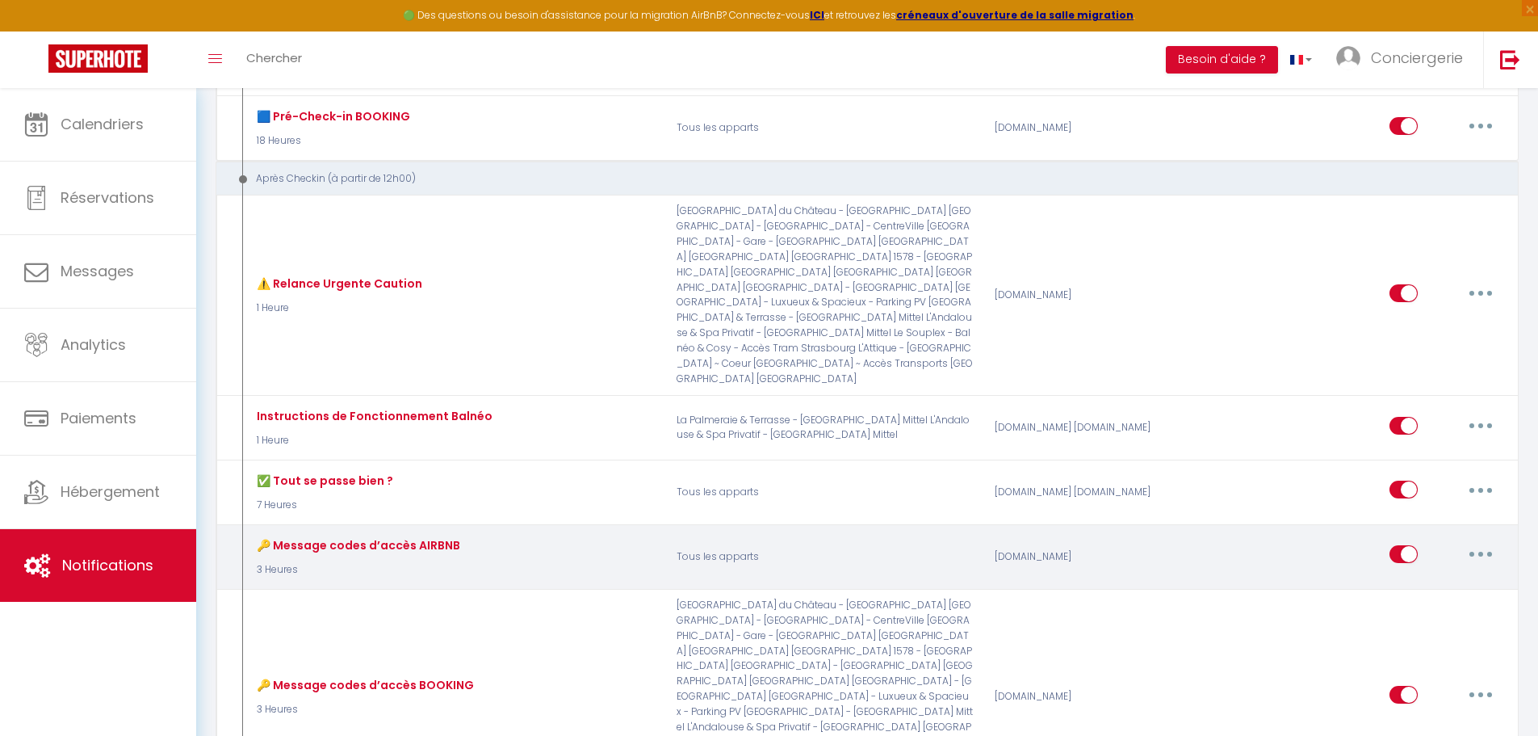
click at [1484, 541] on button "button" at bounding box center [1480, 554] width 45 height 26
click at [1400, 636] on link "Tester" at bounding box center [1439, 649] width 120 height 27
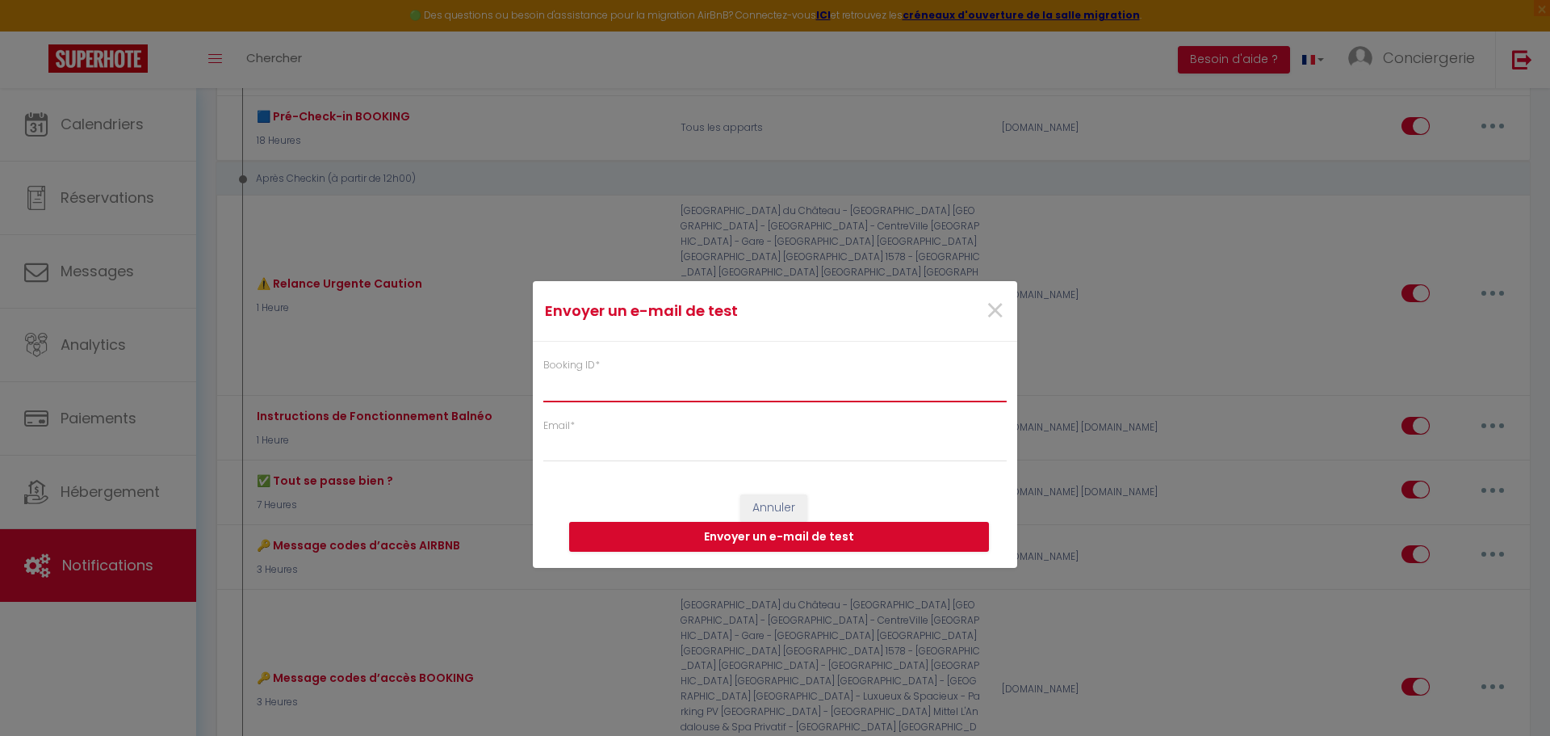
click at [620, 388] on input "Booking ID *" at bounding box center [775, 386] width 464 height 29
paste input "6194110"
type input "6194110"
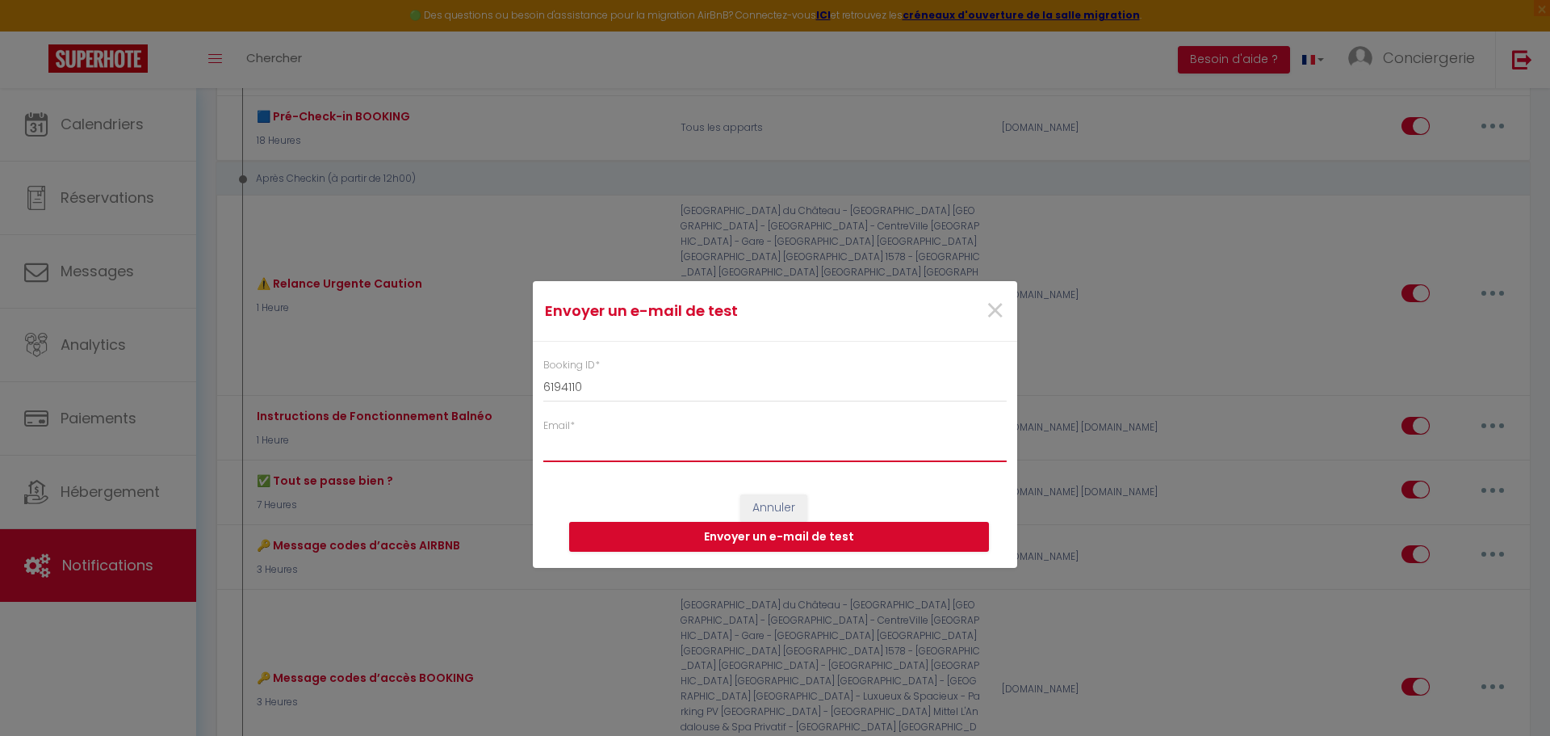
click at [610, 438] on input "Email *" at bounding box center [775, 447] width 464 height 29
type input "[EMAIL_ADDRESS][DOMAIN_NAME]"
click at [810, 535] on button "Envoyer un e-mail de test" at bounding box center [779, 537] width 420 height 31
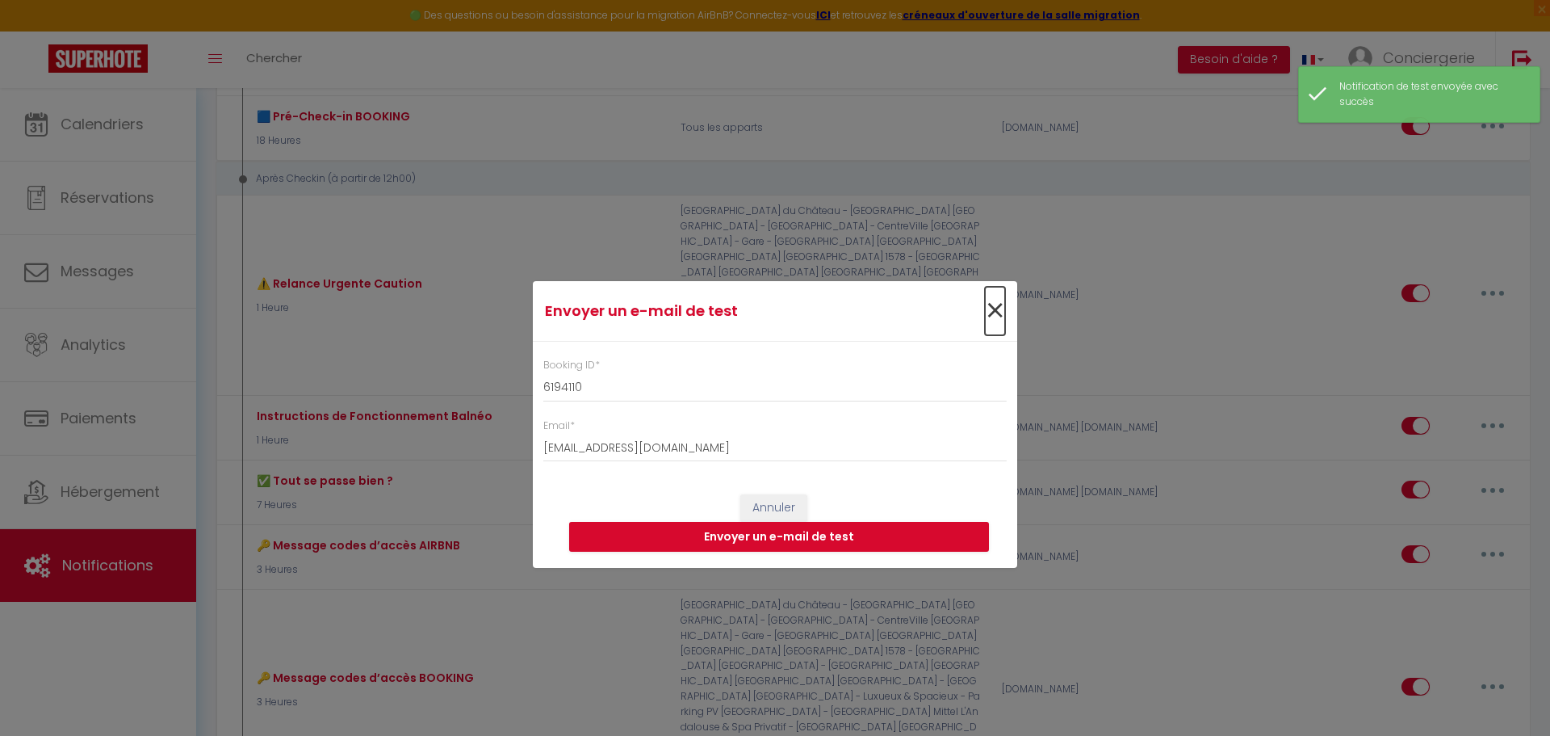
click at [992, 308] on span "×" at bounding box center [995, 311] width 20 height 48
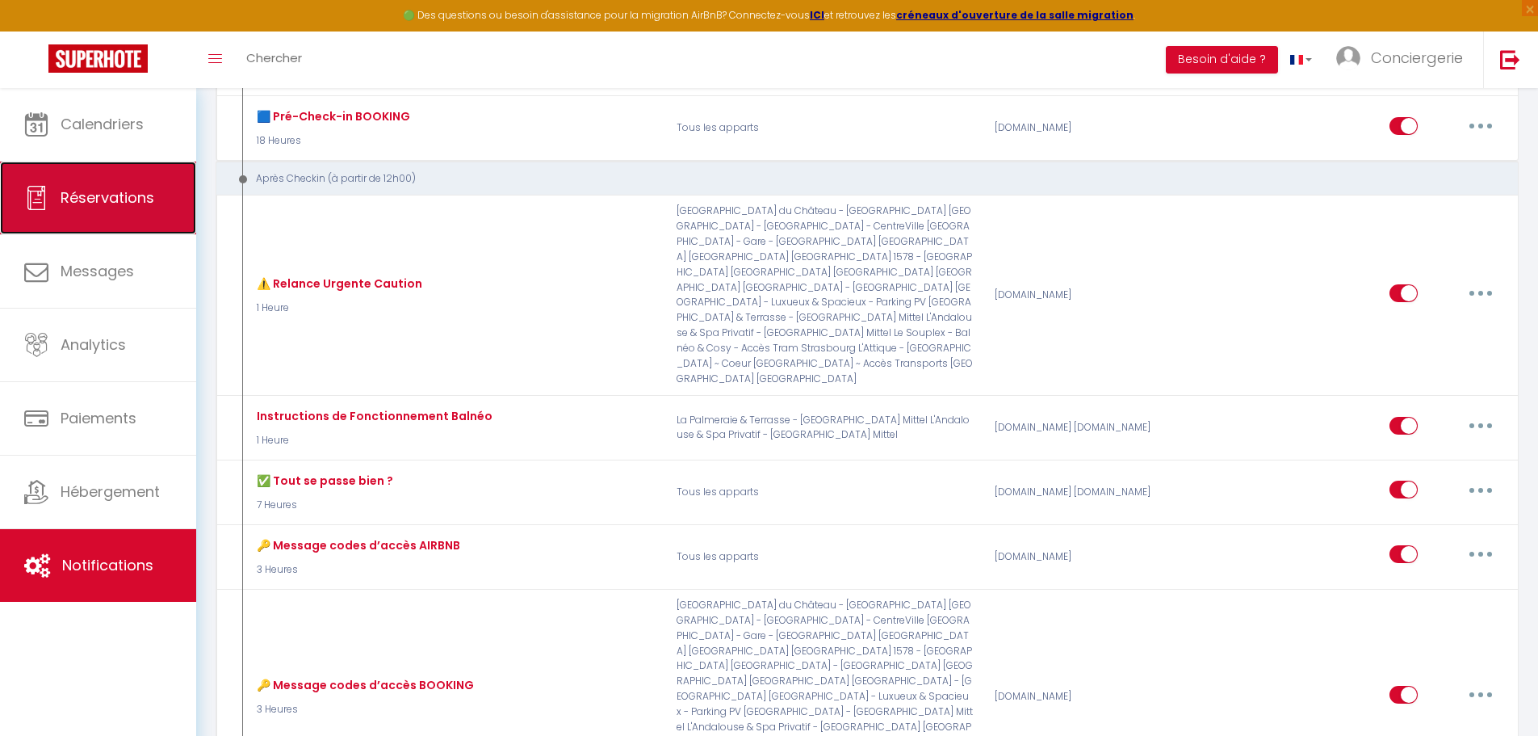
click at [159, 205] on link "Réservations" at bounding box center [98, 198] width 196 height 73
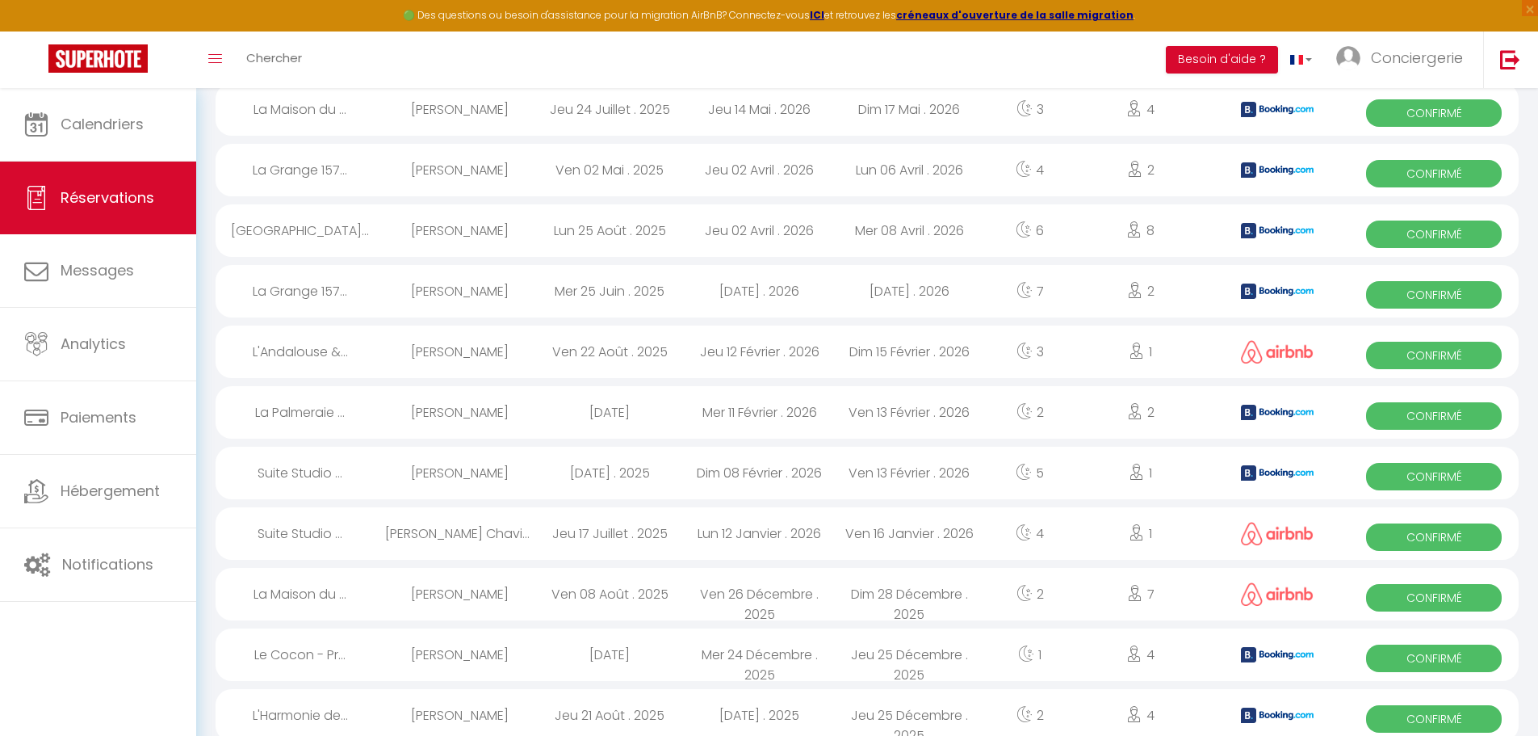
scroll to position [1726, 0]
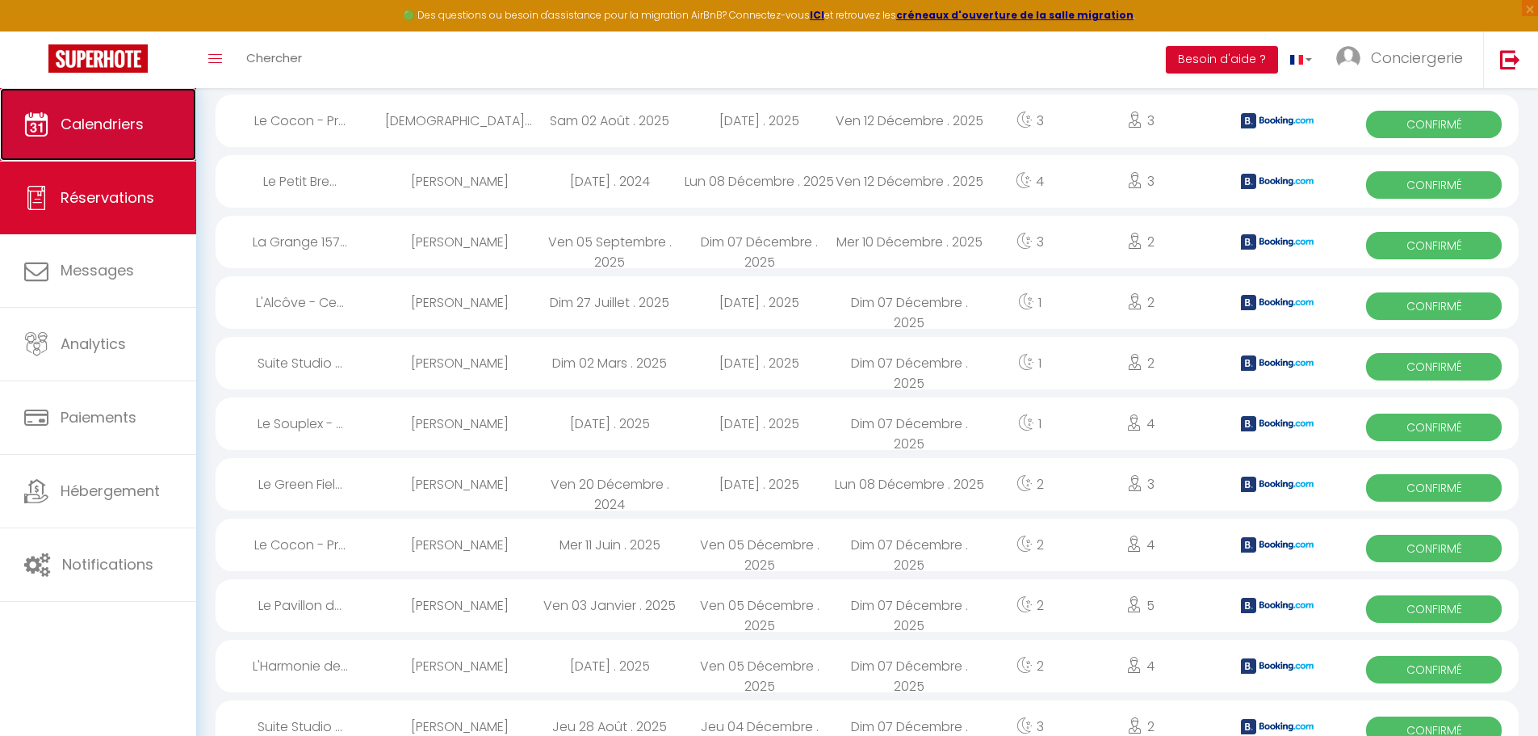
click at [136, 134] on link "Calendriers" at bounding box center [98, 124] width 196 height 73
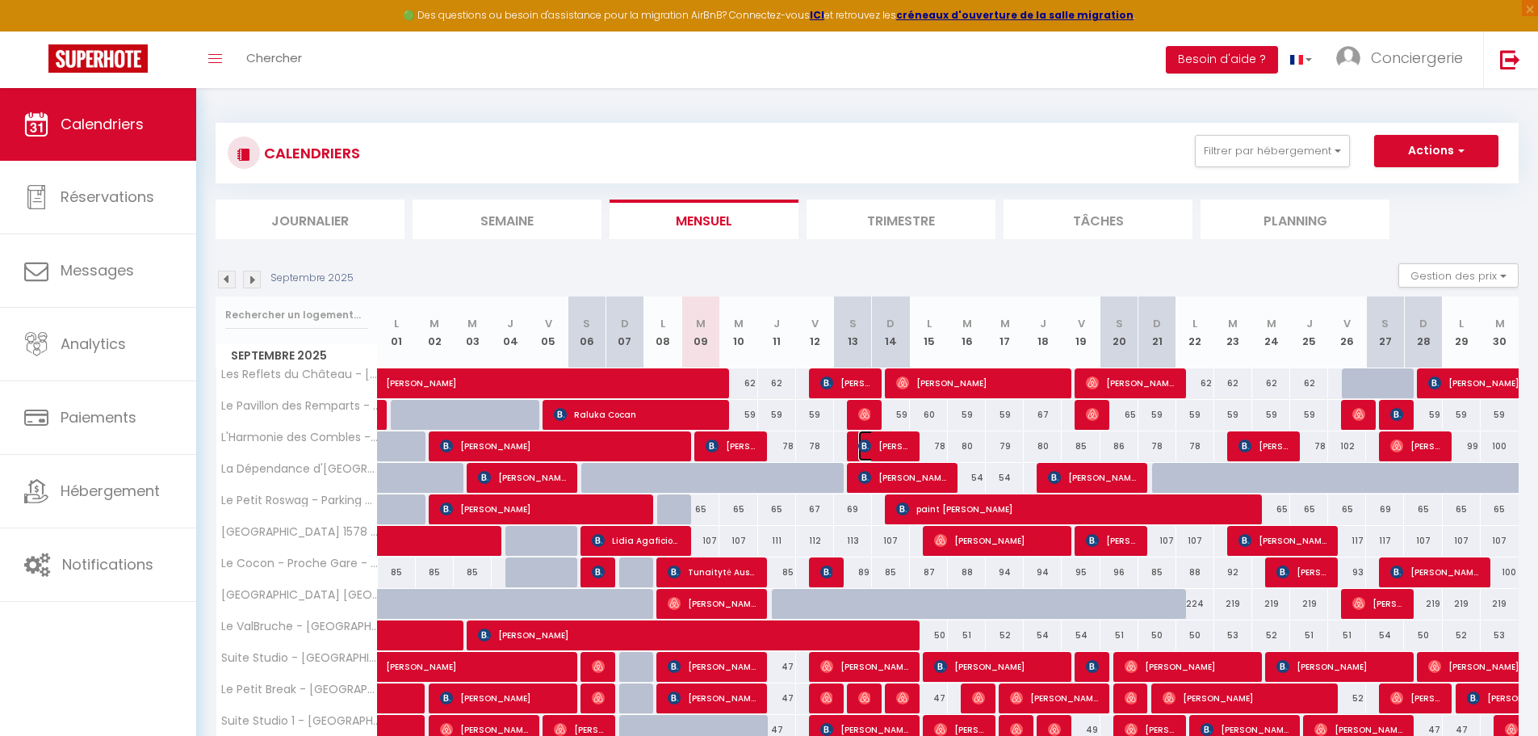
click at [876, 448] on span "[PERSON_NAME]" at bounding box center [883, 445] width 51 height 31
select select "OK"
select select "KO"
select select "0"
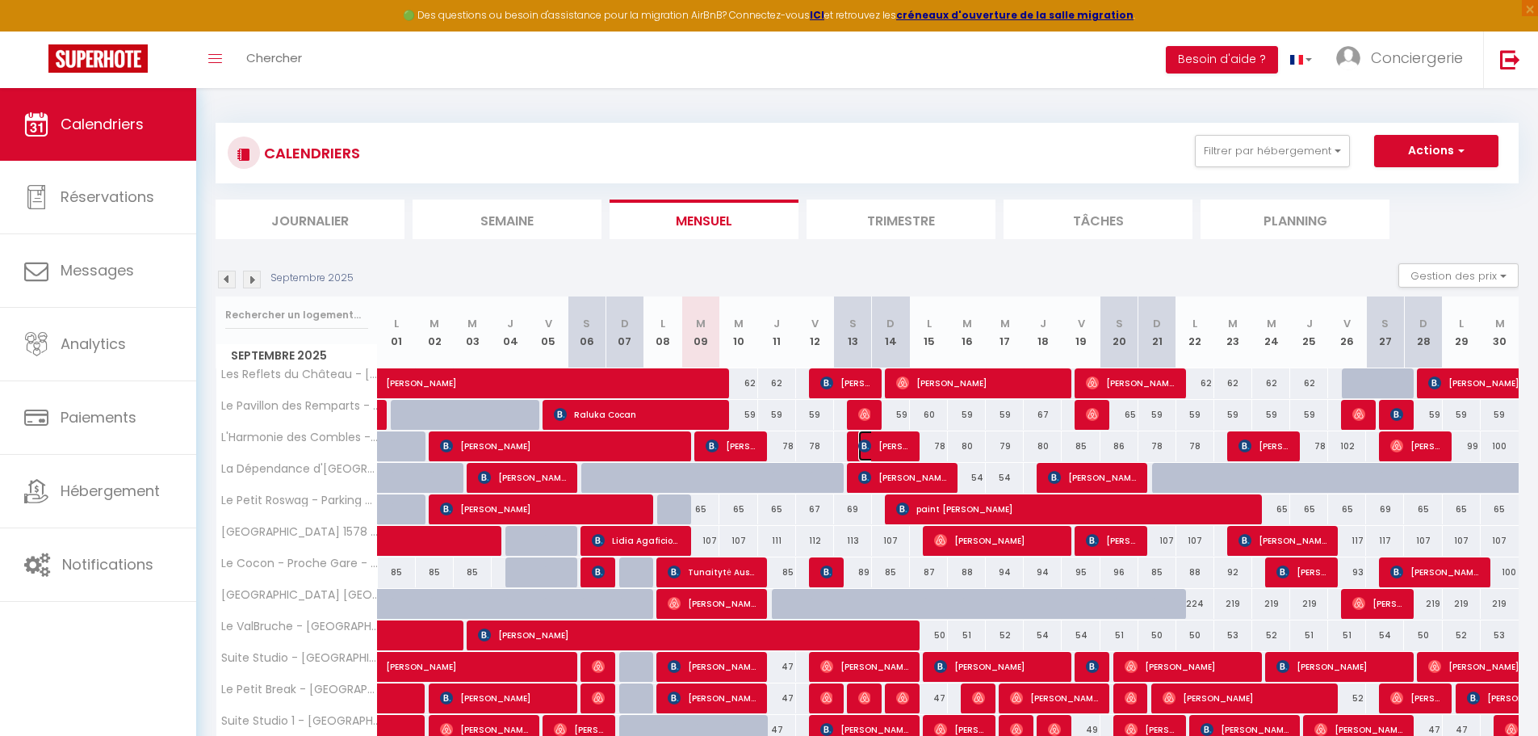
select select "1"
select select
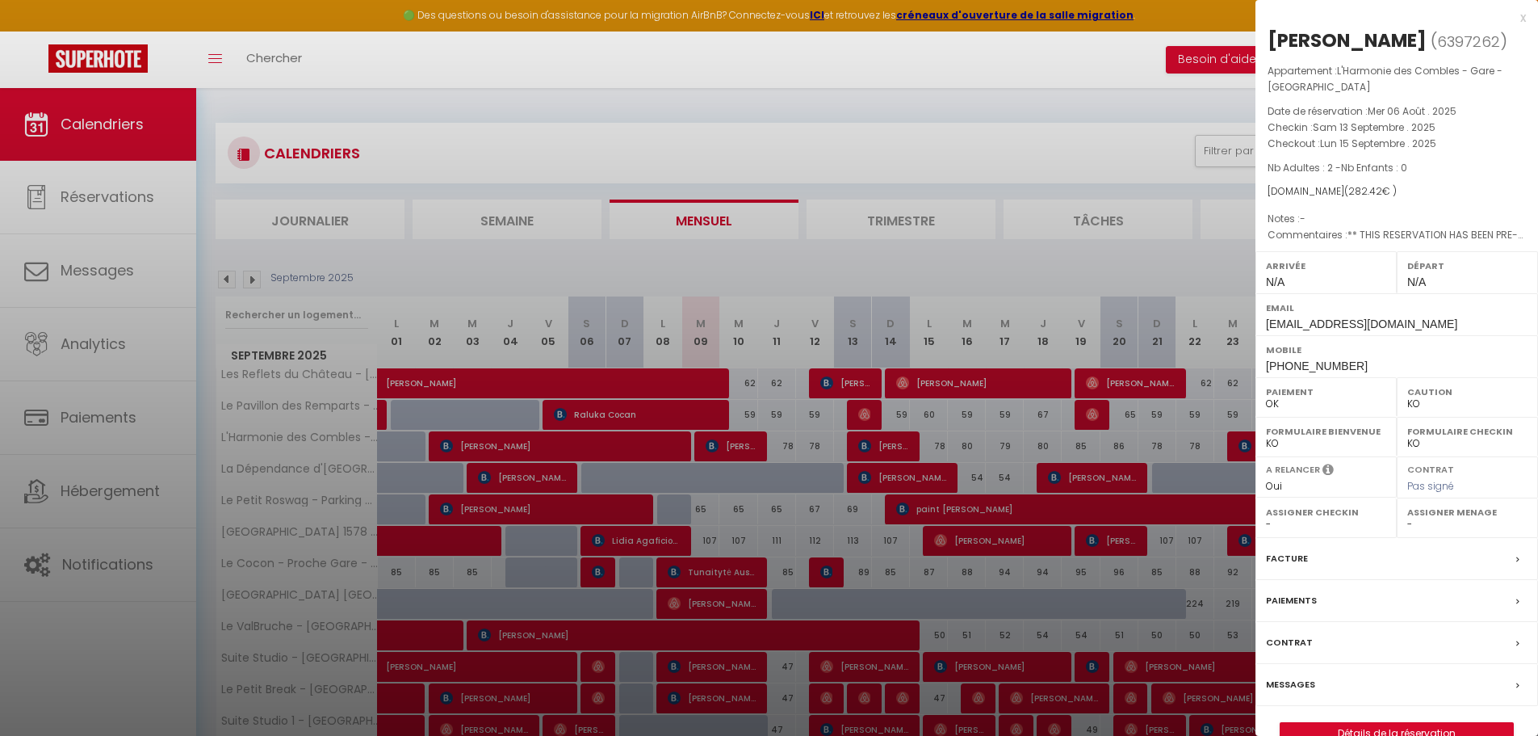
click at [1521, 19] on div "x" at bounding box center [1391, 17] width 271 height 19
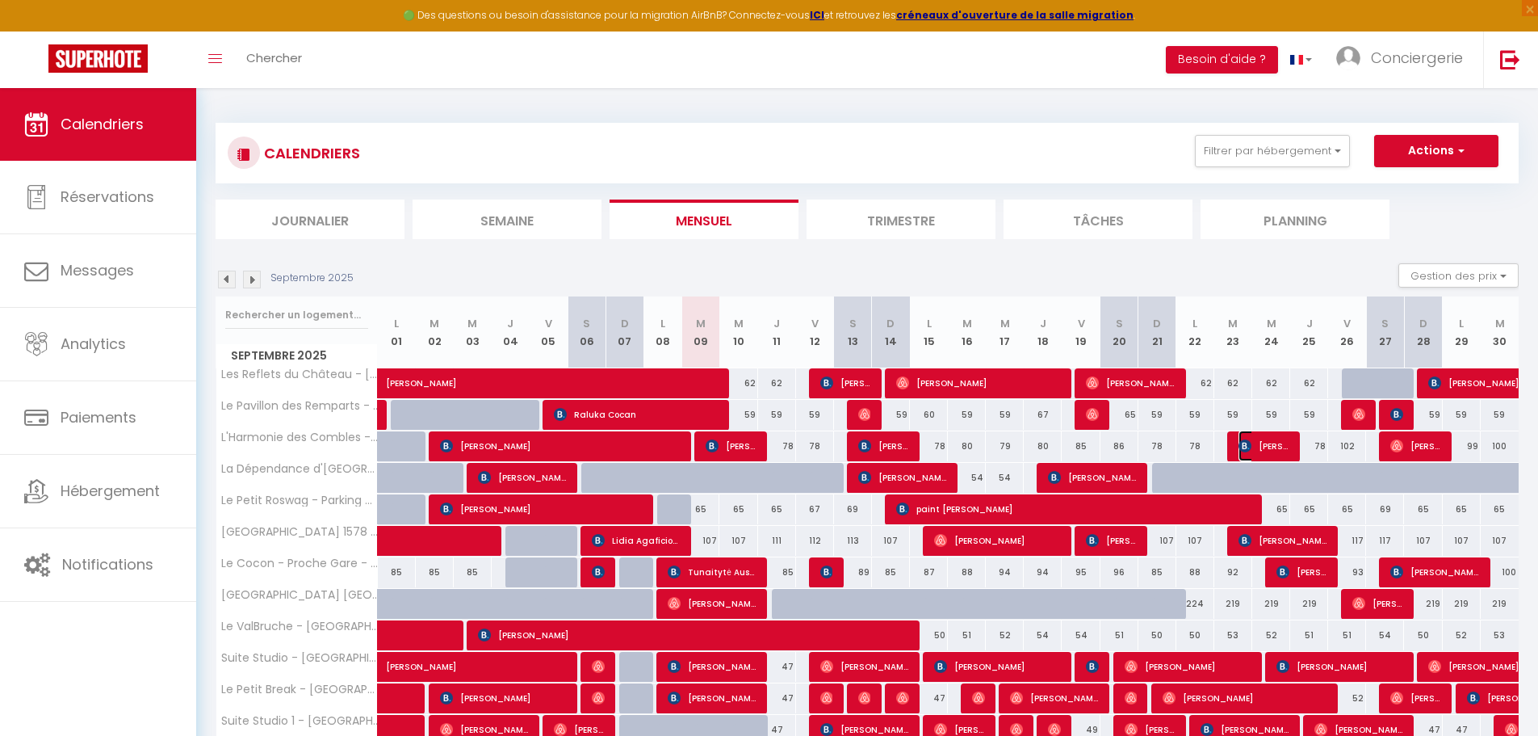
click at [1274, 445] on span "[PERSON_NAME]" at bounding box center [1264, 445] width 51 height 31
select select "OK"
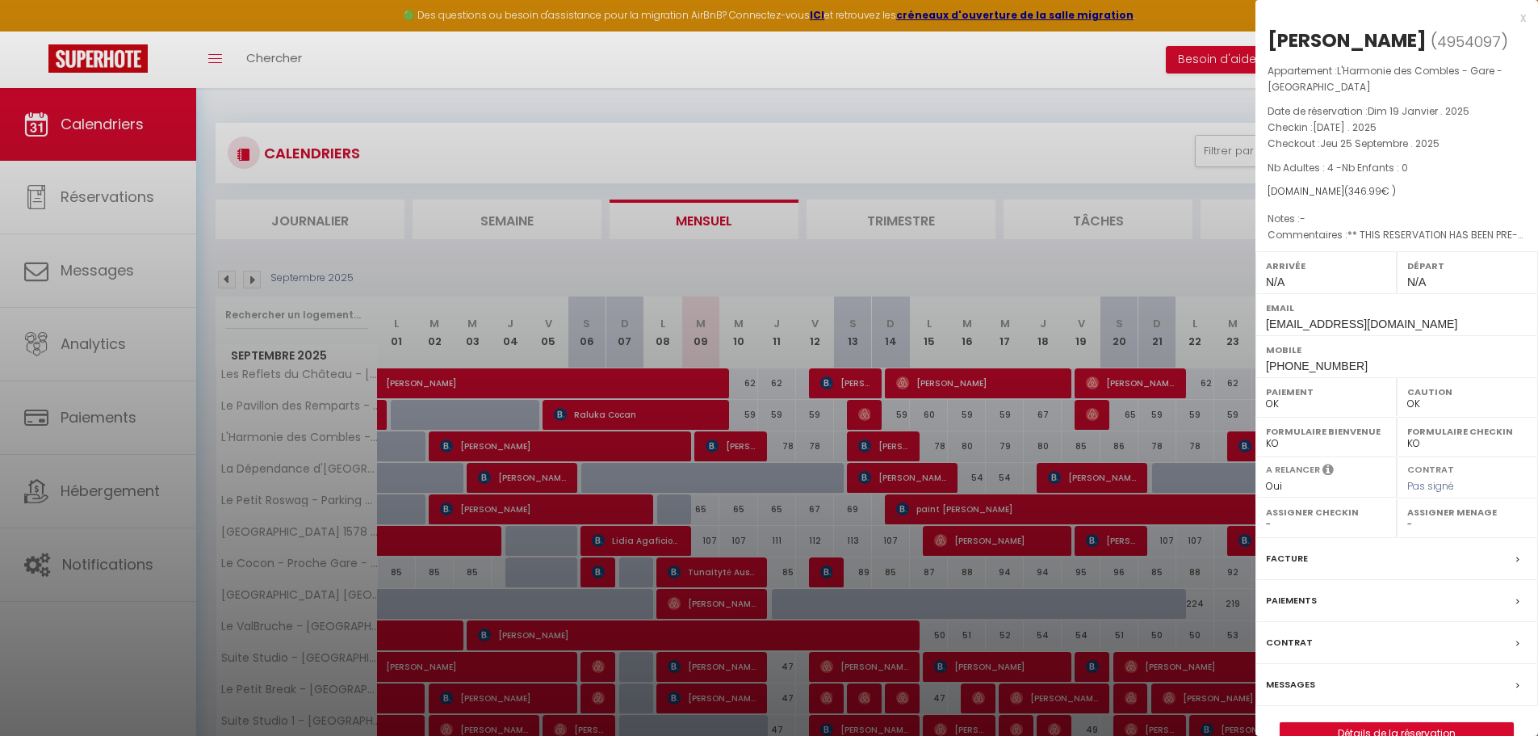
click at [1521, 9] on div "x" at bounding box center [1391, 17] width 271 height 19
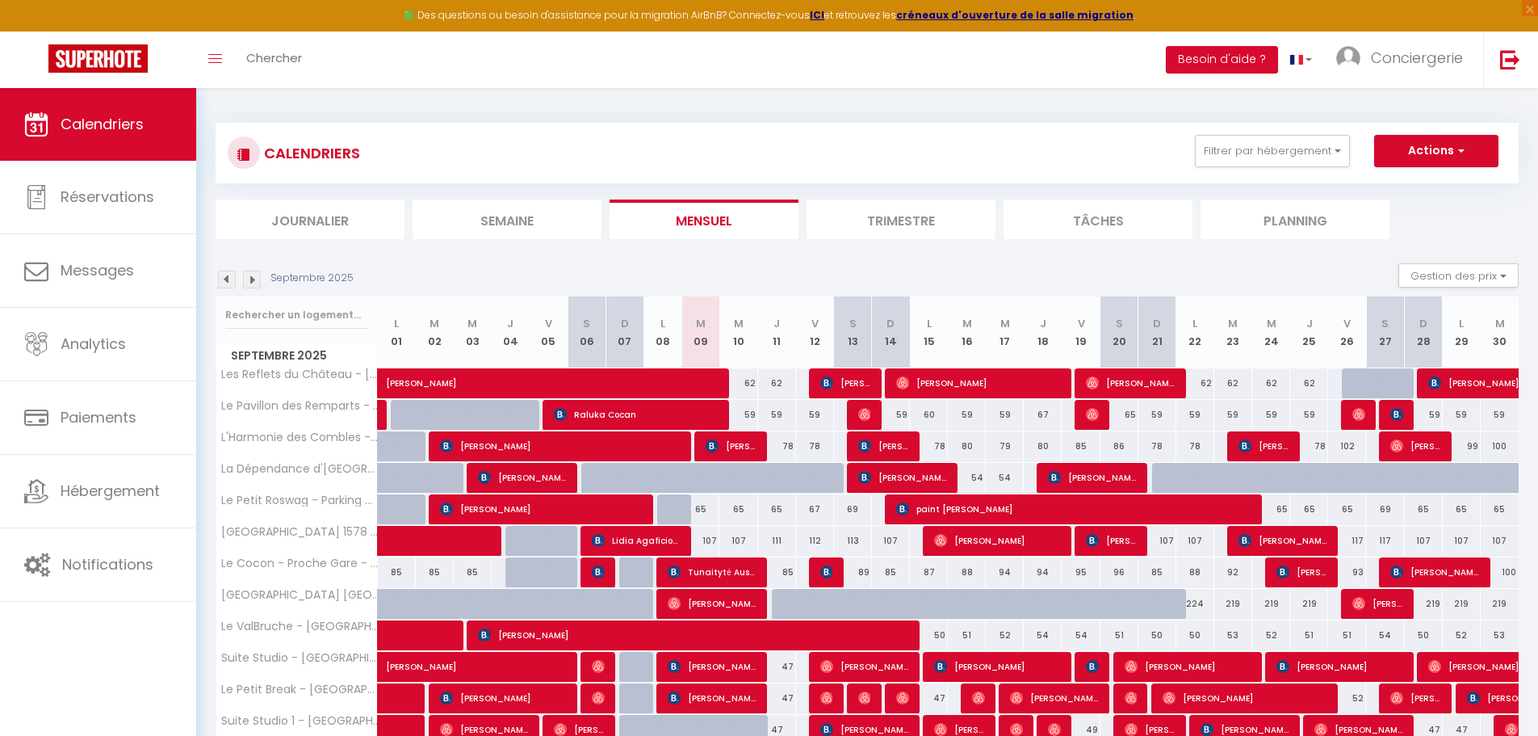
click at [255, 275] on img at bounding box center [252, 280] width 18 height 18
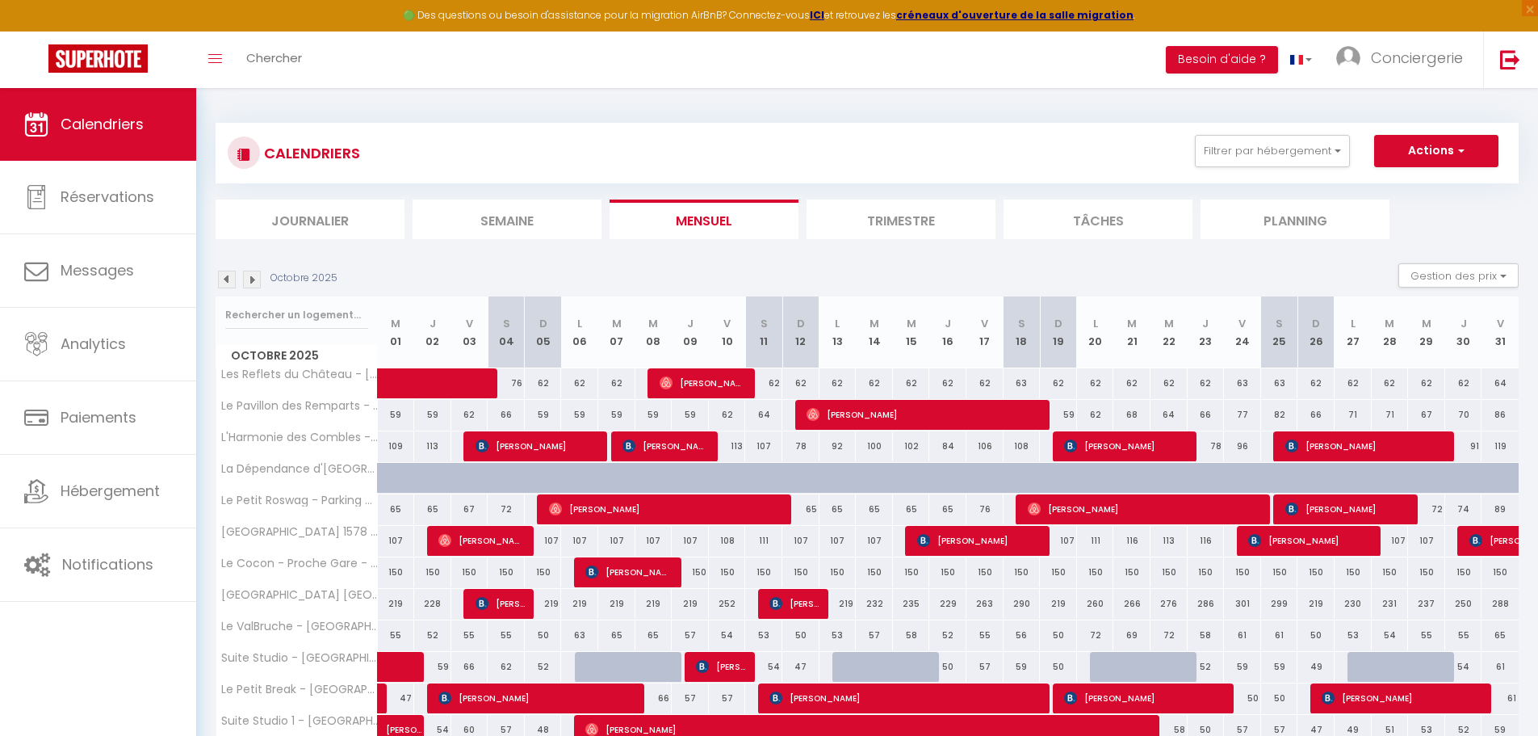
click at [233, 280] on img at bounding box center [227, 280] width 18 height 18
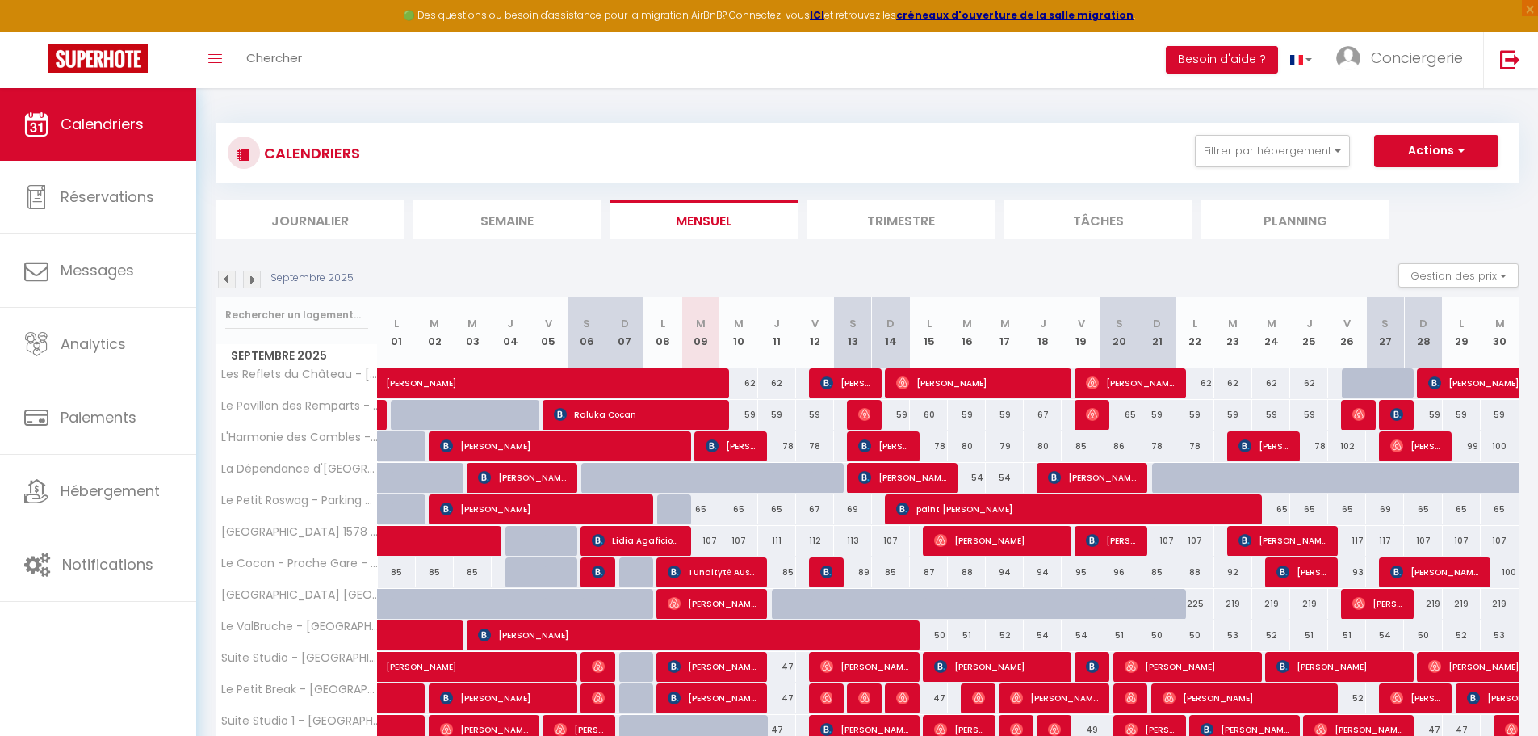
click at [251, 279] on img at bounding box center [252, 280] width 18 height 18
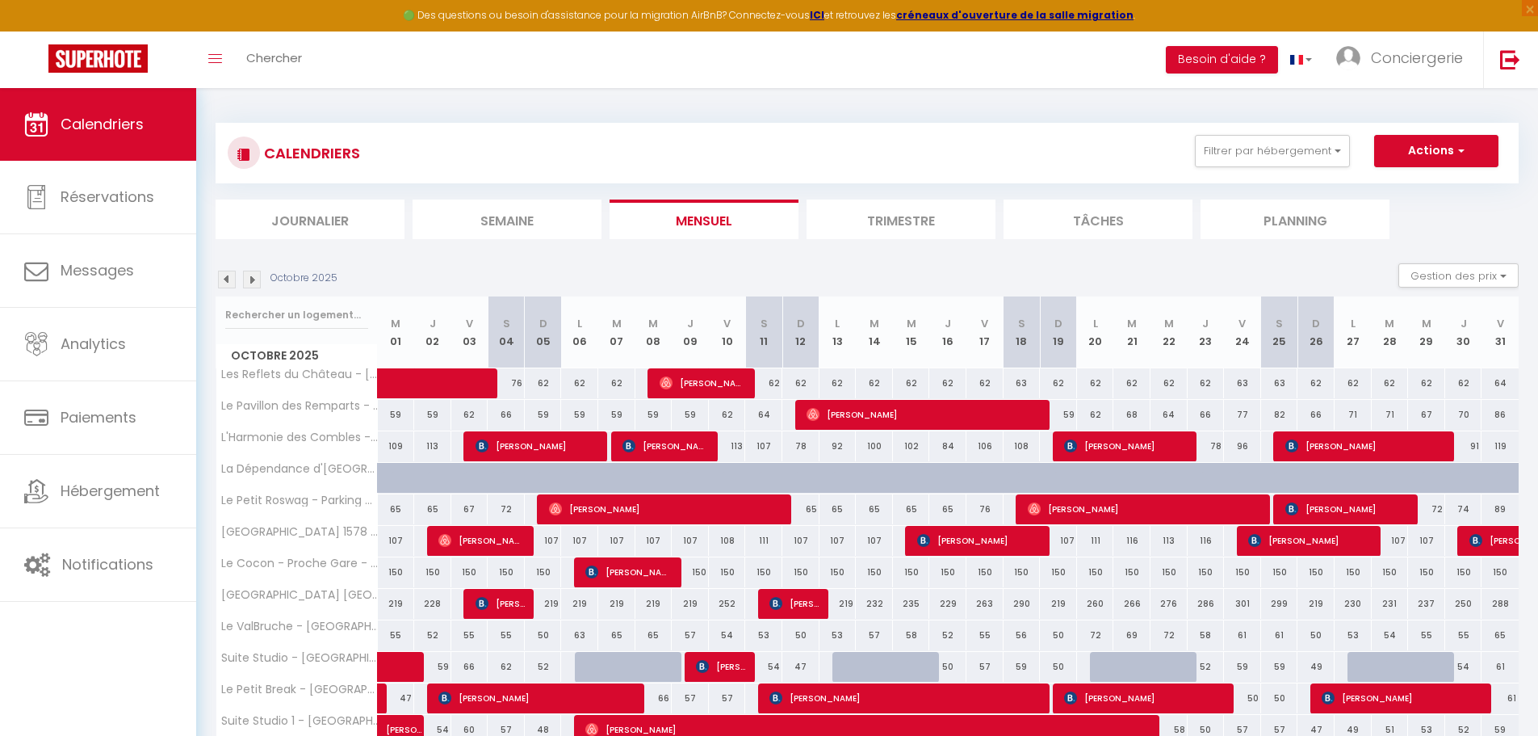
click at [251, 279] on img at bounding box center [252, 280] width 18 height 18
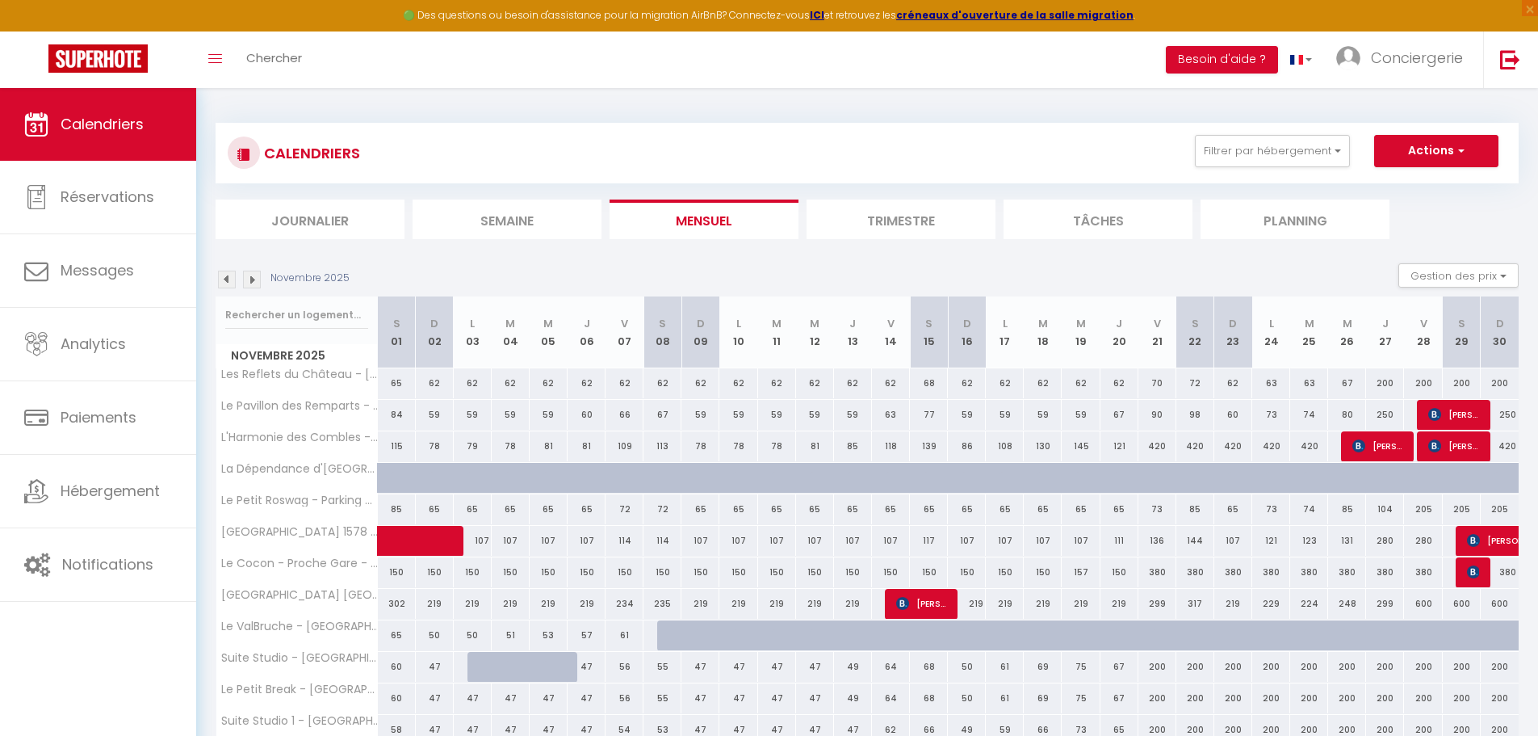
click at [251, 279] on img at bounding box center [252, 280] width 18 height 18
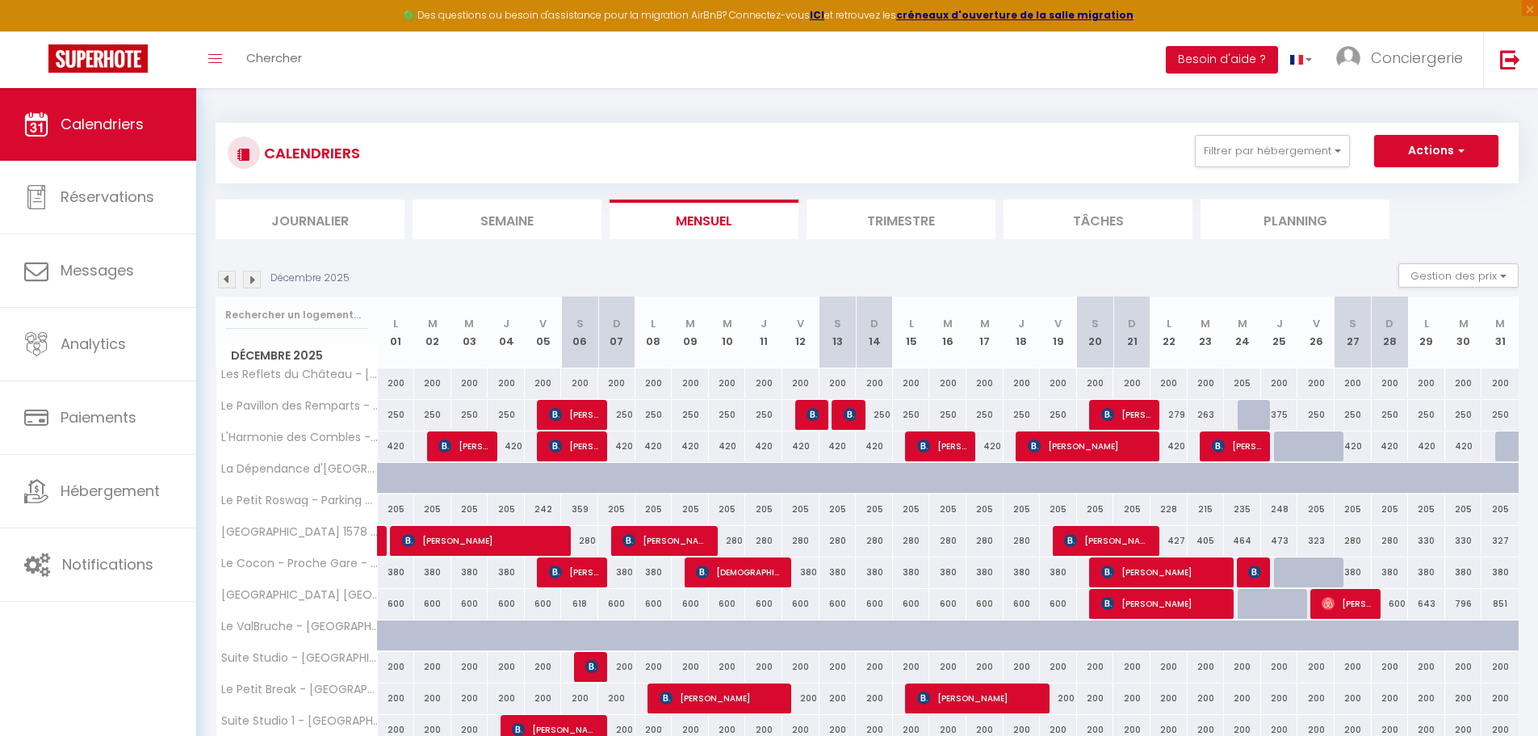
click at [251, 279] on img at bounding box center [252, 280] width 18 height 18
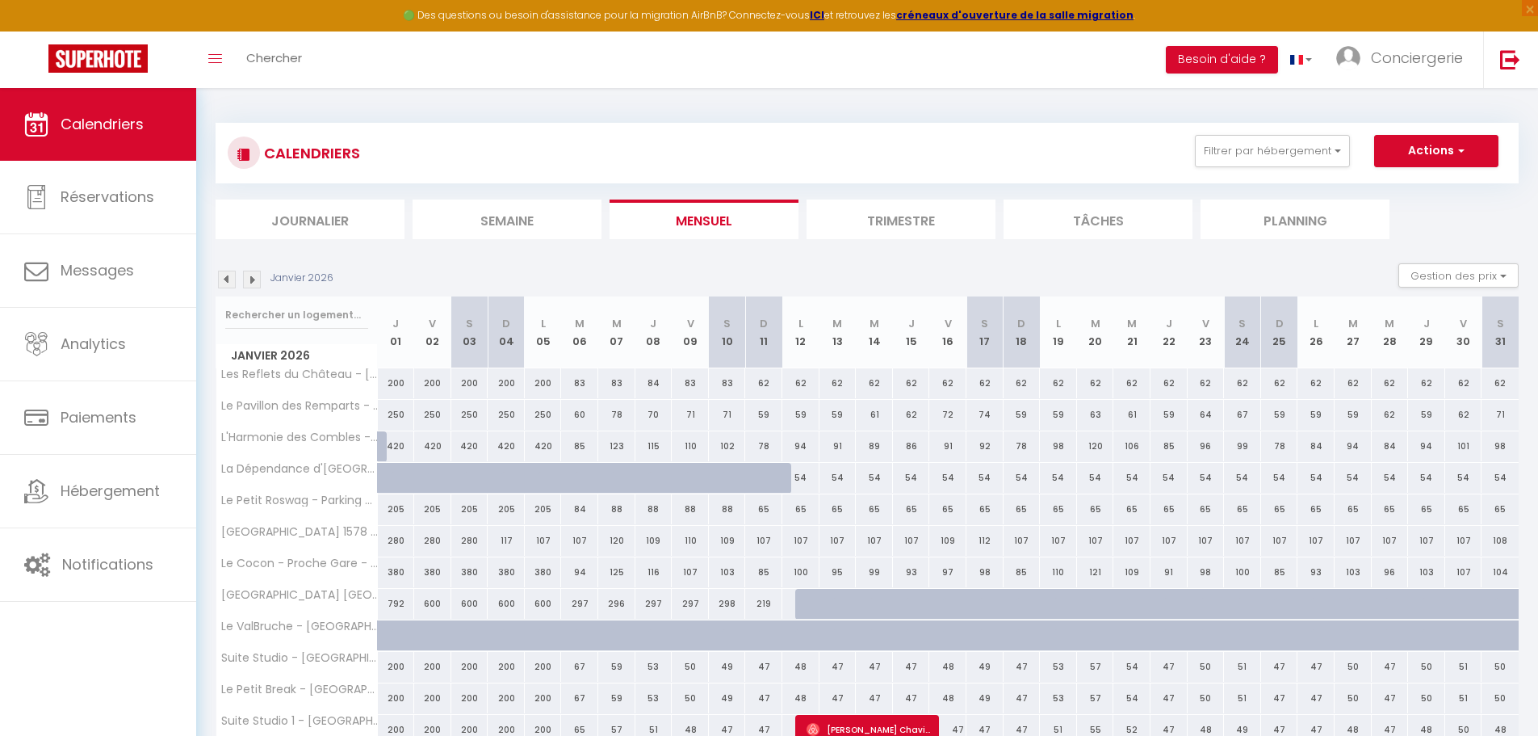
click at [224, 285] on img at bounding box center [227, 280] width 18 height 18
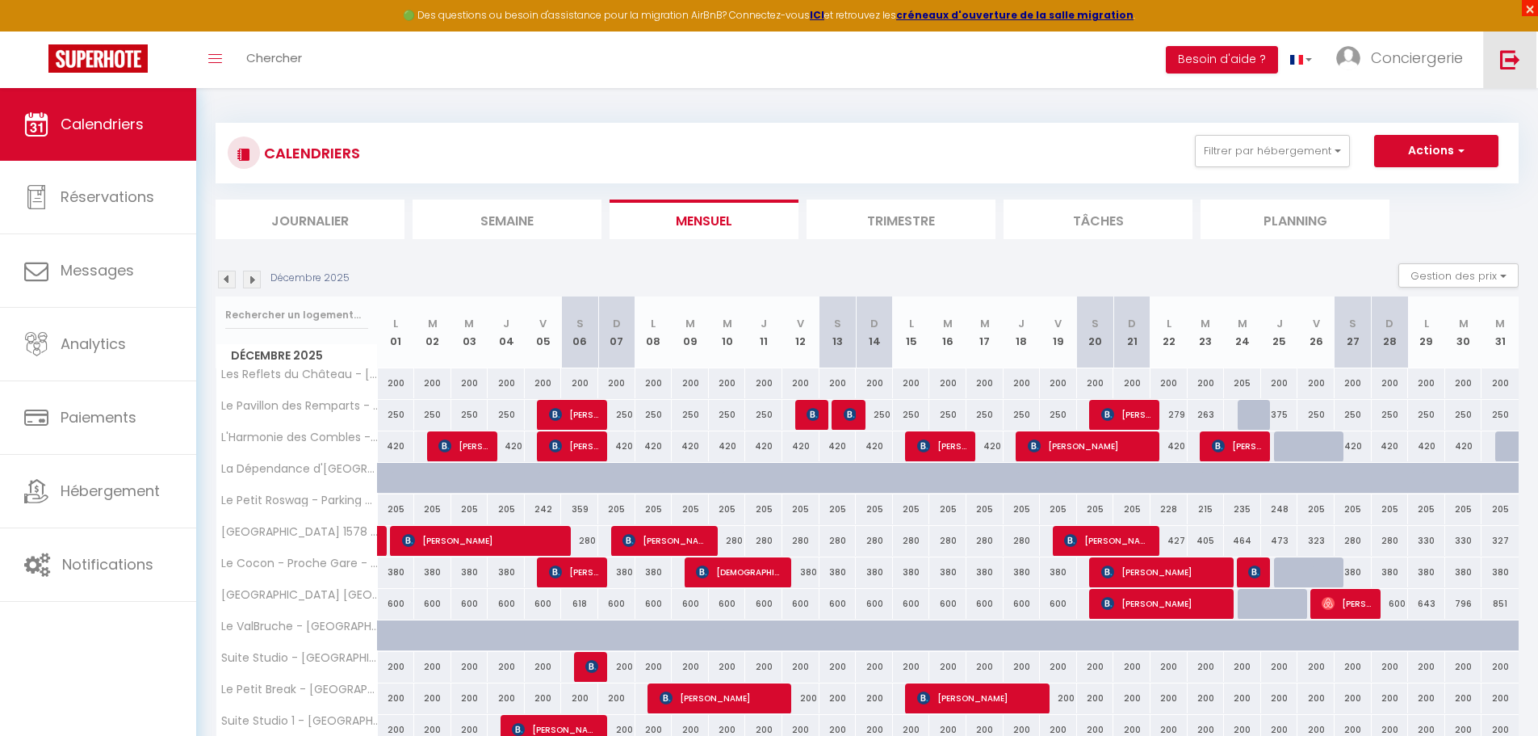
drag, startPoint x: 1533, startPoint y: 5, endPoint x: 1516, endPoint y: 13, distance: 18.8
click at [1533, 5] on span "×" at bounding box center [1530, 8] width 16 height 16
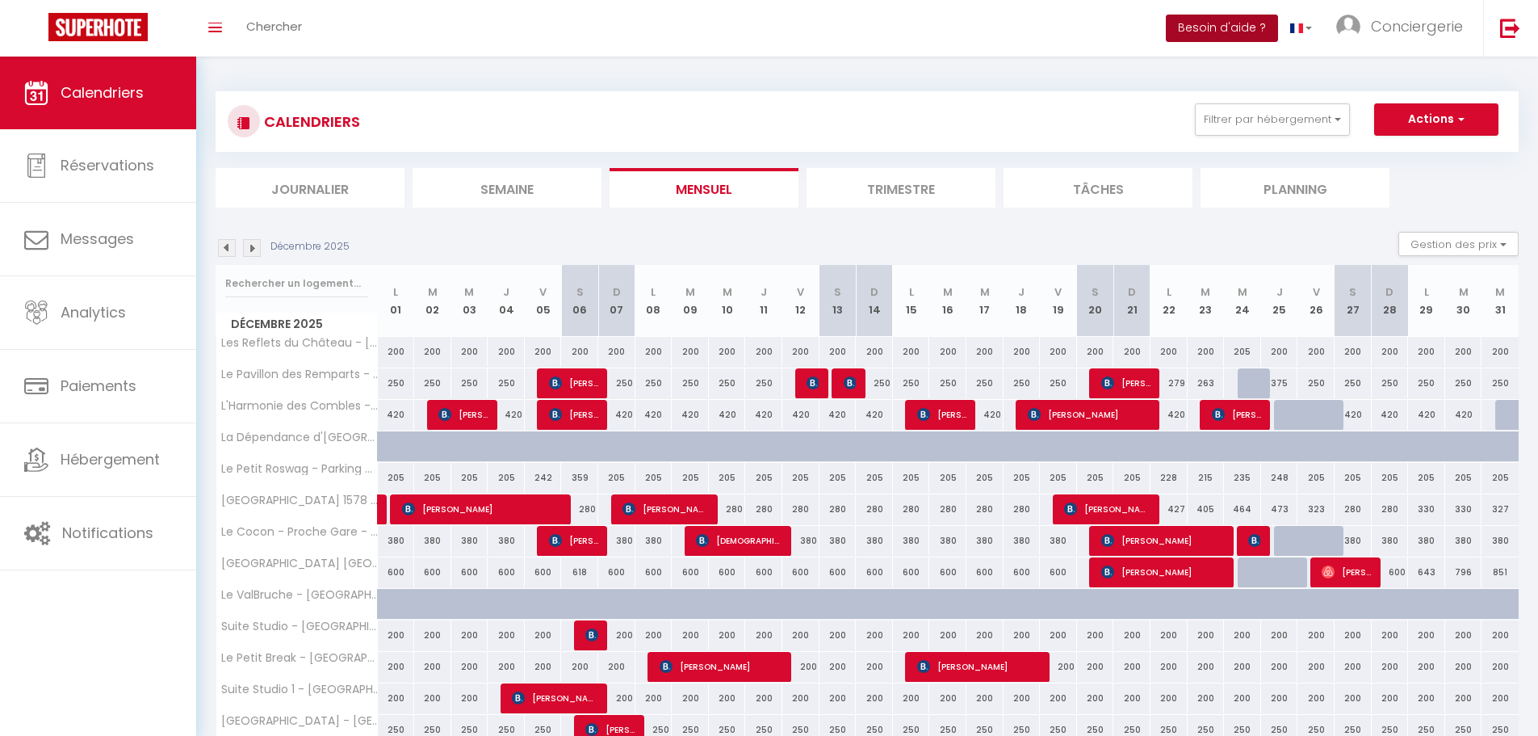
click at [1202, 23] on button "Besoin d'aide ?" at bounding box center [1222, 28] width 112 height 27
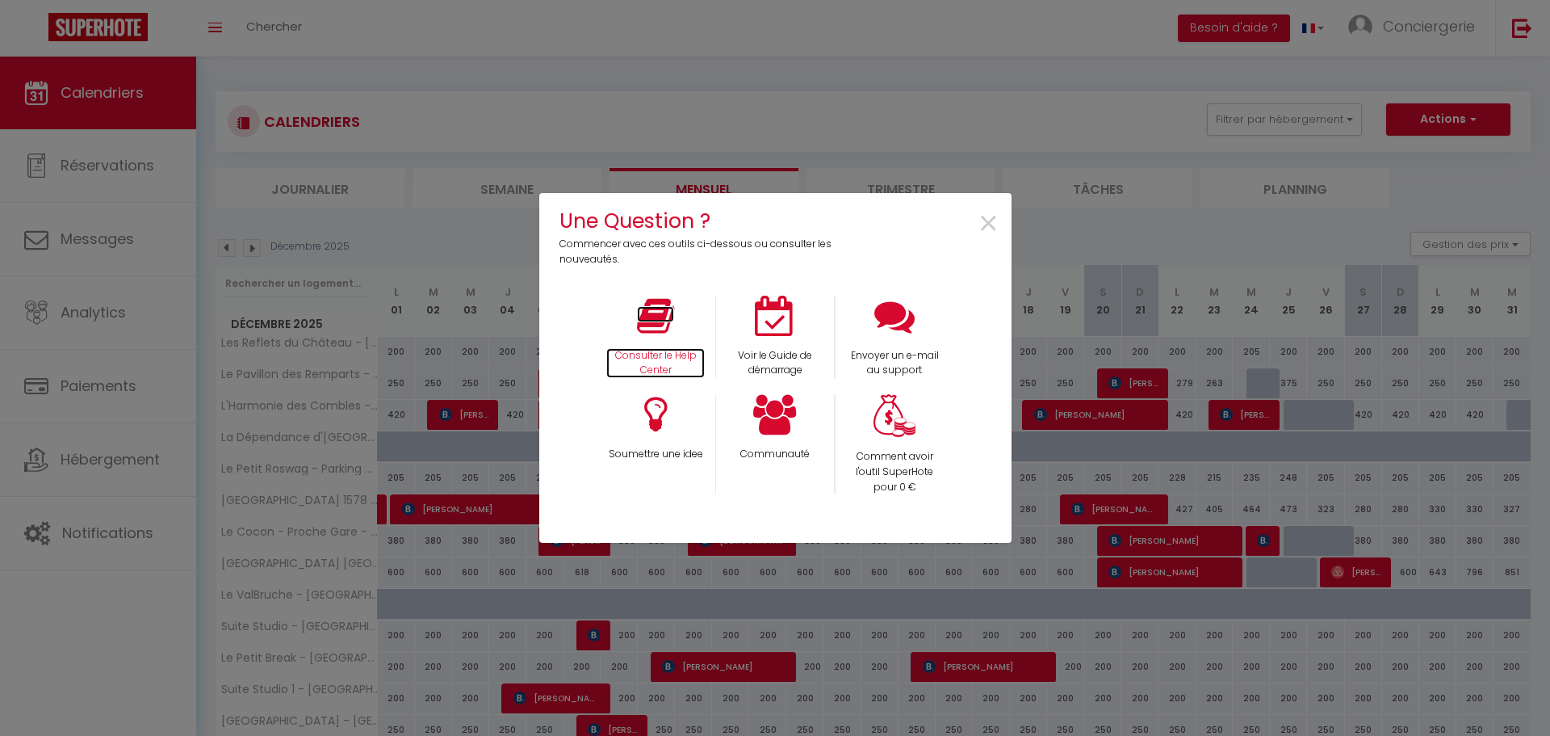
click at [648, 325] on icon at bounding box center [655, 316] width 37 height 40
click at [985, 225] on span "×" at bounding box center [989, 224] width 22 height 51
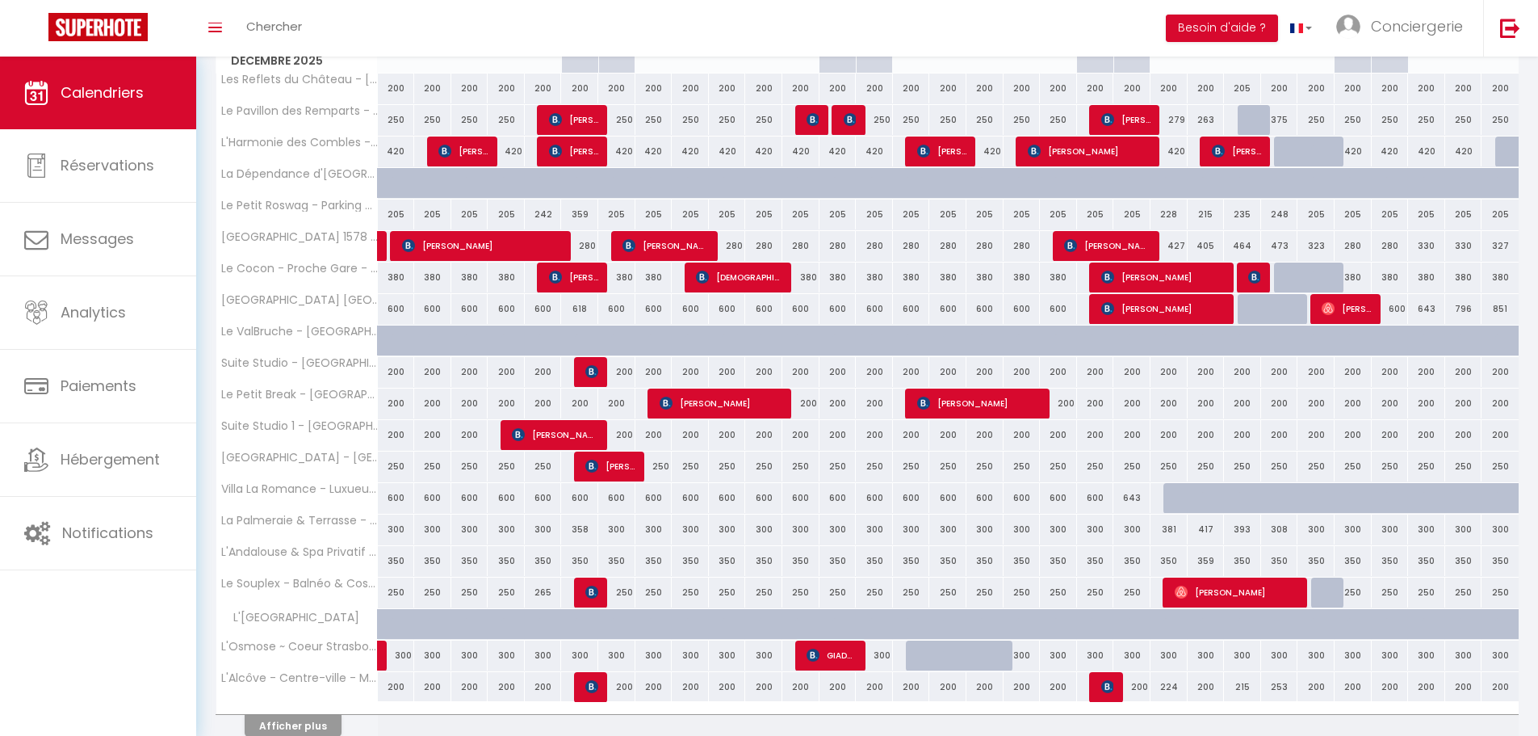
scroll to position [338, 0]
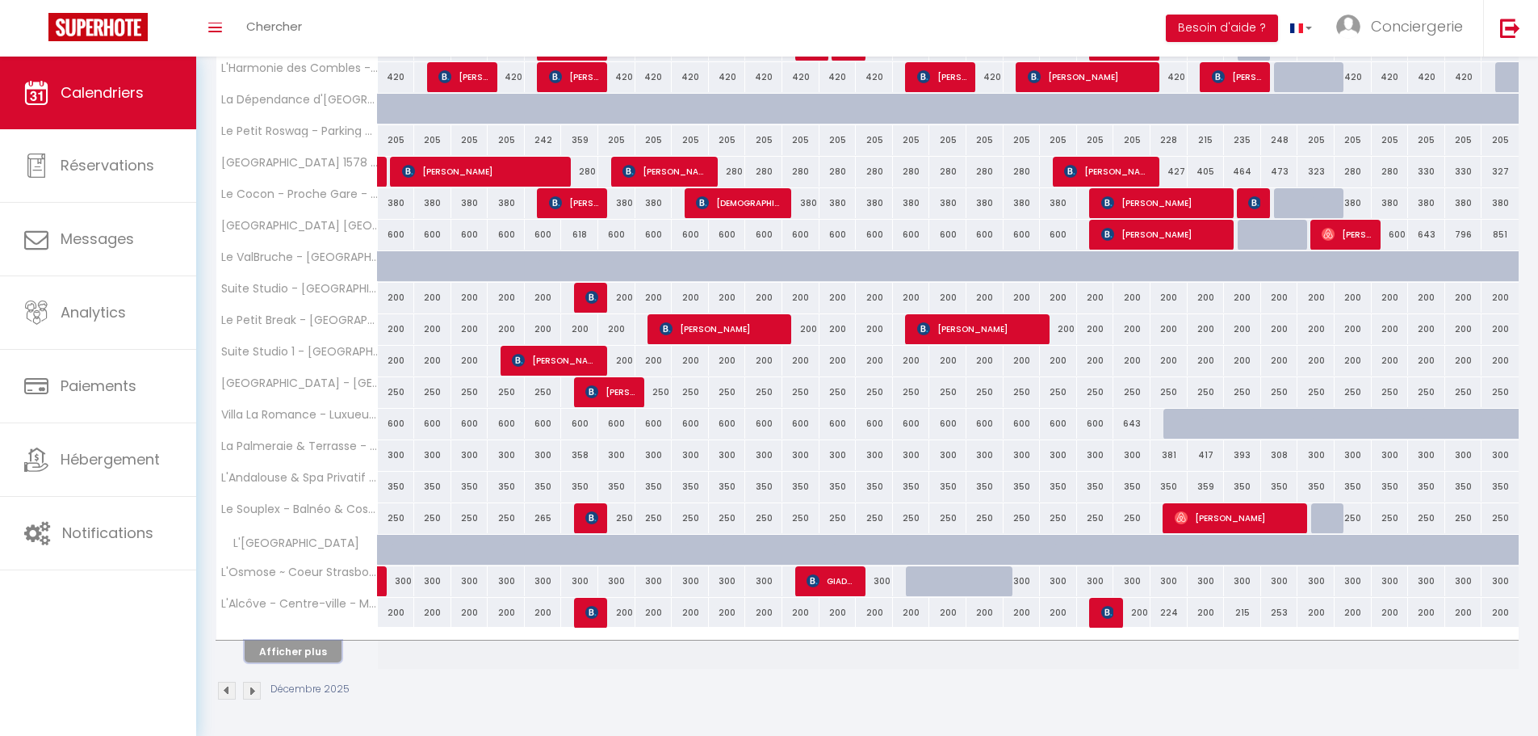
click at [298, 654] on button "Afficher plus" at bounding box center [293, 651] width 97 height 22
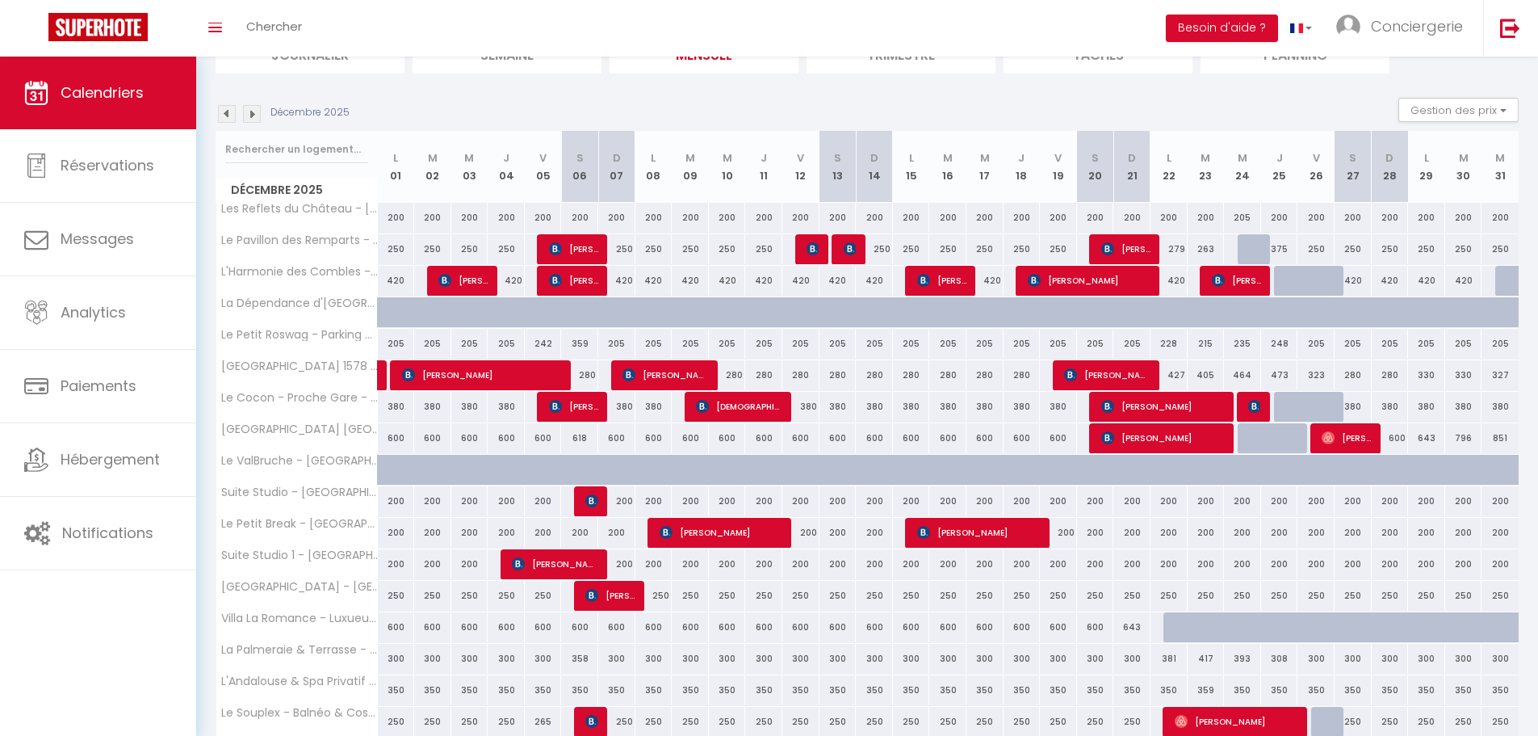
scroll to position [0, 0]
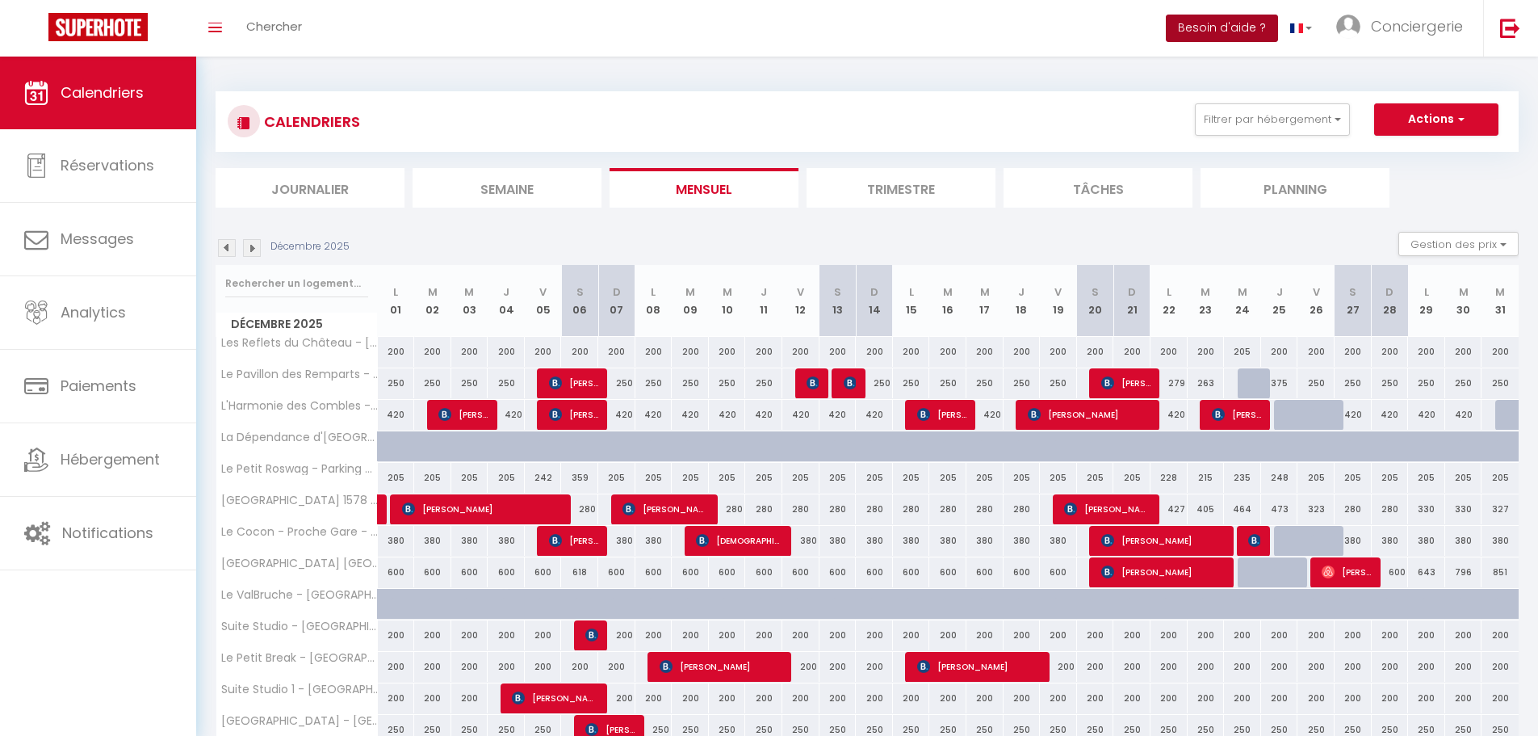
click at [1210, 15] on button "Besoin d'aide ?" at bounding box center [1222, 28] width 112 height 27
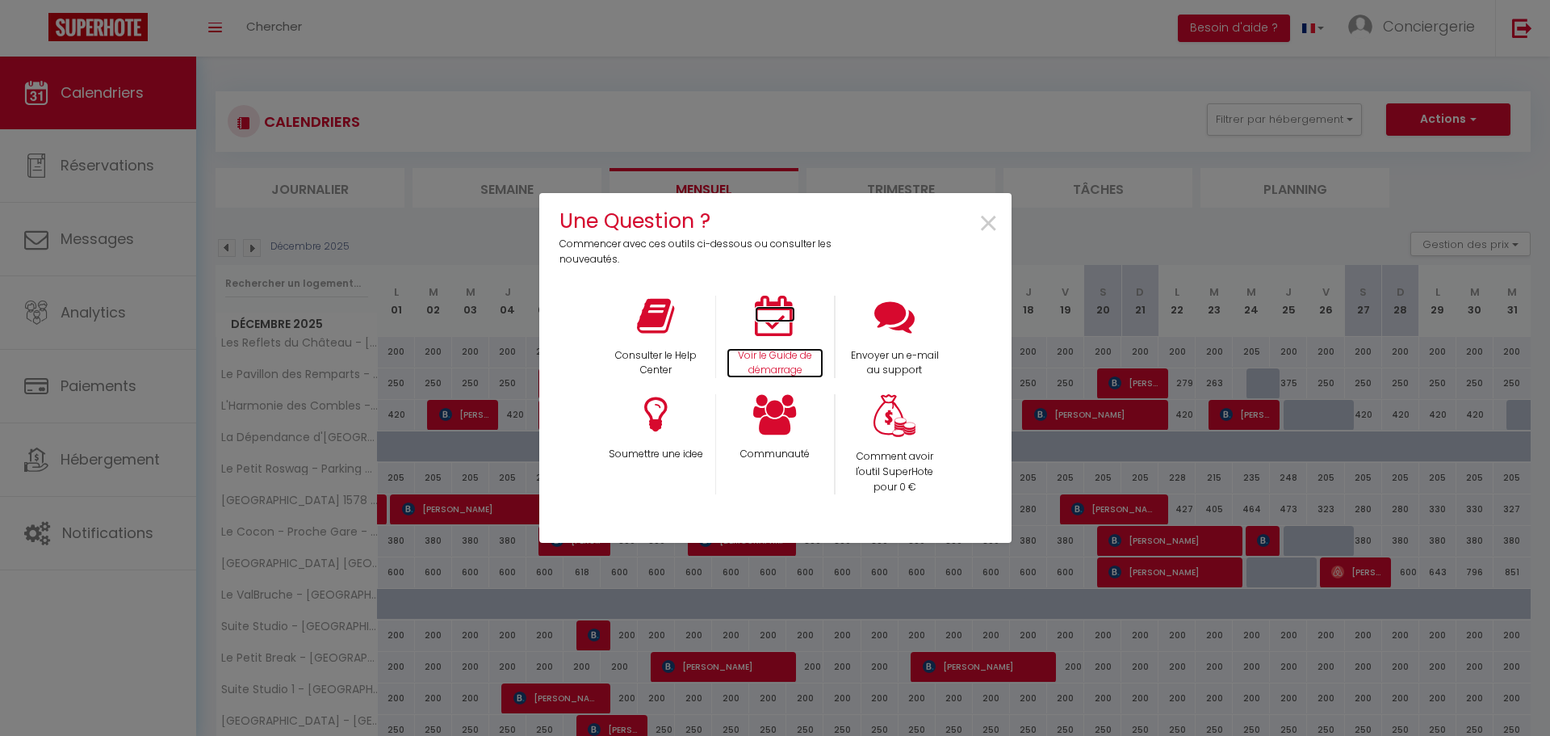
click at [791, 329] on icon at bounding box center [775, 316] width 40 height 40
click at [869, 363] on p "Envoyer un e-mail au support" at bounding box center [895, 363] width 98 height 31
click at [981, 218] on span "×" at bounding box center [989, 224] width 22 height 51
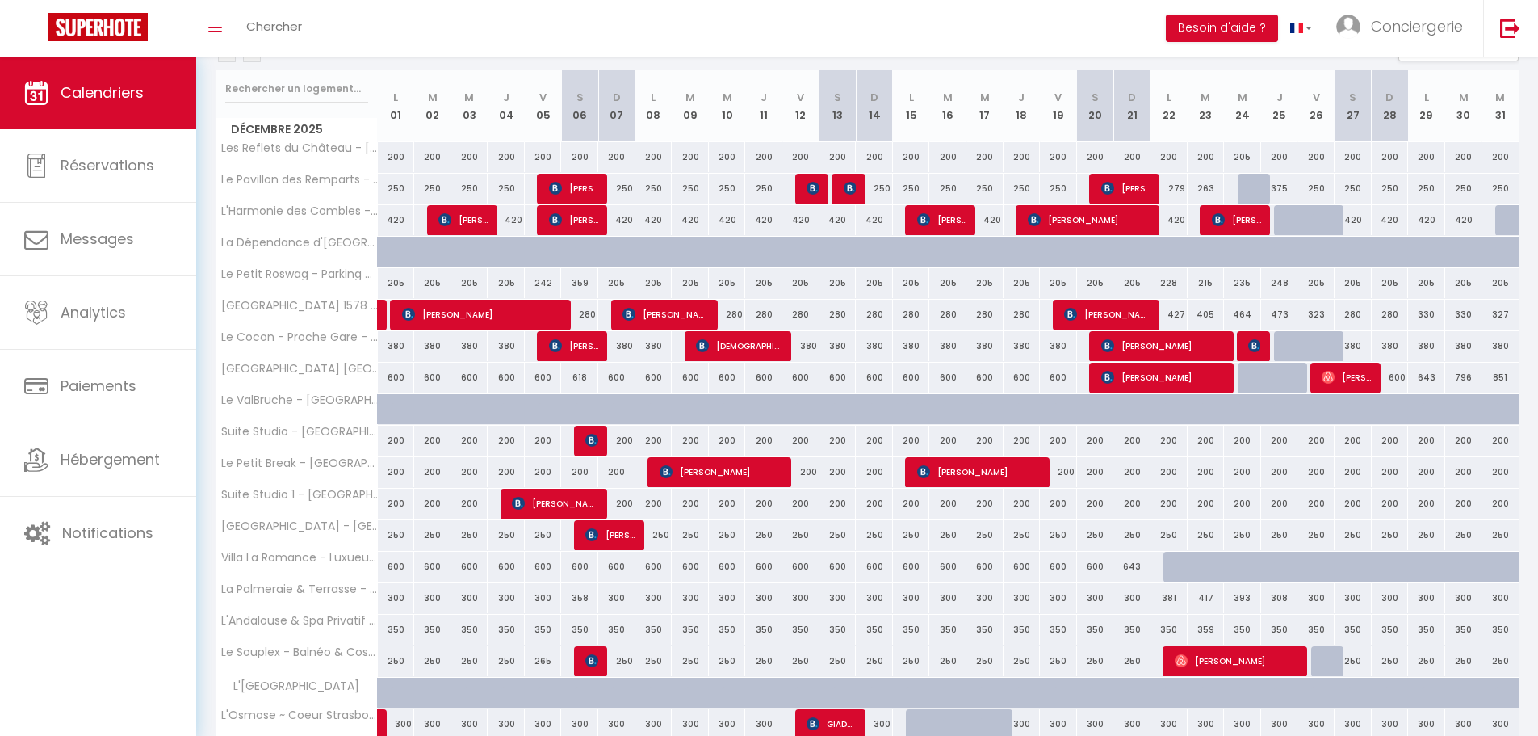
scroll to position [329, 0]
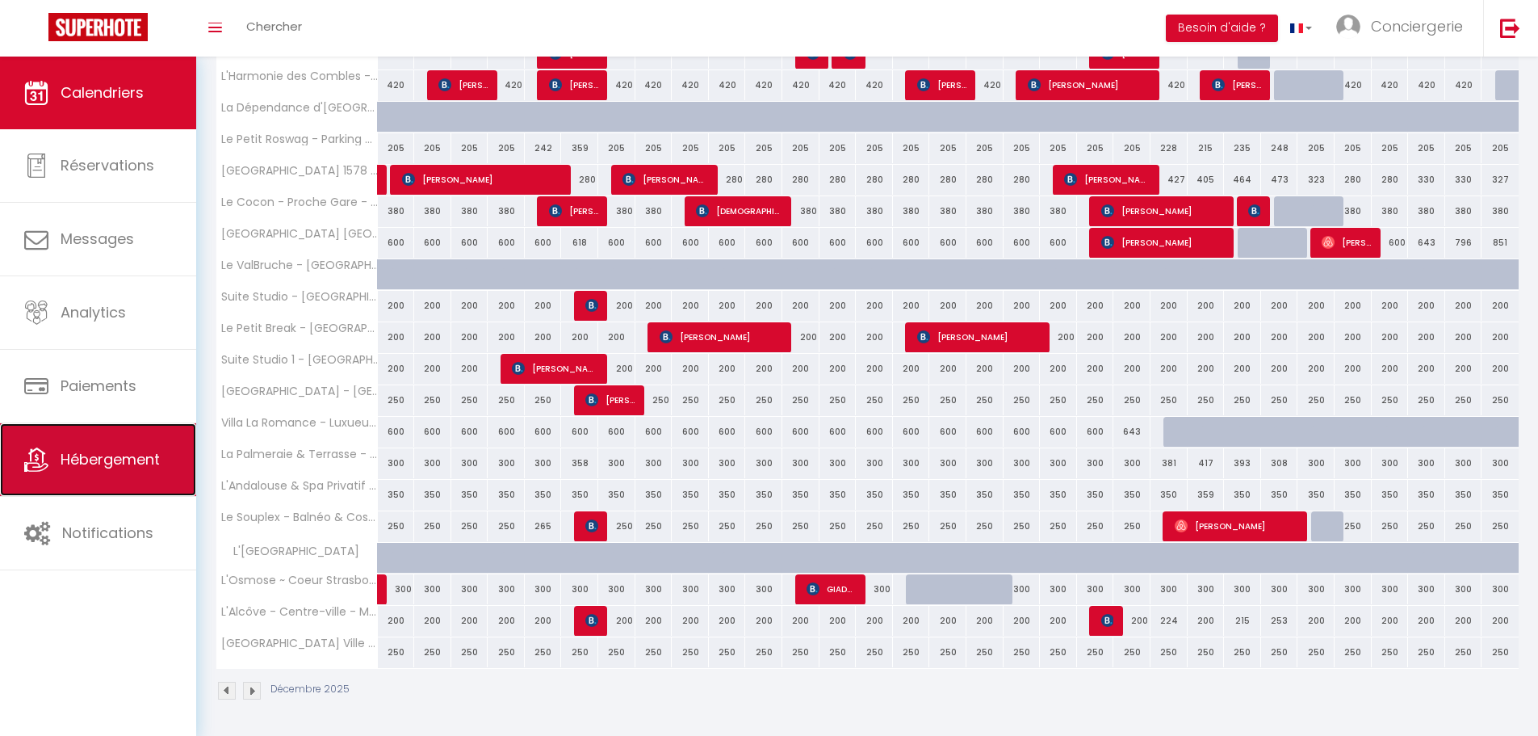
click at [144, 473] on link "Hébergement" at bounding box center [98, 459] width 196 height 73
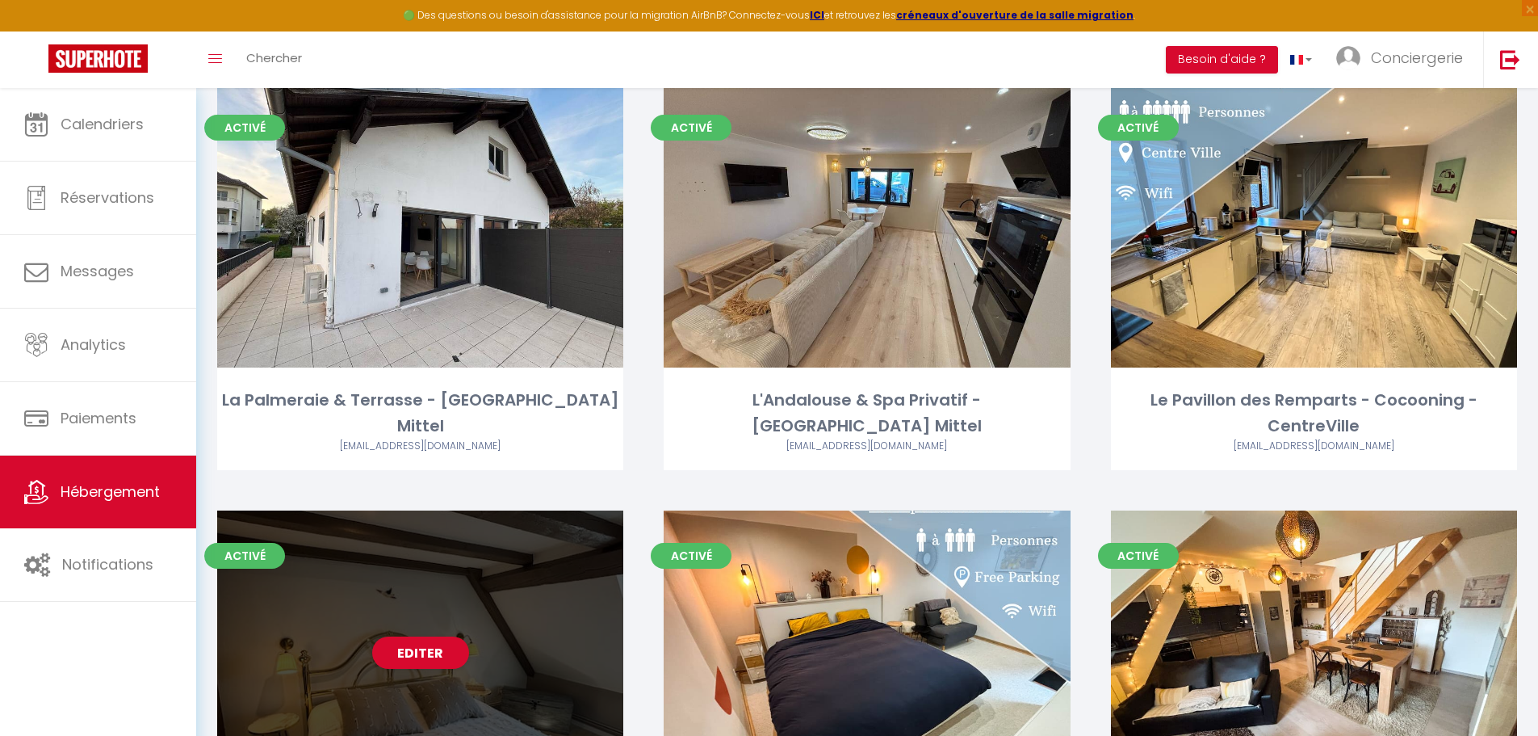
scroll to position [888, 0]
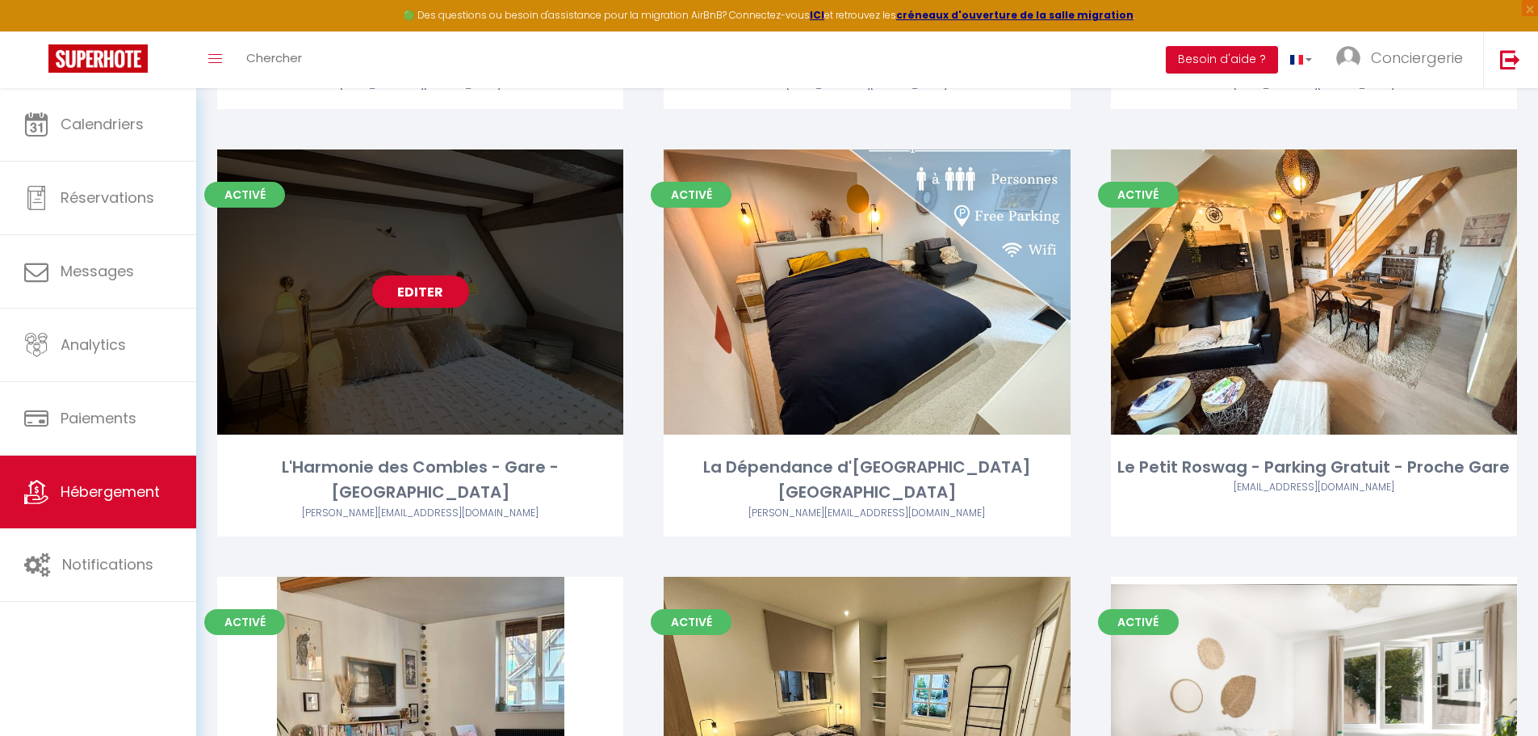
click at [430, 304] on link "Editer" at bounding box center [420, 291] width 97 height 32
click at [431, 301] on link "Editer" at bounding box center [420, 291] width 97 height 32
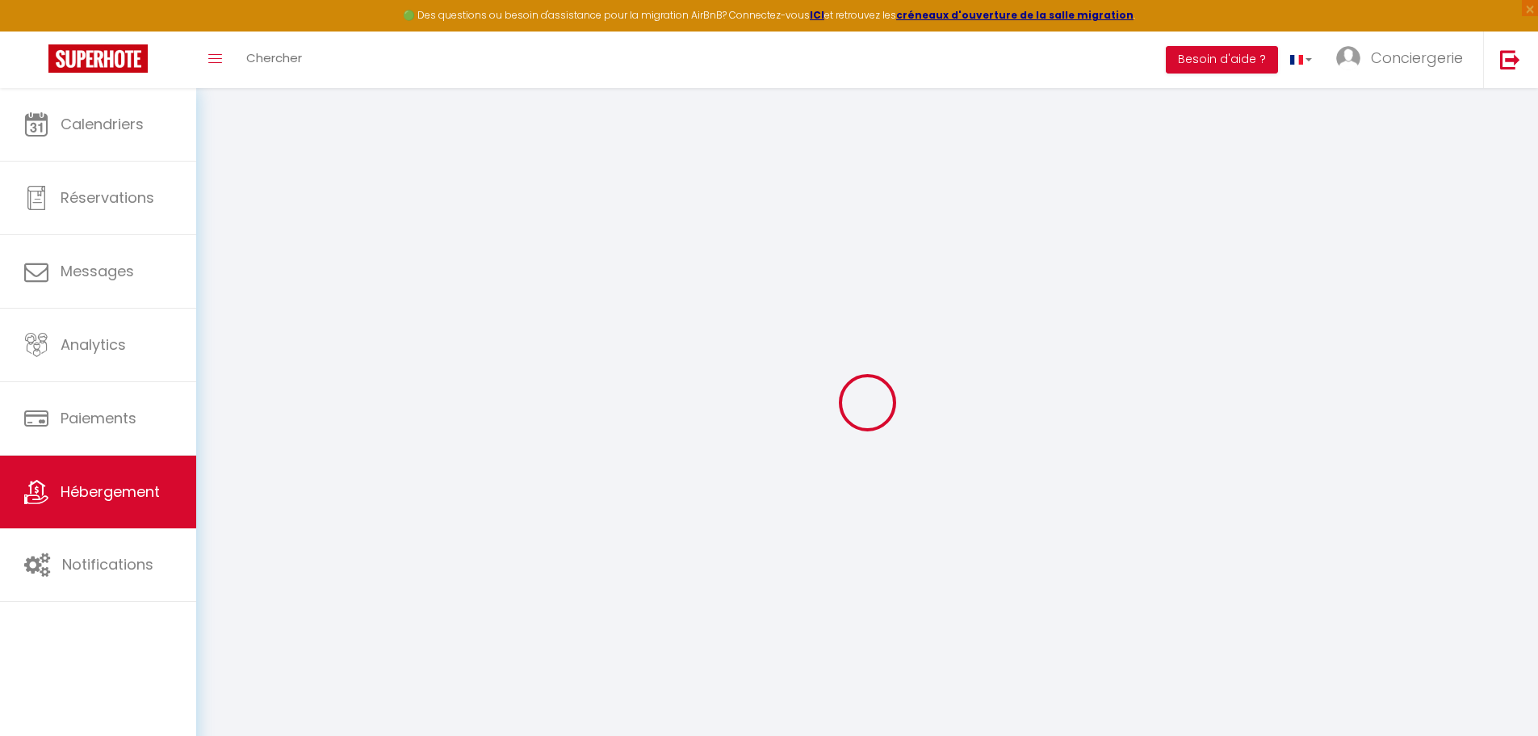
select select "Nuki"
type input "[EMAIL_ADDRESS][DOMAIN_NAME]"
checkbox input "true"
select select
checkbox input "false"
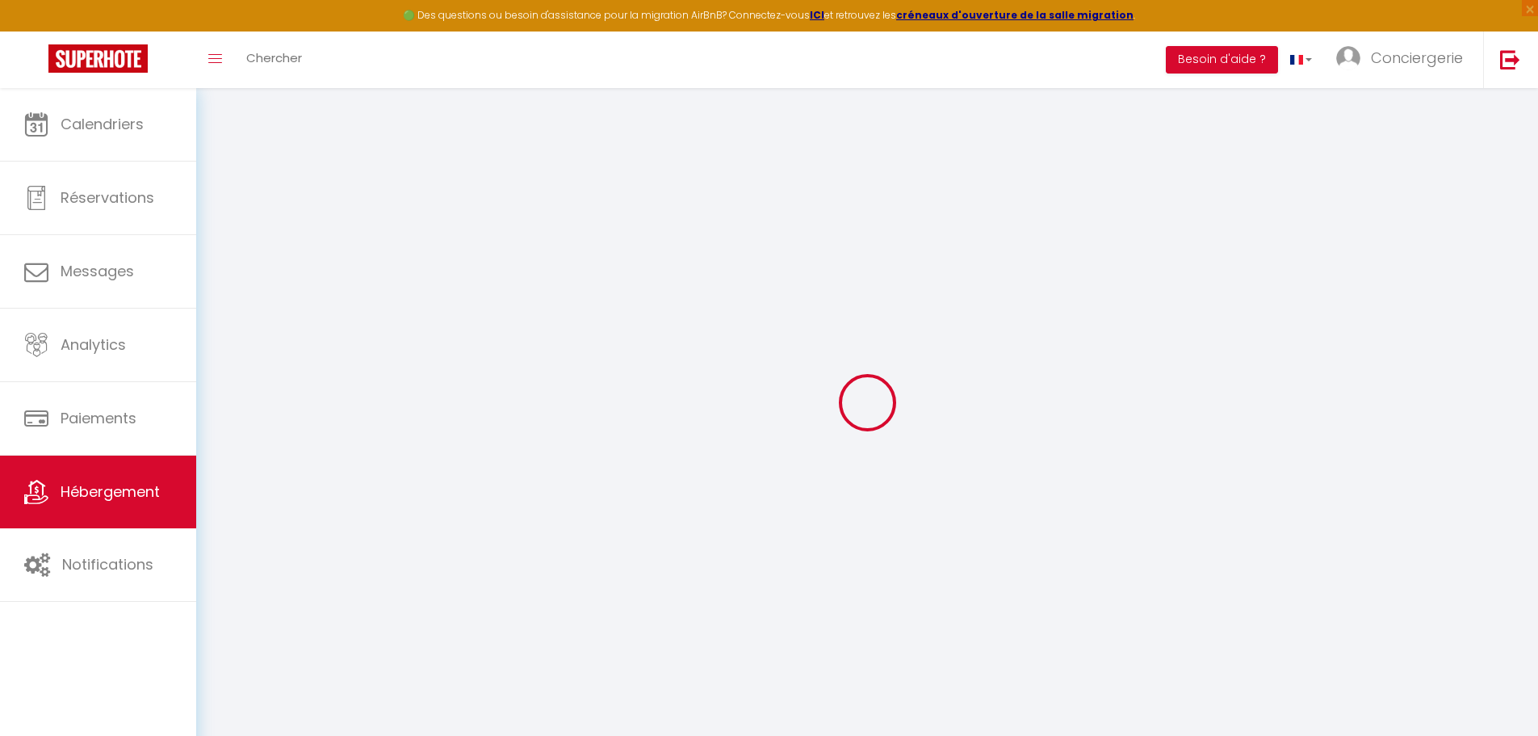
checkbox input "false"
checkbox input "true"
checkbox input "false"
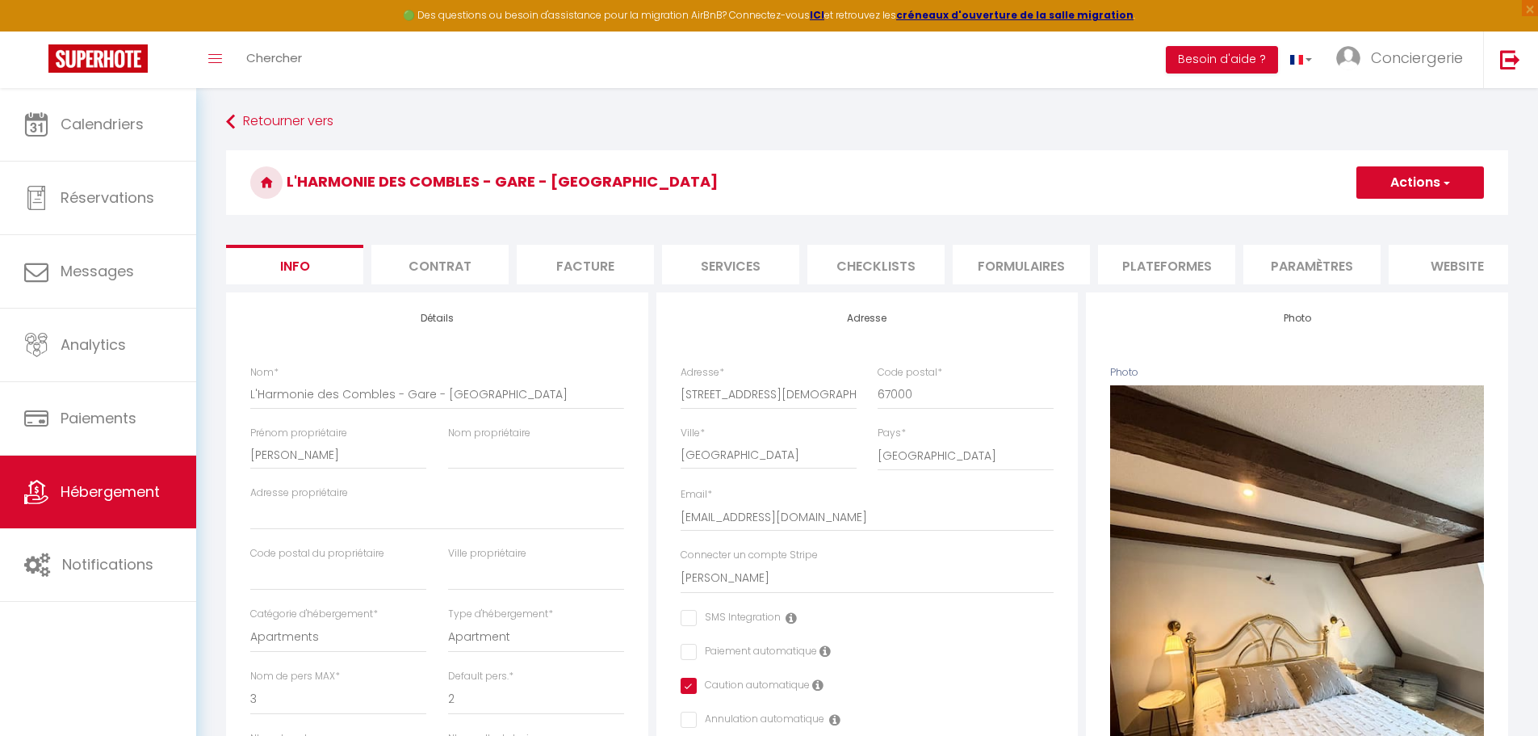
click at [601, 264] on li "Facture" at bounding box center [585, 265] width 137 height 40
select select
checkbox input "true"
checkbox input "false"
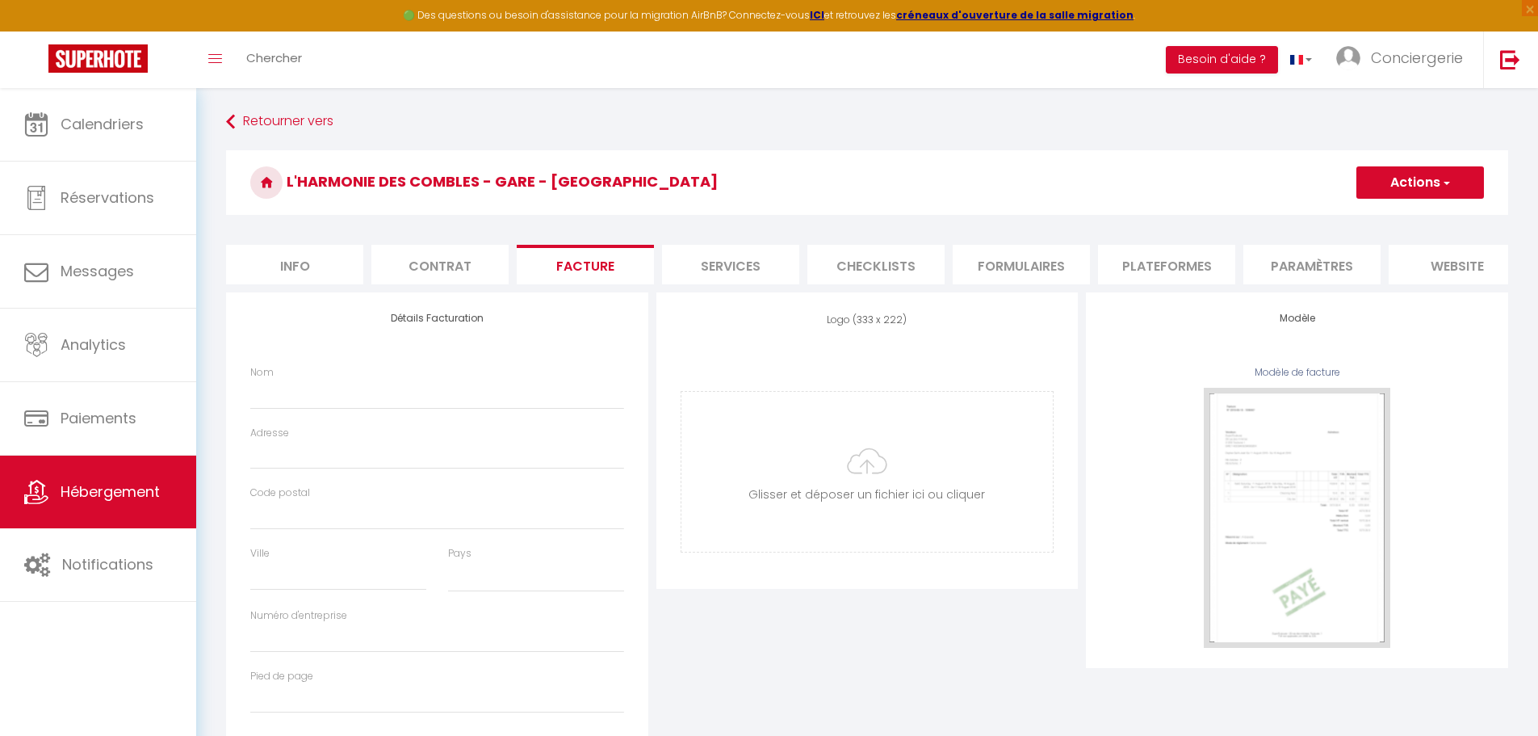
click at [716, 264] on li "Services" at bounding box center [730, 265] width 137 height 40
checkbox input "true"
checkbox input "false"
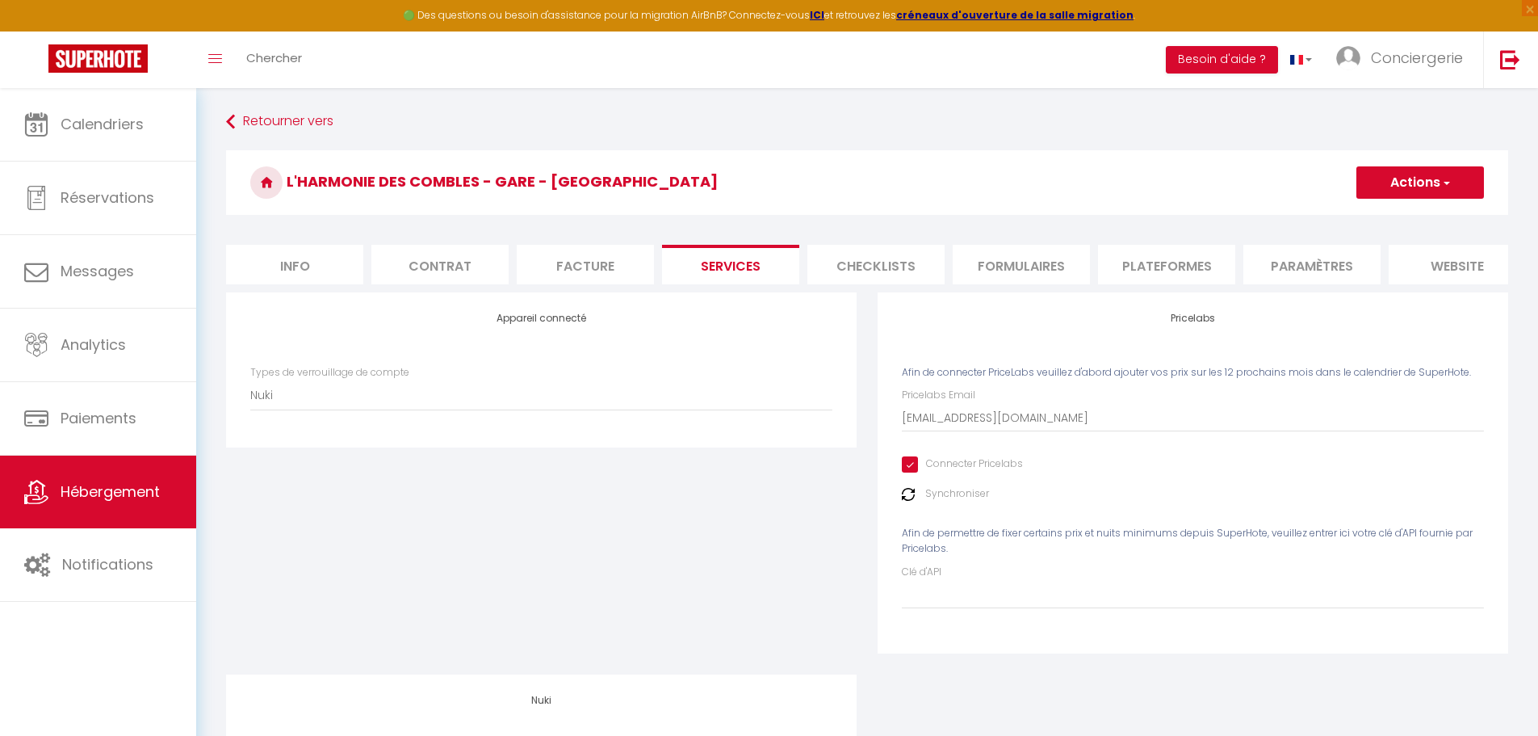
checkbox input "true"
checkbox input "false"
checkbox input "true"
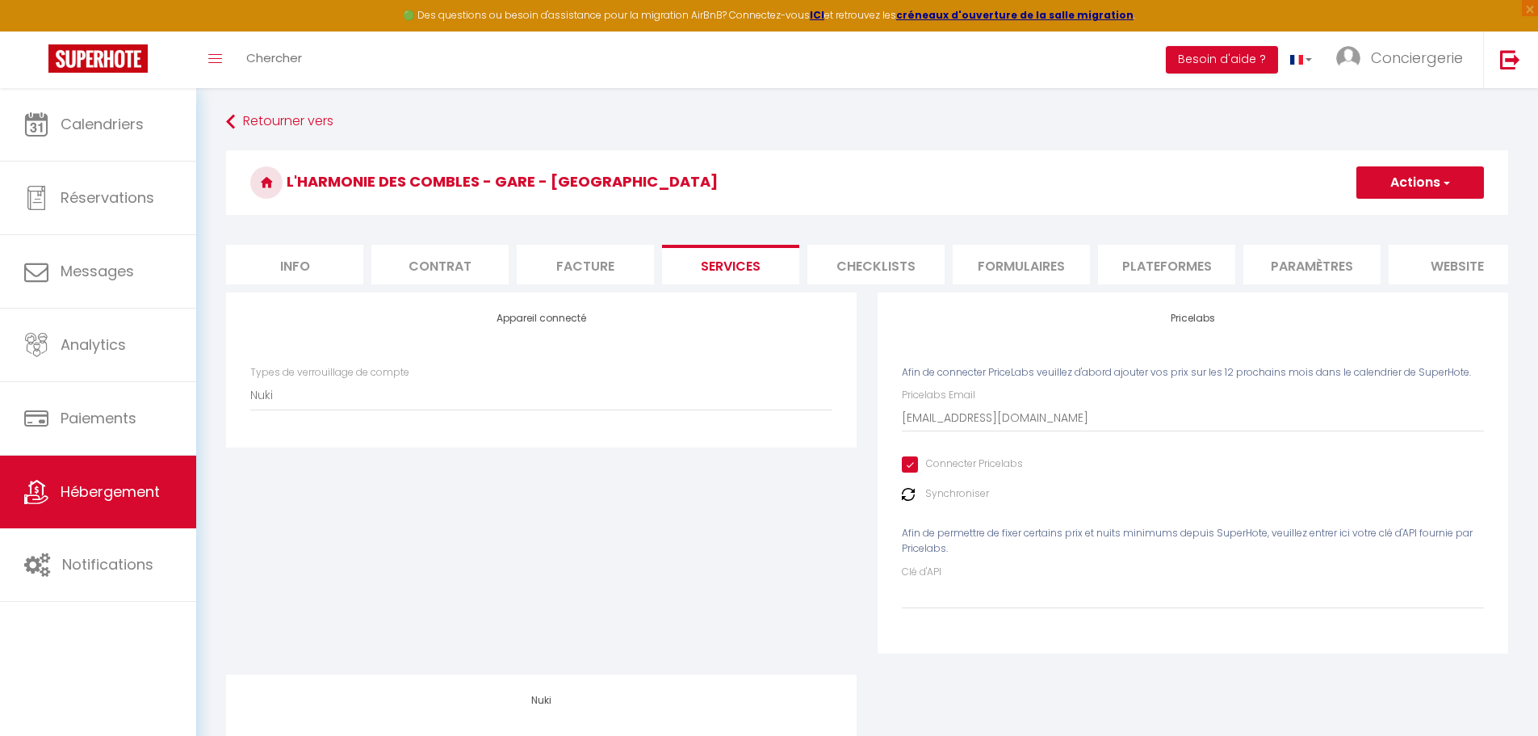
checkbox input "false"
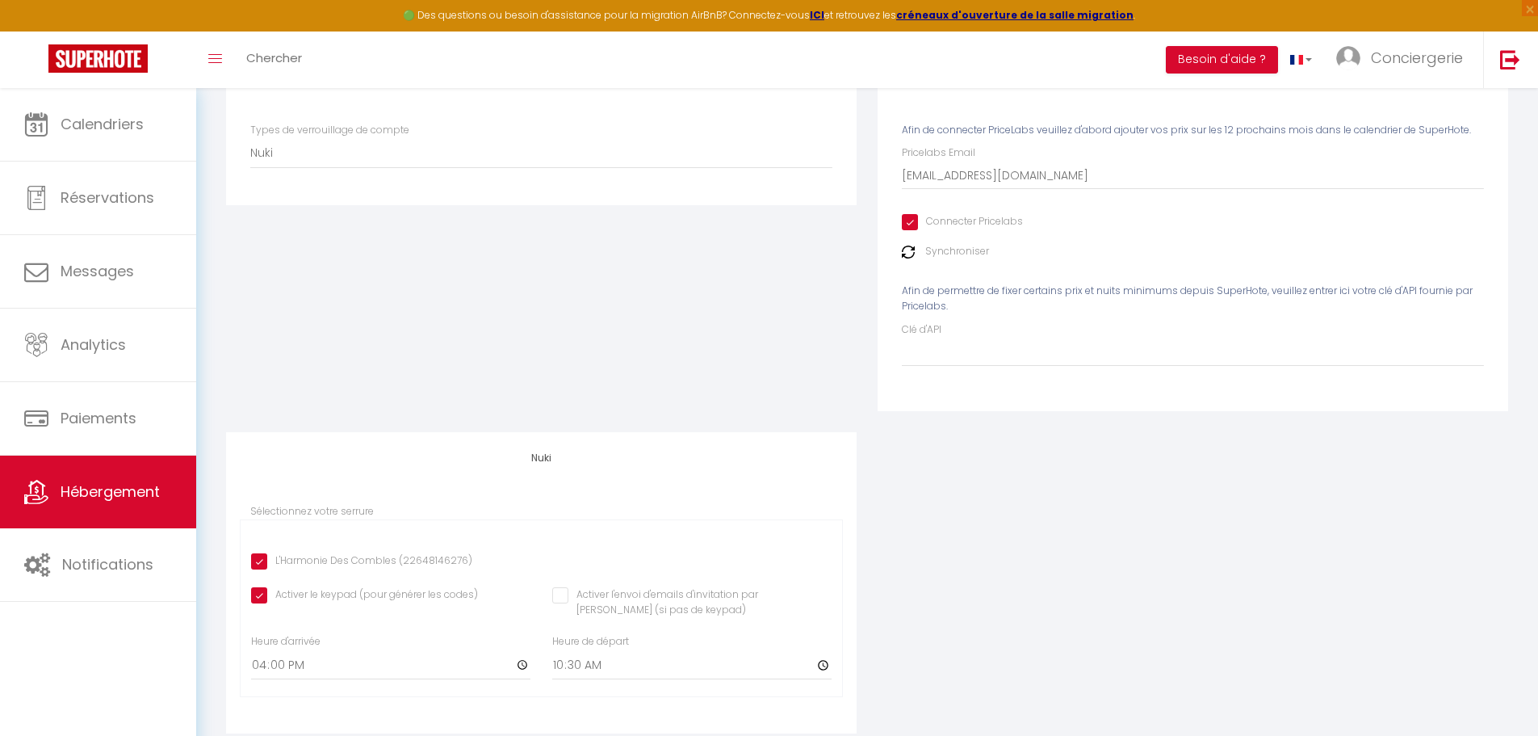
checkbox input "true"
checkbox input "false"
checkbox input "true"
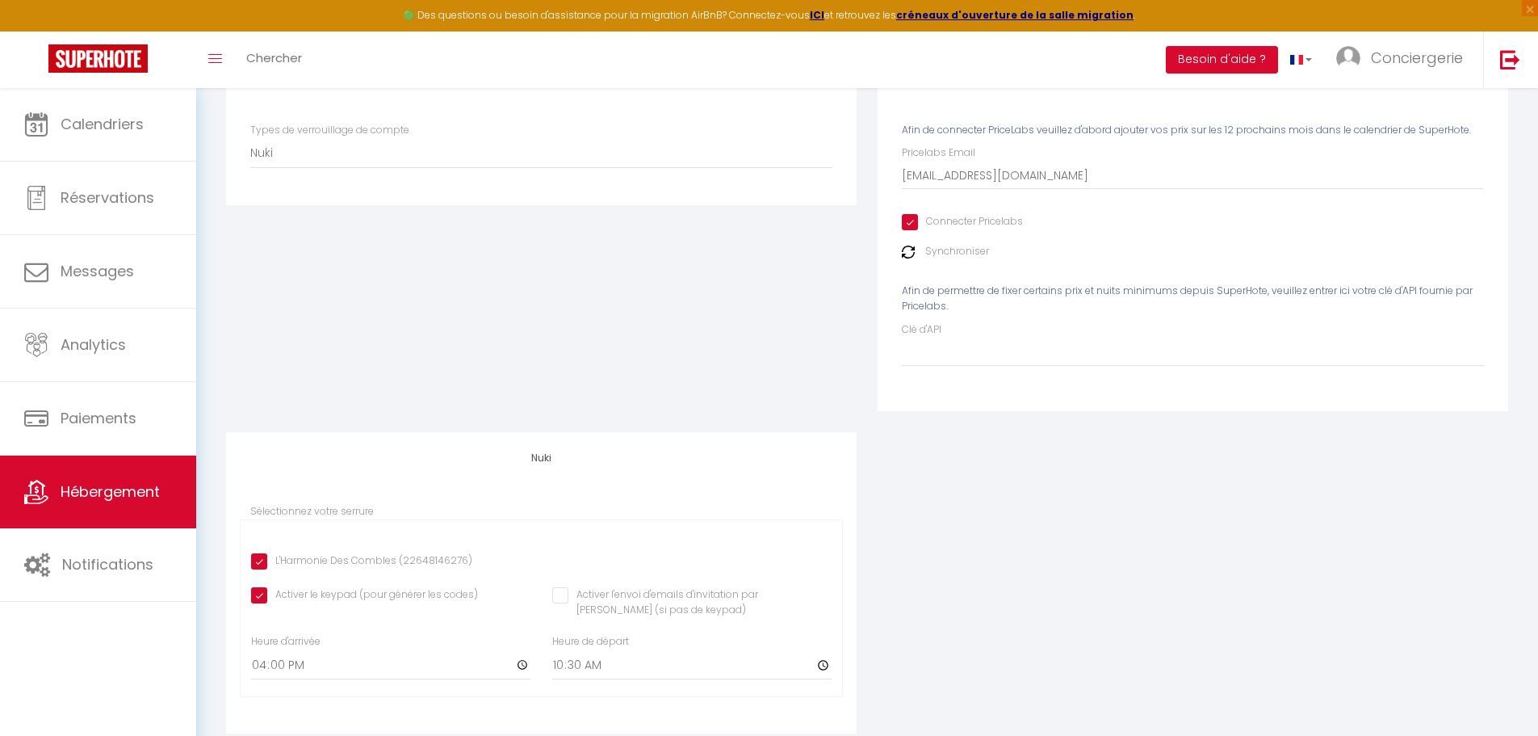
checkbox input "false"
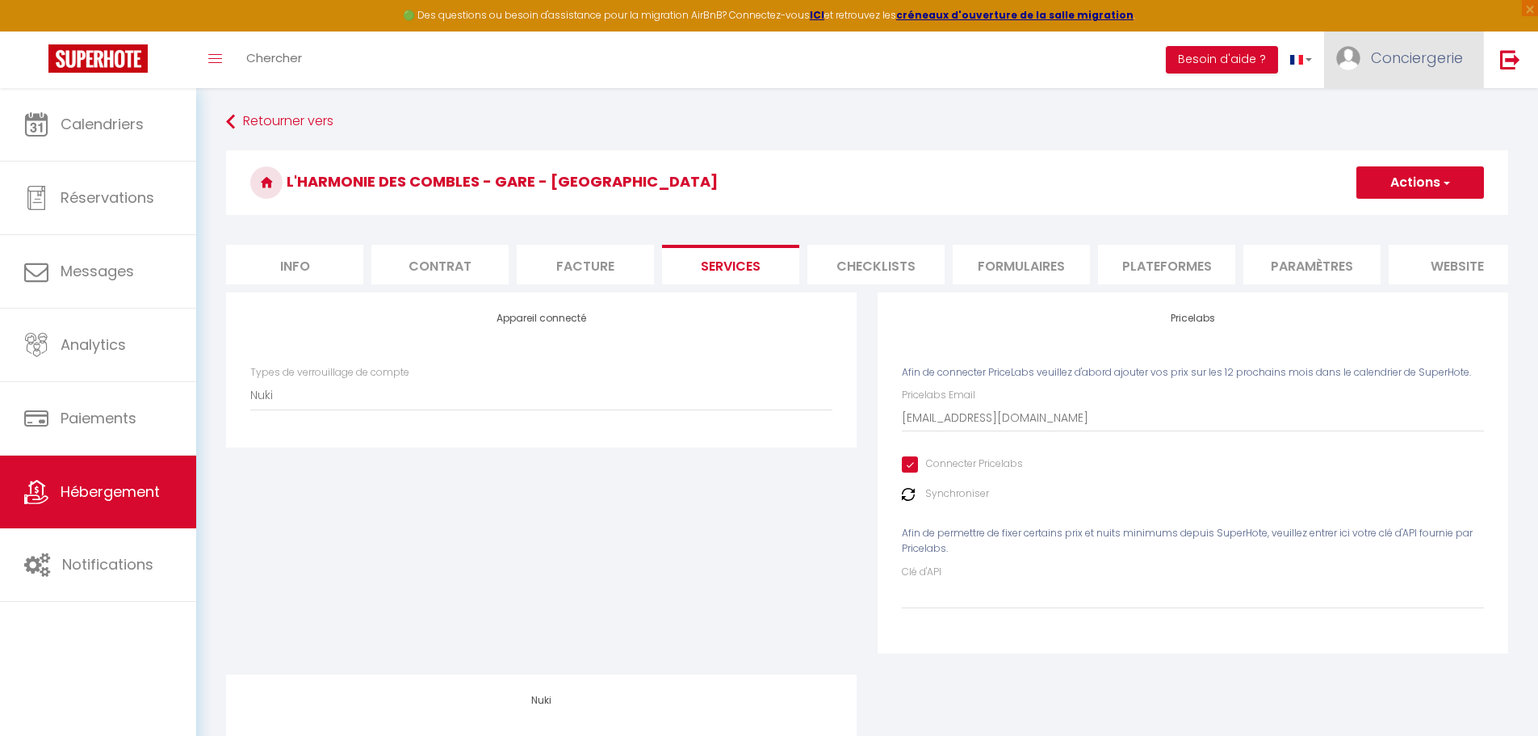
click at [1371, 50] on span "Conciergerie" at bounding box center [1417, 58] width 92 height 20
click at [1391, 107] on link "Paramètres" at bounding box center [1419, 112] width 120 height 27
select select "fr"
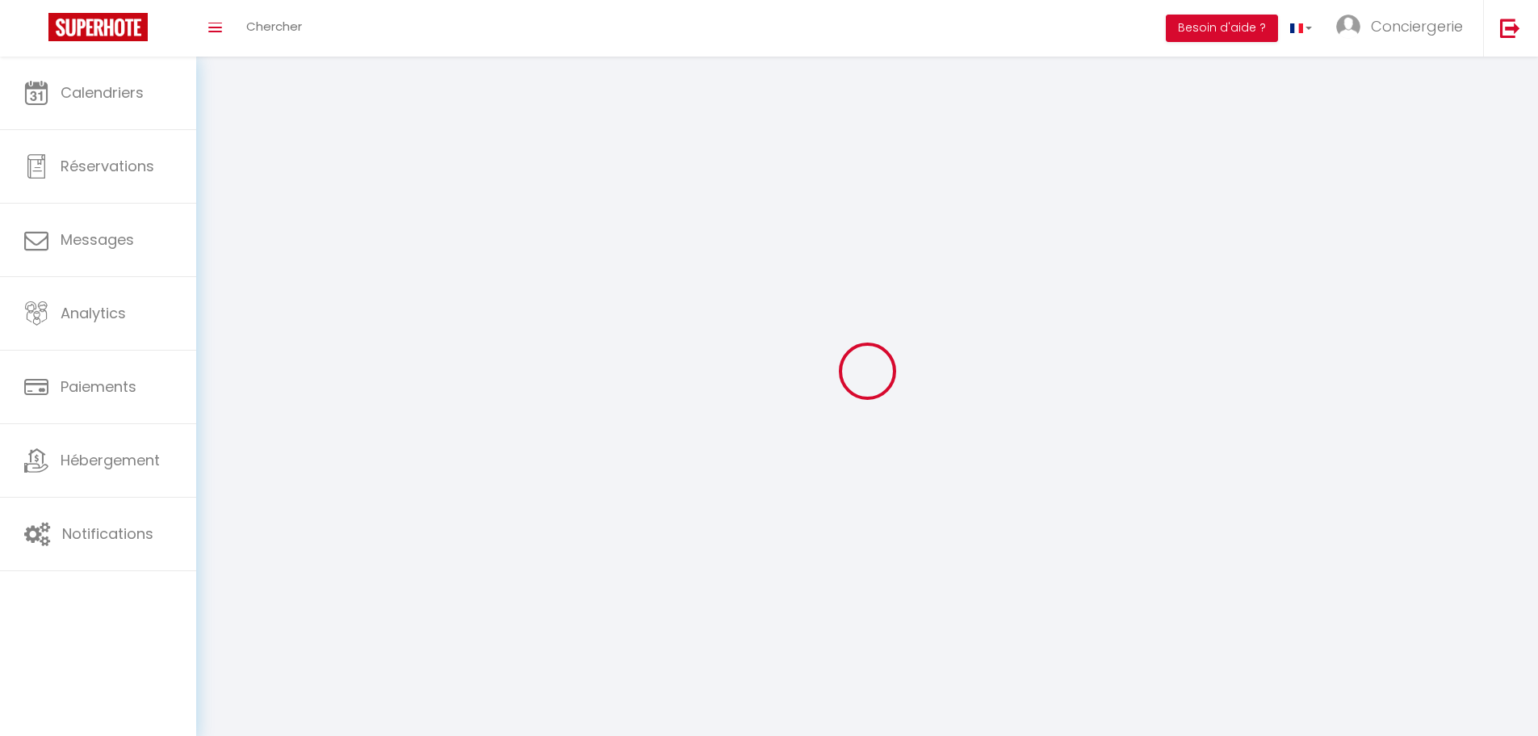
type input "Conciergerie"
type input "Rhénane"
type input "0771352848"
type input "[STREET_ADDRESS]"
type input "67220"
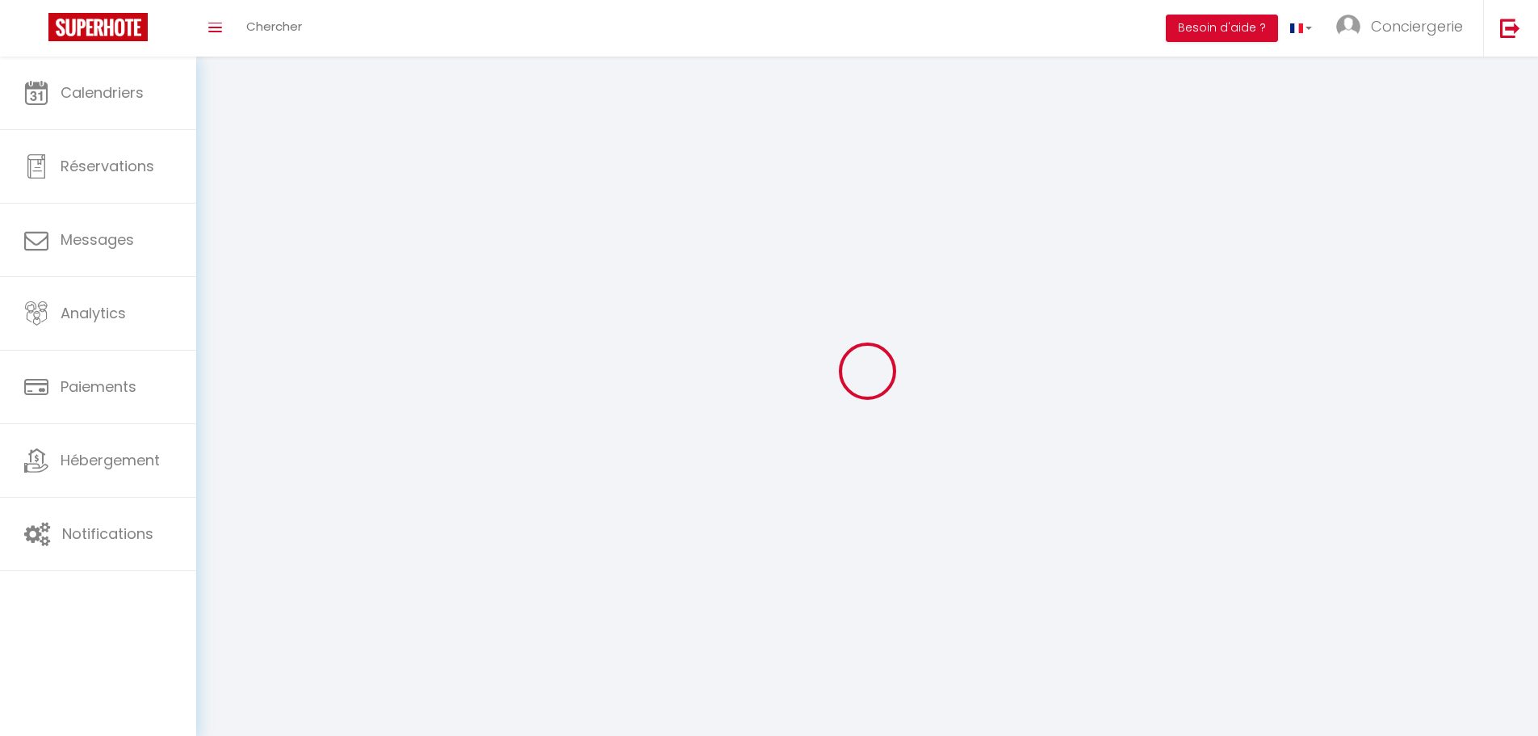
type input "Saint Pierre Bois"
type input "TzEqqOsTtgeOsSzpKPiwHoFZu"
type input "7escs4ZHtG3xydhXlbDg1uuKg"
type input "[URL][DOMAIN_NAME]"
select select "1"
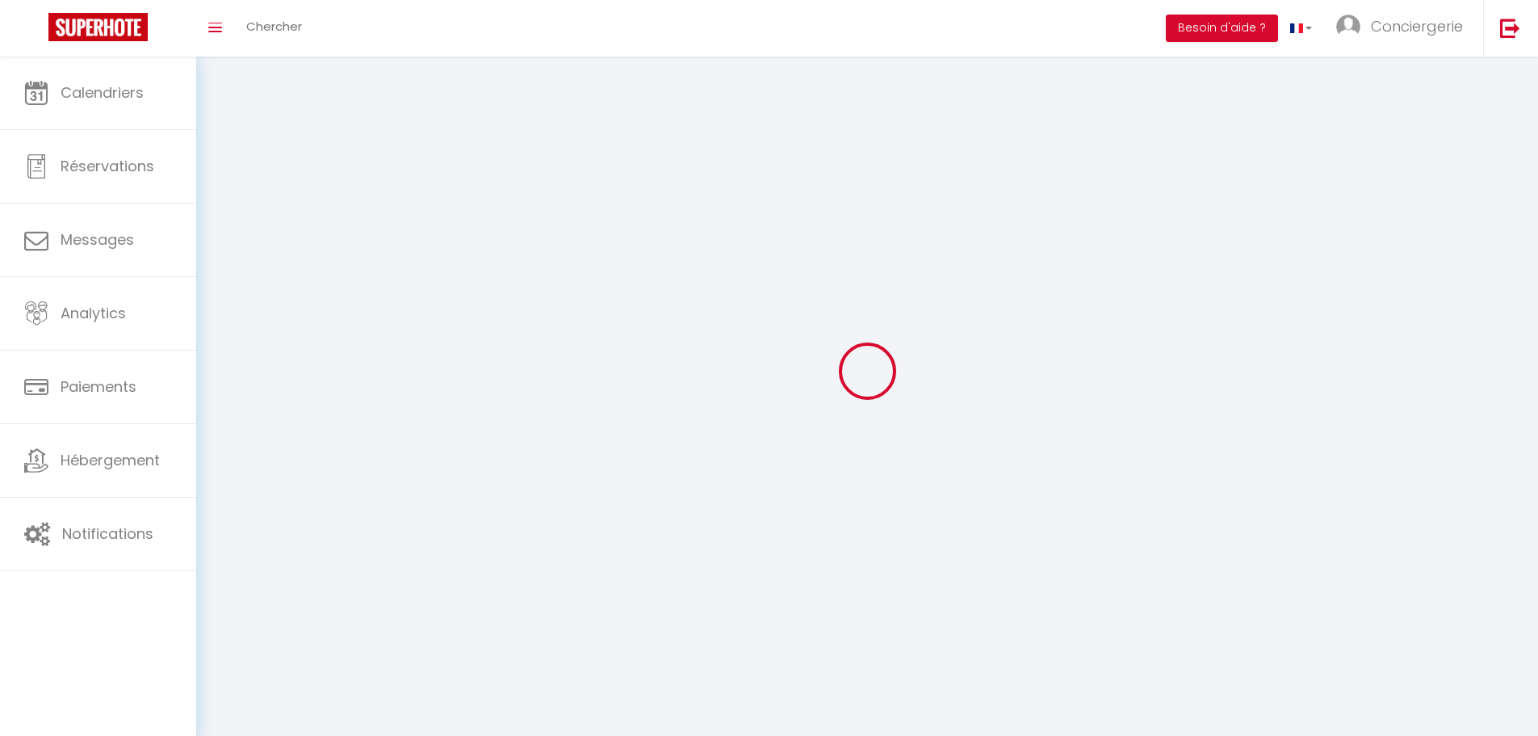
select select "28"
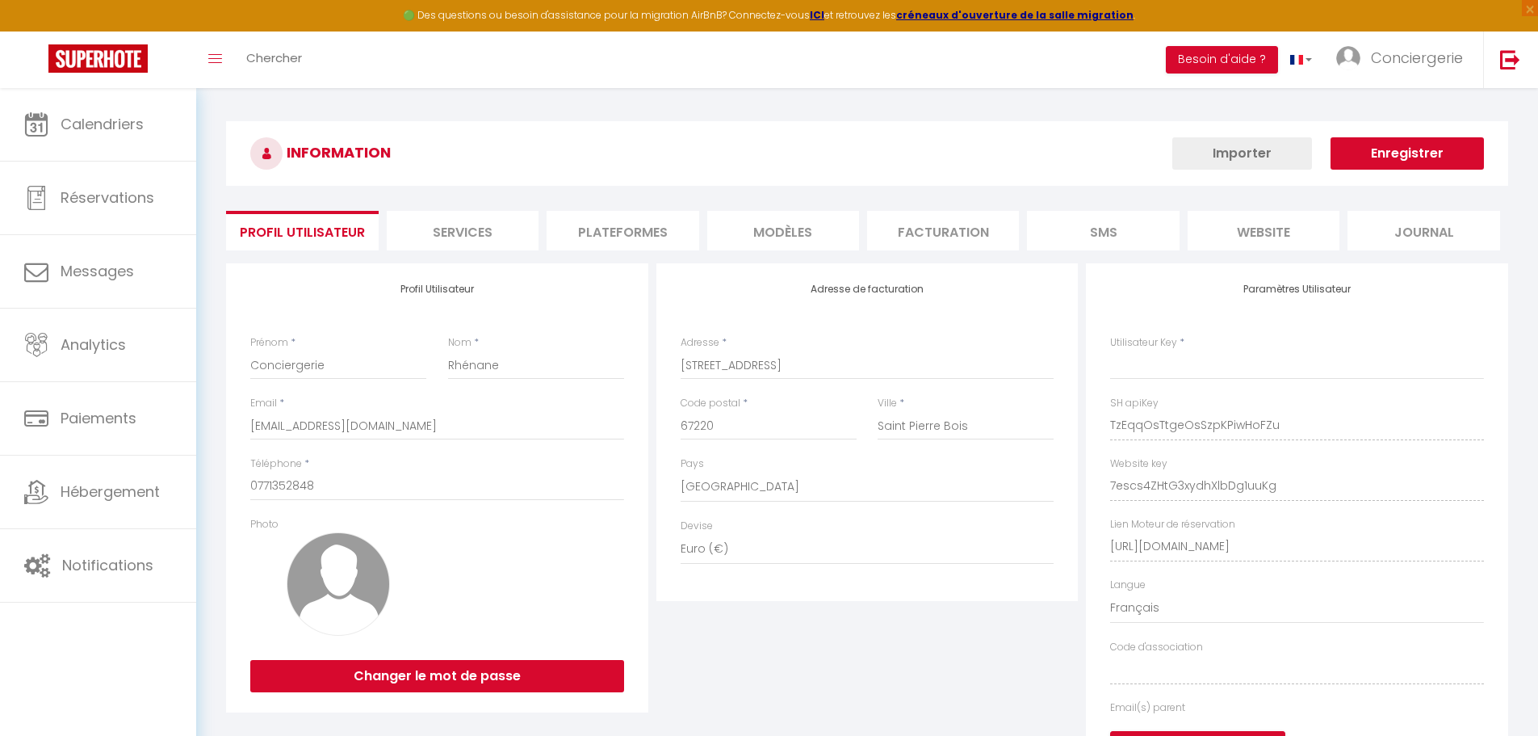
select select "fr"
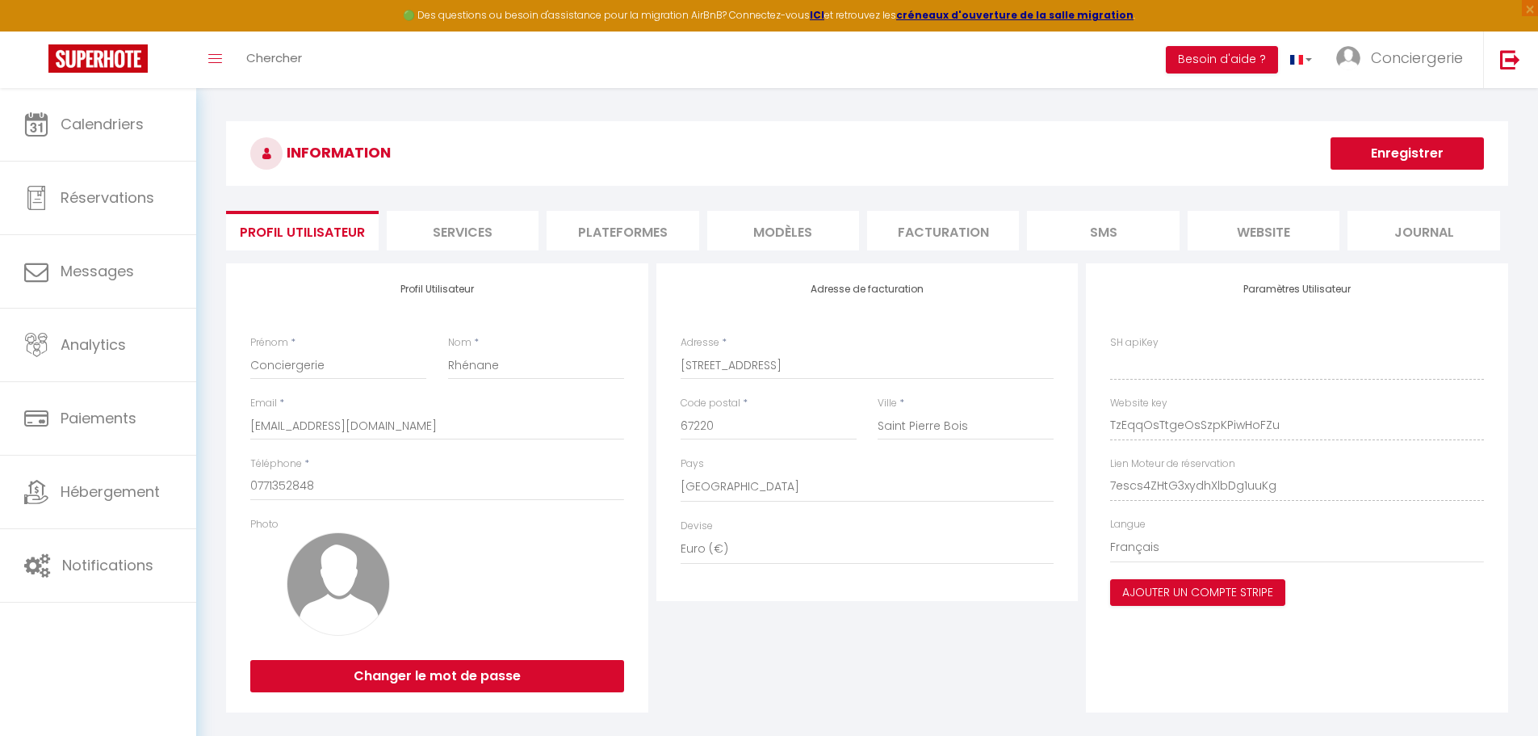
type input "TzEqqOsTtgeOsSzpKPiwHoFZu"
type input "7escs4ZHtG3xydhXlbDg1uuKg"
type input "[URL][DOMAIN_NAME]"
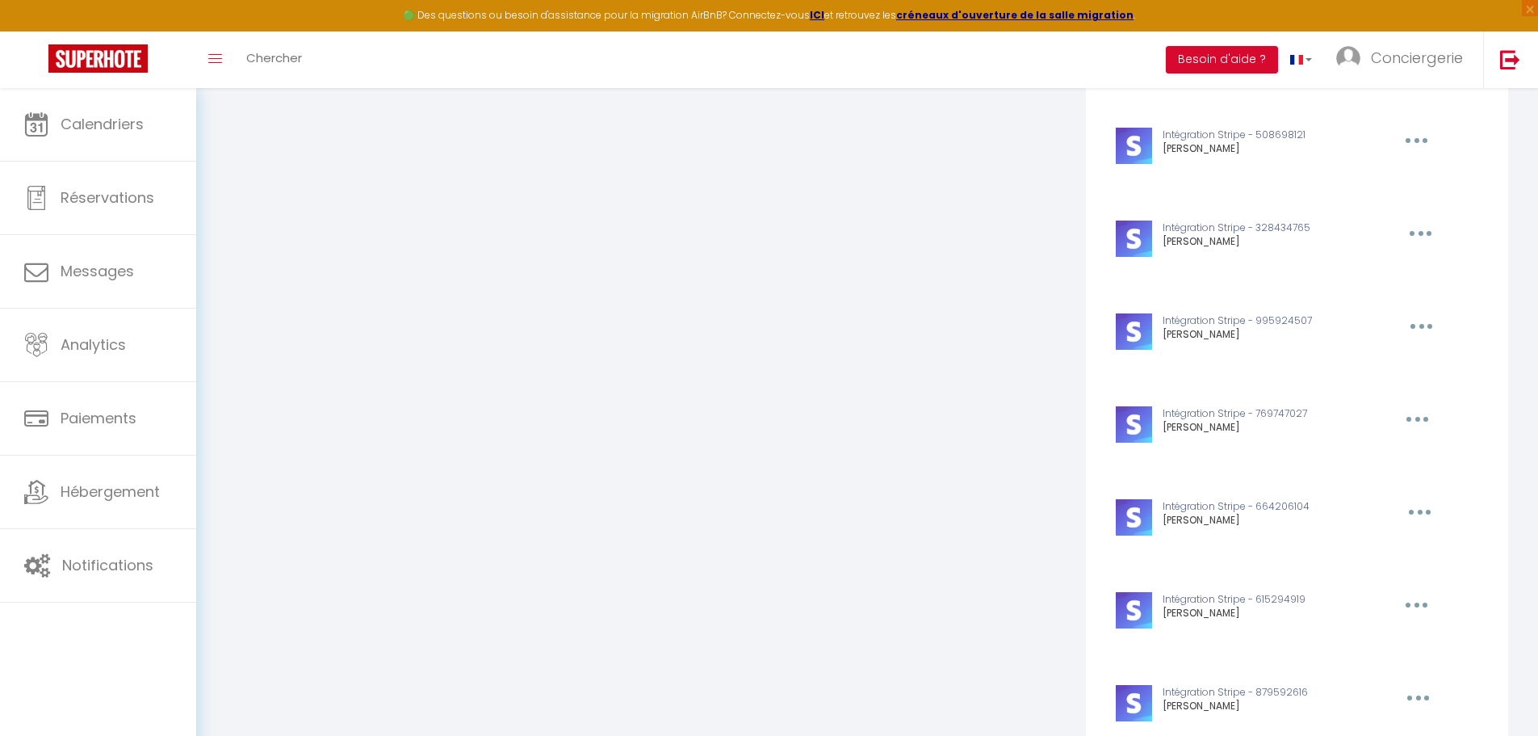
scroll to position [1345, 0]
